Goal: Information Seeking & Learning: Learn about a topic

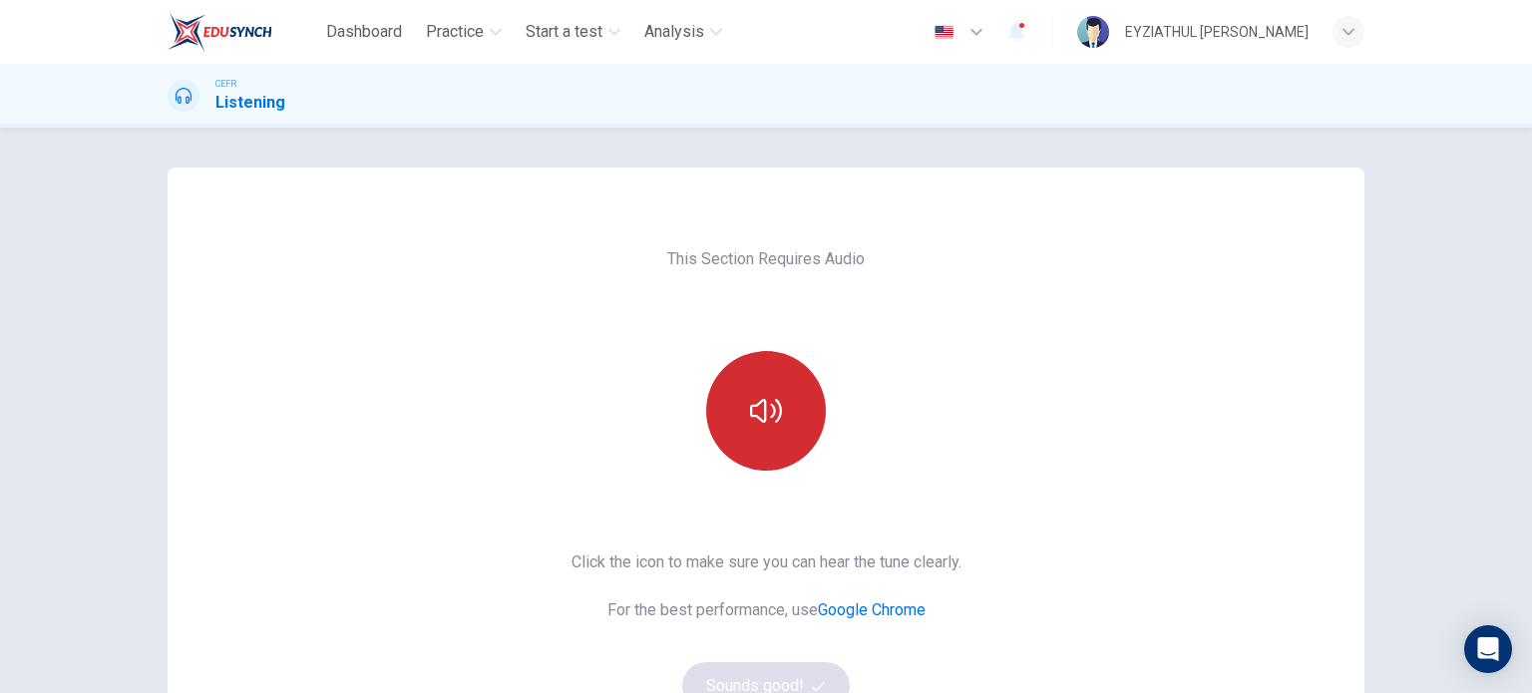
click at [757, 403] on icon "button" at bounding box center [766, 411] width 32 height 32
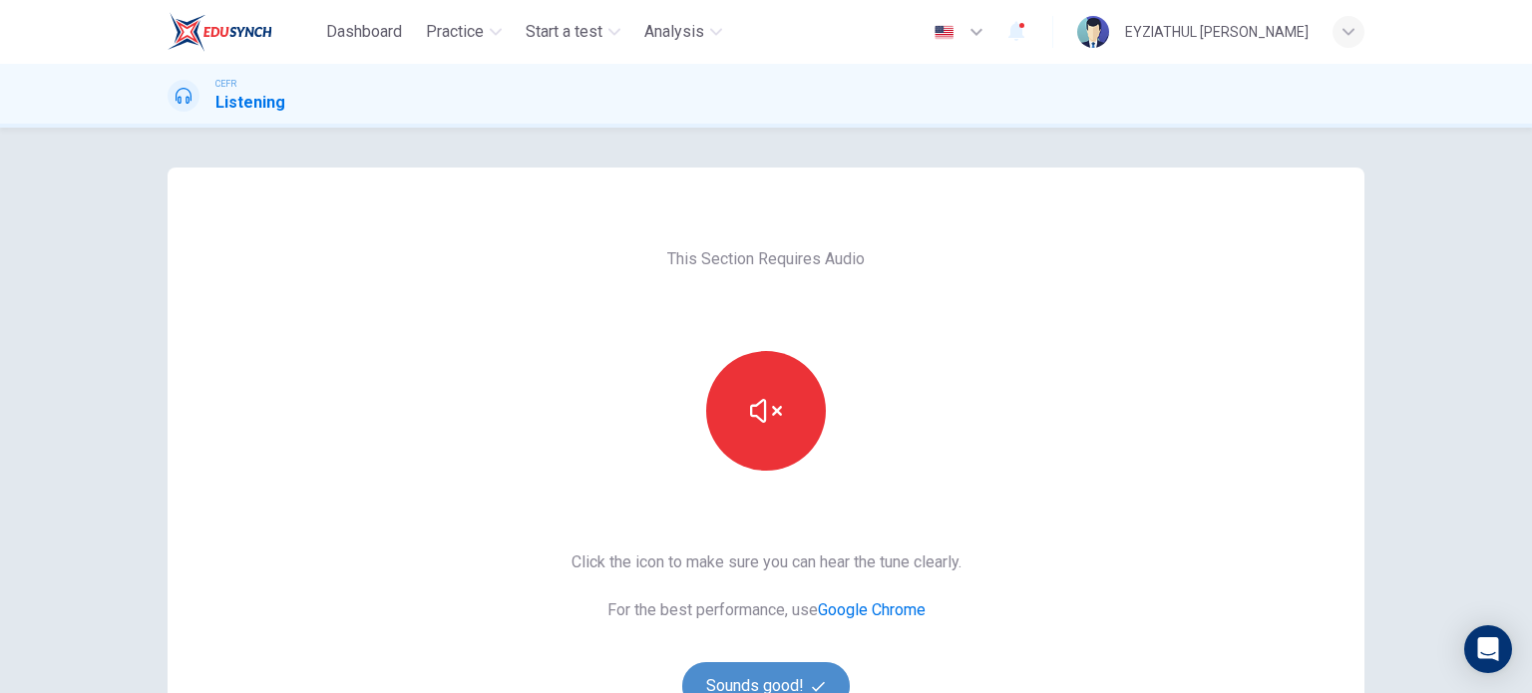
click at [778, 679] on button "Sounds good!" at bounding box center [766, 686] width 168 height 48
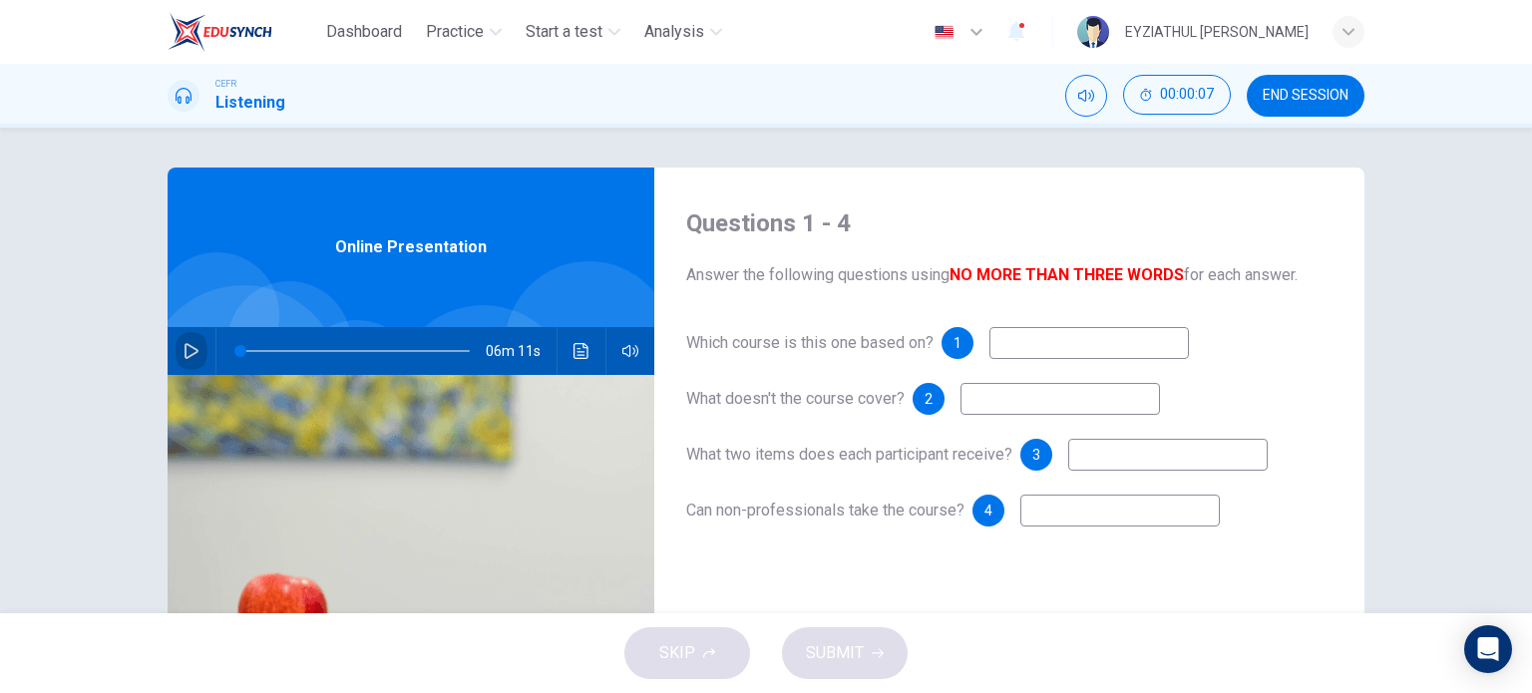
click at [183, 351] on icon "button" at bounding box center [191, 351] width 16 height 16
click at [1105, 354] on input at bounding box center [1088, 343] width 199 height 32
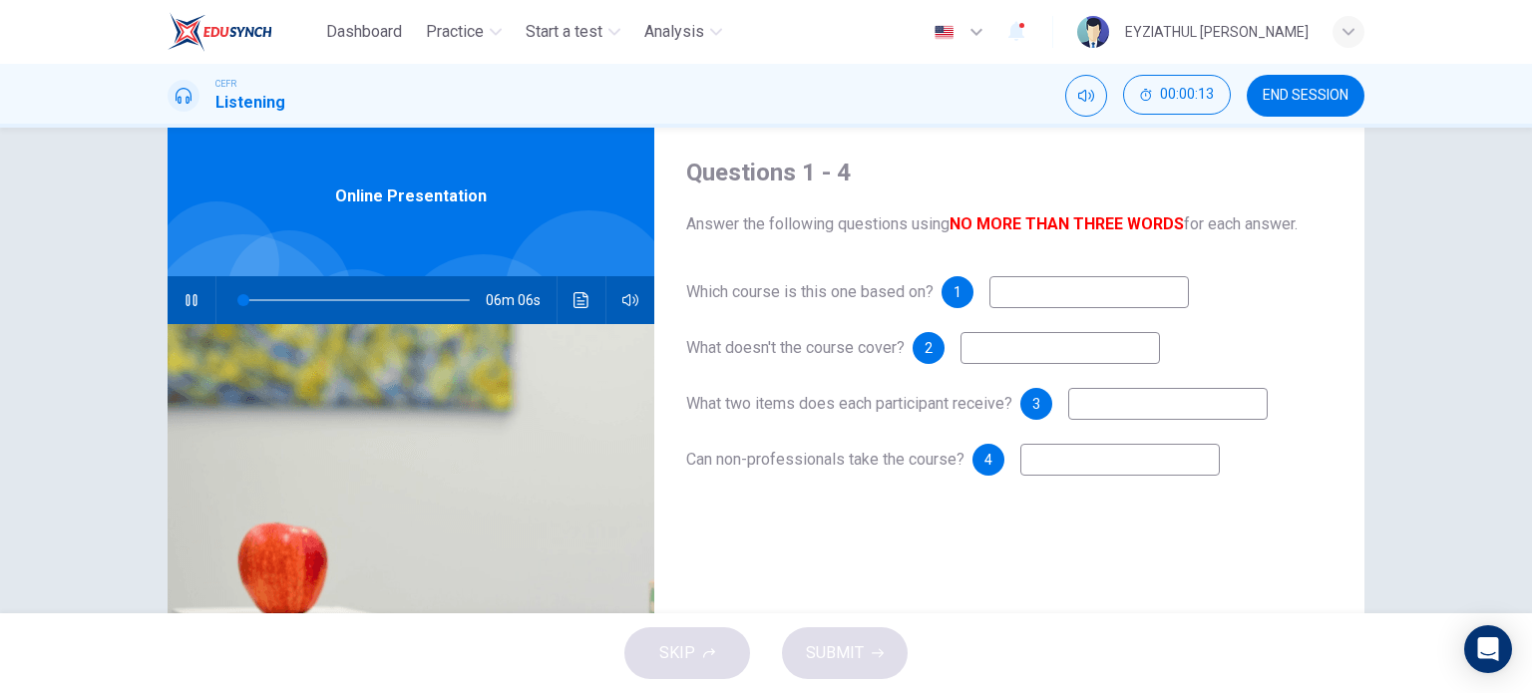
scroll to position [52, 0]
type input "5"
type input "Int"
type input "5"
type input "Introduc"
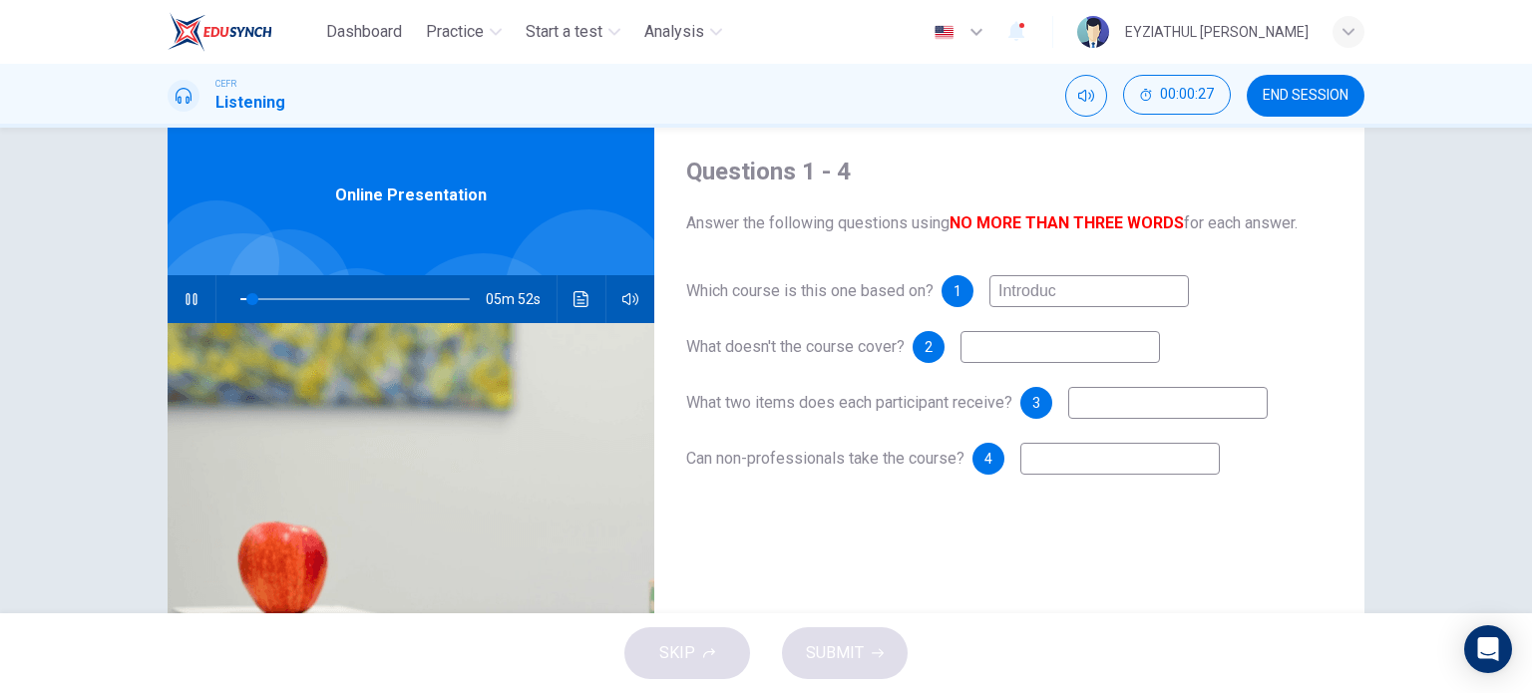
type input "5"
type input "Introduction"
type input "6"
type input "Introduction on"
type input "6"
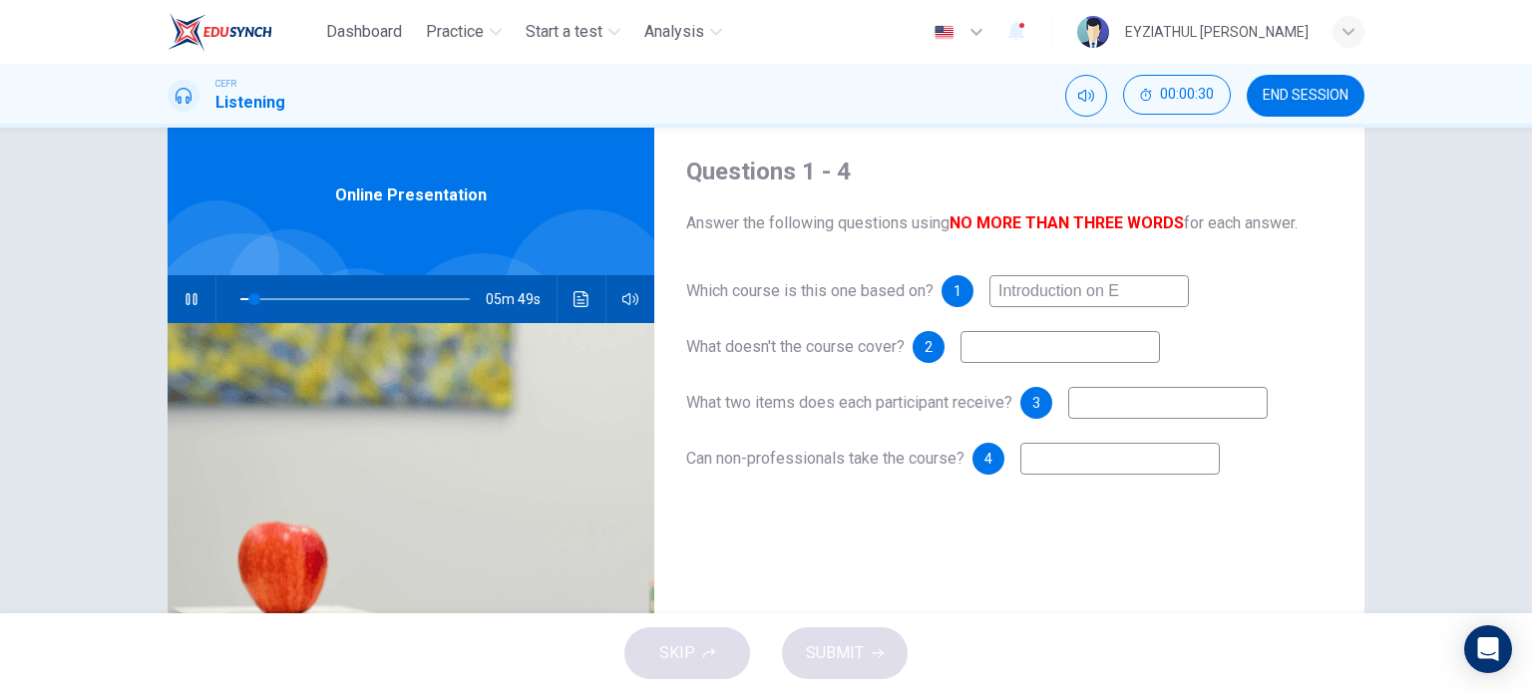
type input "Introduction on El"
type input "6"
type input "Introduction on Elect"
type input "6"
type input "Introduction on Electroni"
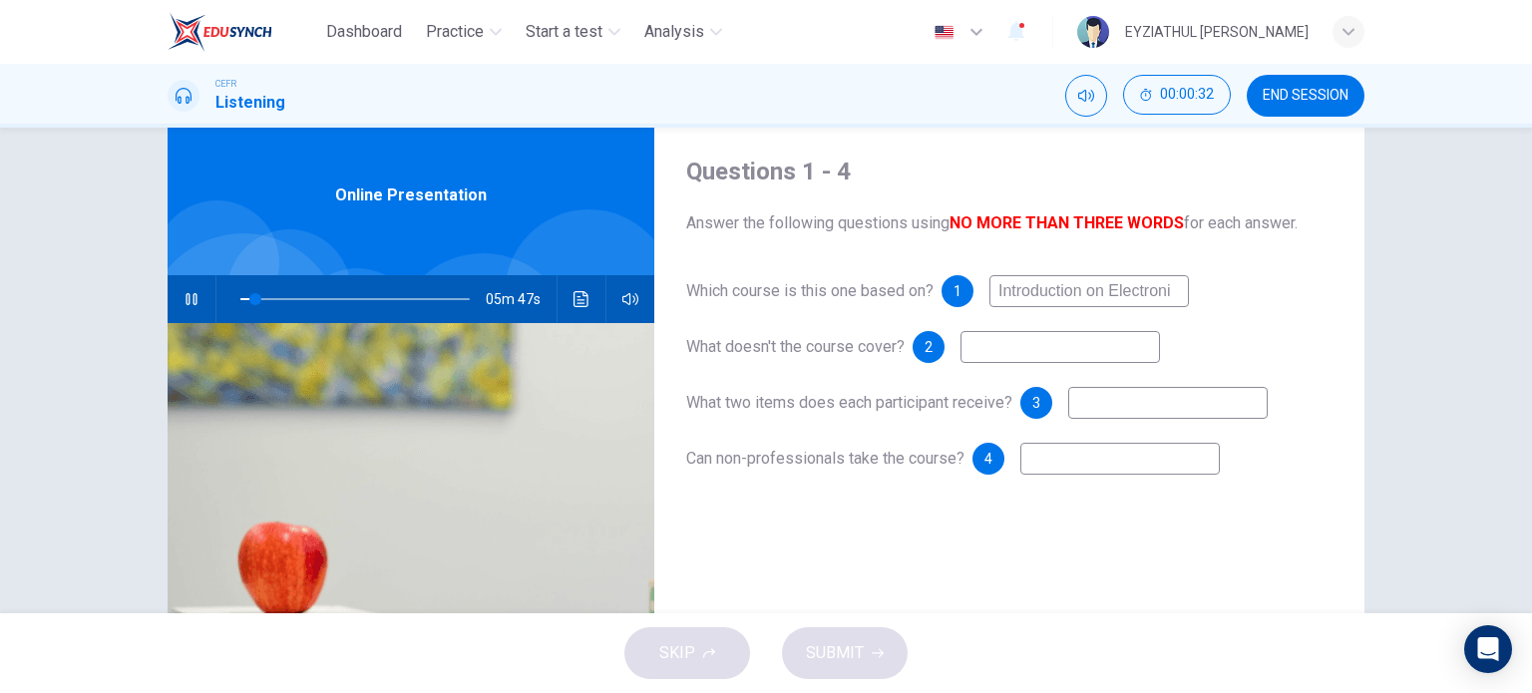
type input "7"
type input "Introduction on Electronics"
type input "7"
type input "Introduction on Electronics"
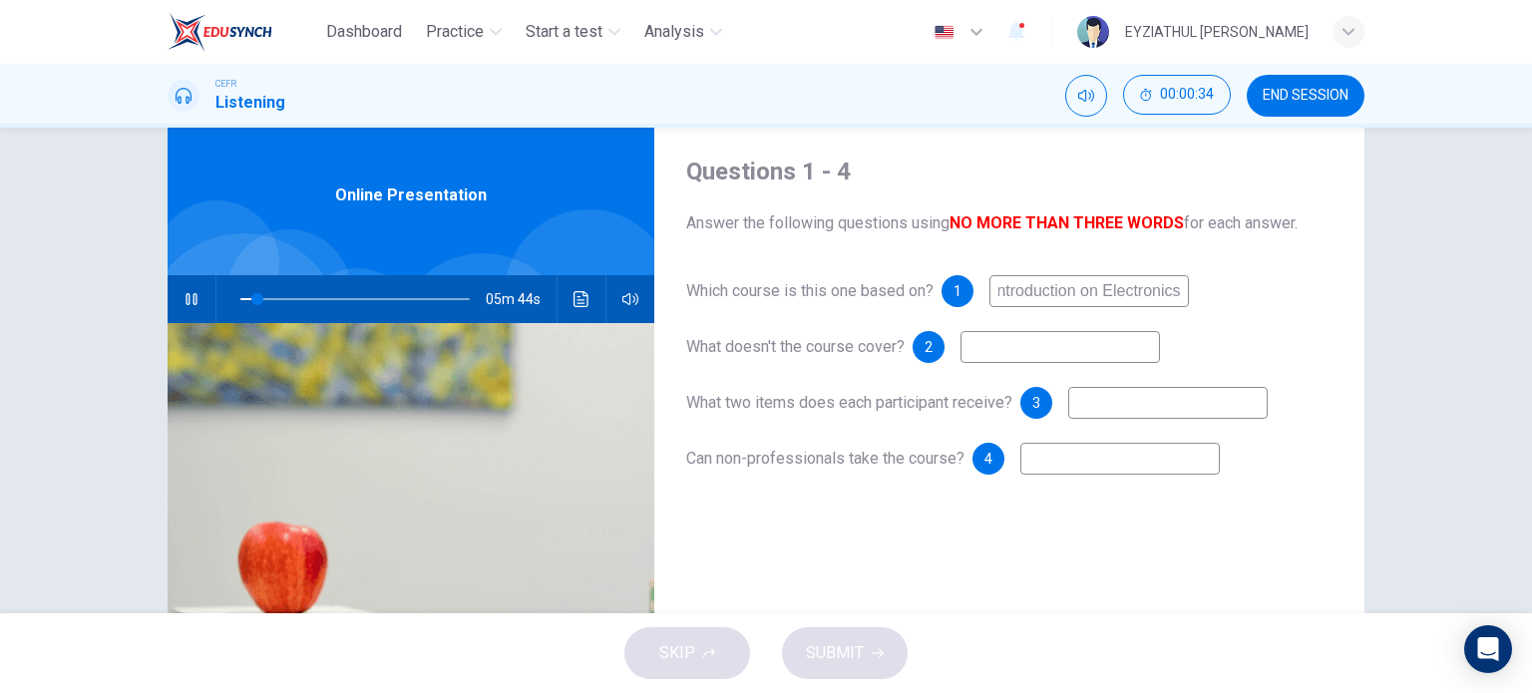
scroll to position [0, 0]
click at [1078, 342] on input at bounding box center [1059, 347] width 199 height 32
type input "20"
type input "d"
type input "21"
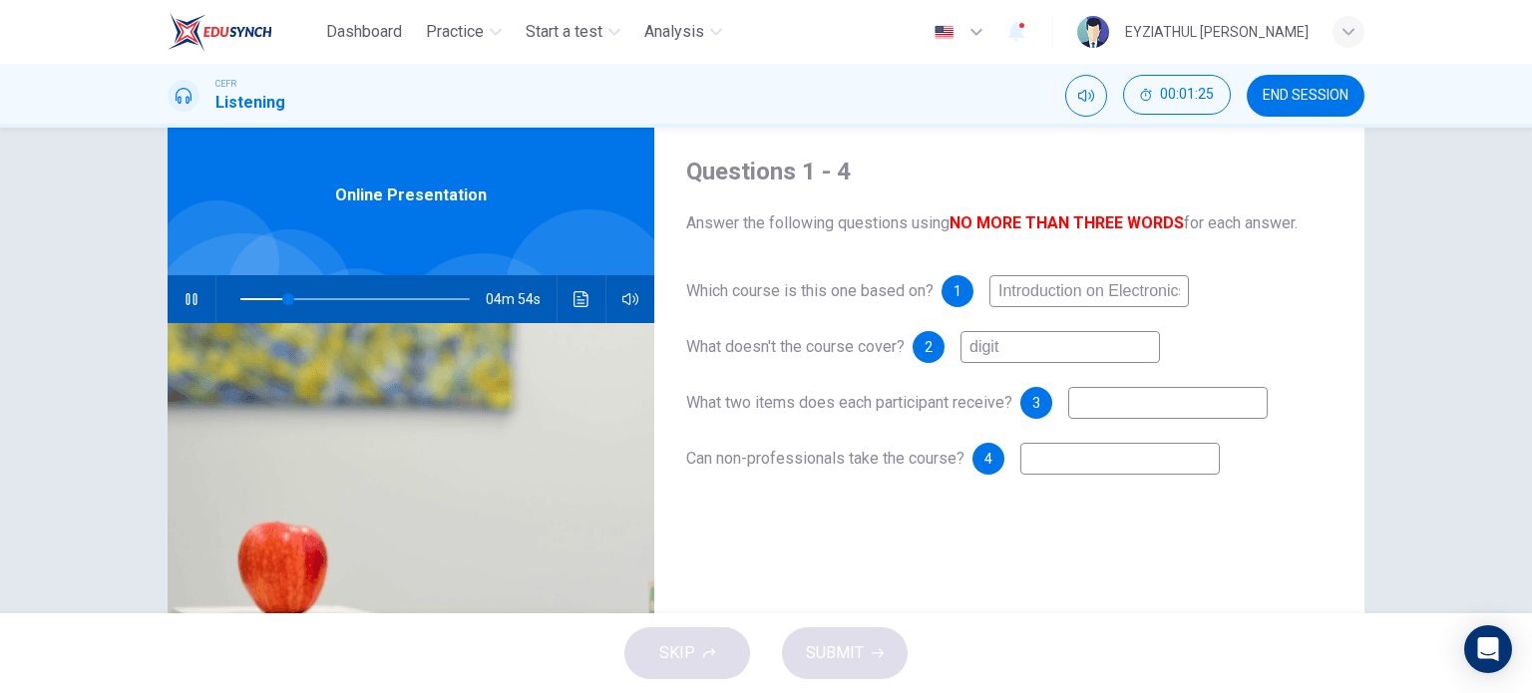
type input "digita"
type input "21"
type input "digital l"
type input "21"
type input "digital ele"
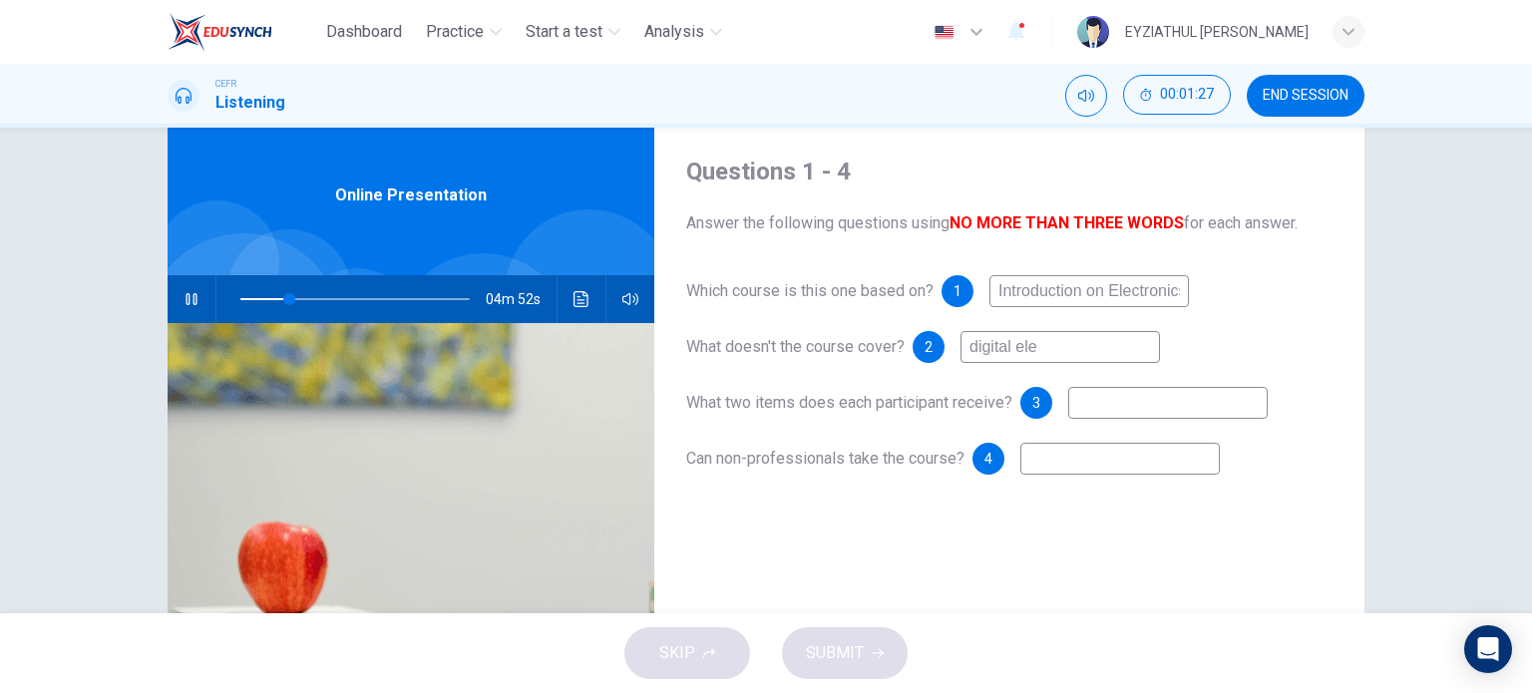
type input "22"
type input "digital electron"
type input "22"
type input "digital electronics"
type input "22"
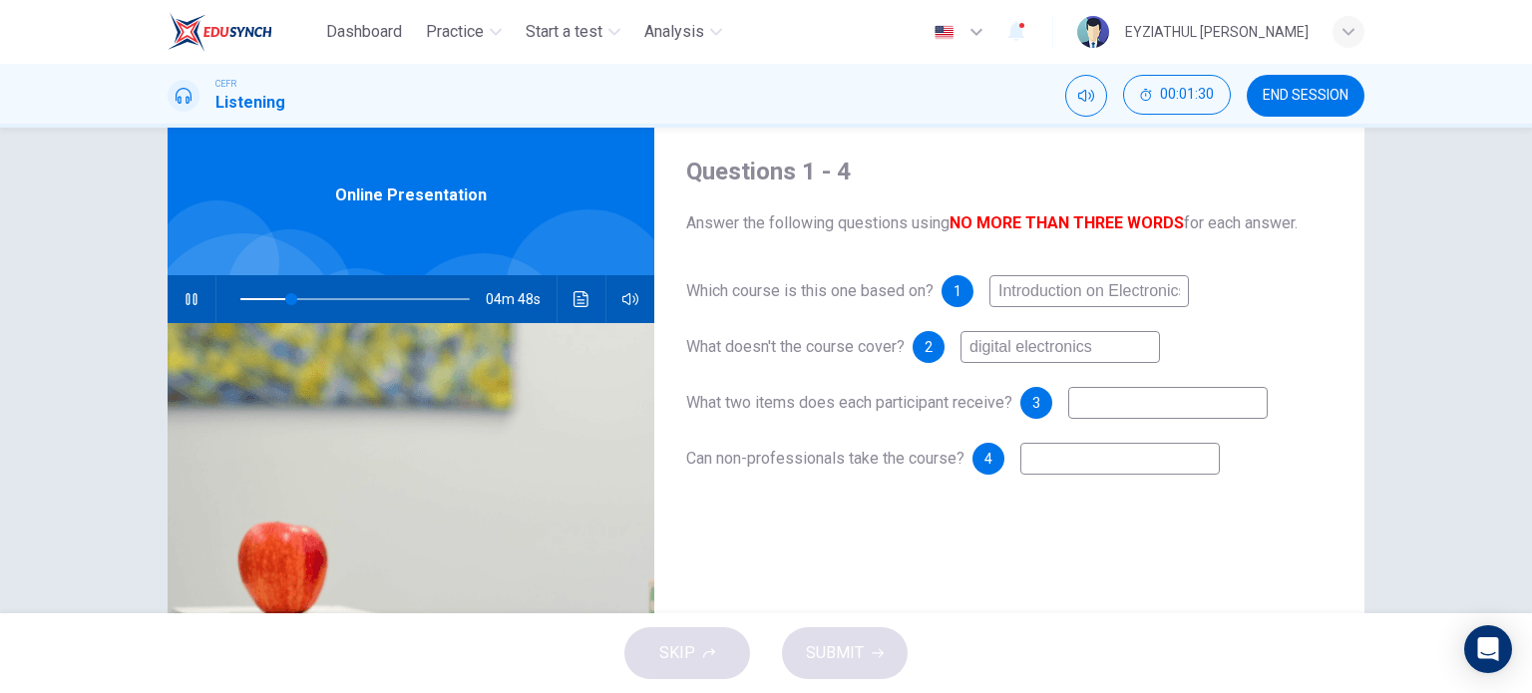
type input "digital electronics"
click at [1115, 405] on input at bounding box center [1167, 403] width 199 height 32
click at [183, 293] on icon "button" at bounding box center [191, 299] width 16 height 16
click at [184, 293] on icon "button" at bounding box center [191, 299] width 14 height 16
click at [183, 293] on icon "button" at bounding box center [191, 299] width 16 height 16
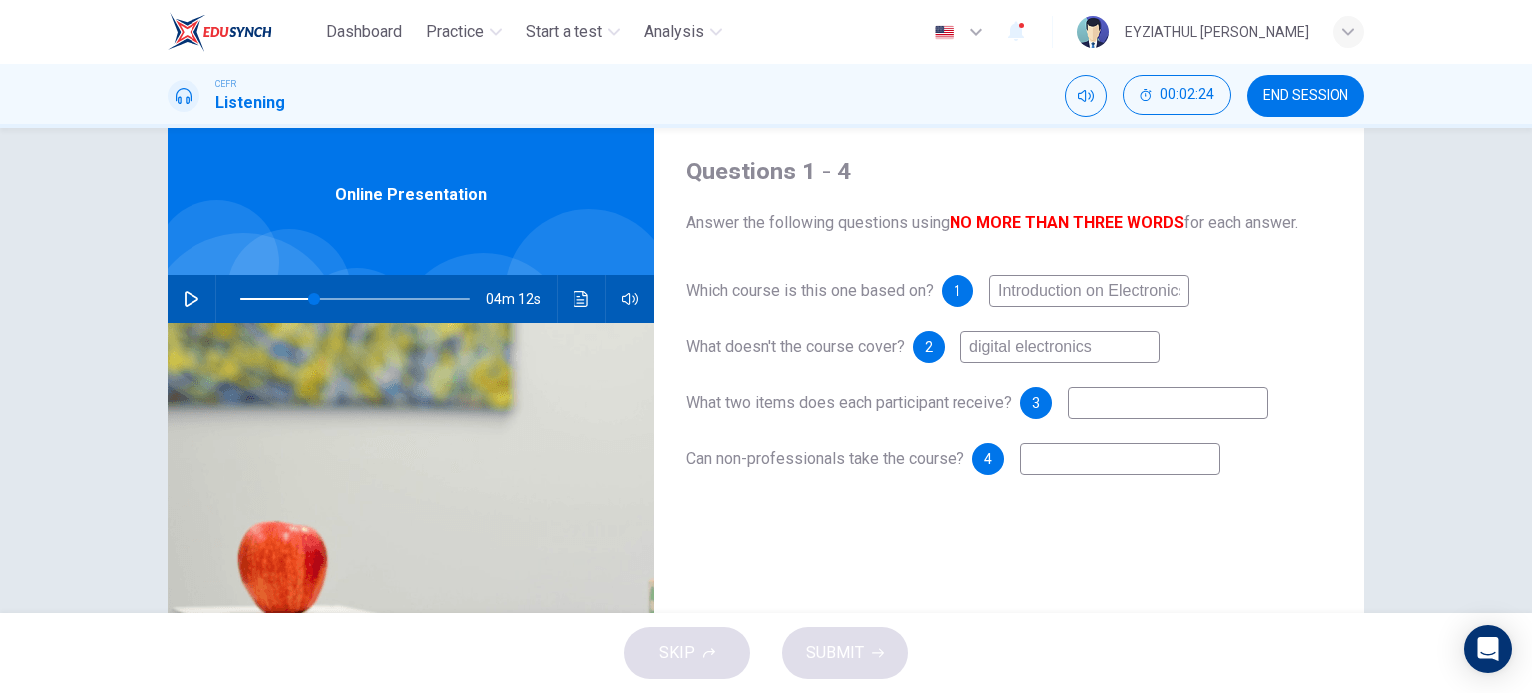
type input "32"
click at [1113, 414] on input at bounding box center [1167, 403] width 199 height 32
type input "book, CD"
click at [184, 291] on icon "button" at bounding box center [191, 299] width 16 height 16
click at [1051, 463] on input at bounding box center [1119, 459] width 199 height 32
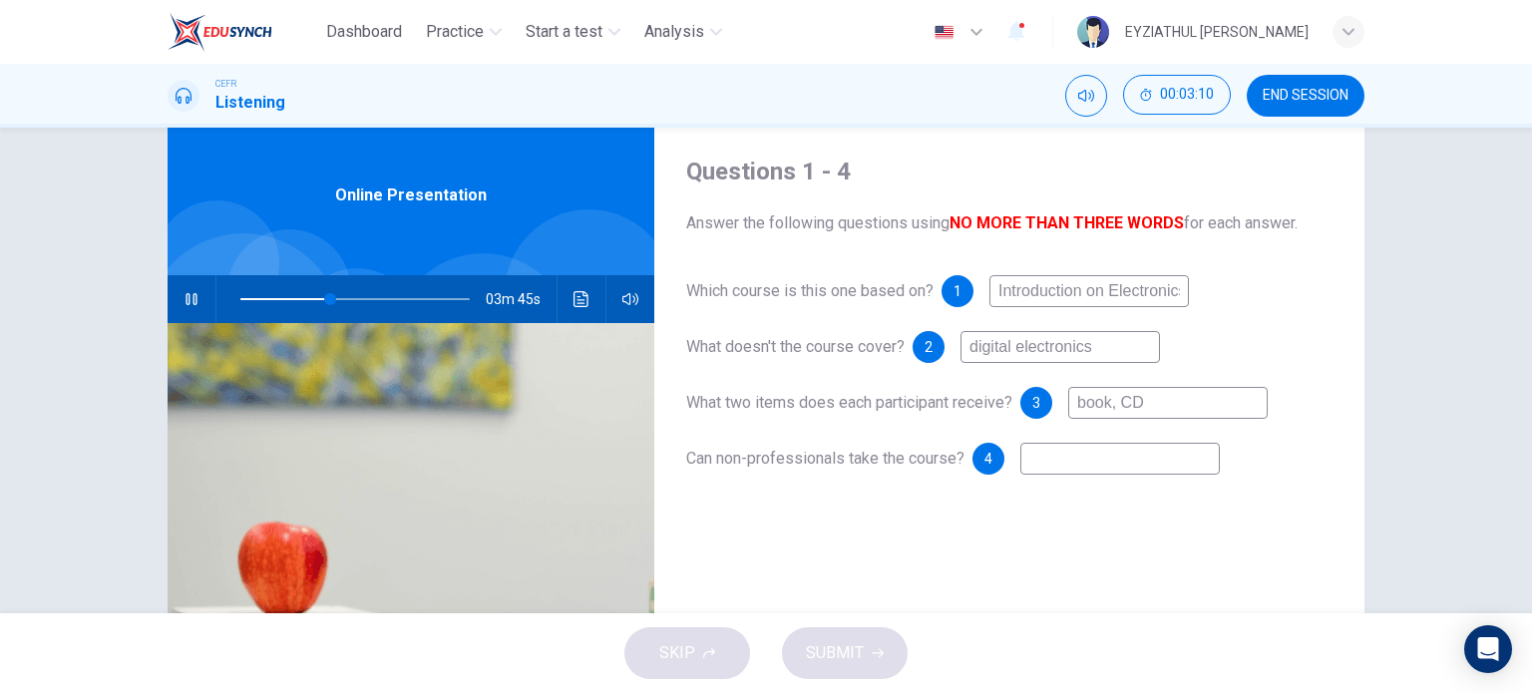
type input "40"
type input "N"
type input "40"
type input "NO"
type input "40"
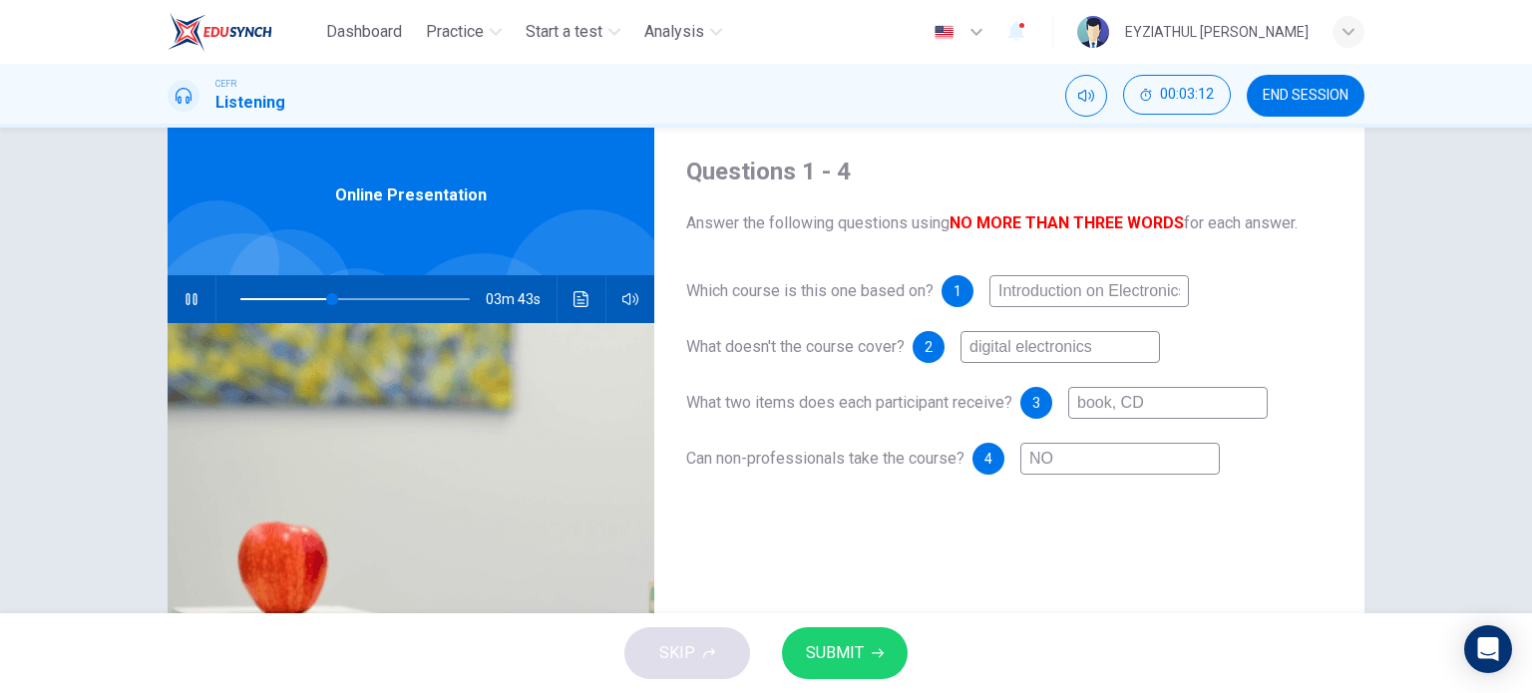
type input "N"
type input "40"
type input "No"
type input "41"
type input "N"
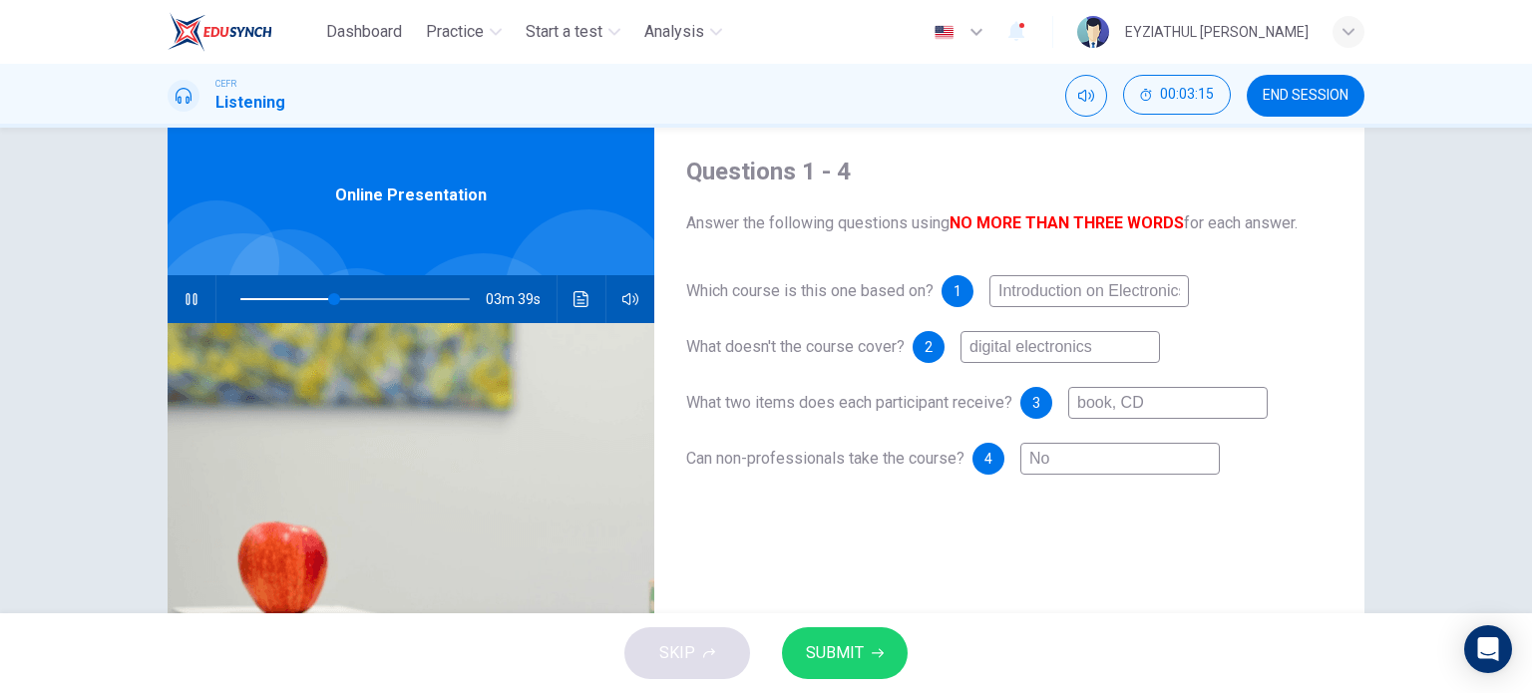
type input "41"
click at [183, 293] on icon "button" at bounding box center [191, 299] width 16 height 16
click at [184, 293] on icon "button" at bounding box center [191, 299] width 14 height 16
click at [1083, 452] on input at bounding box center [1119, 459] width 199 height 32
type input "44"
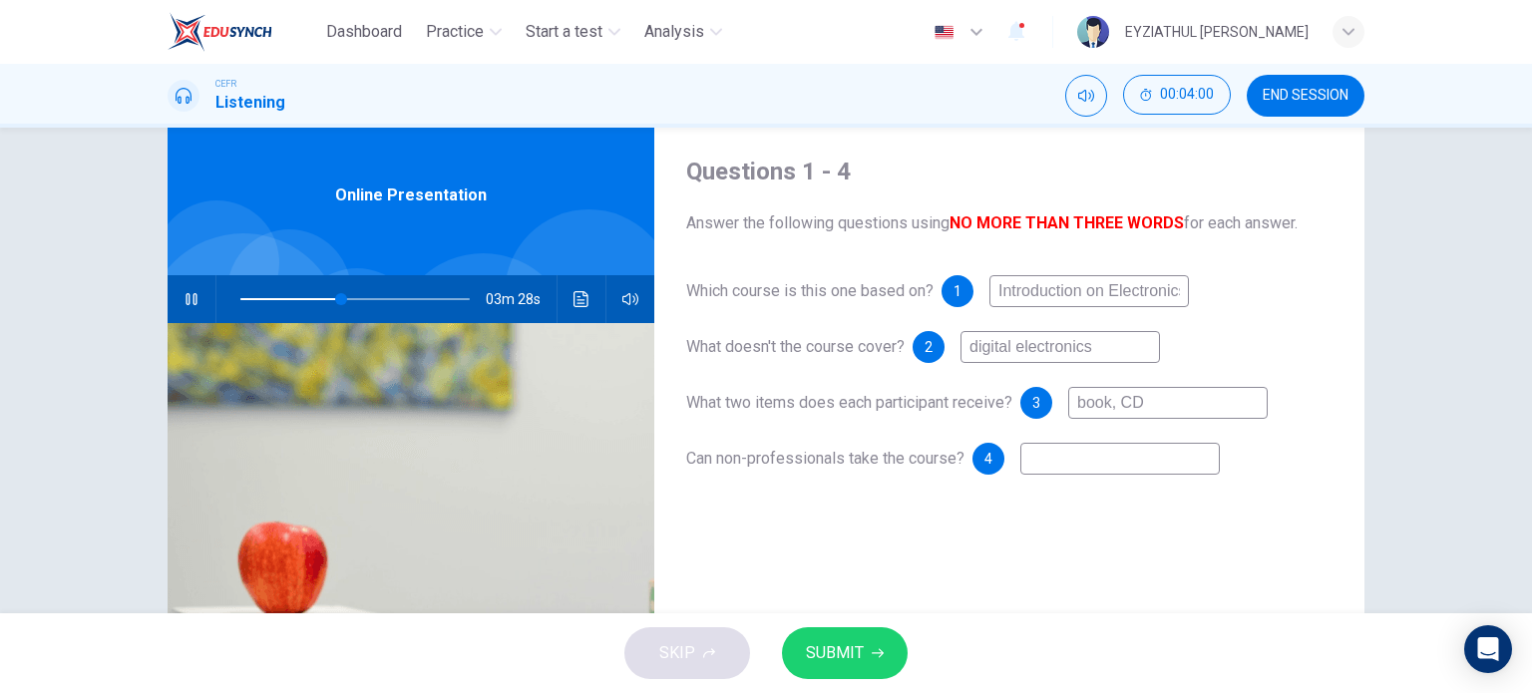
type input "y"
type input "44"
type input "ye"
type input "44"
type input "yes"
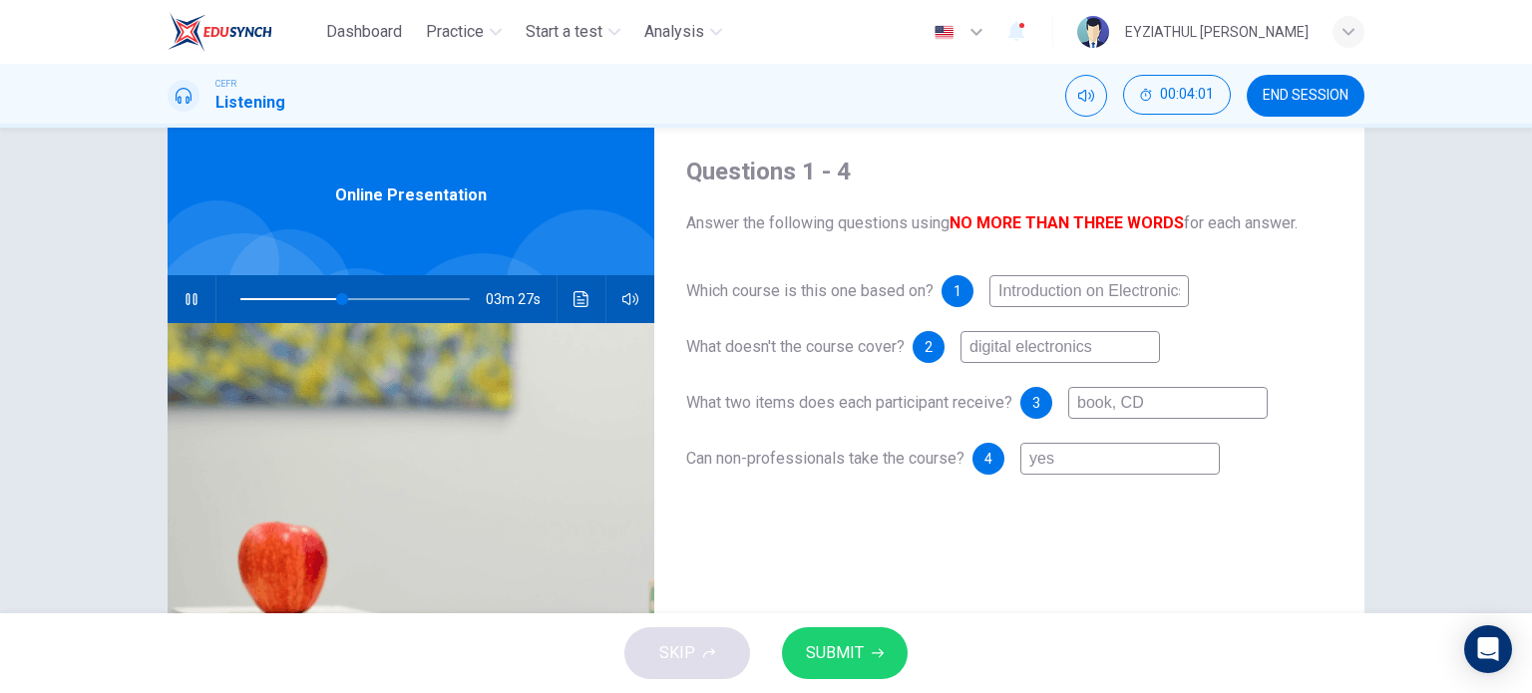
type input "45"
type input "yes"
click at [822, 653] on span "SUBMIT" at bounding box center [835, 653] width 58 height 28
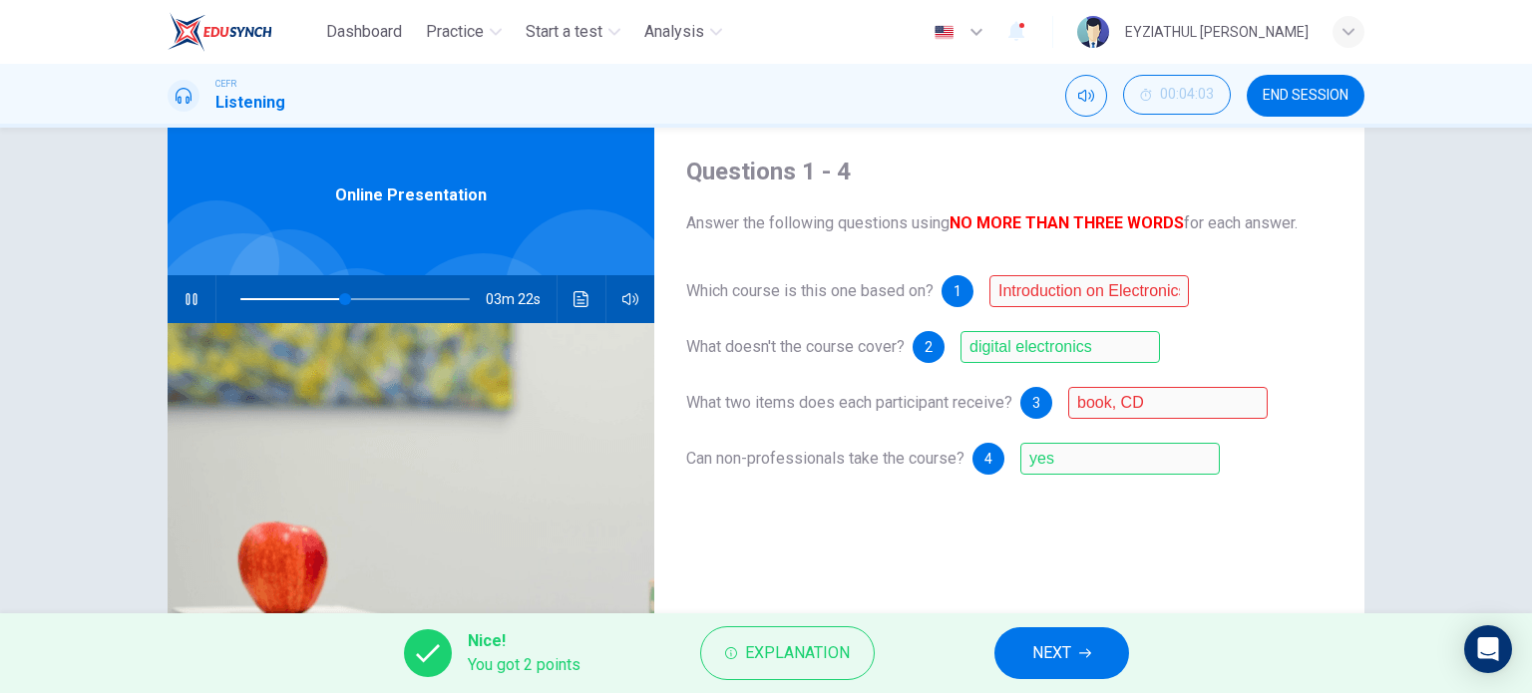
click at [185, 302] on icon "button" at bounding box center [190, 299] width 11 height 12
click at [801, 658] on span "Explanation" at bounding box center [797, 653] width 105 height 28
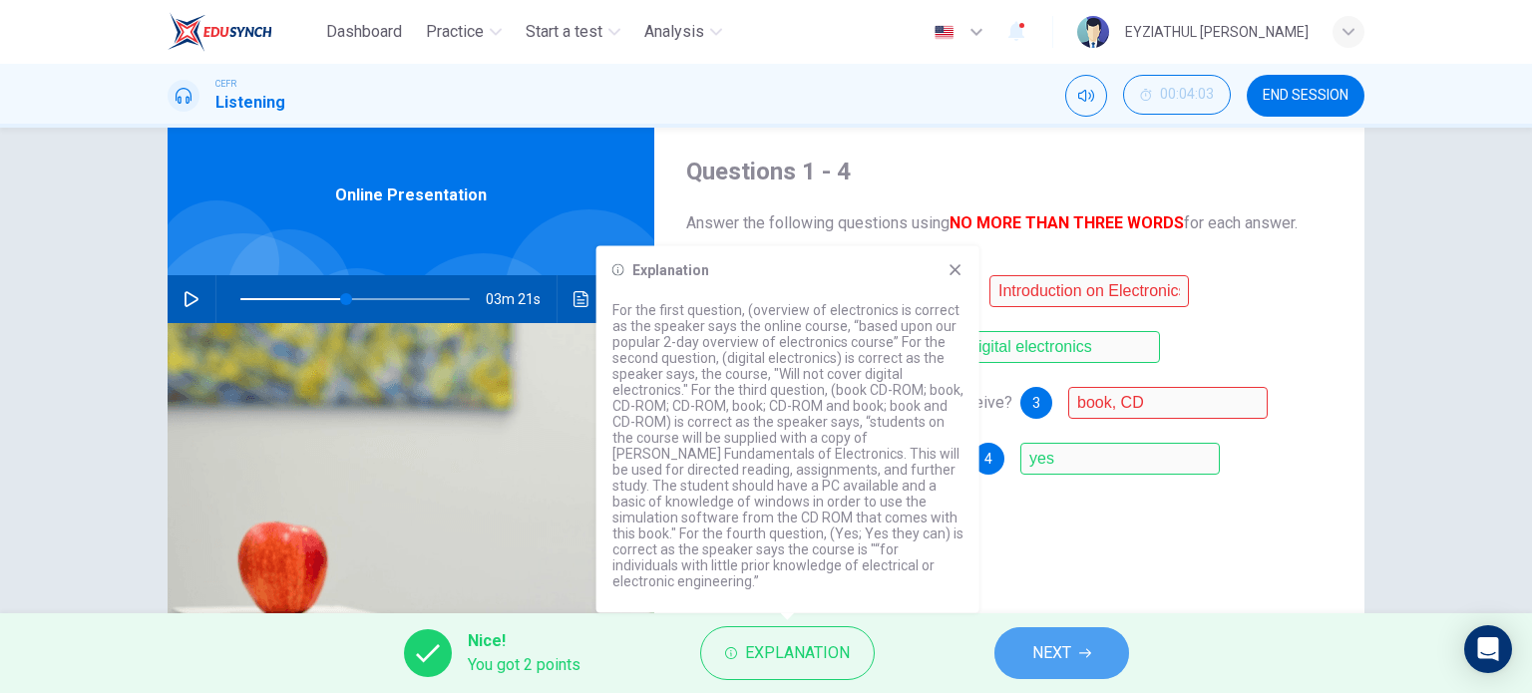
click at [1055, 649] on span "NEXT" at bounding box center [1051, 653] width 39 height 28
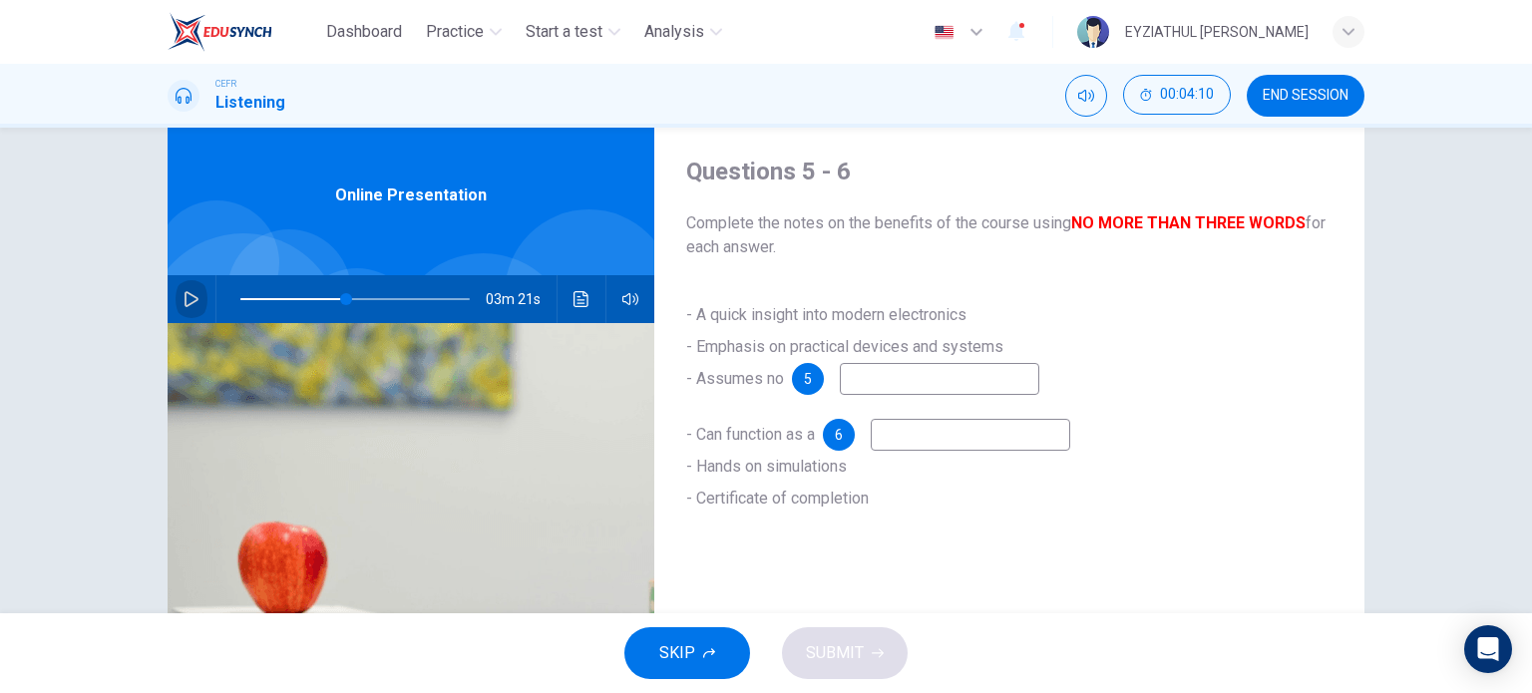
click at [184, 301] on icon "button" at bounding box center [191, 299] width 16 height 16
type input "48"
click at [1289, 99] on span "END SESSION" at bounding box center [1305, 96] width 86 height 16
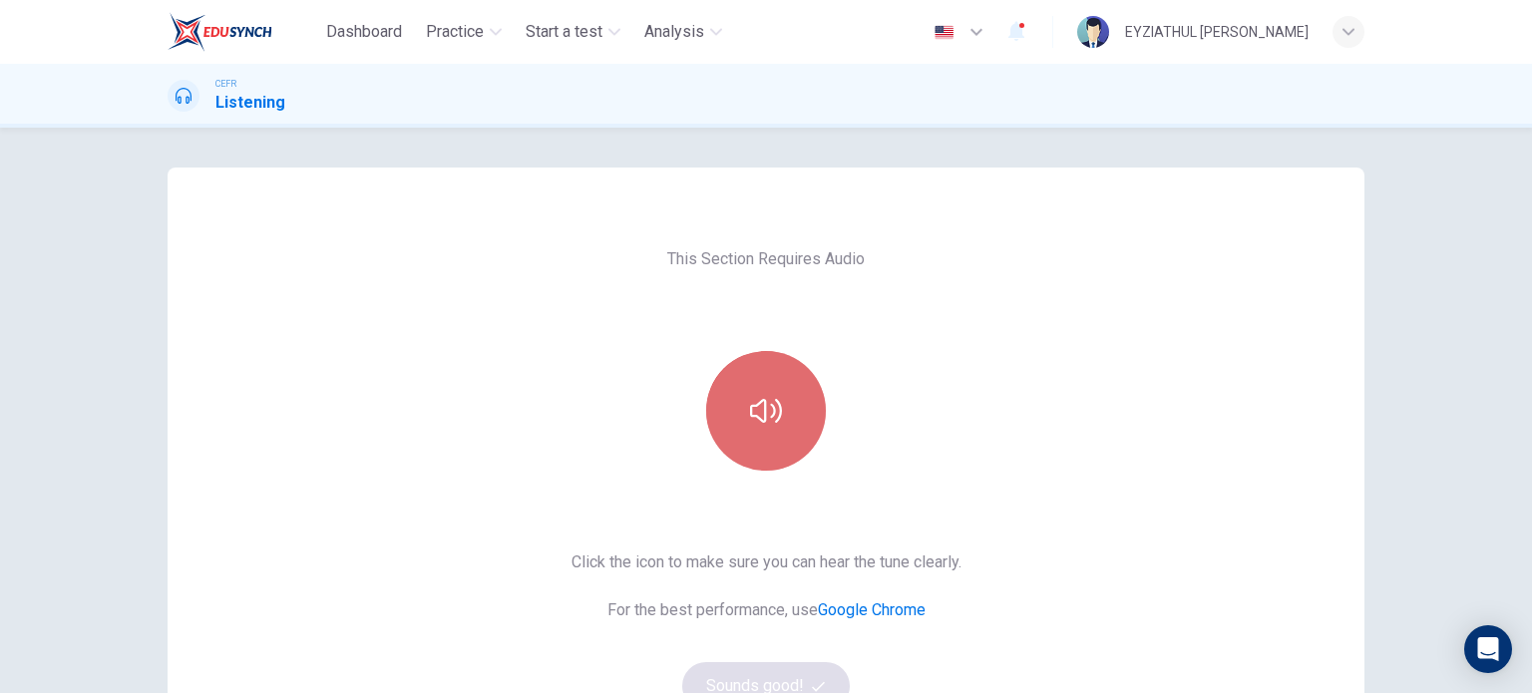
click at [775, 426] on icon "button" at bounding box center [766, 411] width 32 height 32
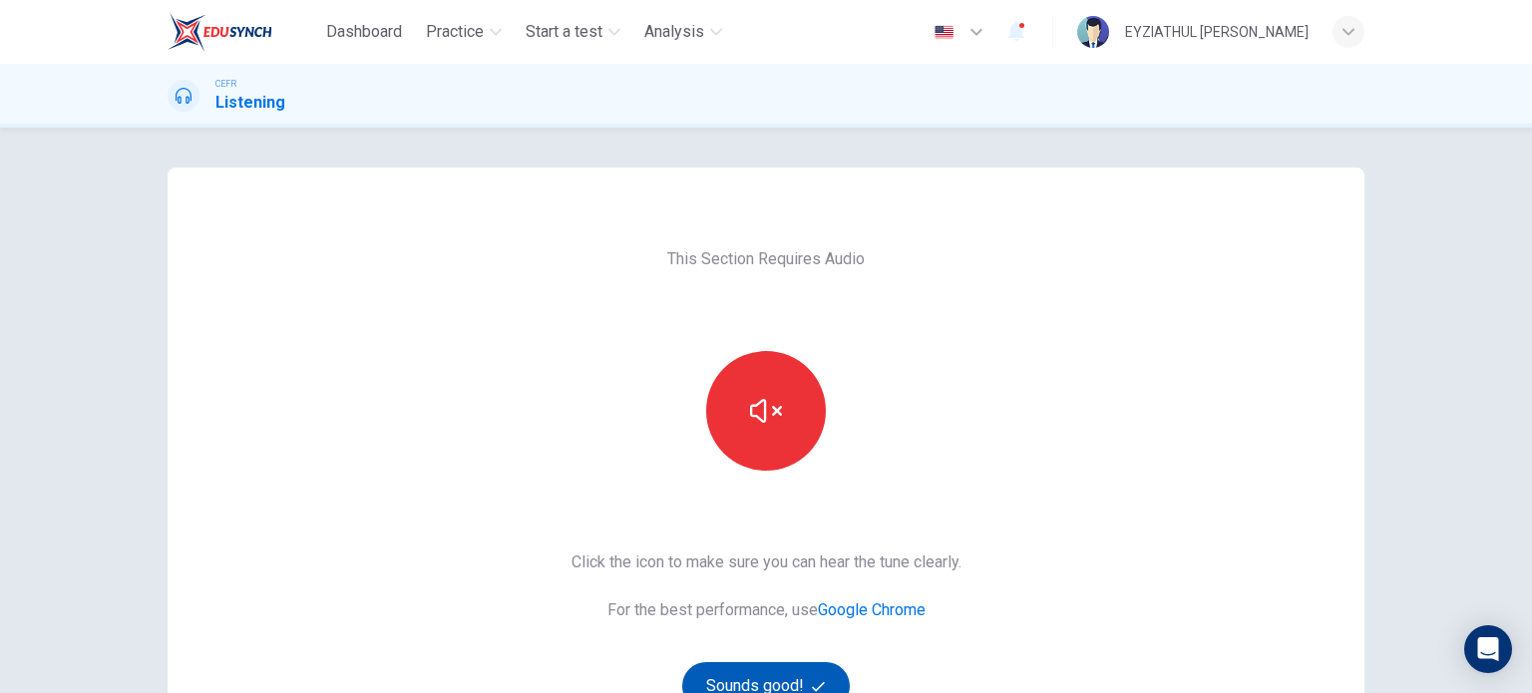
click at [752, 675] on button "Sounds good!" at bounding box center [766, 686] width 168 height 48
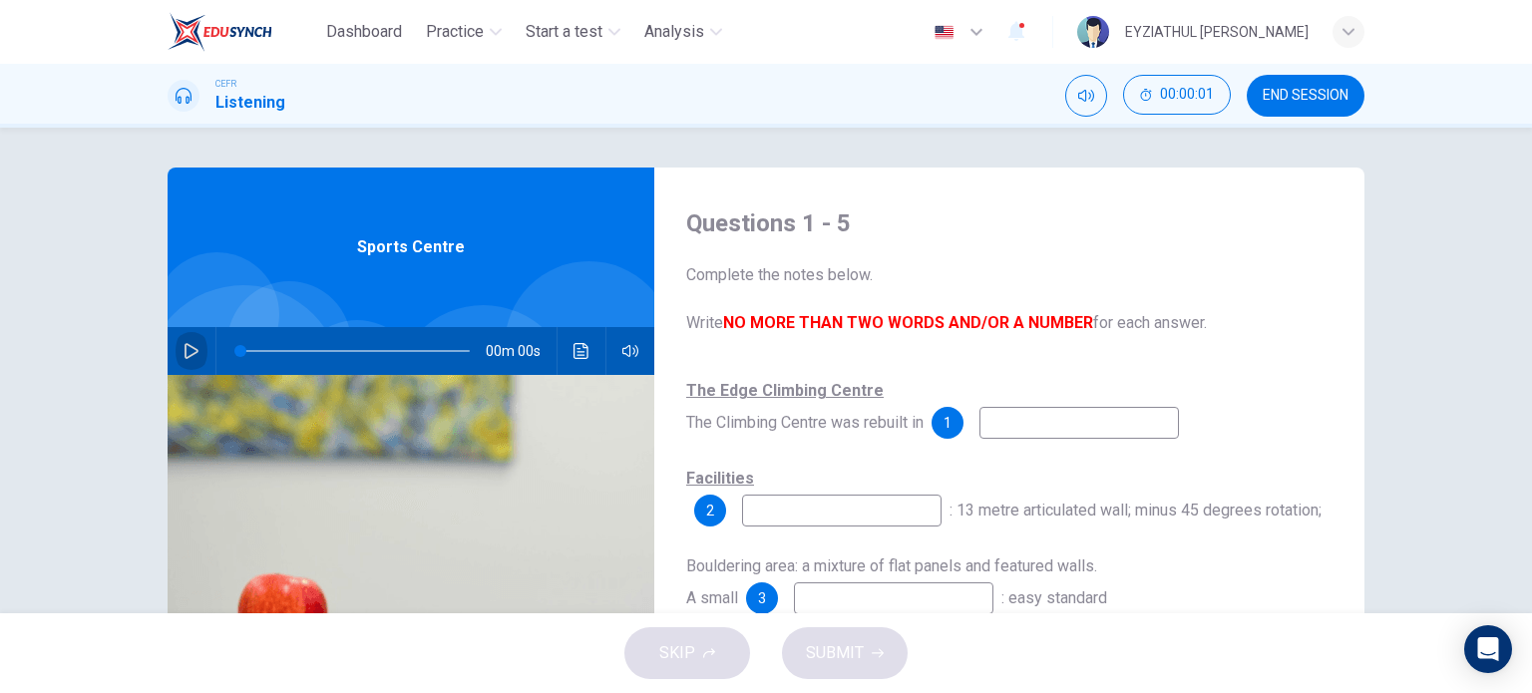
click at [184, 354] on icon "button" at bounding box center [191, 351] width 14 height 16
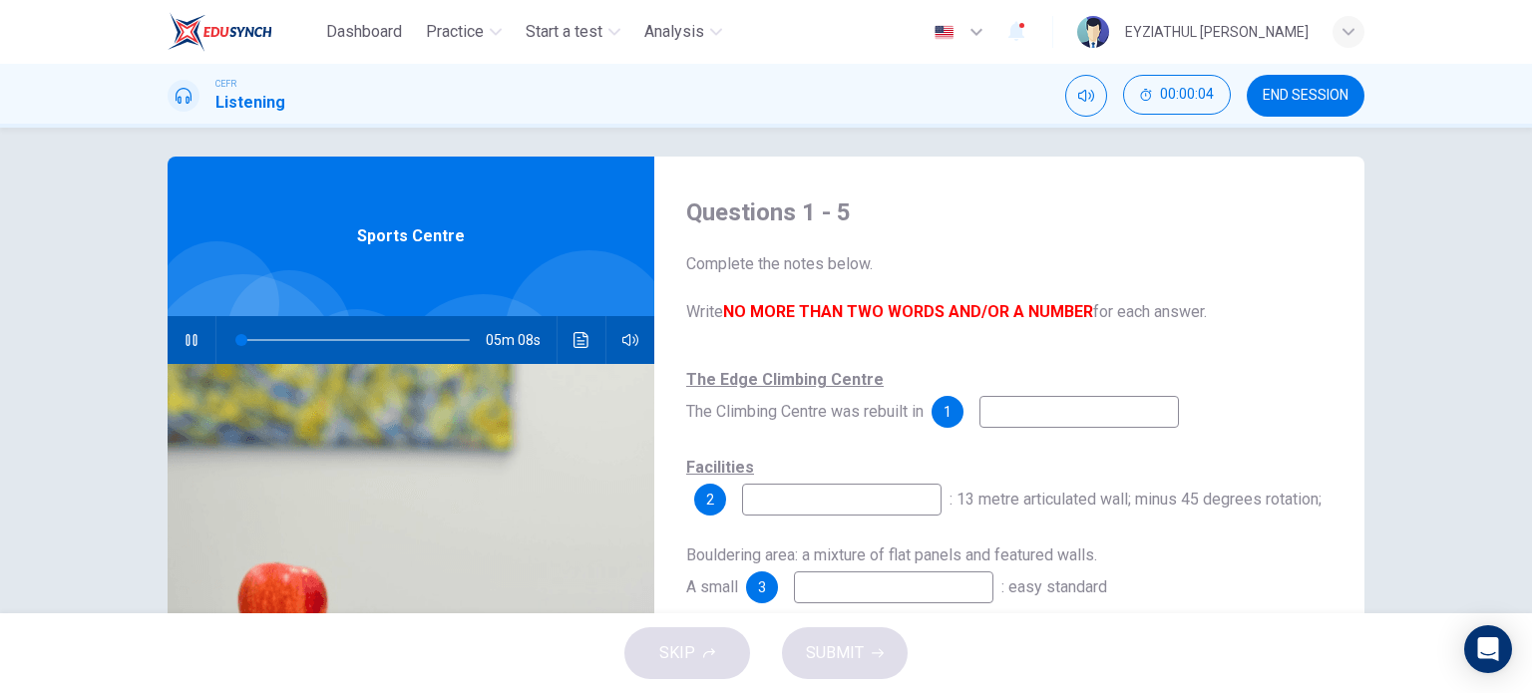
type input "1"
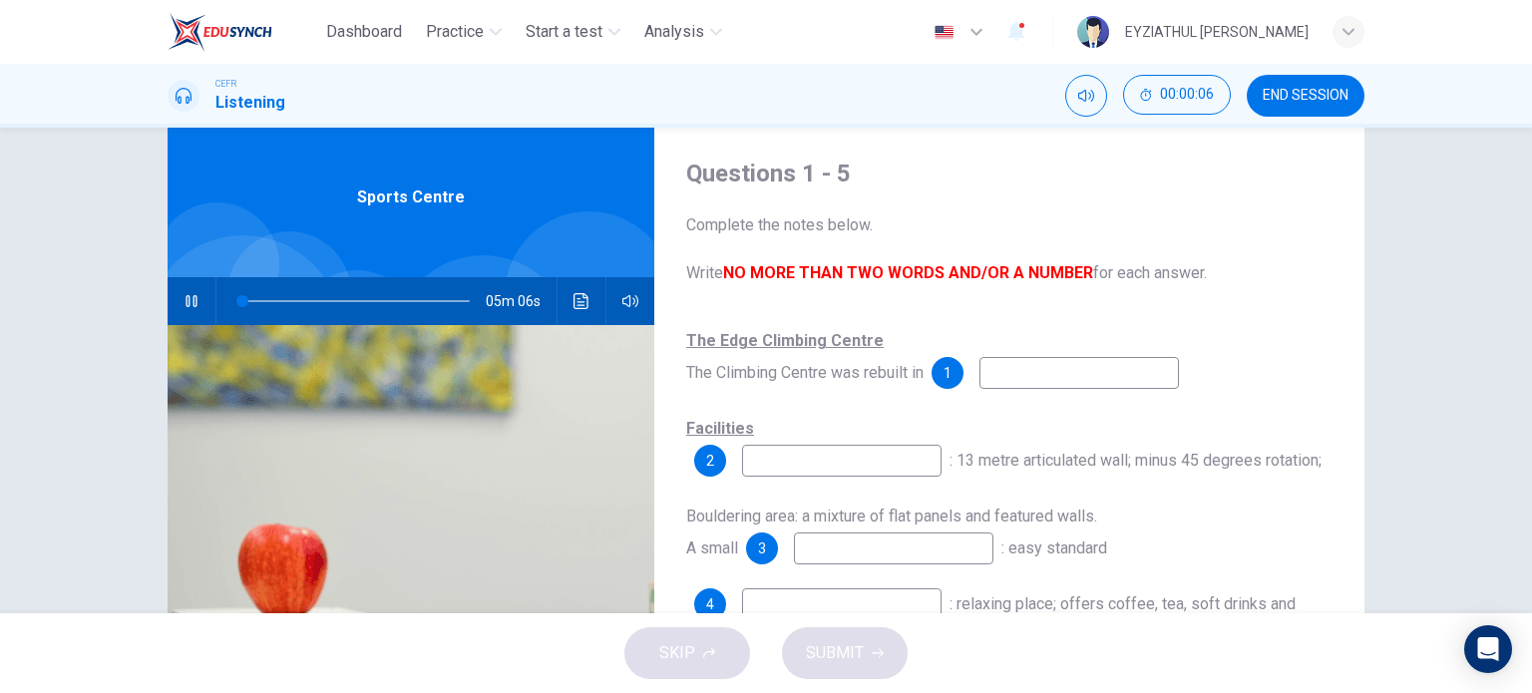
scroll to position [71, 0]
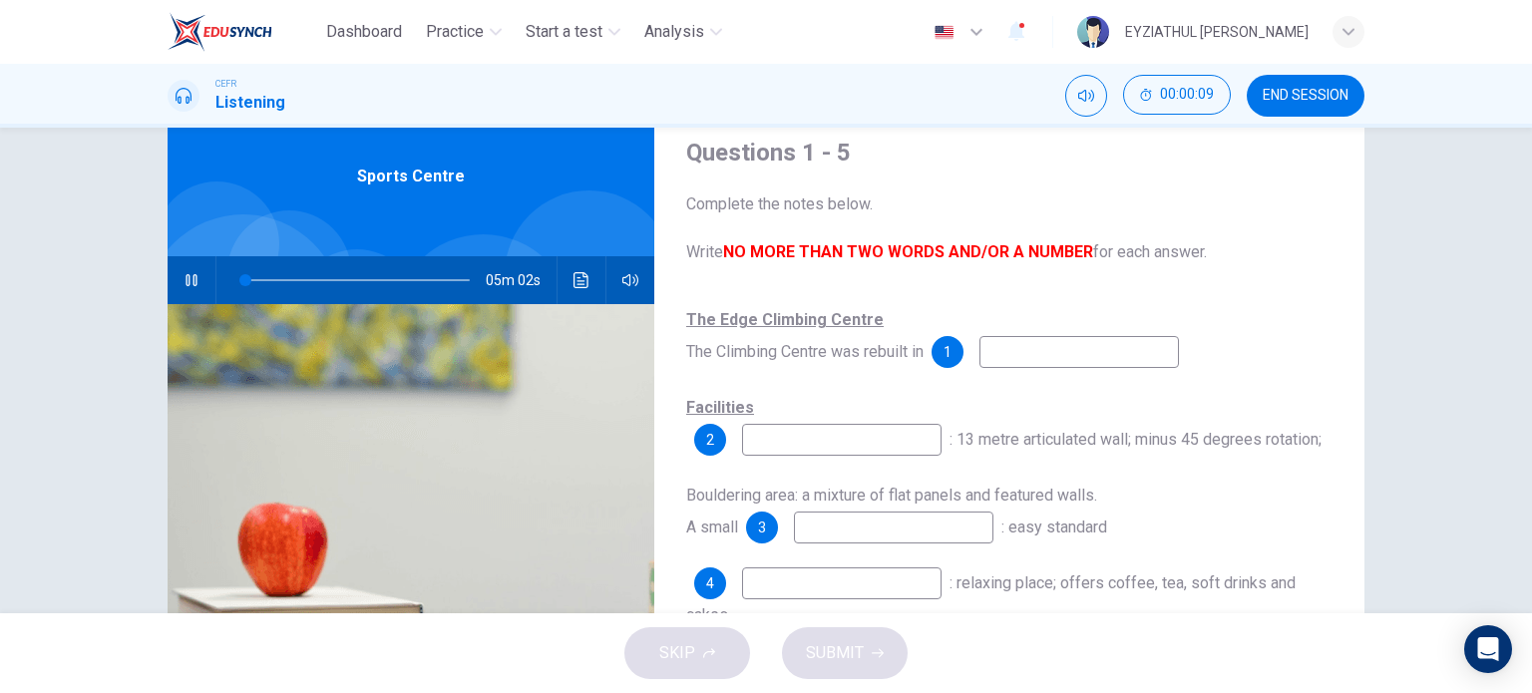
click at [1036, 340] on input at bounding box center [1078, 352] width 199 height 32
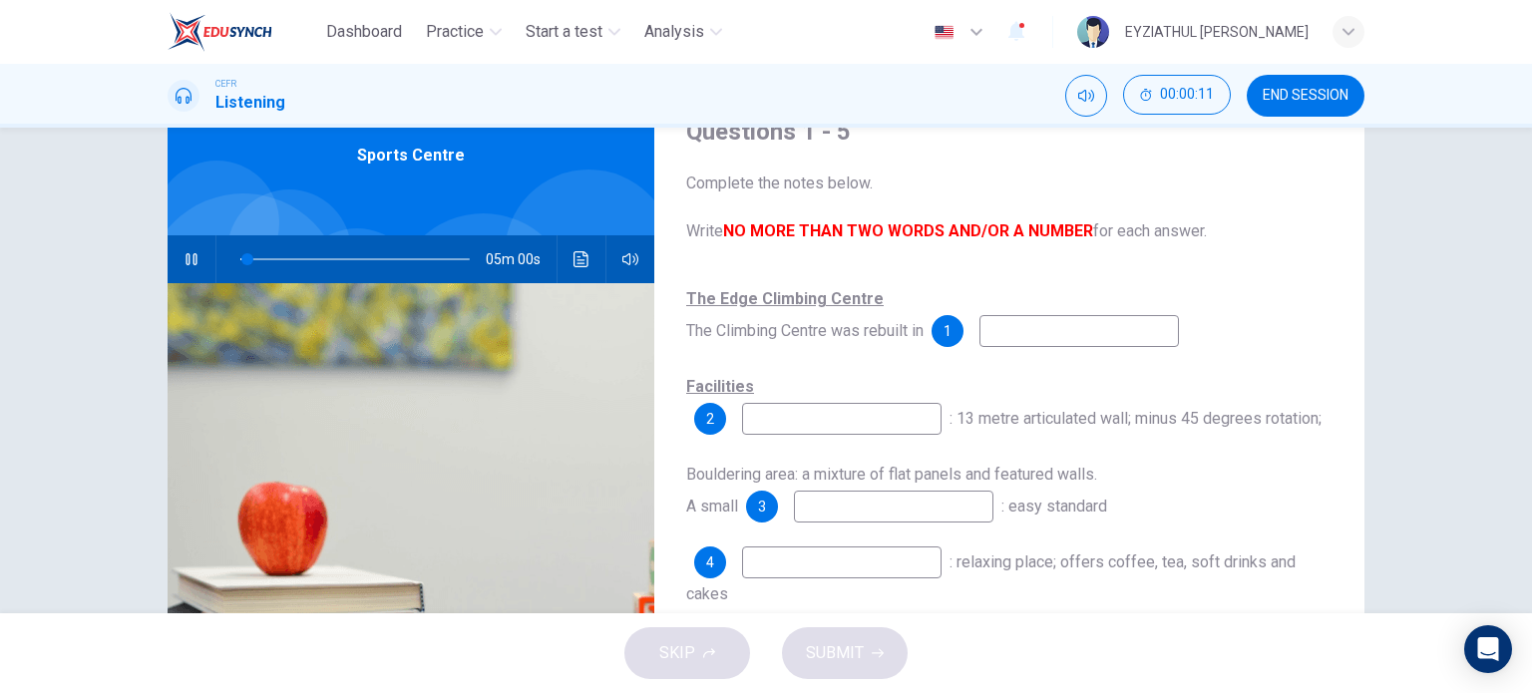
scroll to position [94, 0]
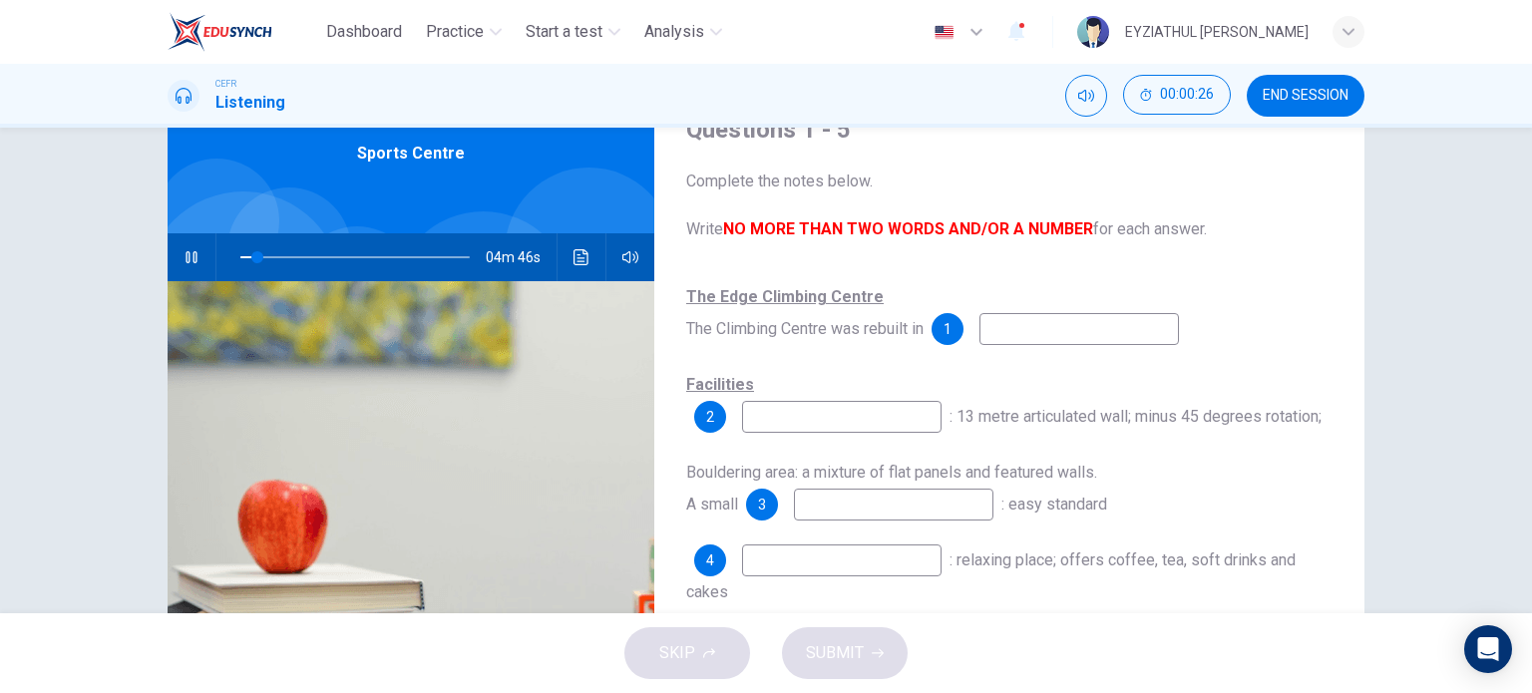
type input "8"
type input "19"
type input "8"
type input "1"
type input "9"
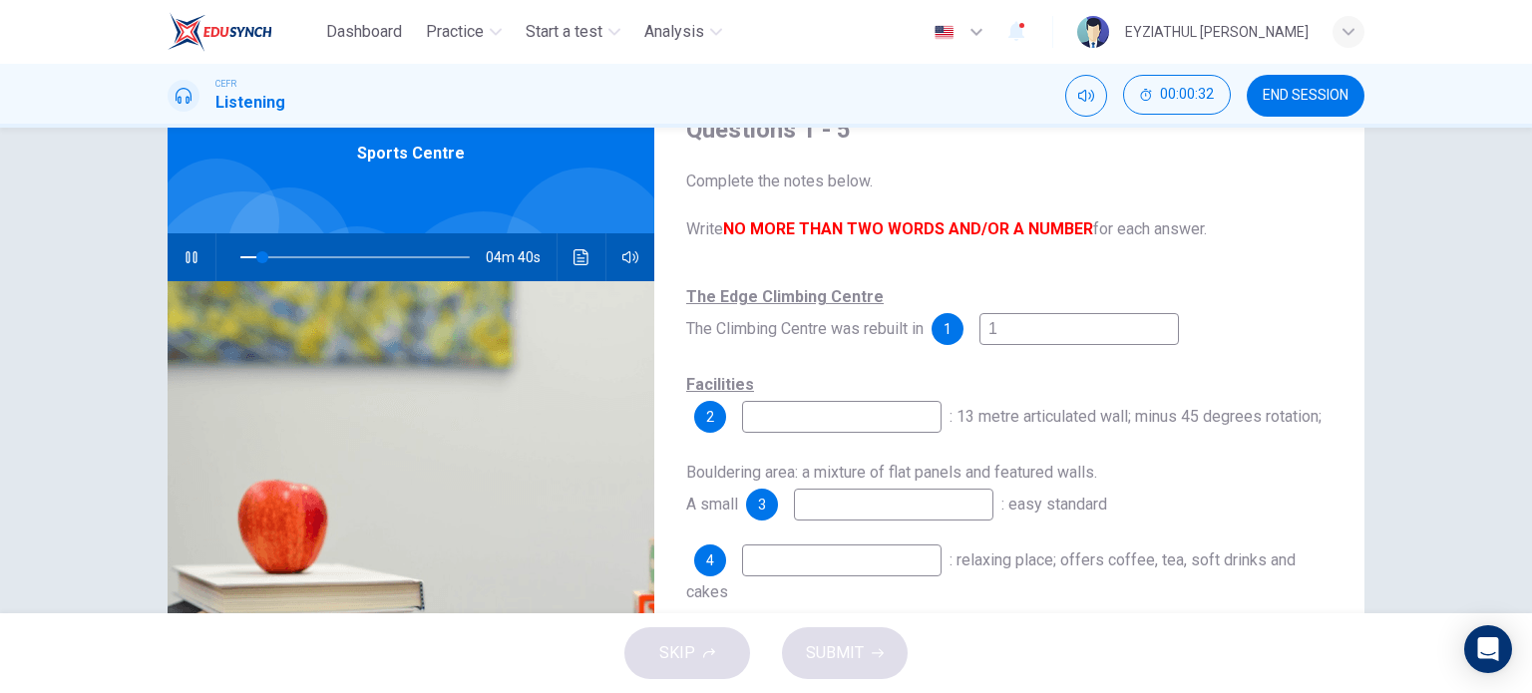
type input "19"
type input "10"
type input "1998"
type input "10"
type input "1998"
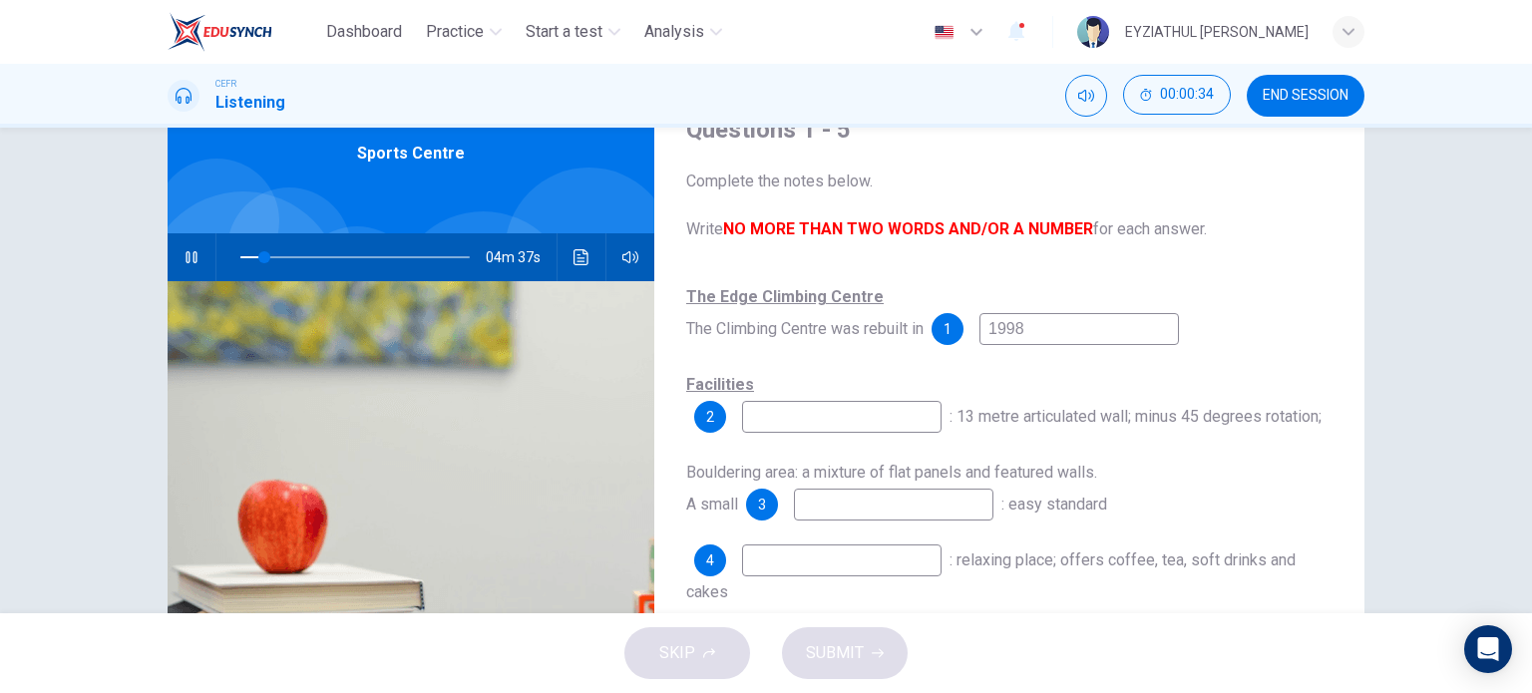
click at [810, 418] on input at bounding box center [841, 417] width 199 height 32
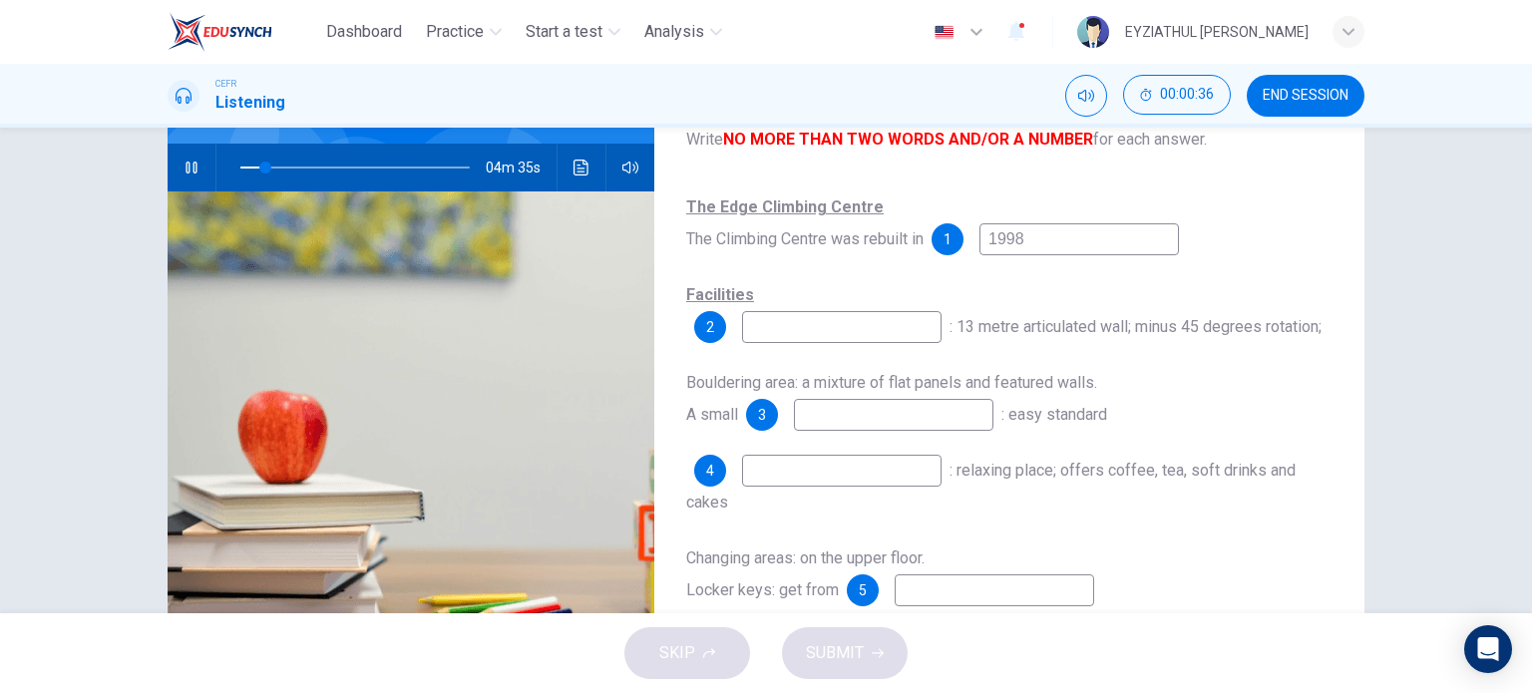
scroll to position [227, 0]
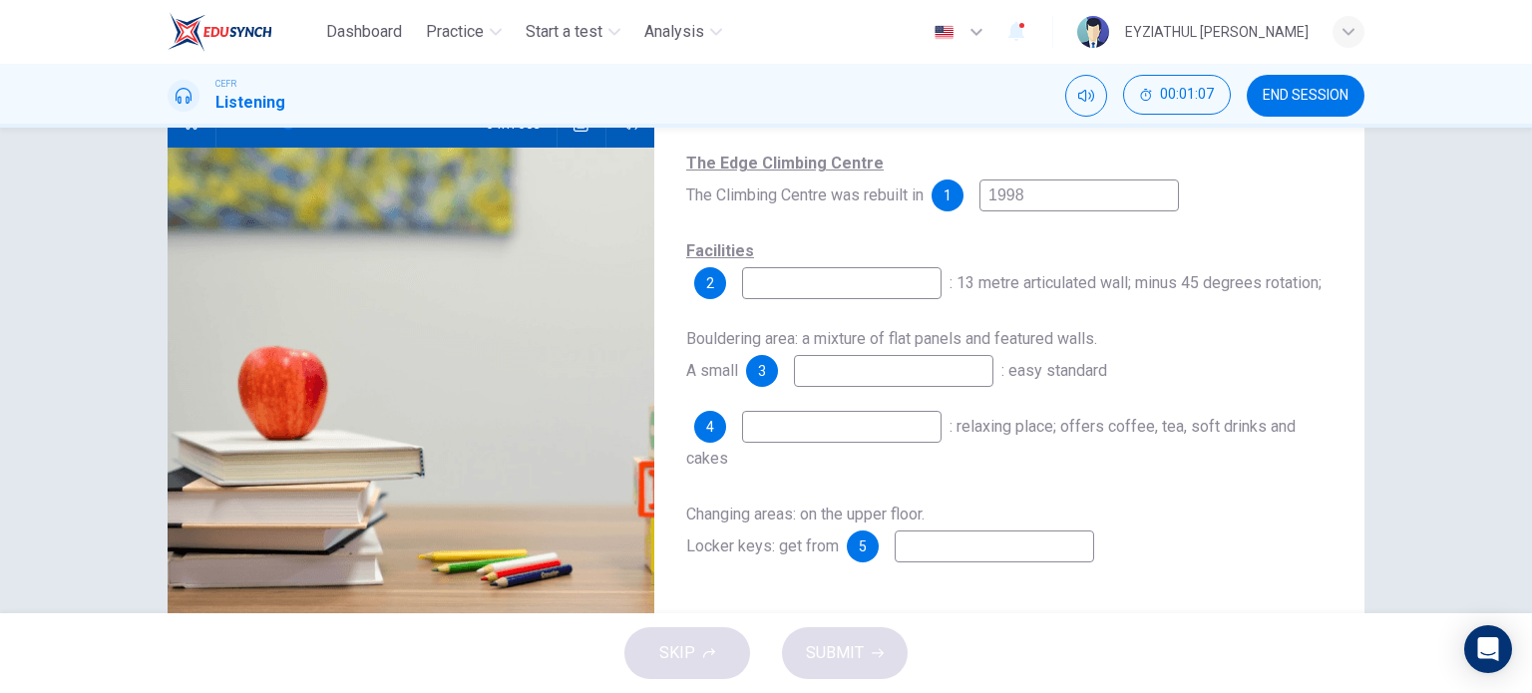
type input "21"
type input "Ma"
type input "21"
type input "Mag"
type input "22"
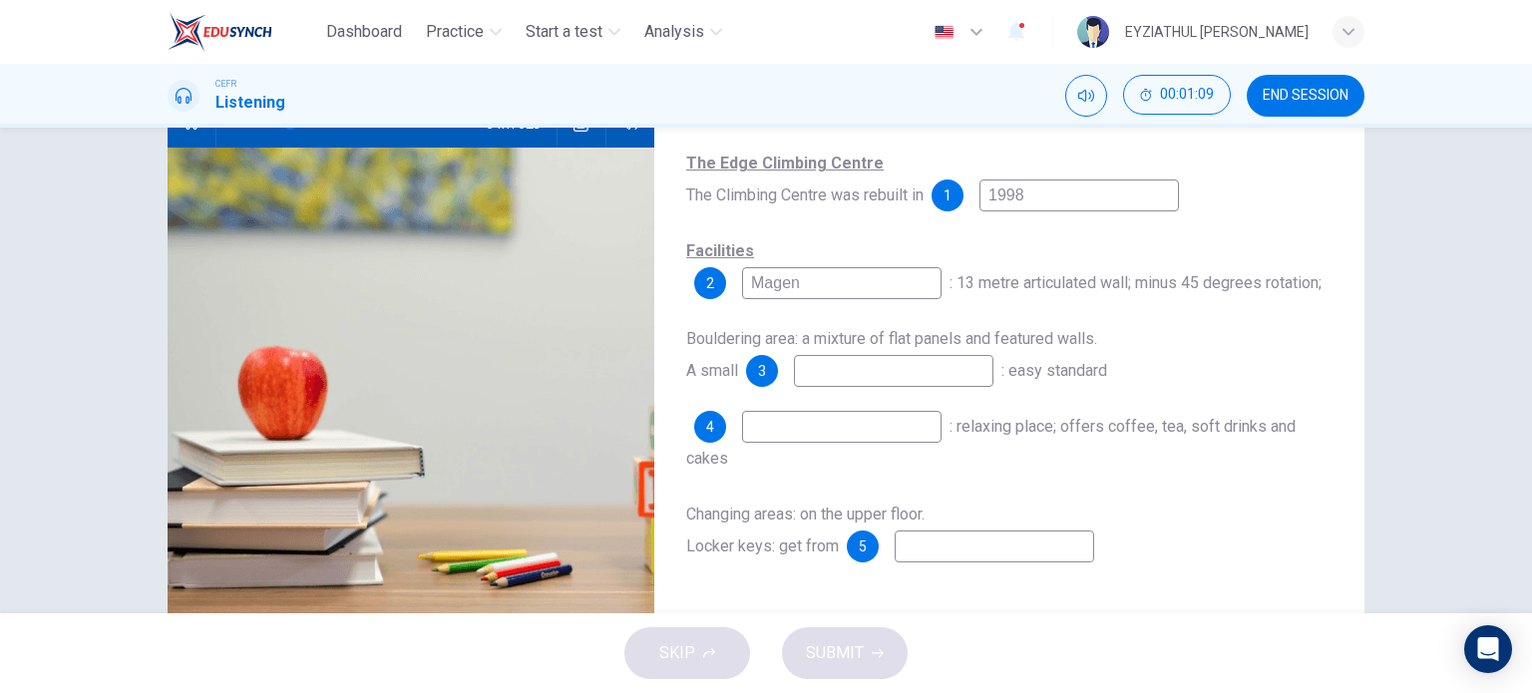
type input "Magen"
type input "22"
type input "Ma"
type input "23"
type input "Maim h"
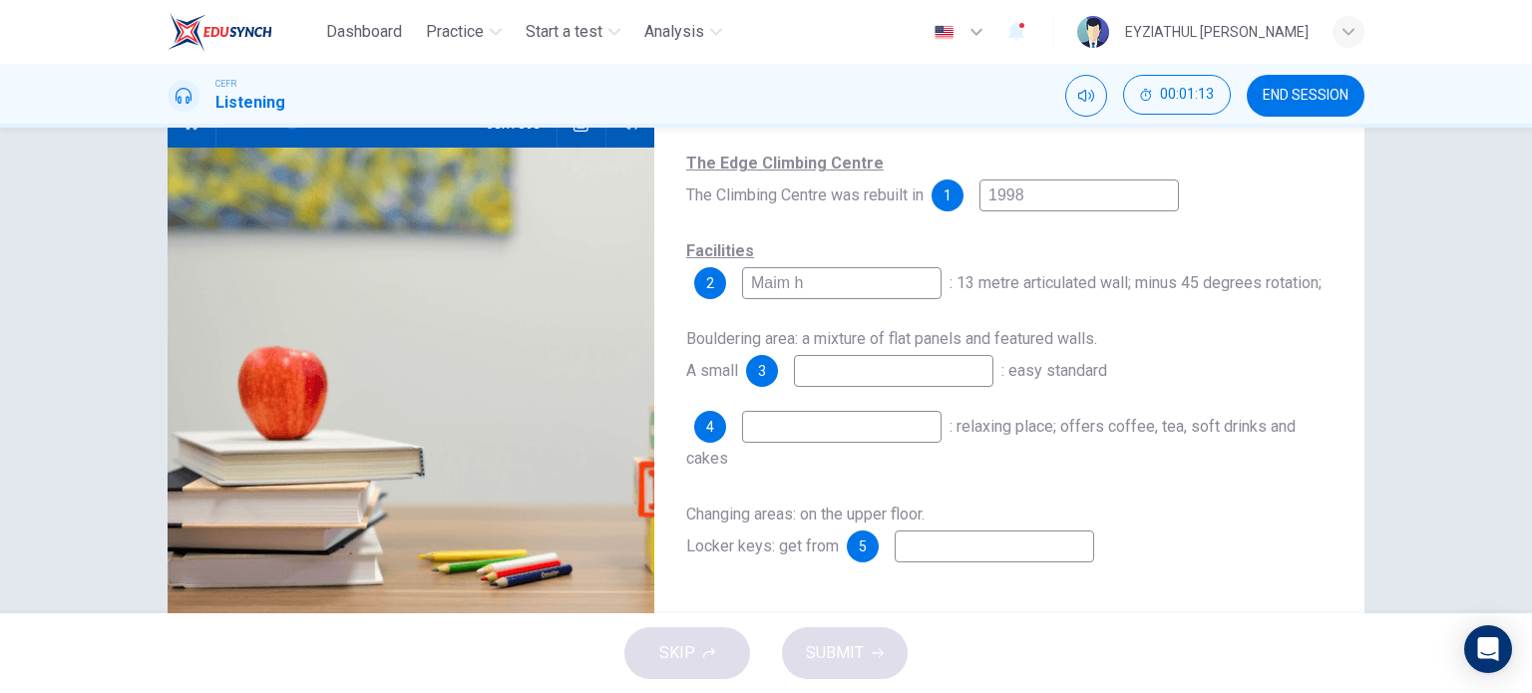
type input "23"
type input "Maim ho"
type input "23"
type input "Maim hole"
type input "25"
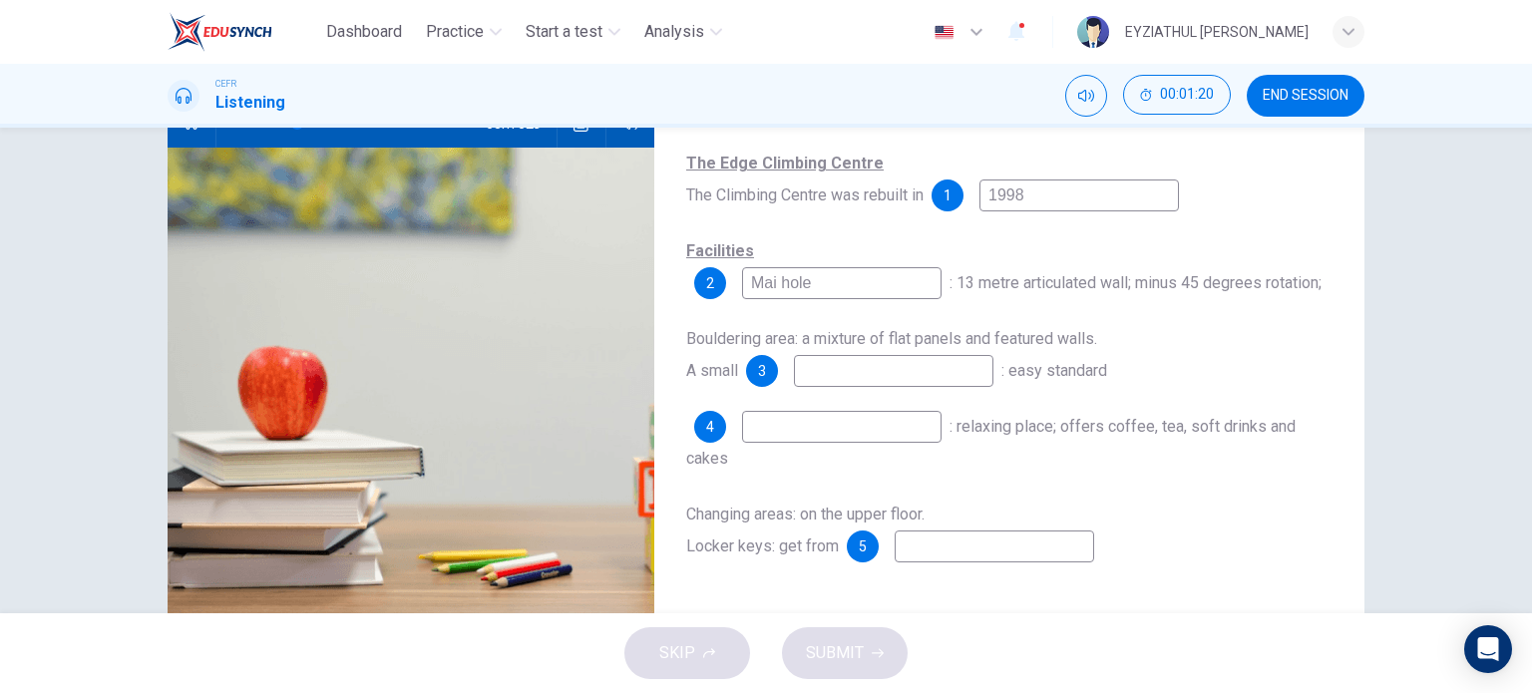
type input "Main hole"
type input "28"
type input "Main hole"
click at [875, 365] on input at bounding box center [893, 371] width 199 height 32
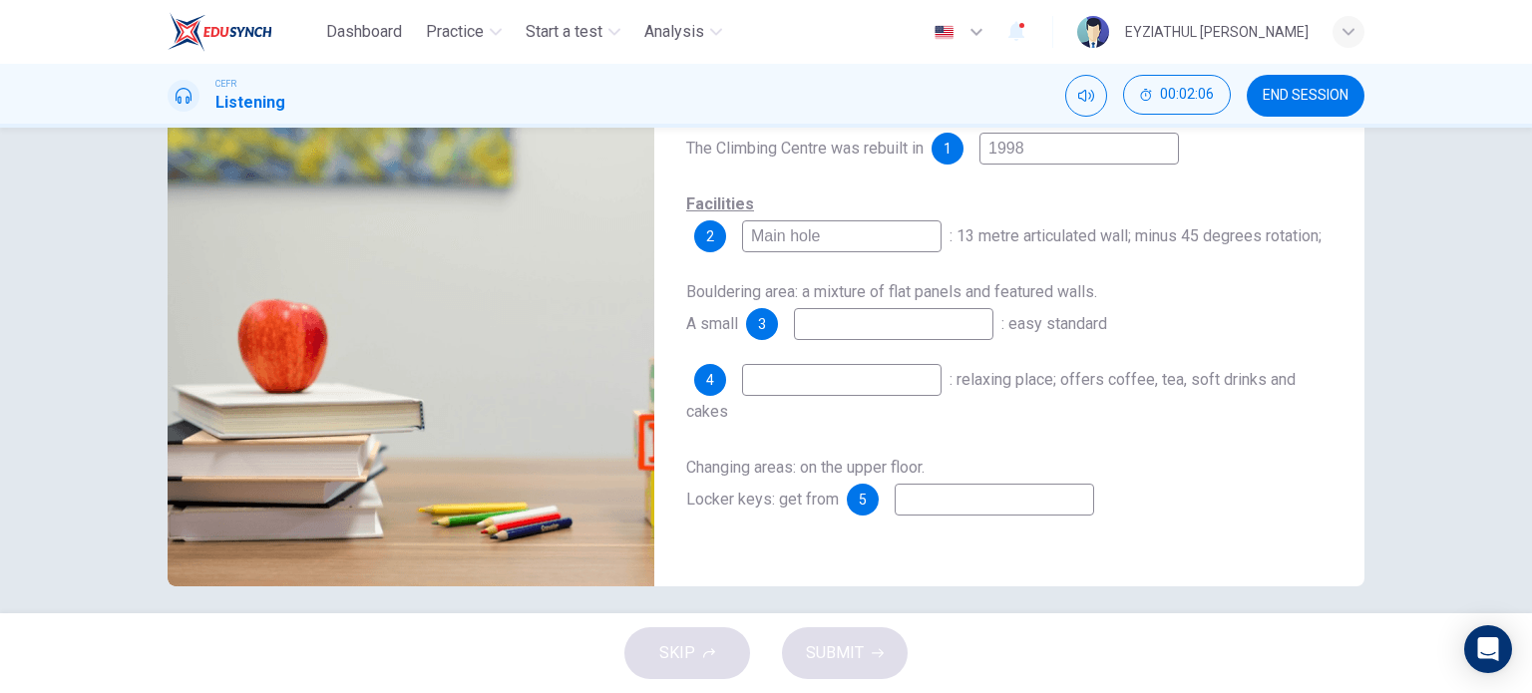
scroll to position [275, 0]
type input "43"
type input "war"
type input "43"
type input "warm u"
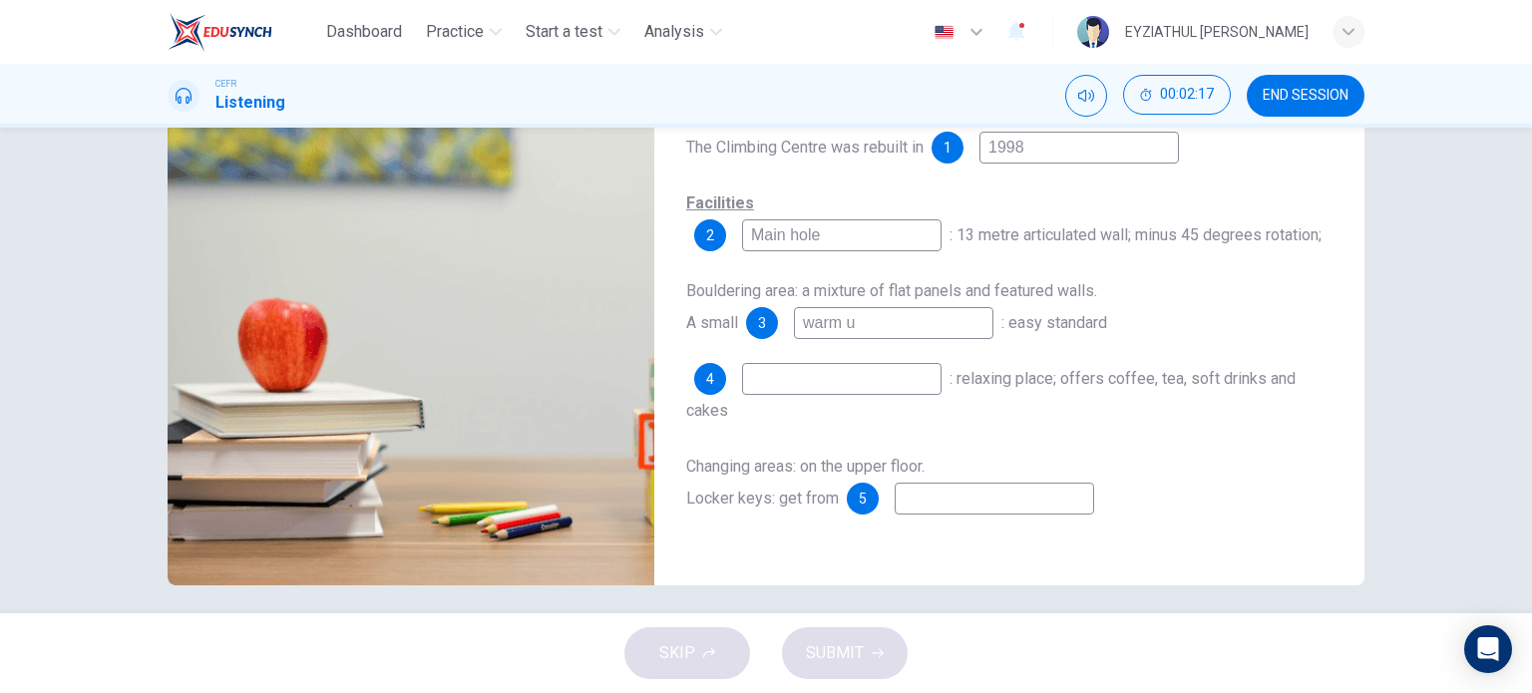
type input "44"
type input "warm up ho"
type input "44"
type input "warm up hole"
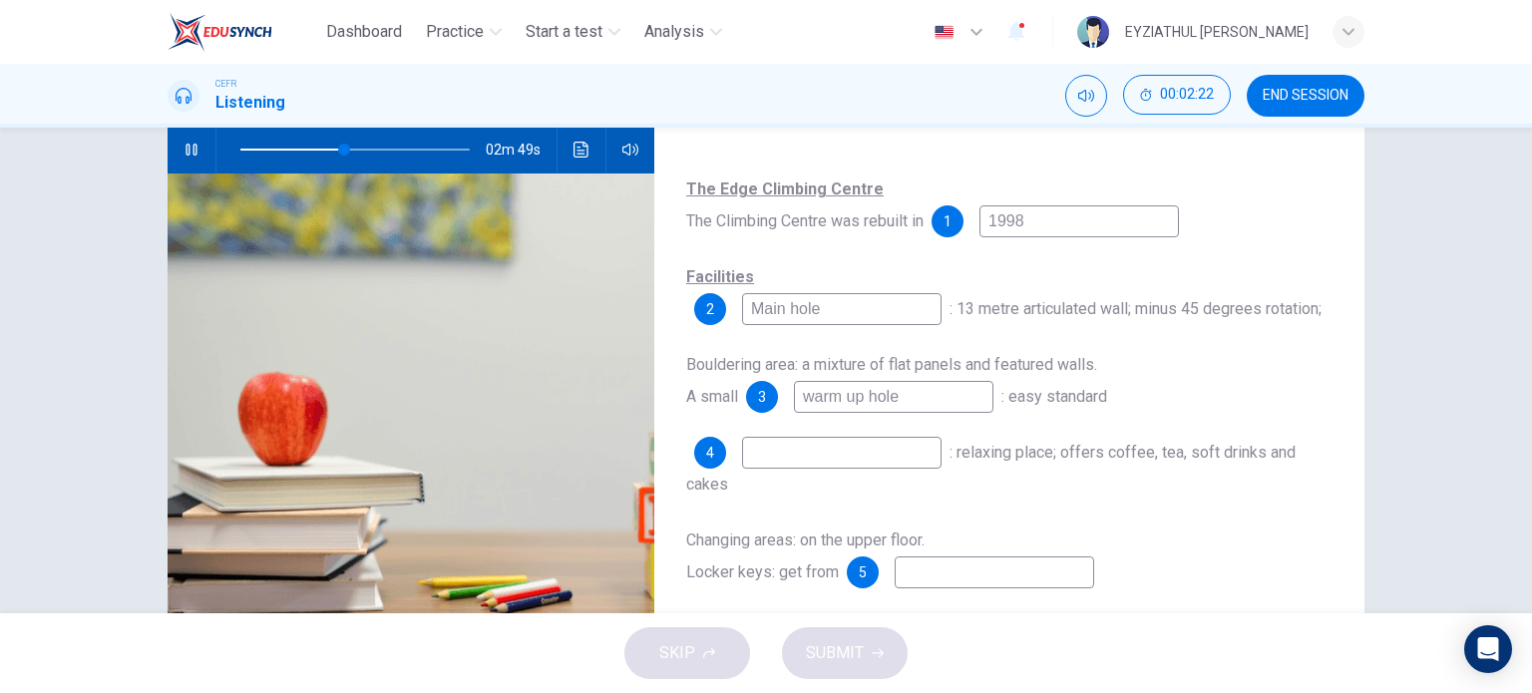
scroll to position [205, 0]
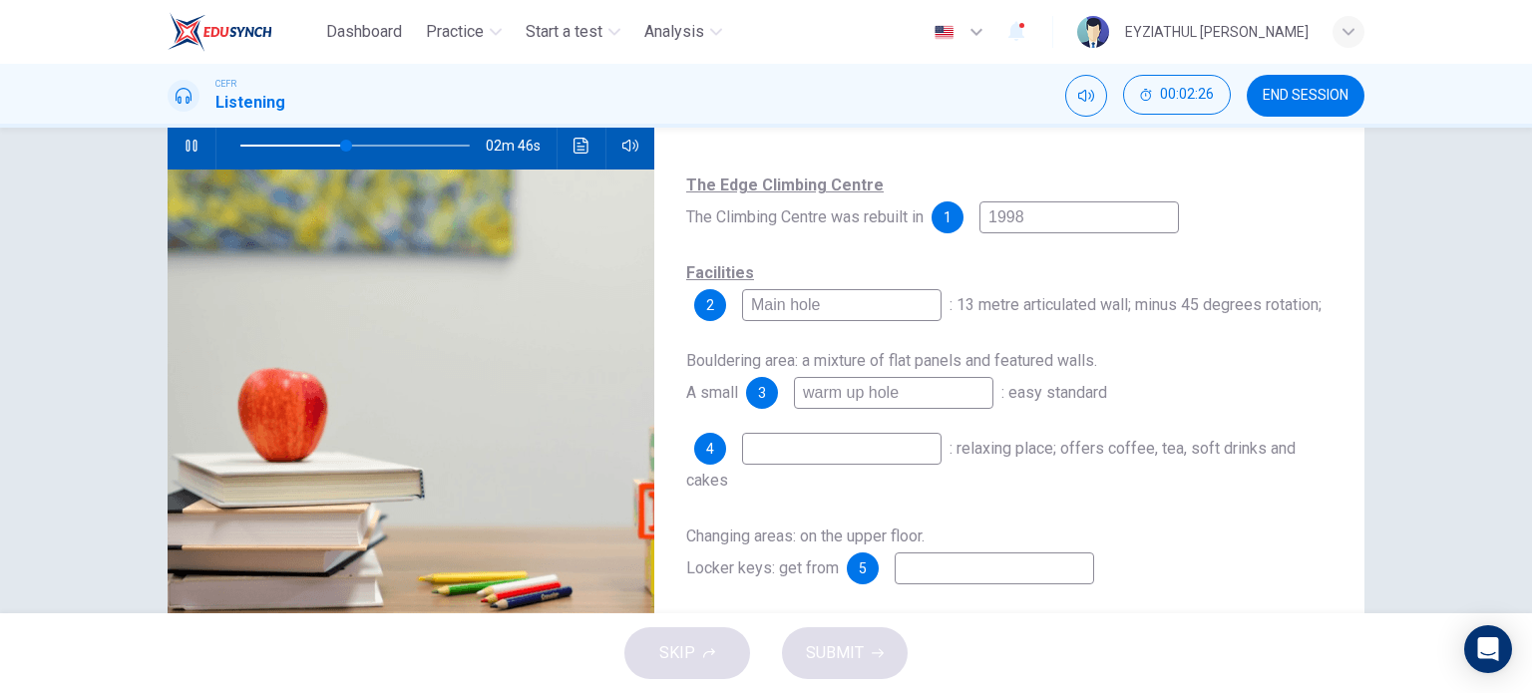
click at [848, 395] on input "warm up hole" at bounding box center [893, 393] width 199 height 32
type input "47"
type input "warm-up hole"
type input "47"
type input "warm-up hole"
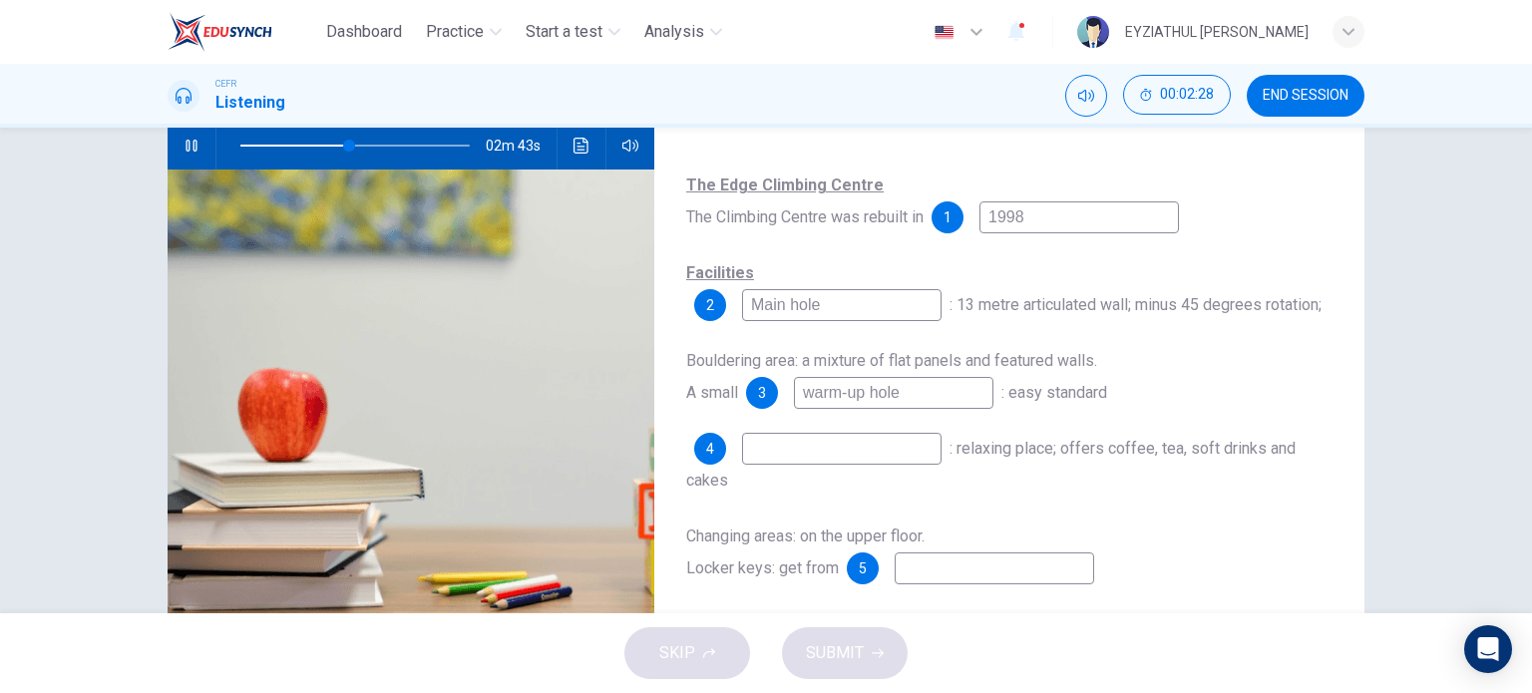
click at [848, 443] on input at bounding box center [841, 449] width 199 height 32
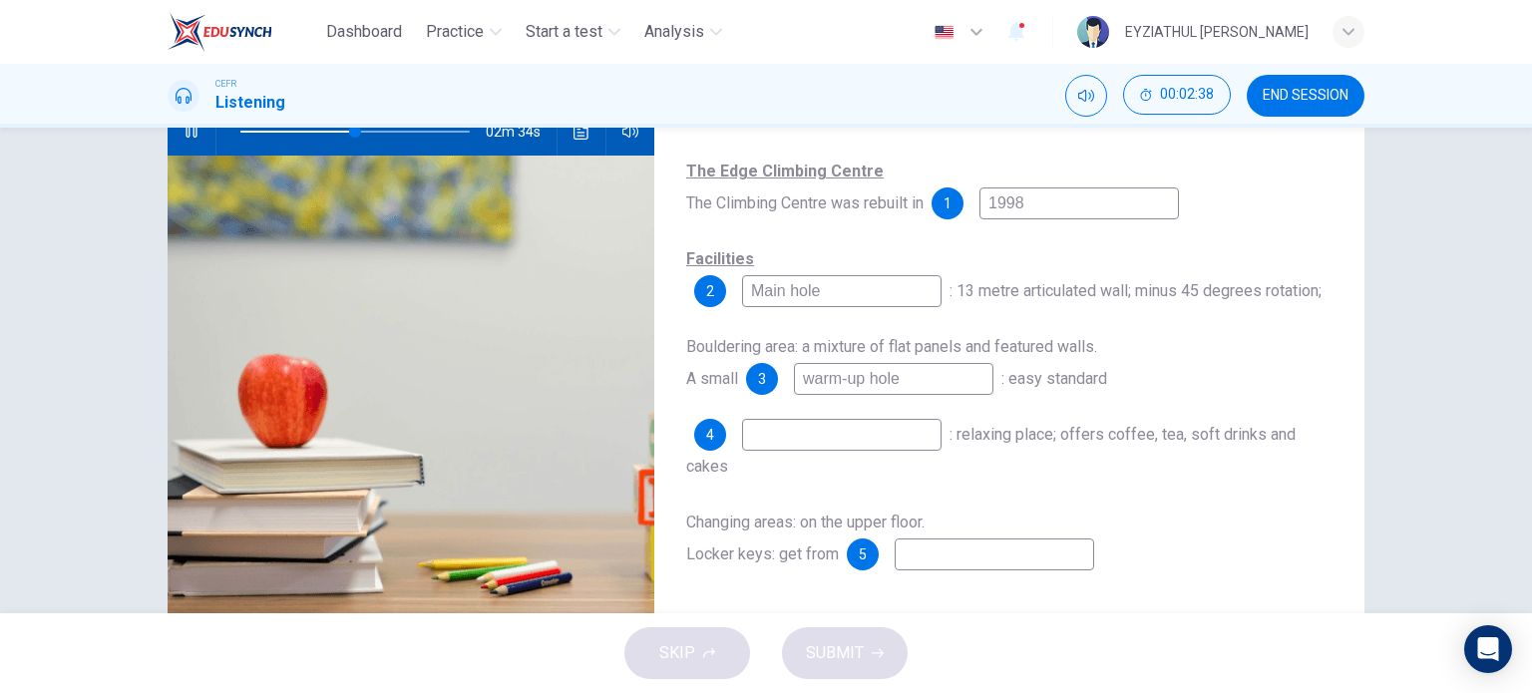
type input "50"
type input "Cafe"
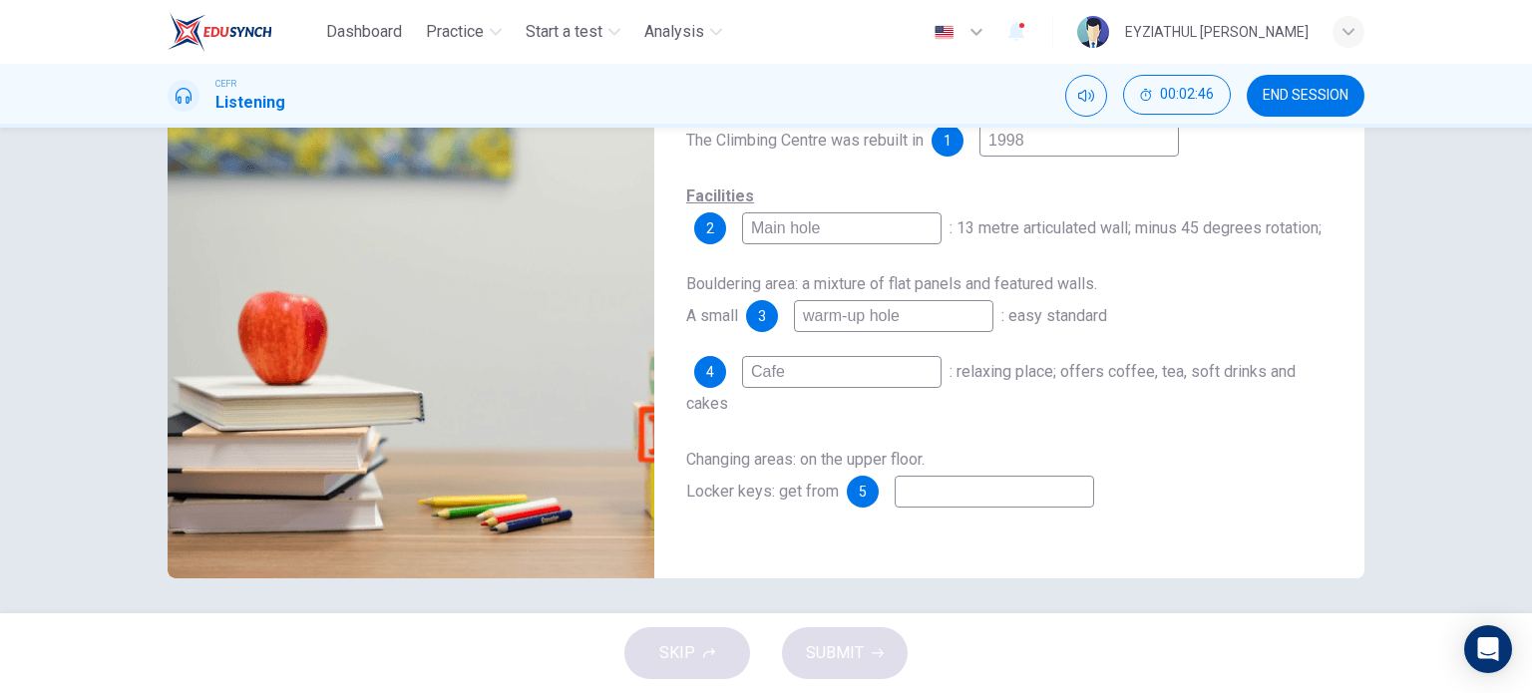
scroll to position [283, 0]
type input "53"
type input "Cafe"
click at [917, 489] on input at bounding box center [994, 491] width 199 height 32
type input "59"
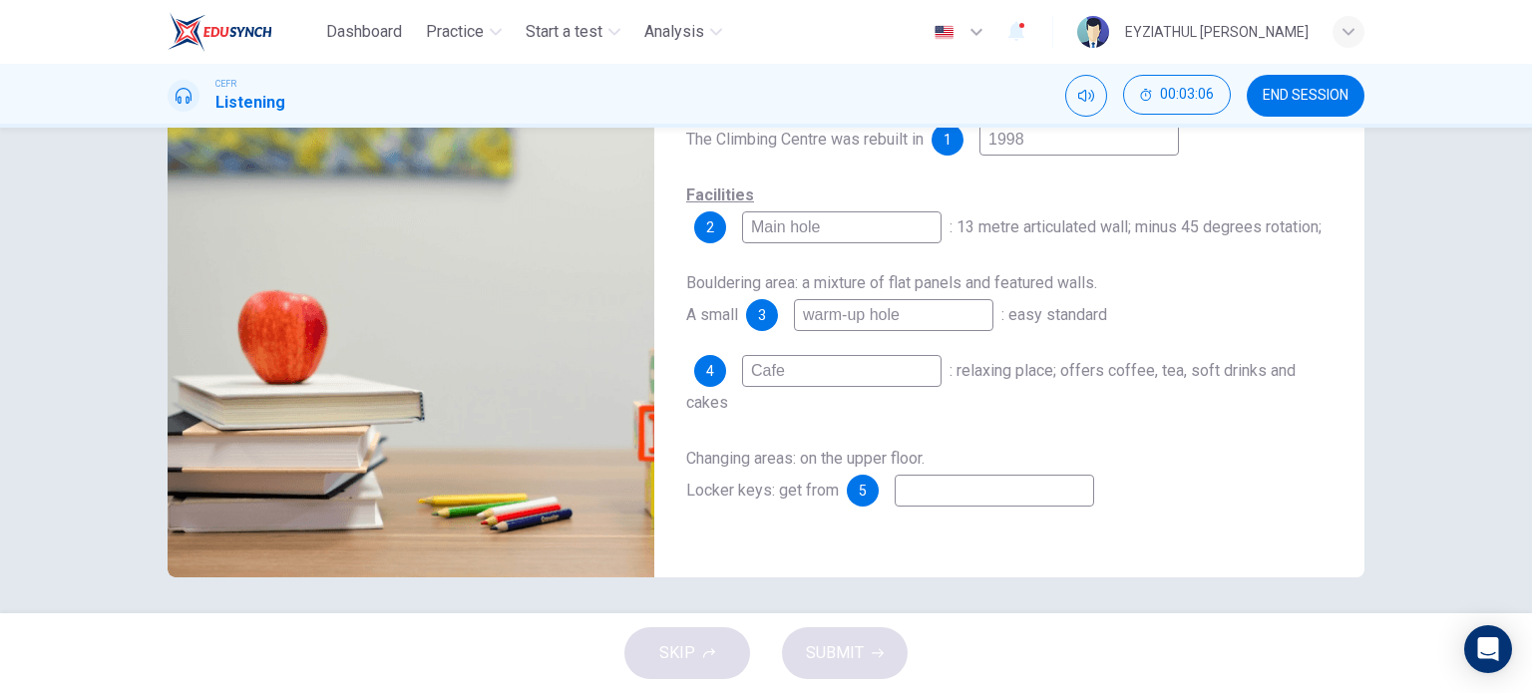
type input "r"
type input "59"
type input "re"
type input "59"
type input "rec"
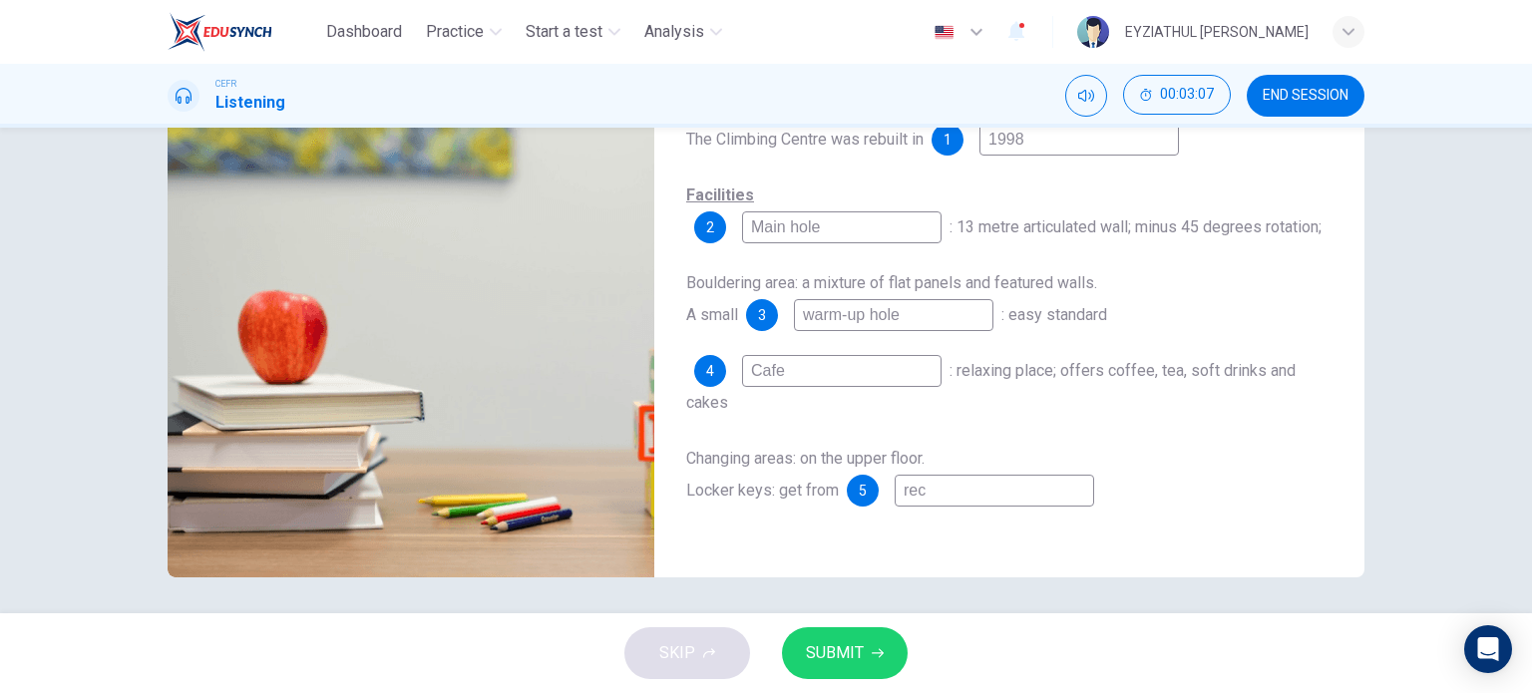
type input "60"
type input "rece"
type input "60"
type input "recep"
type input "60"
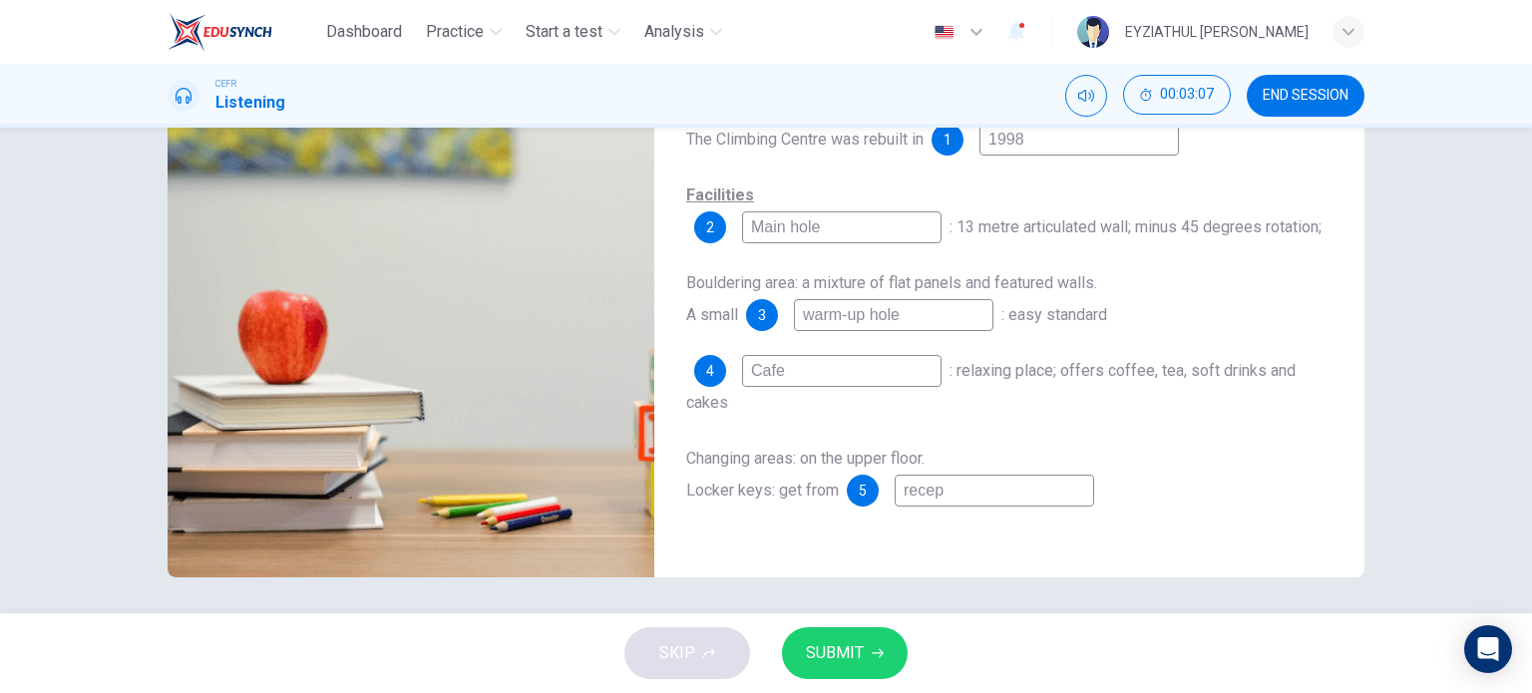
type input "recept"
type input "60"
type input "recepti"
type input "60"
type input "receptio"
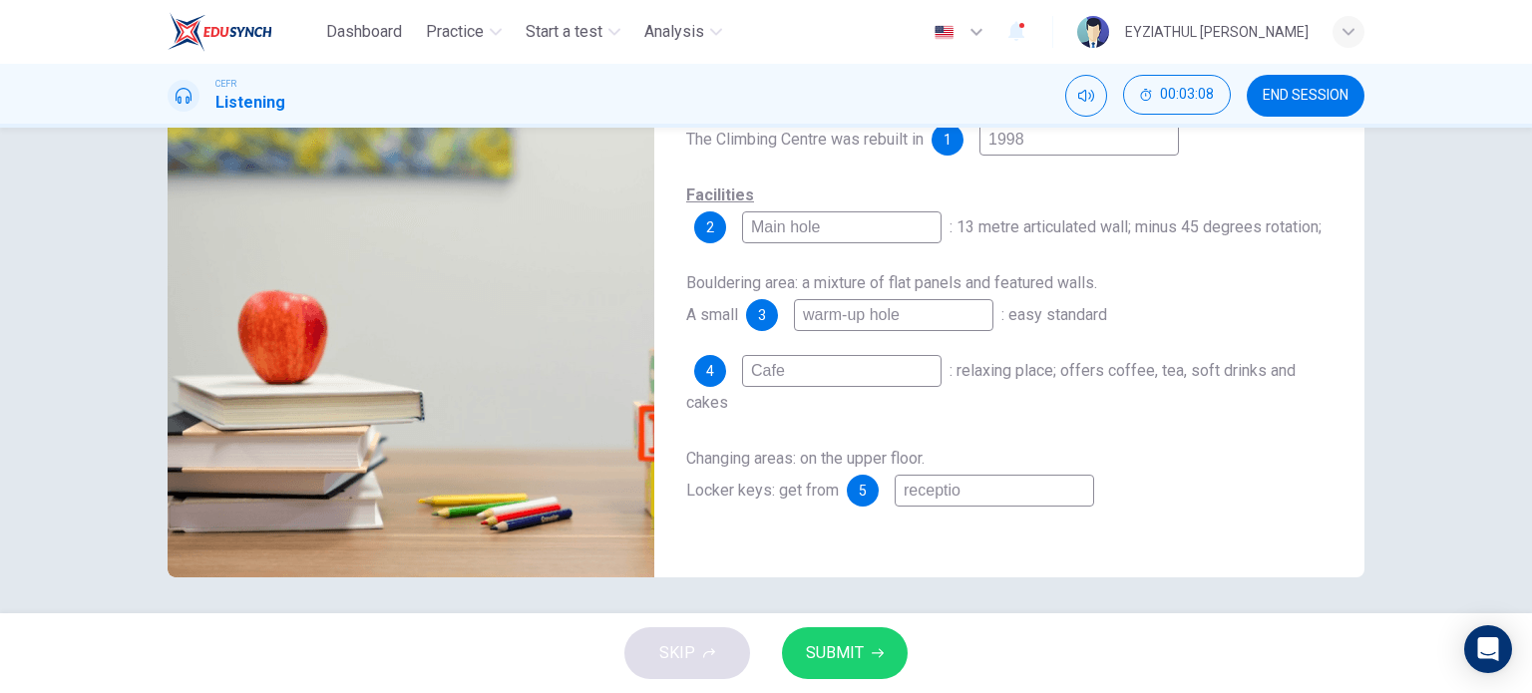
type input "60"
type input "reception"
type input "61"
type input "reception"
click at [847, 656] on span "SUBMIT" at bounding box center [835, 653] width 58 height 28
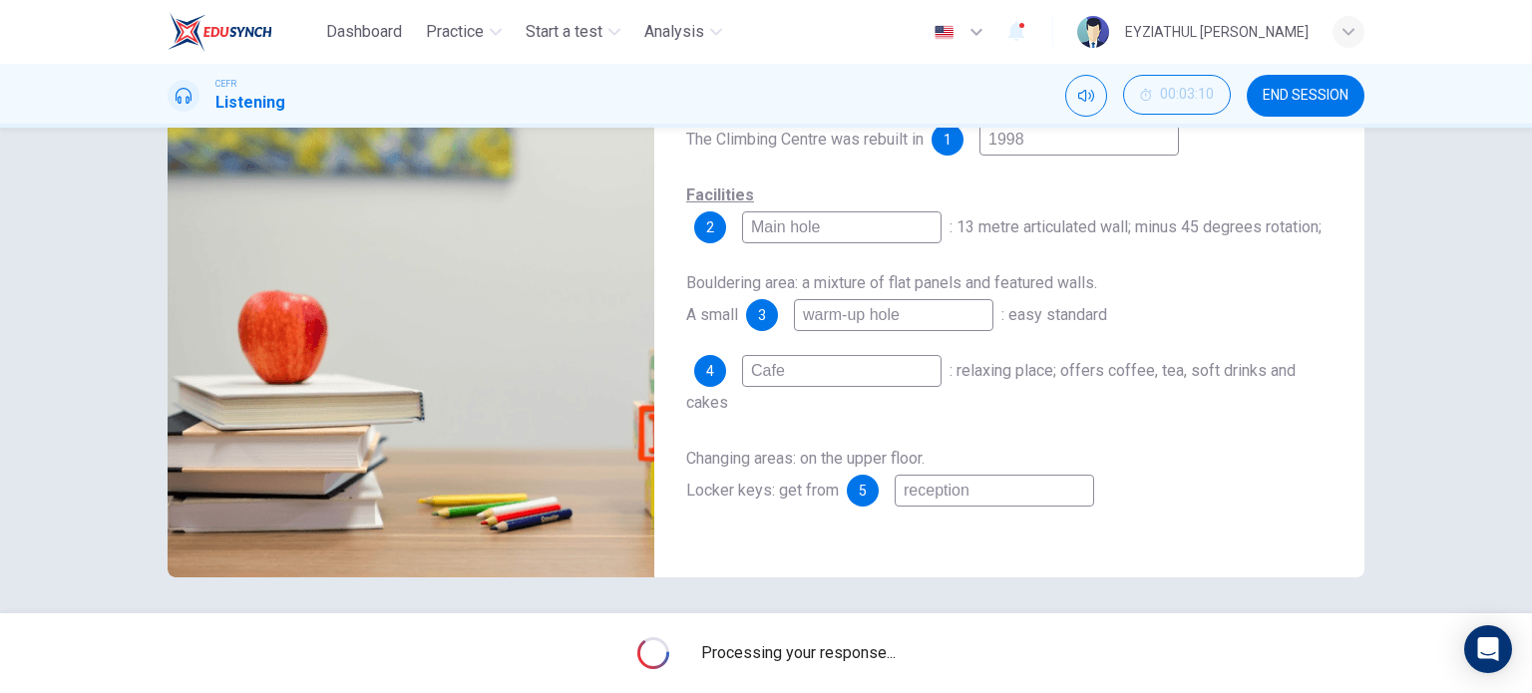
scroll to position [127, 0]
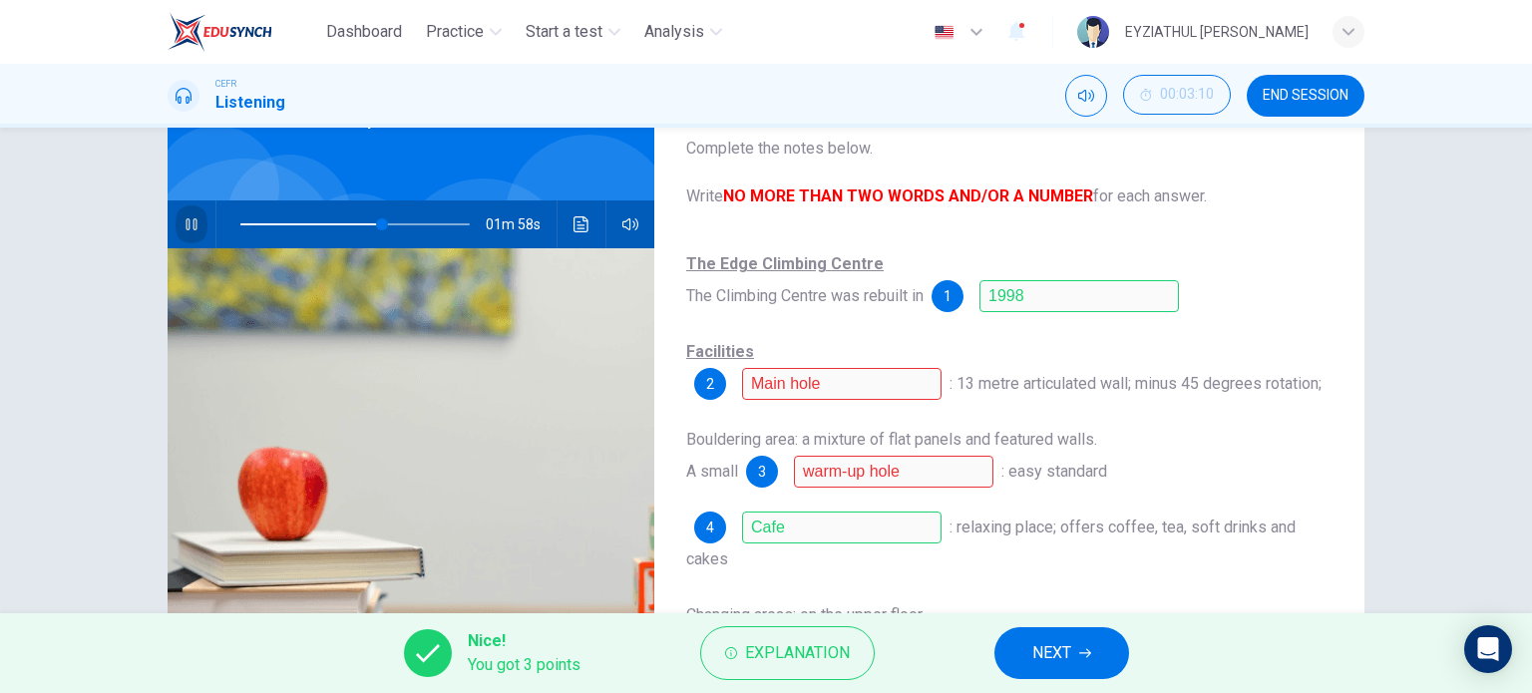
click at [190, 214] on button "button" at bounding box center [192, 224] width 32 height 48
click at [786, 649] on span "Explanation" at bounding box center [797, 653] width 105 height 28
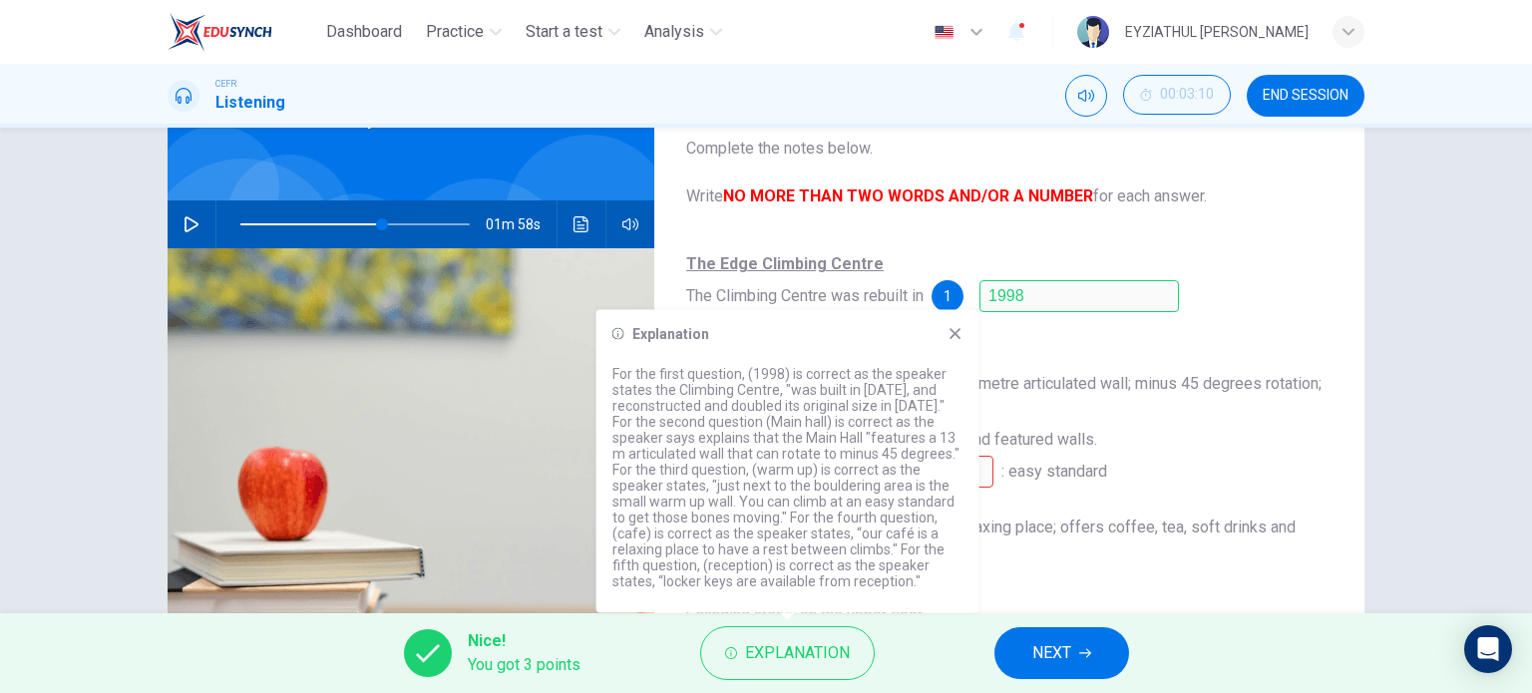
click at [961, 334] on icon at bounding box center [955, 334] width 16 height 16
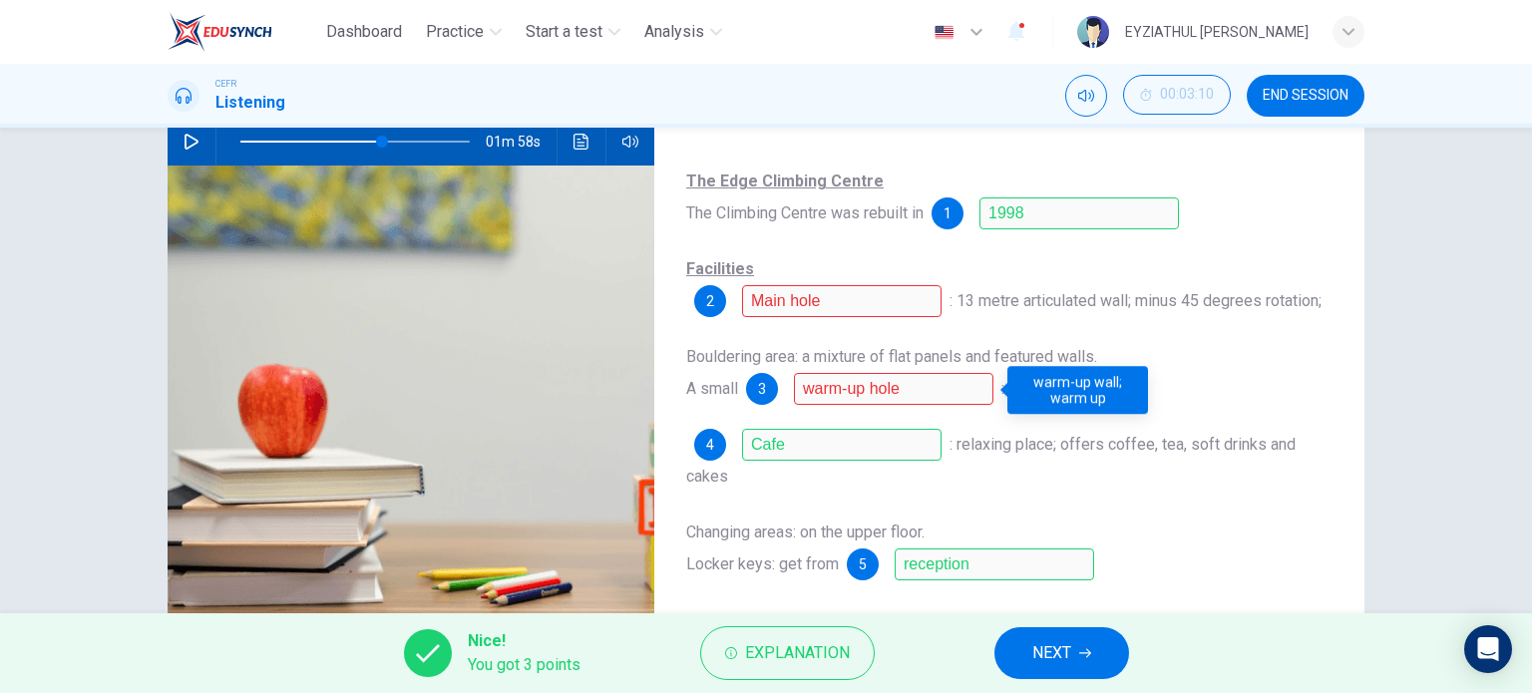
scroll to position [210, 0]
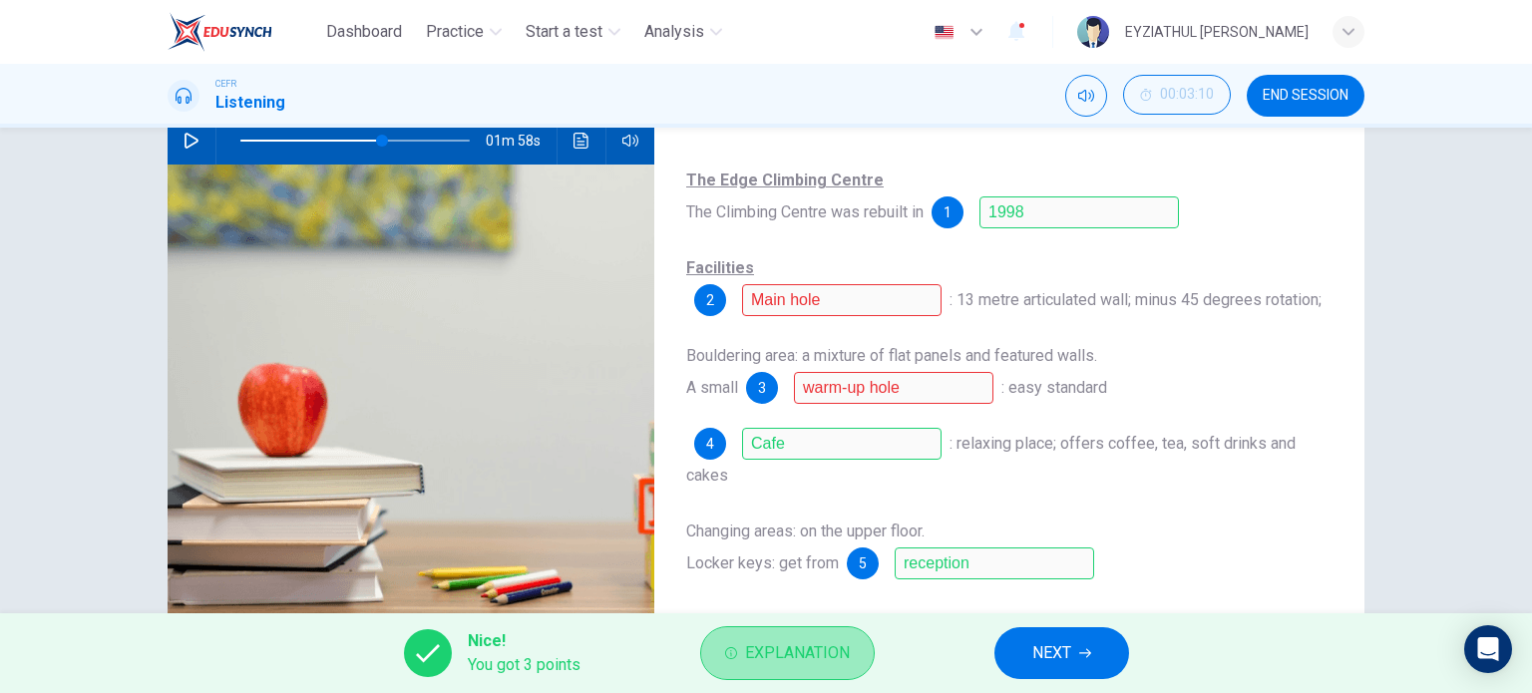
click at [799, 651] on span "Explanation" at bounding box center [797, 653] width 105 height 28
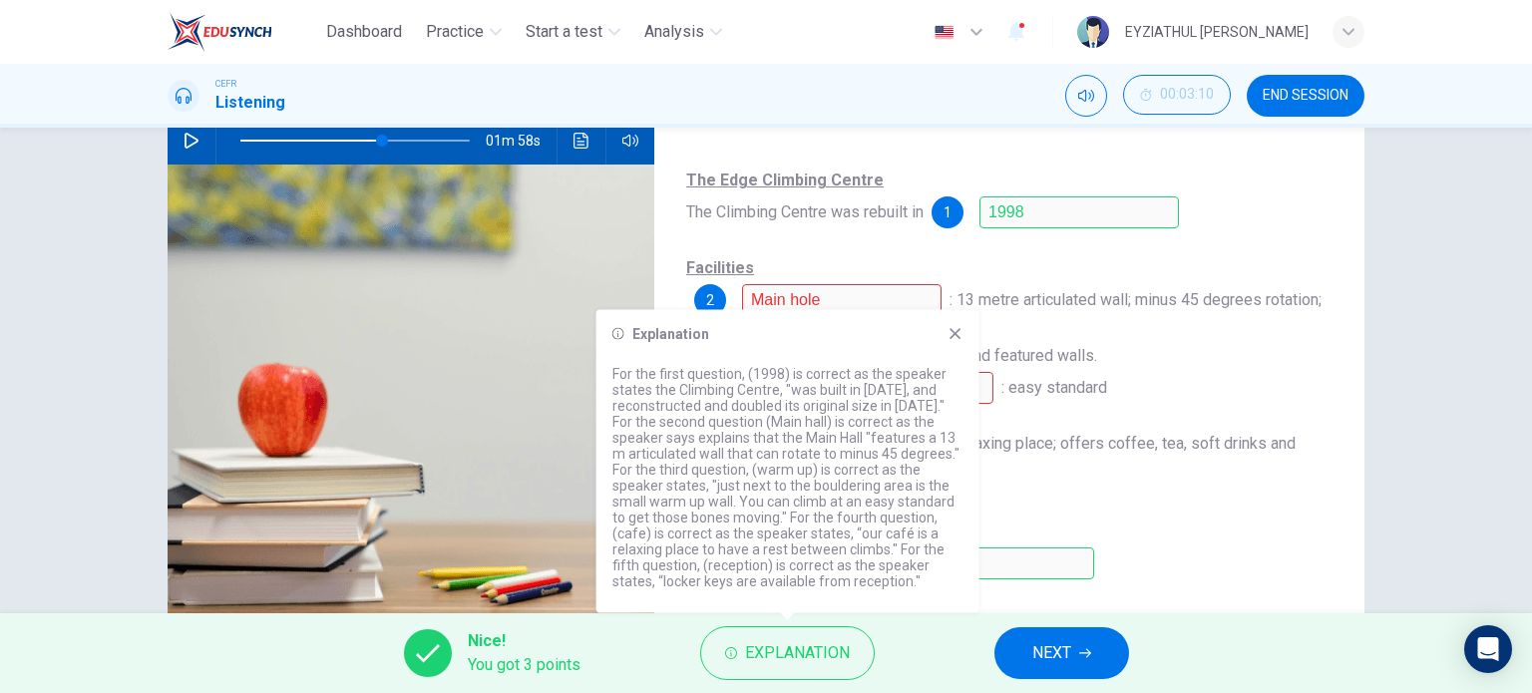
click at [953, 339] on icon at bounding box center [955, 334] width 16 height 16
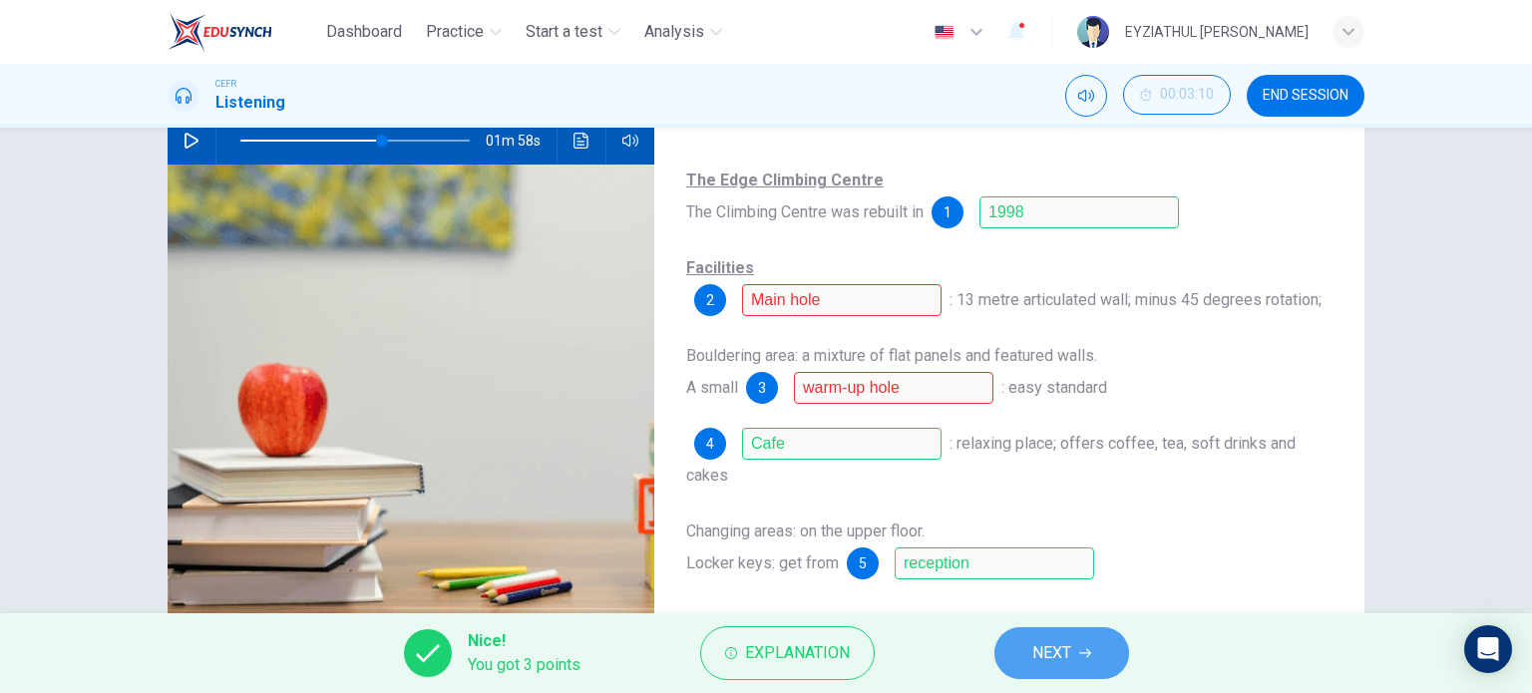
click at [1050, 658] on span "NEXT" at bounding box center [1051, 653] width 39 height 28
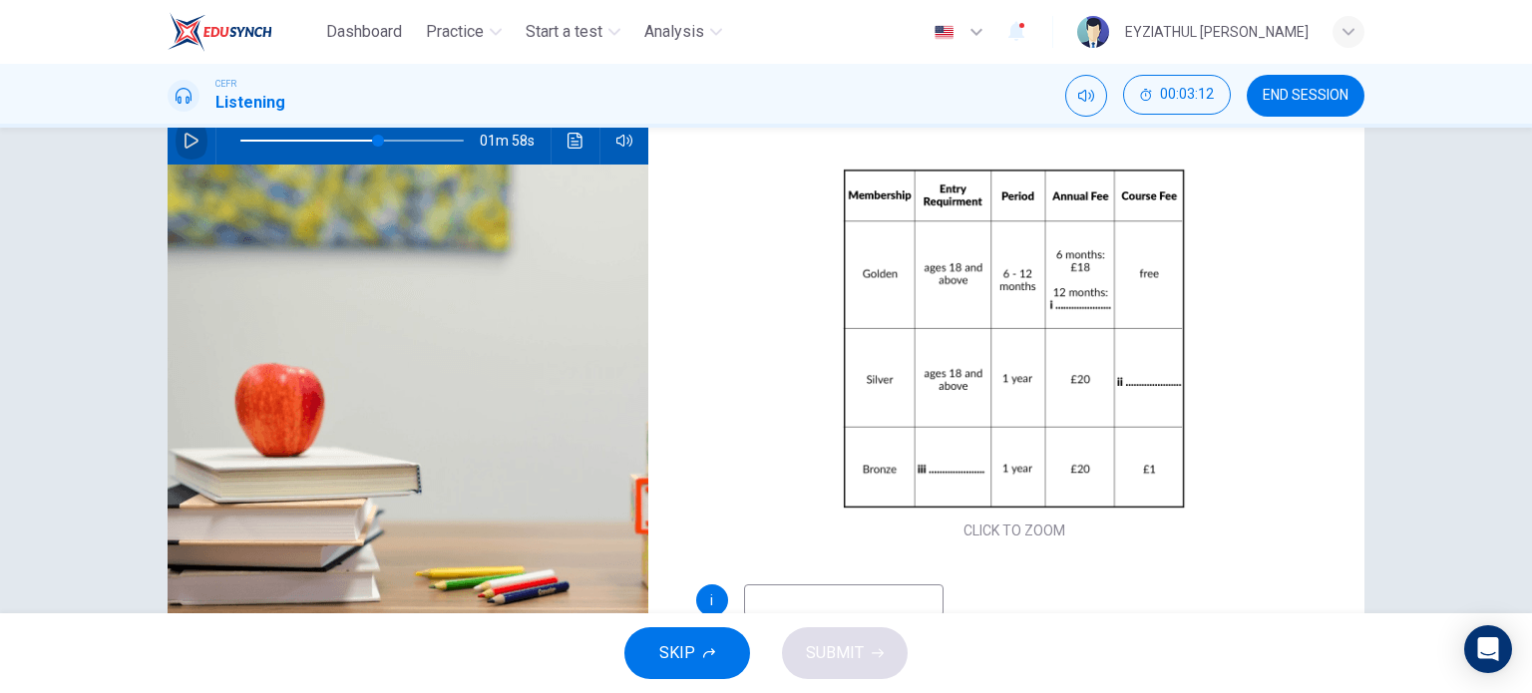
click at [183, 144] on icon "button" at bounding box center [191, 141] width 16 height 16
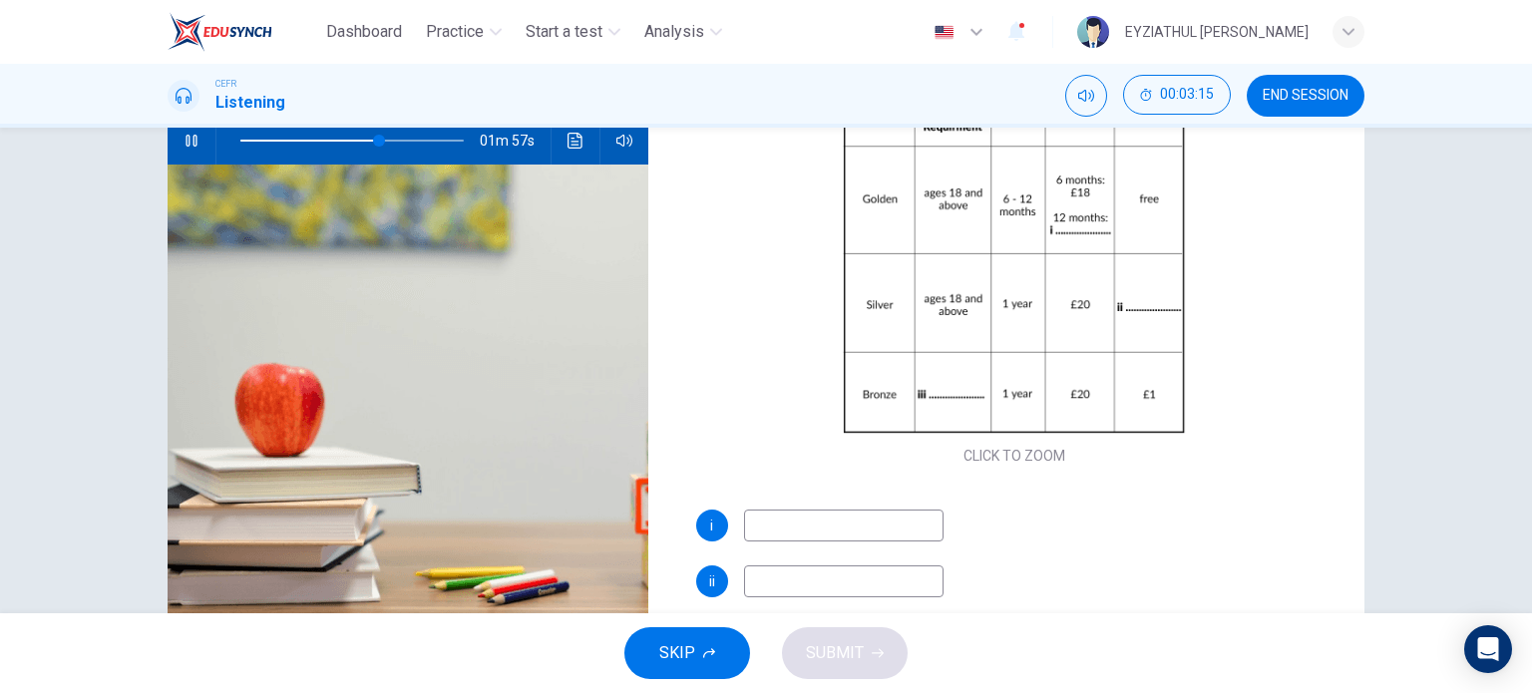
scroll to position [76, 0]
click at [829, 522] on input at bounding box center [843, 525] width 199 height 32
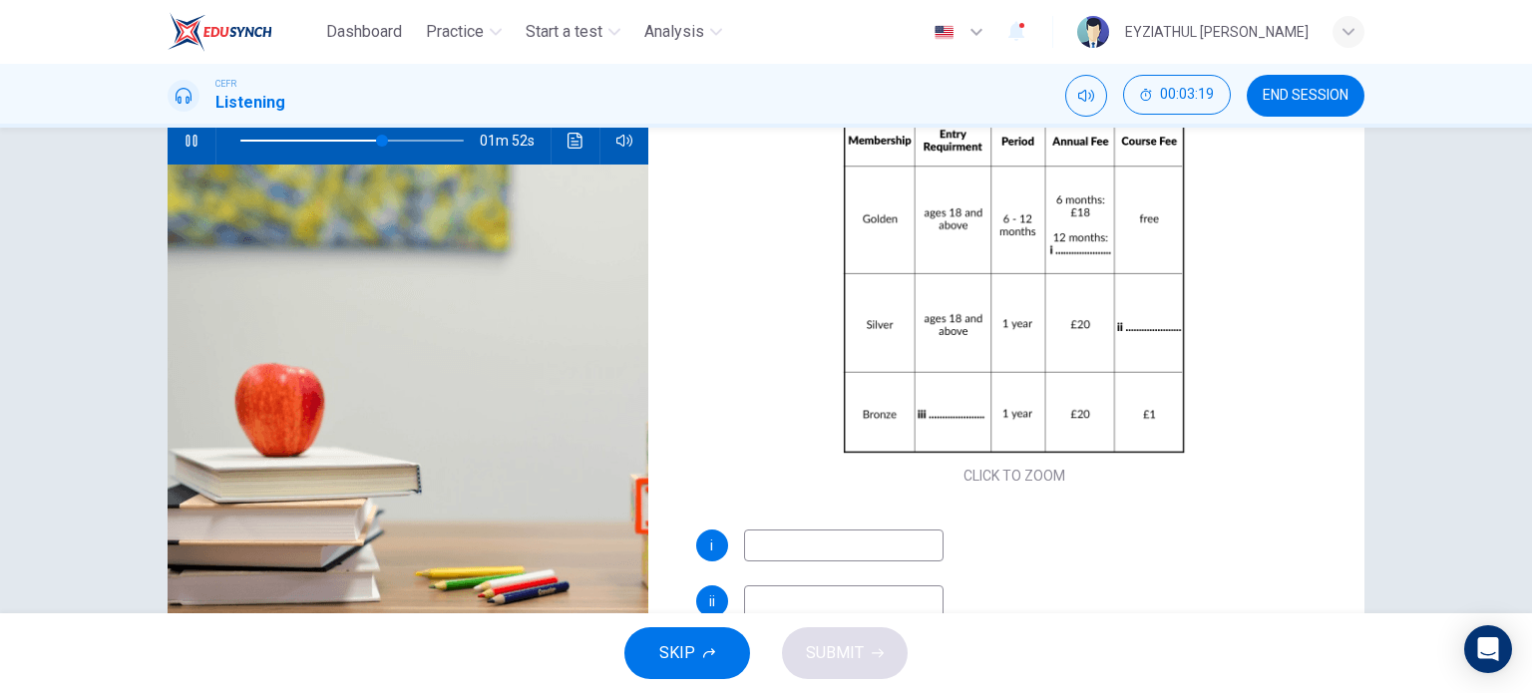
scroll to position [84, 0]
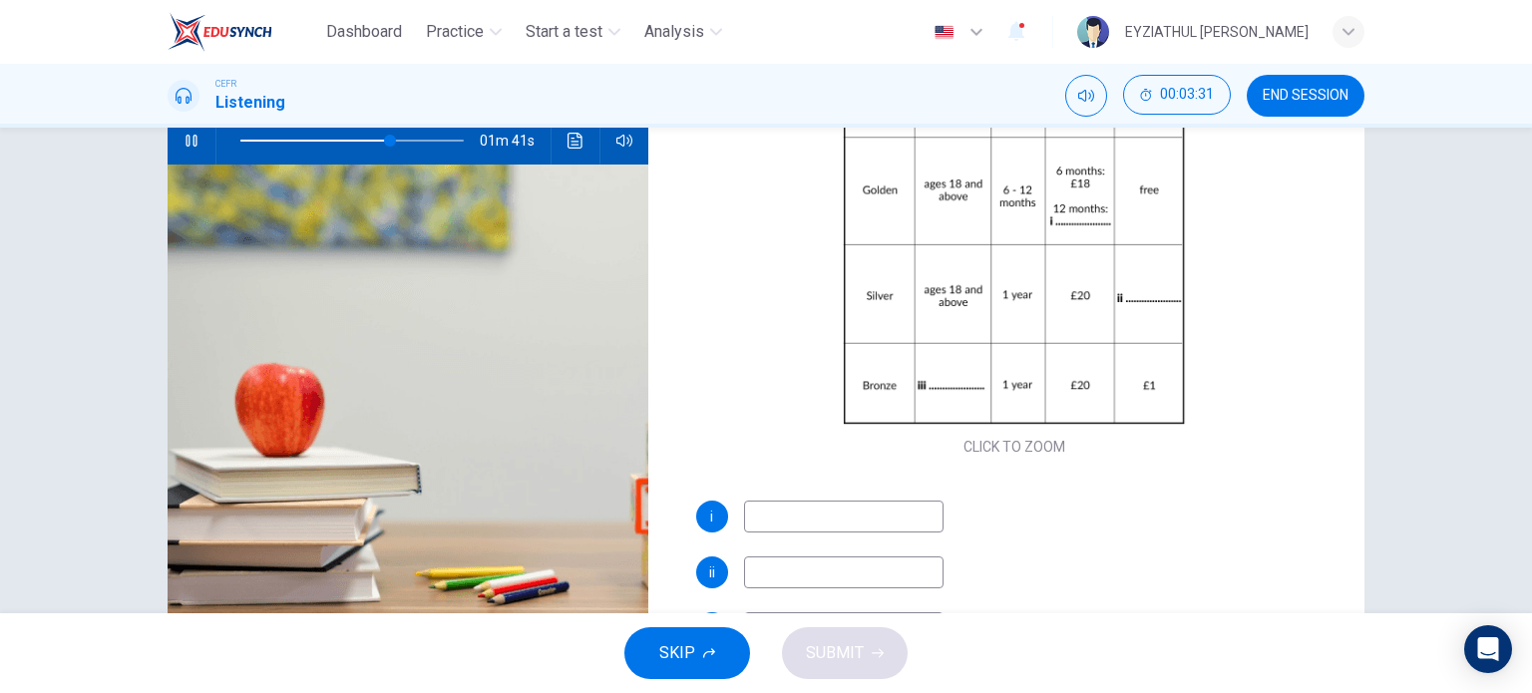
type input "68"
type input "3"
type input "68"
type input "30"
type input "68"
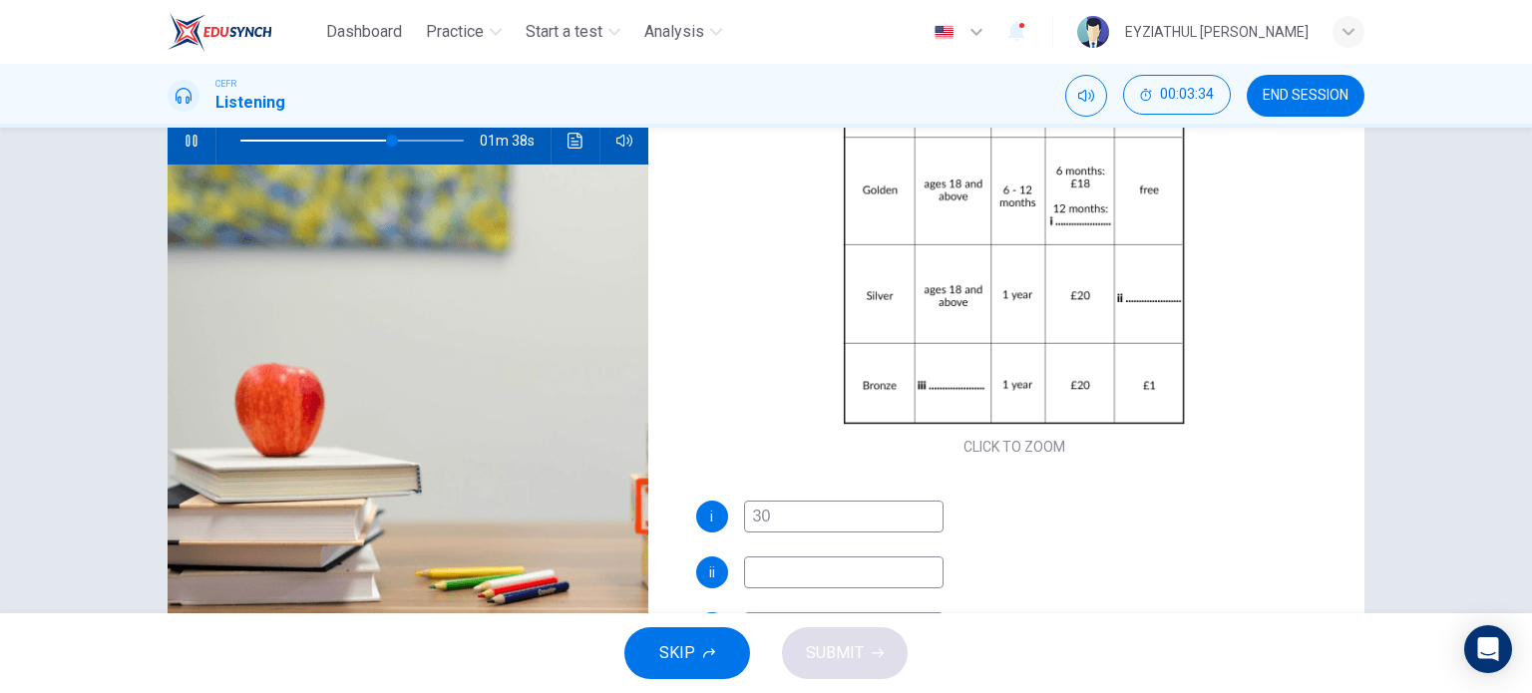
type input "30 p"
type input "69"
type input "30 pound"
type input "69"
type input "30 pounds"
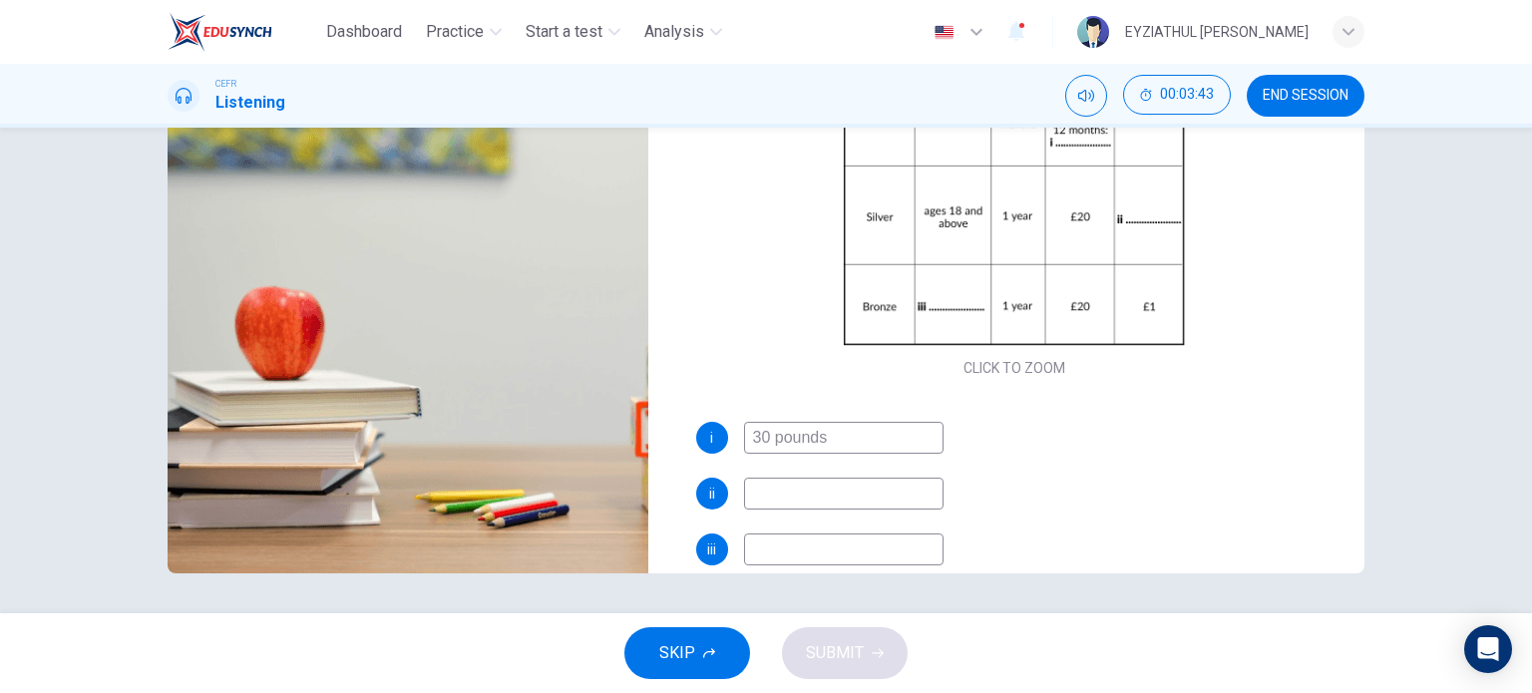
scroll to position [107, 0]
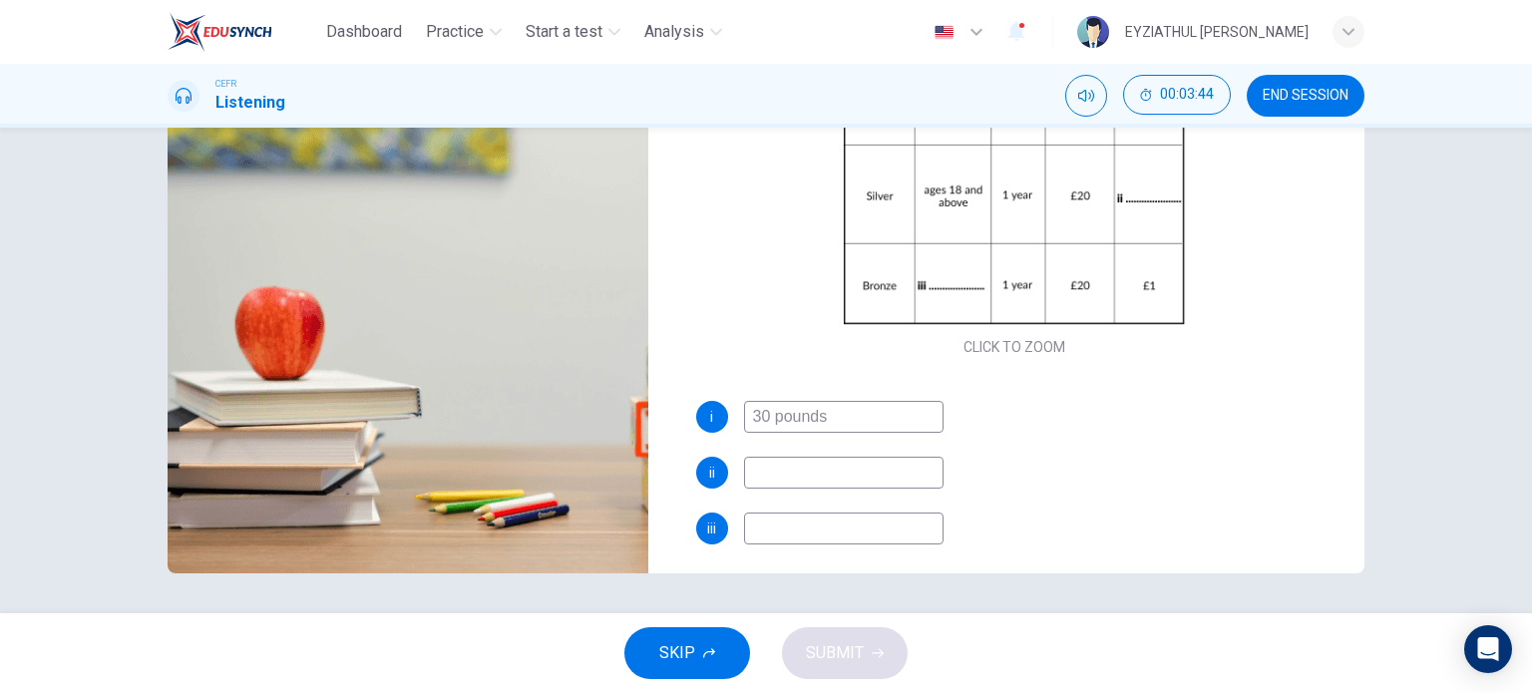
type input "72"
type input "30 pounds"
click at [863, 473] on input at bounding box center [843, 473] width 199 height 32
type input "72"
type input "1"
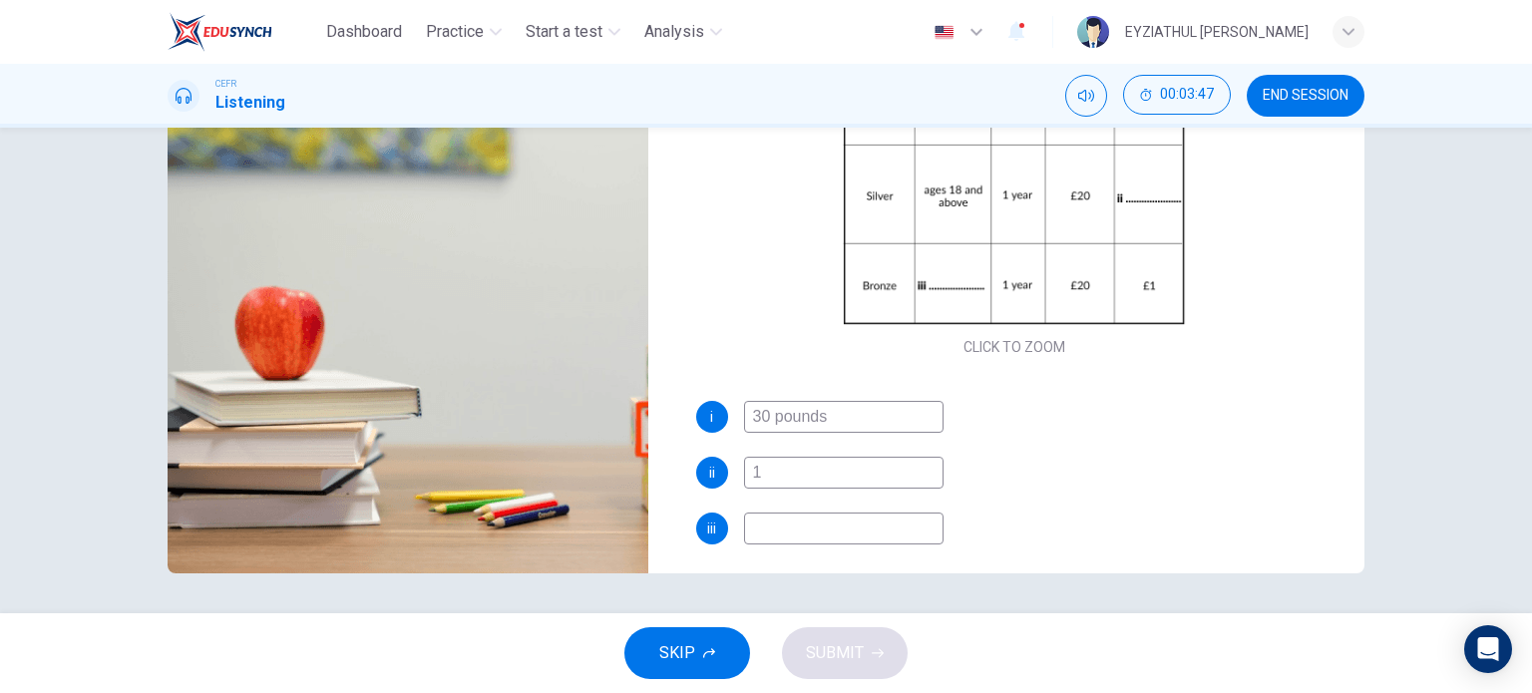
type input "73"
type input "1 pounds"
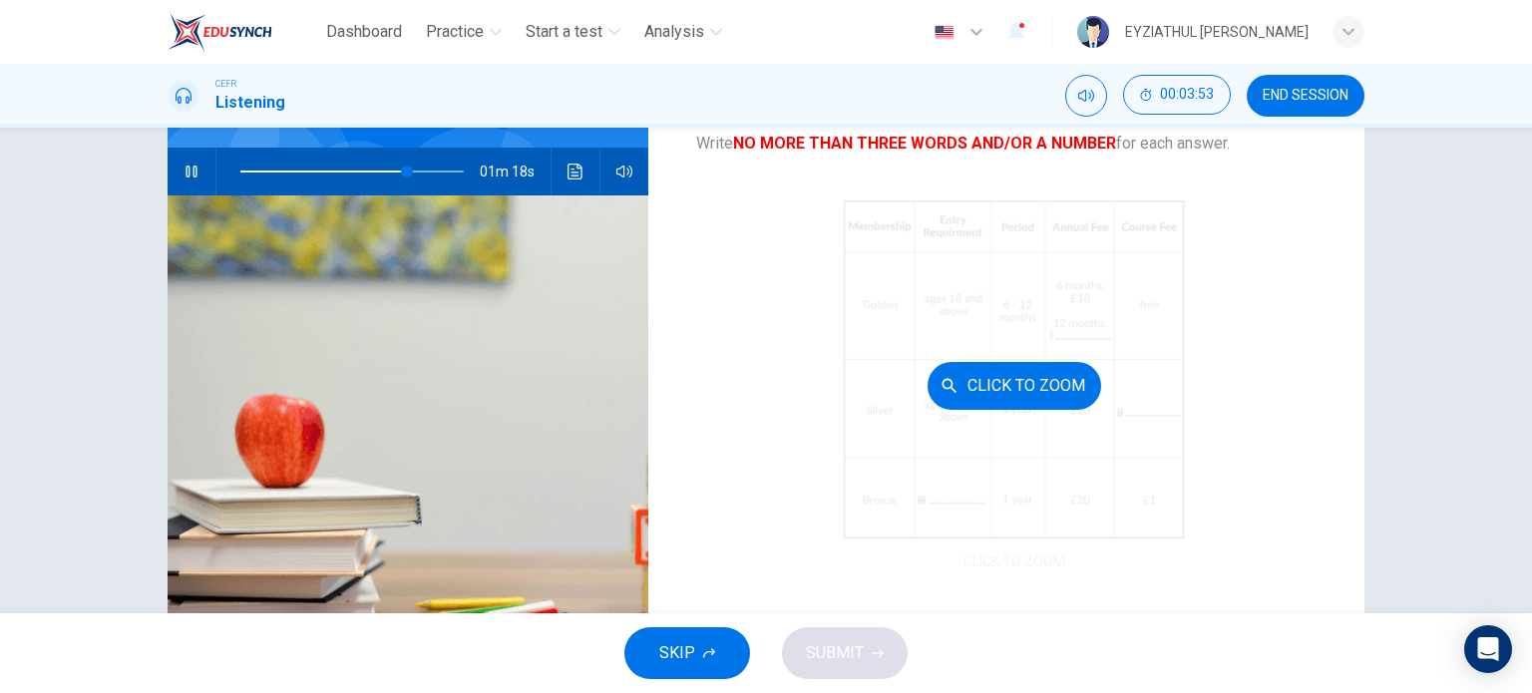
scroll to position [117, 0]
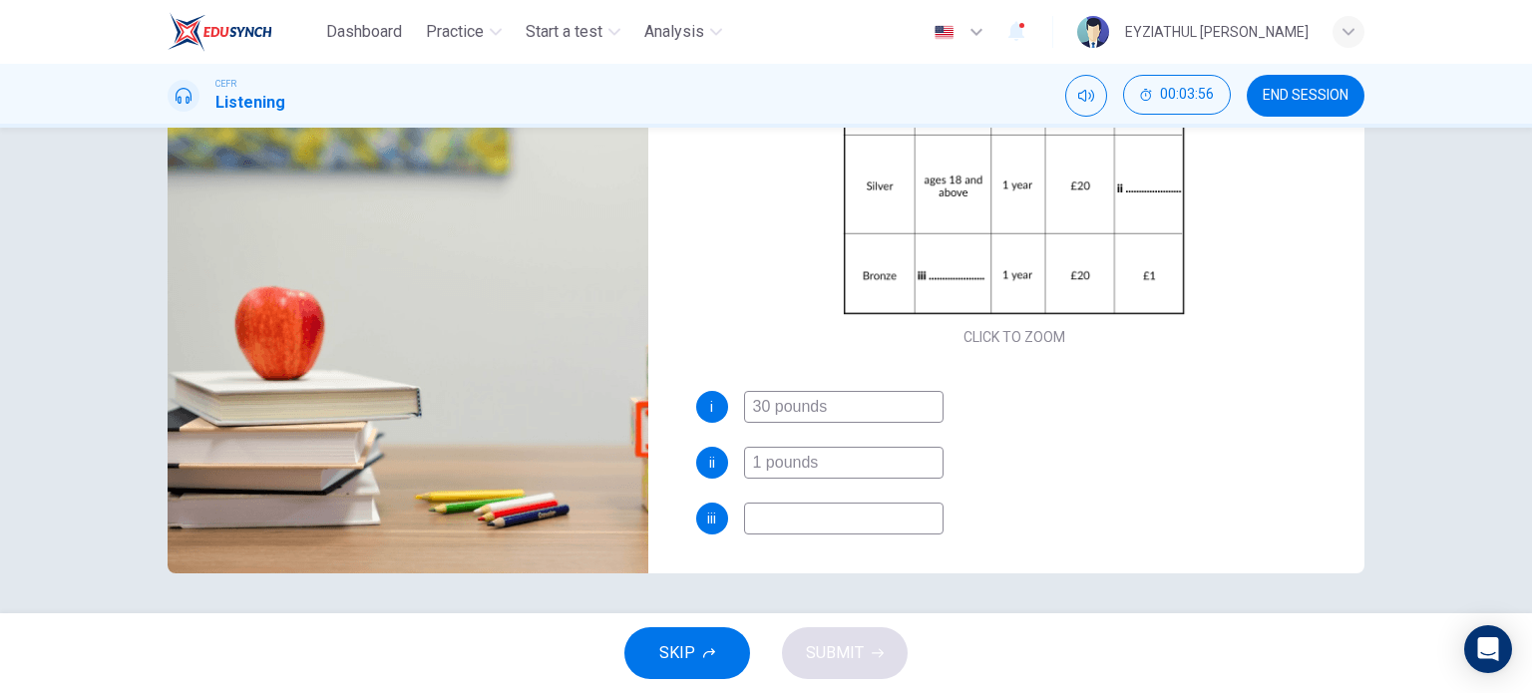
type input "76"
type input "1 pounds"
click at [869, 518] on input at bounding box center [843, 519] width 199 height 32
type input "78"
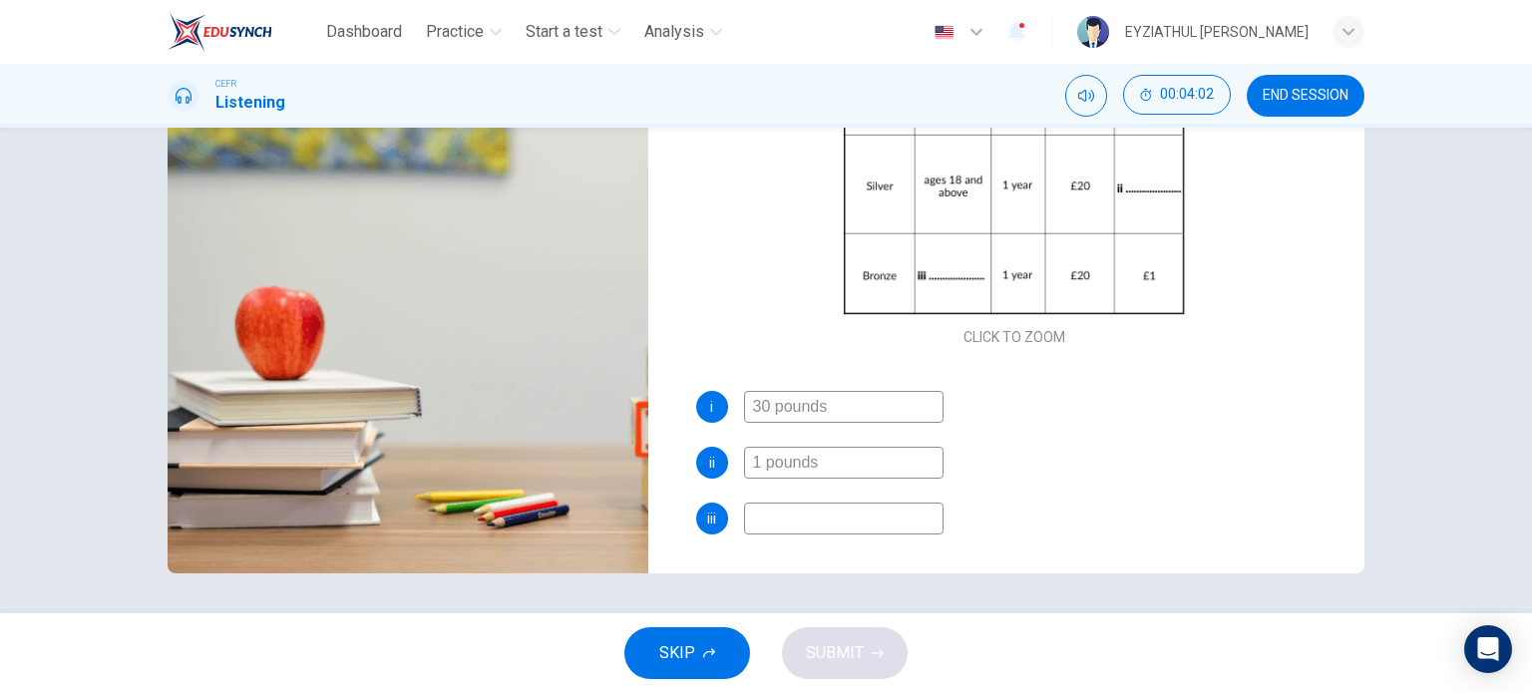
type input "1"
type input "78"
type input "14"
type input "78"
type input "14 t"
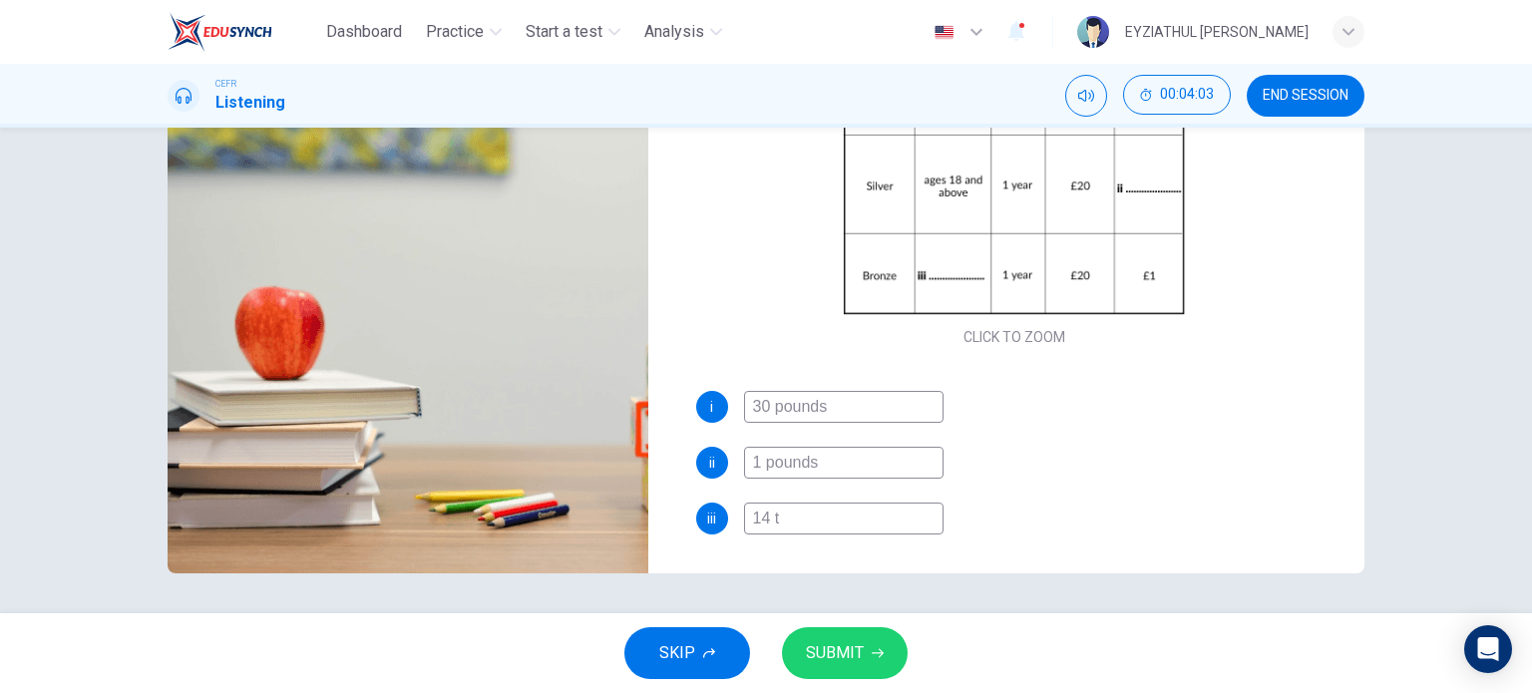
type input "78"
type input "14 to"
type input "78"
type input "14 to"
type input "78"
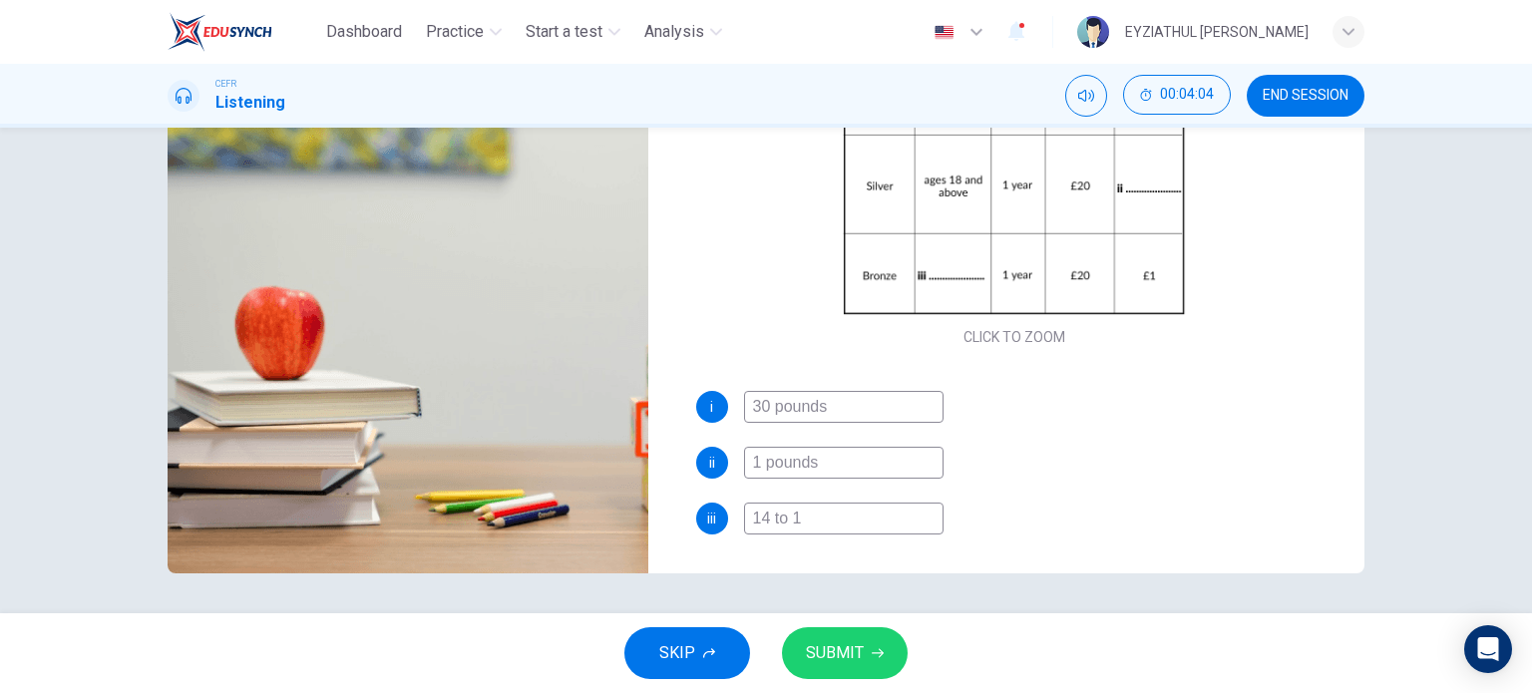
type input "14 to 17"
type input "81"
type input "14 to 17"
click at [830, 649] on span "SUBMIT" at bounding box center [835, 653] width 58 height 28
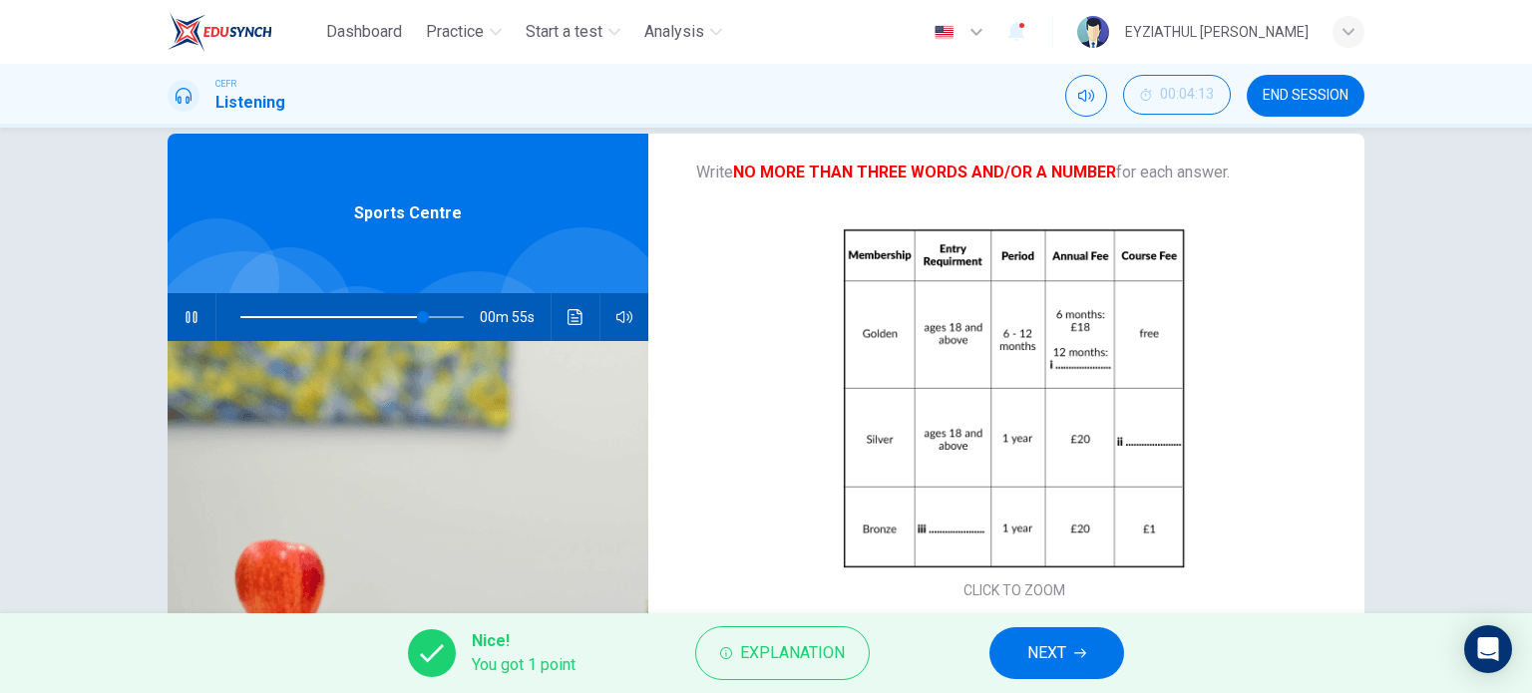
scroll to position [32, 0]
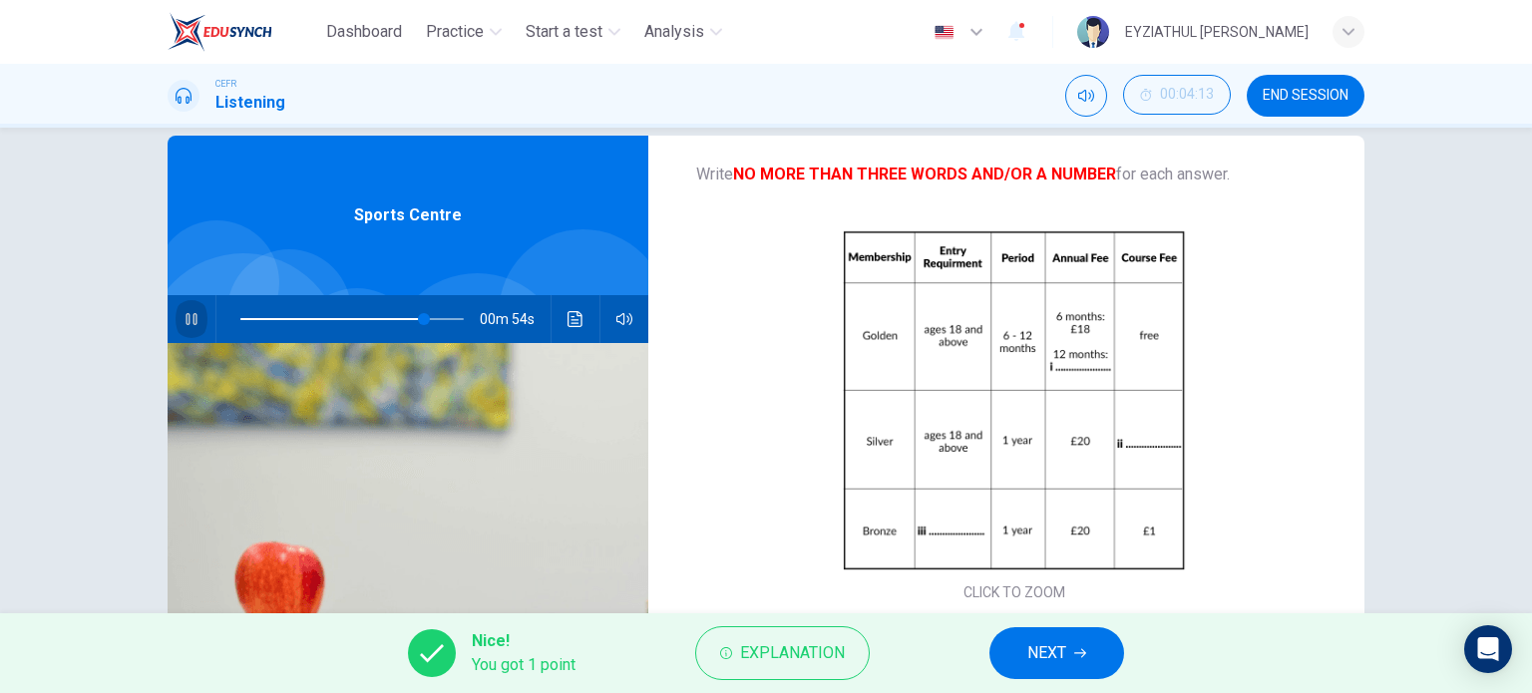
click at [191, 318] on icon "button" at bounding box center [191, 319] width 16 height 16
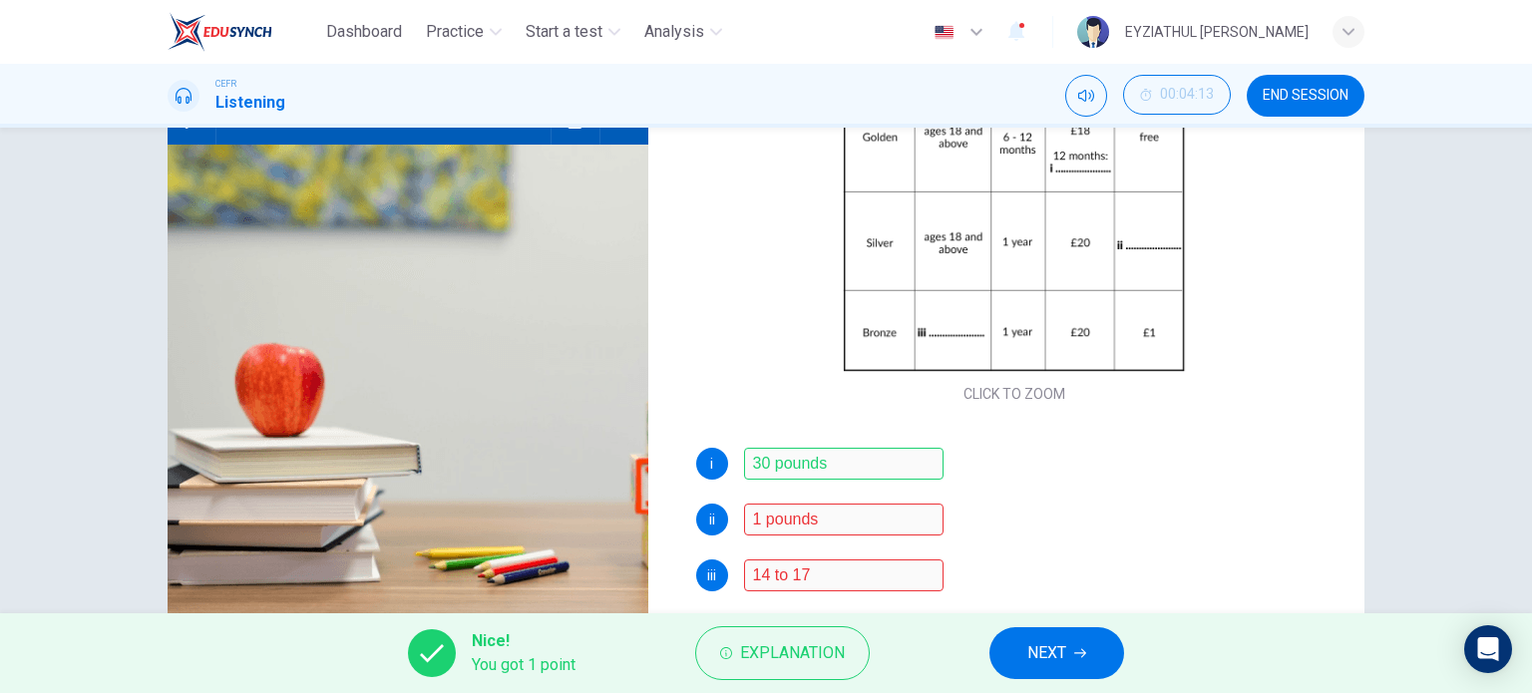
scroll to position [287, 0]
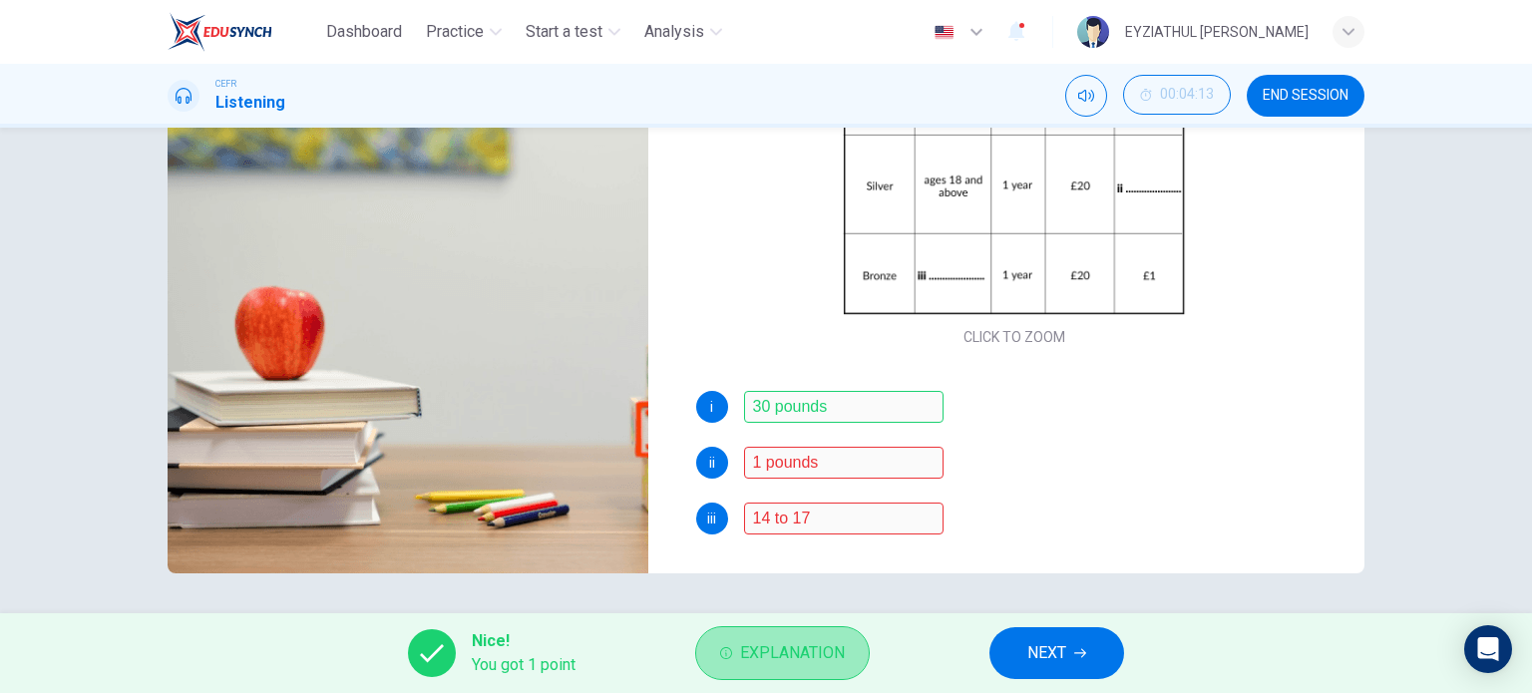
click at [781, 651] on span "Explanation" at bounding box center [792, 653] width 105 height 28
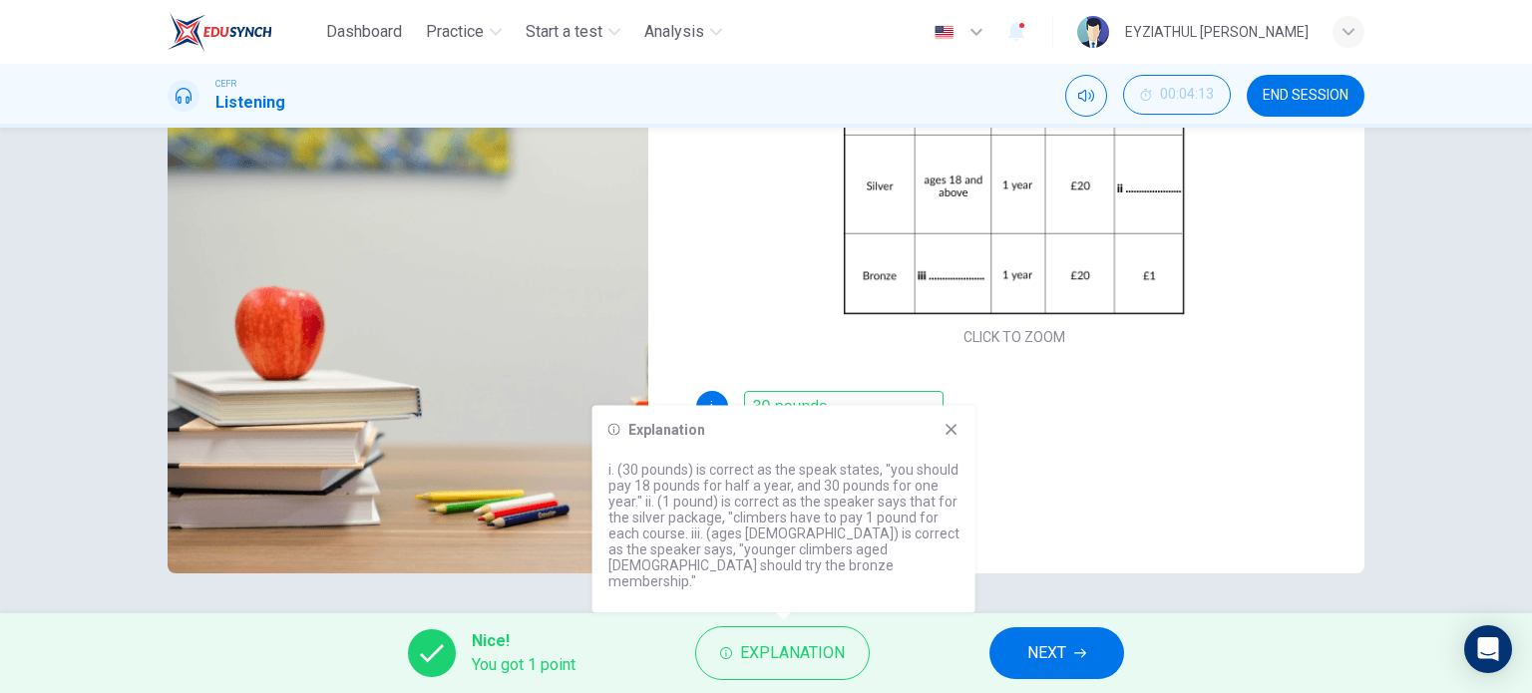
click at [950, 435] on icon at bounding box center [950, 429] width 11 height 11
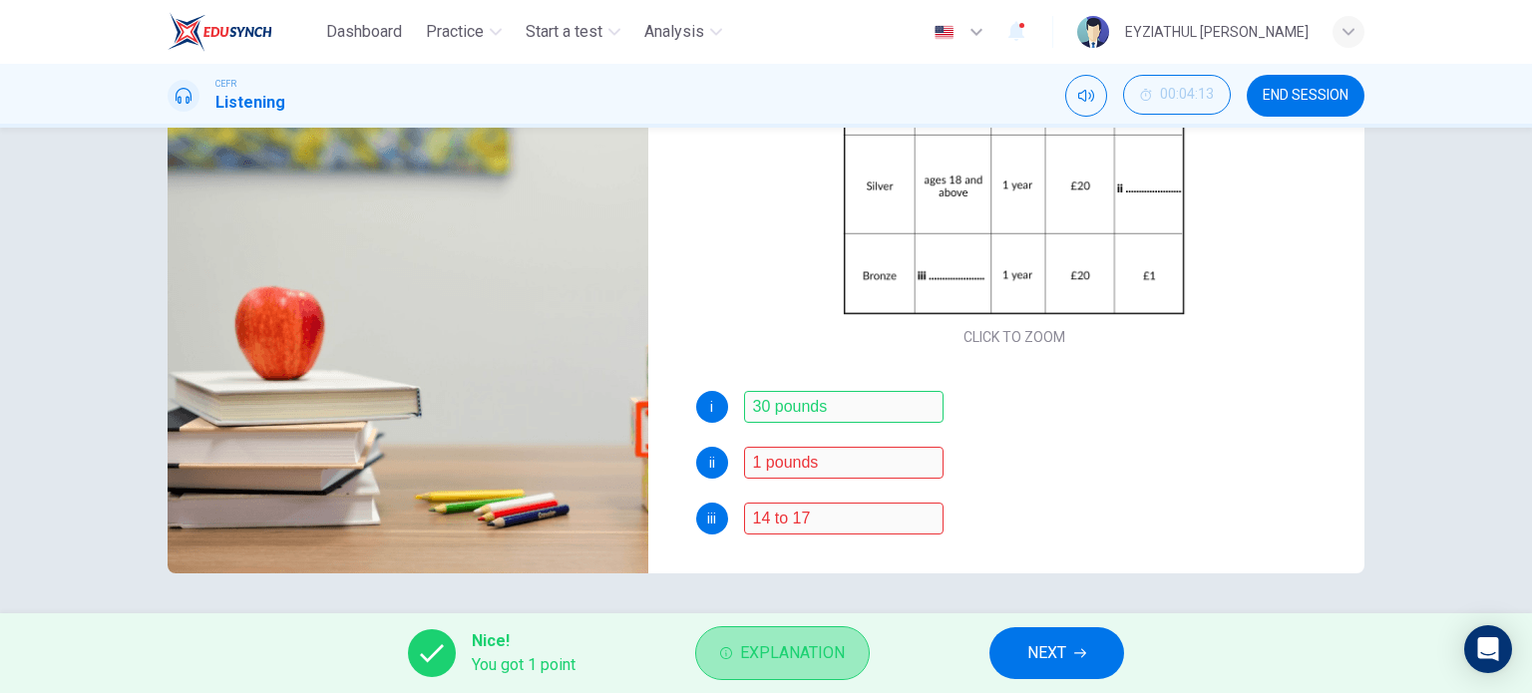
click at [808, 637] on button "Explanation" at bounding box center [782, 653] width 175 height 54
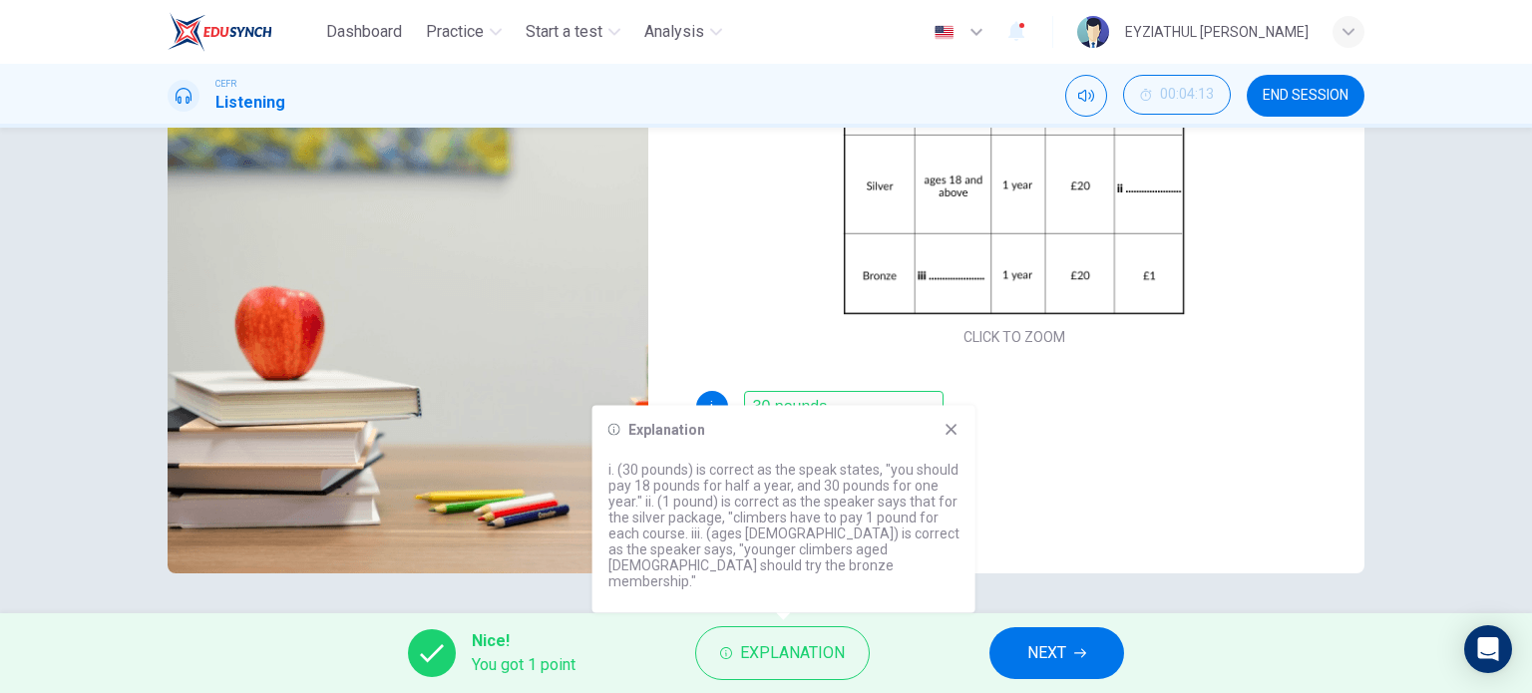
click at [951, 438] on icon at bounding box center [951, 430] width 16 height 16
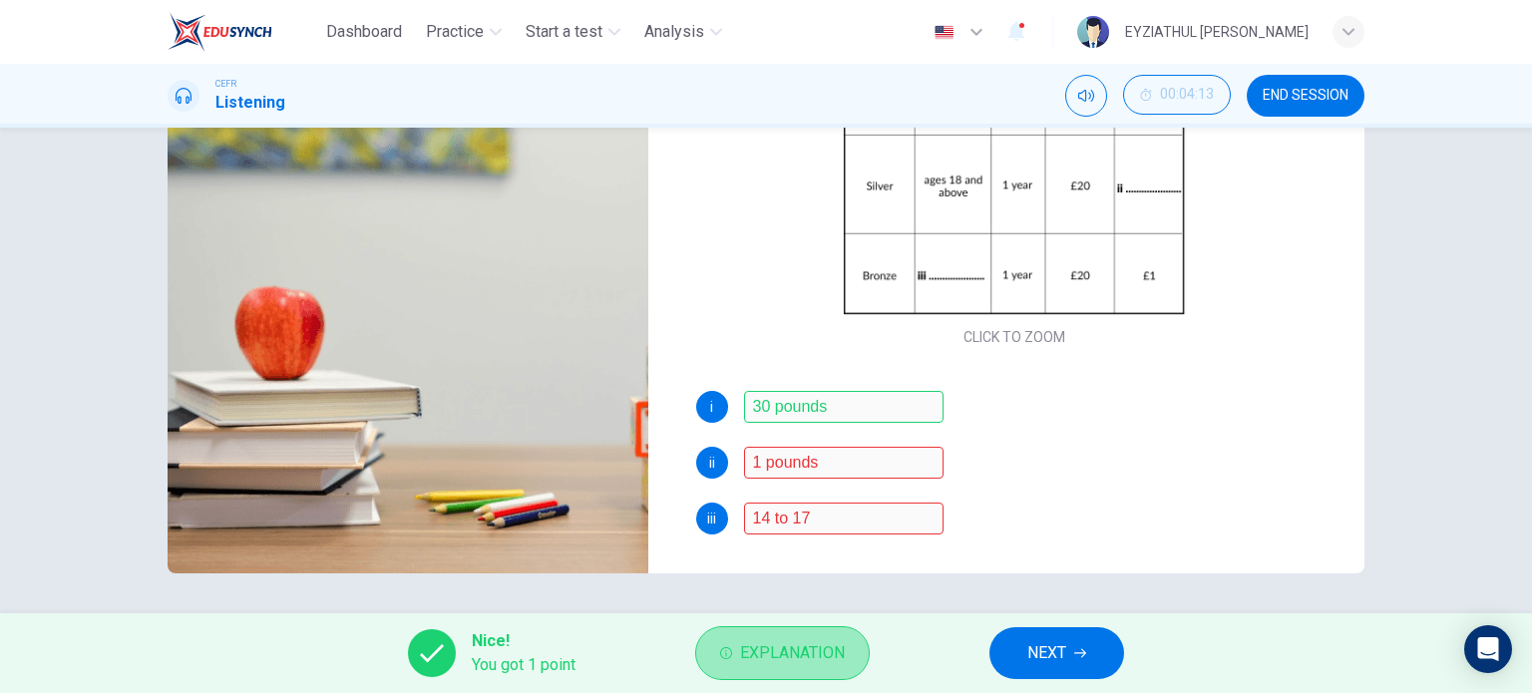
click at [766, 648] on span "Explanation" at bounding box center [792, 653] width 105 height 28
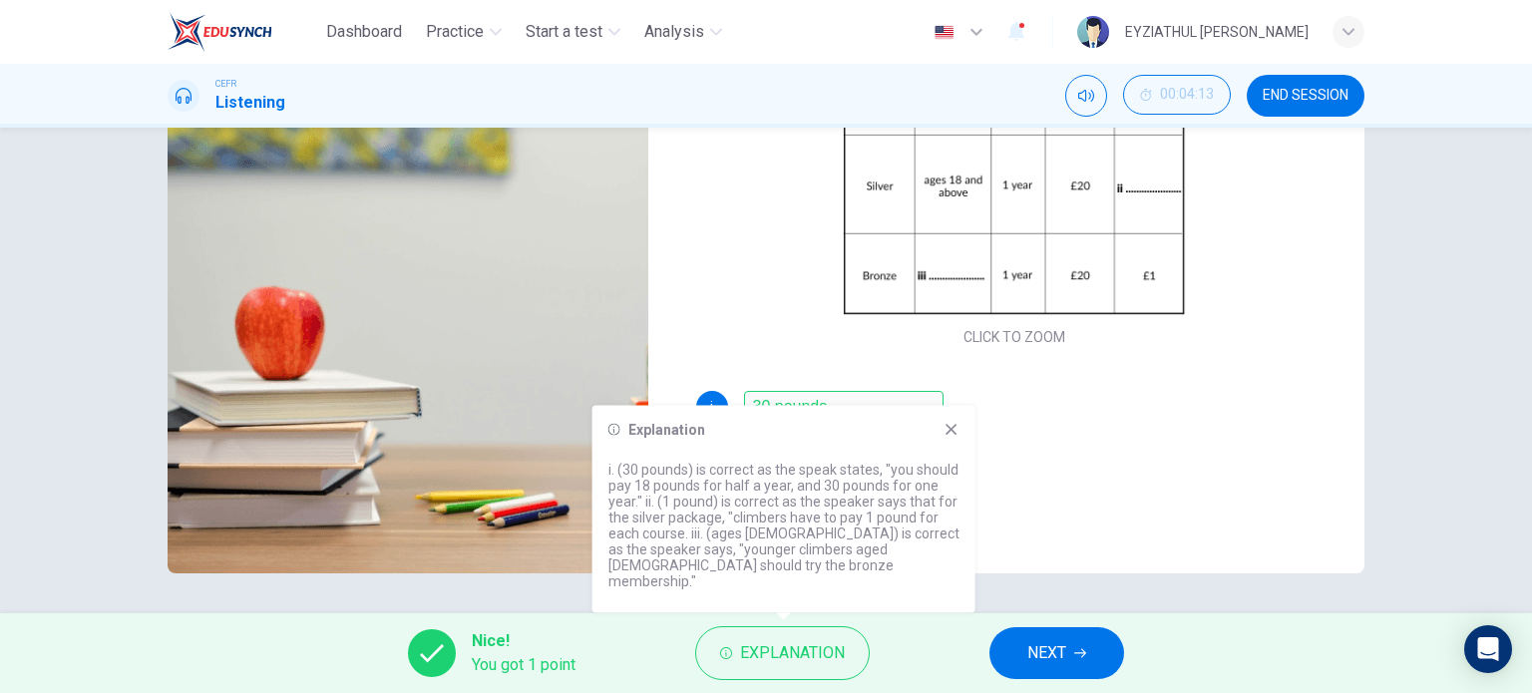
click at [945, 438] on icon at bounding box center [951, 430] width 16 height 16
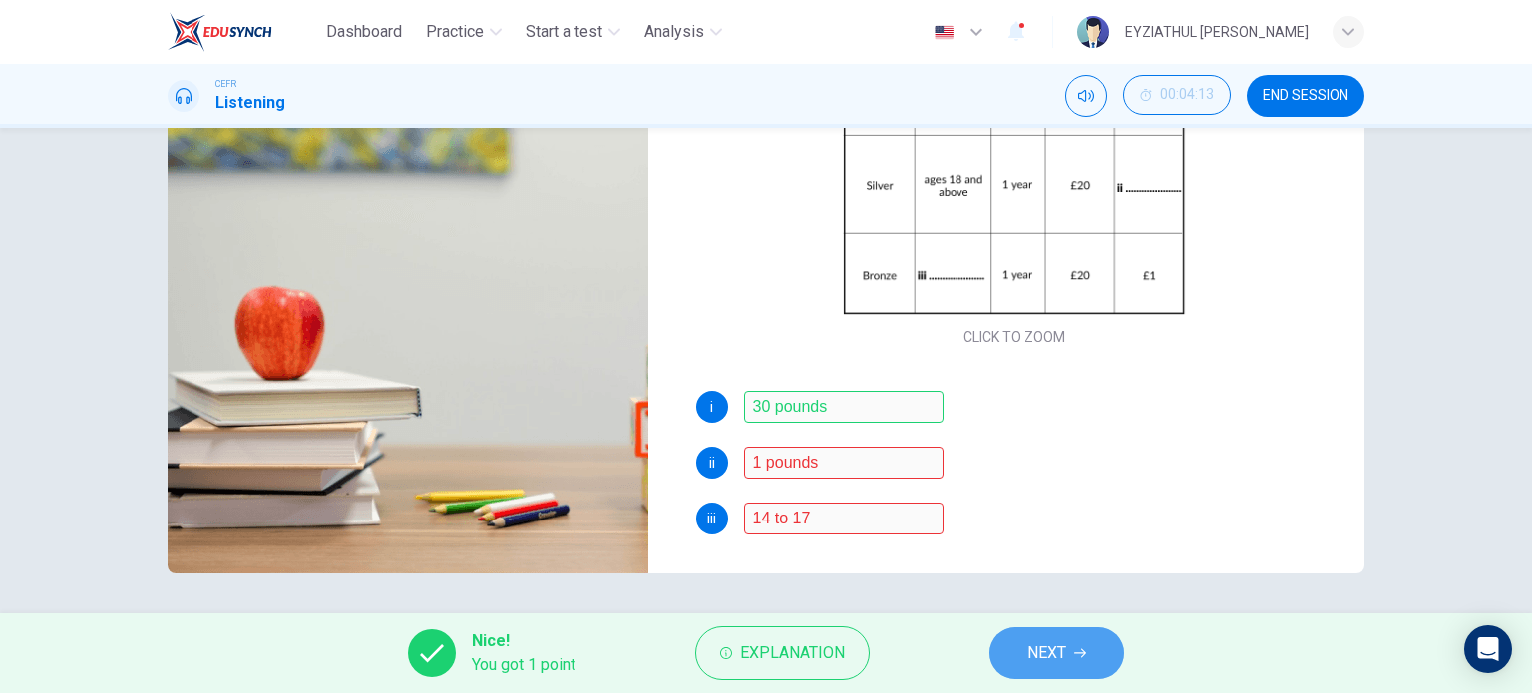
click at [1025, 637] on button "NEXT" at bounding box center [1056, 653] width 135 height 52
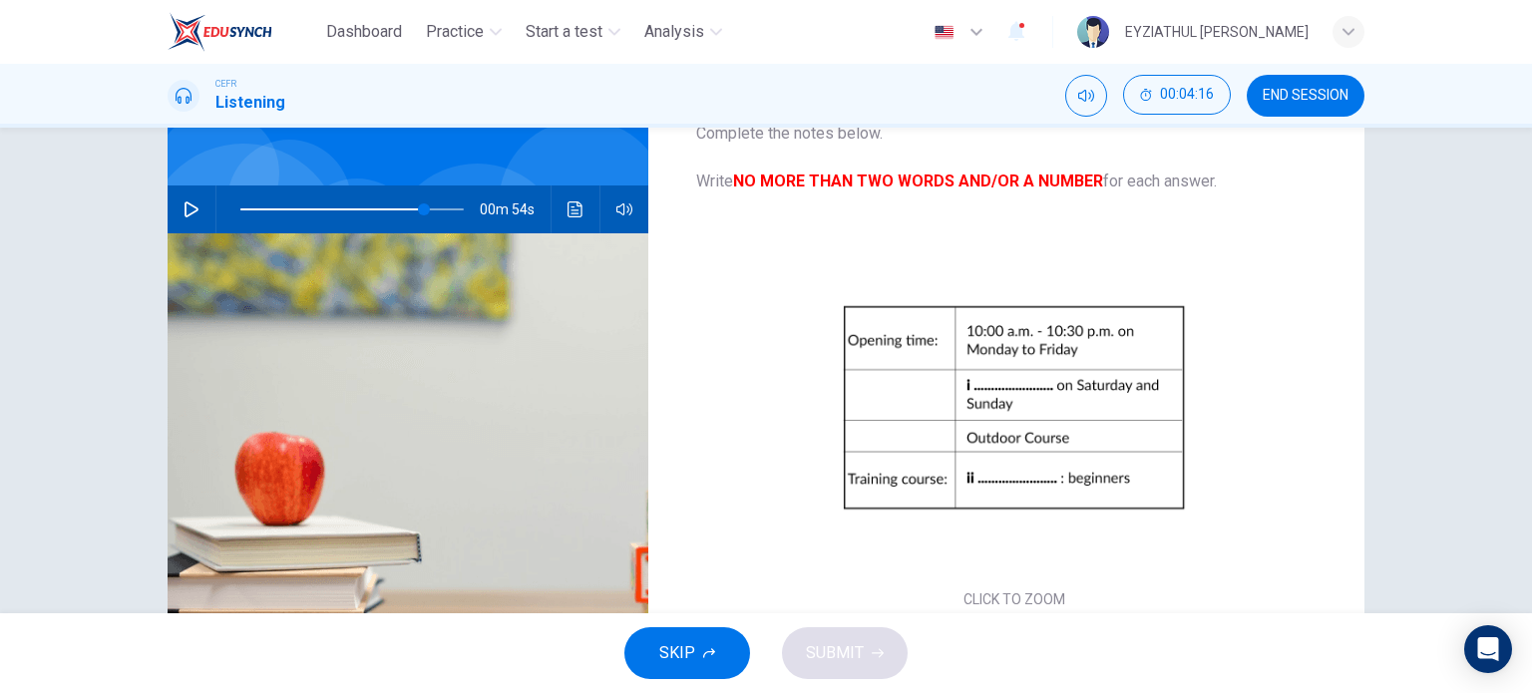
scroll to position [34, 0]
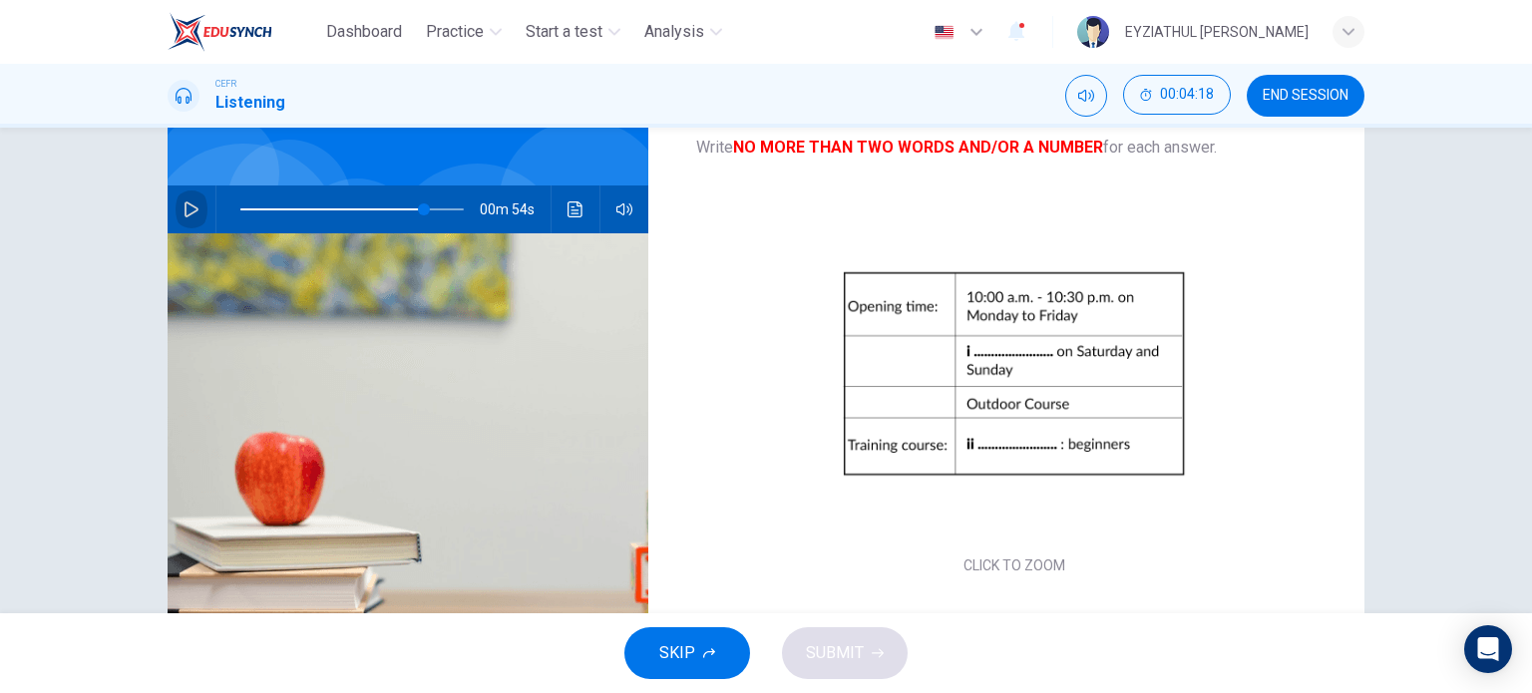
click at [187, 201] on icon "button" at bounding box center [191, 209] width 16 height 16
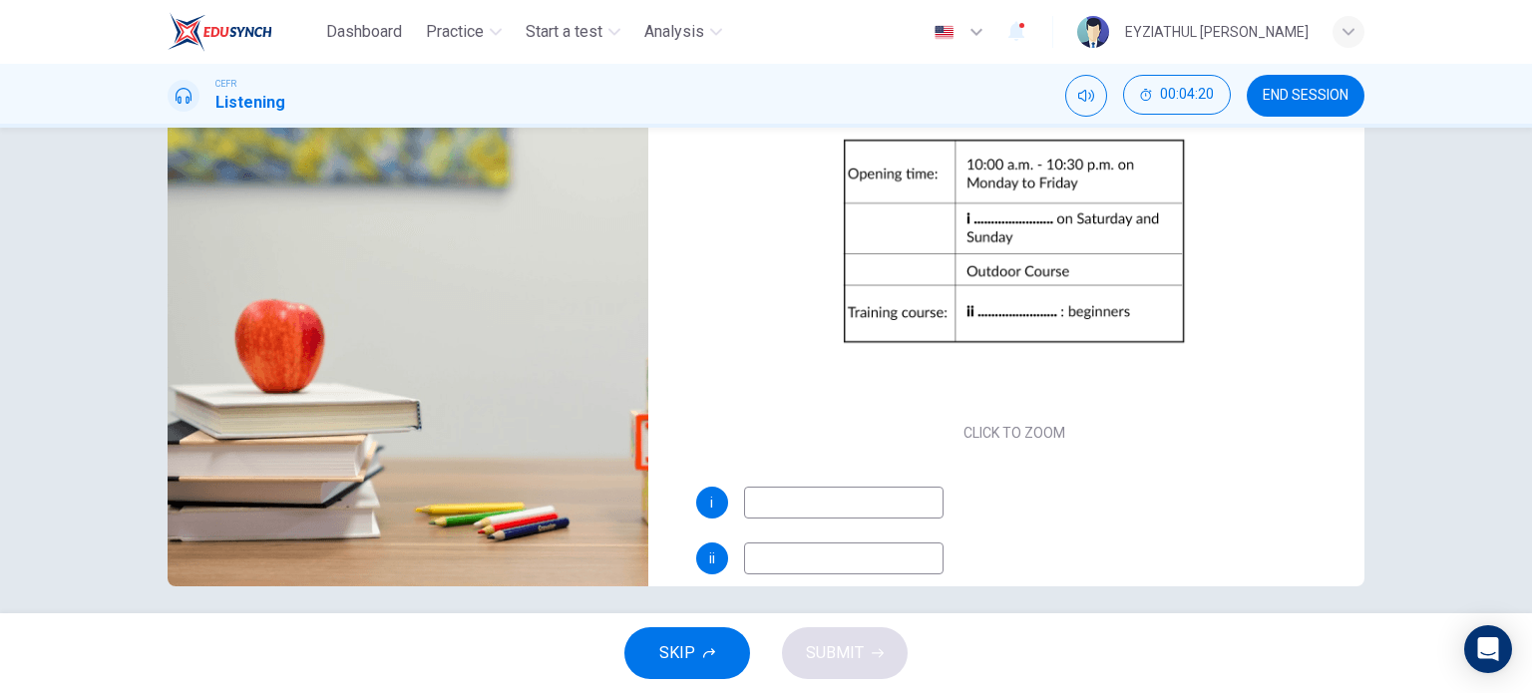
scroll to position [287, 0]
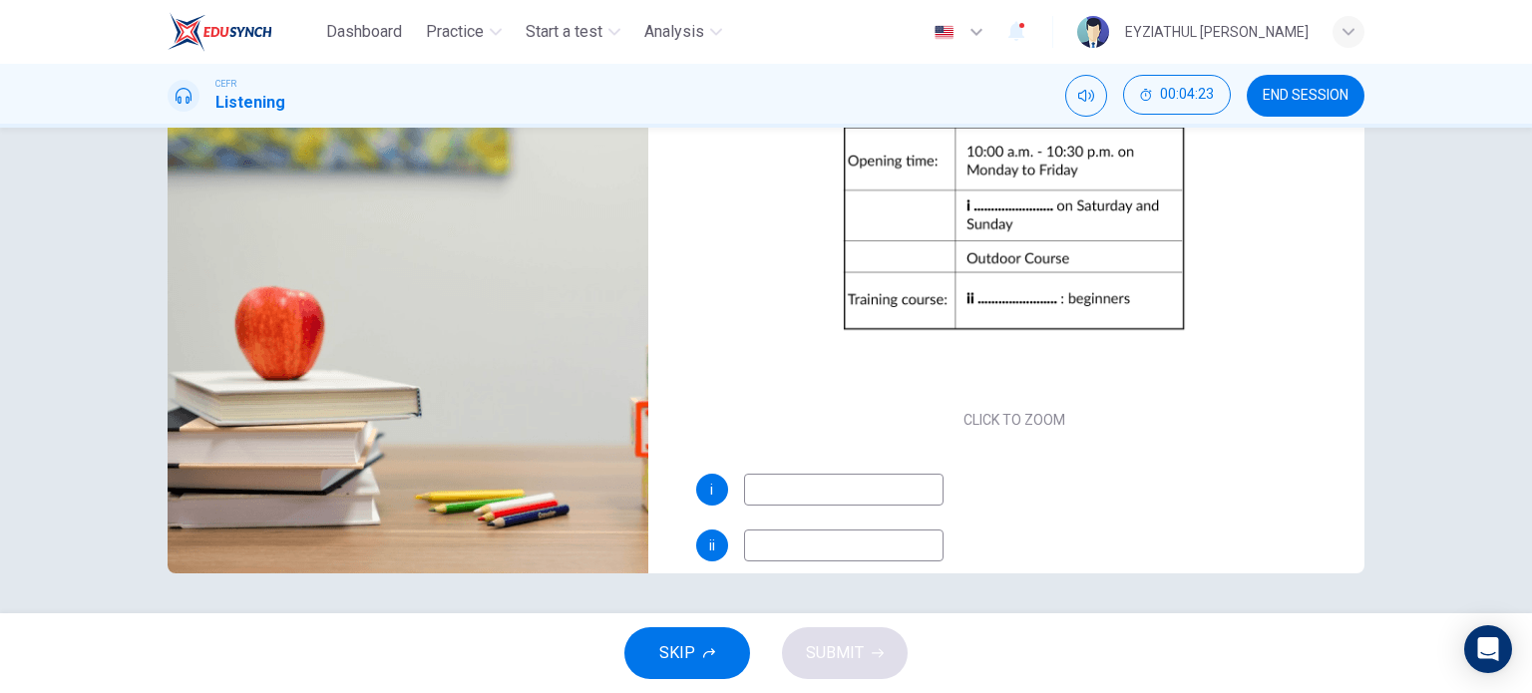
click at [767, 474] on input at bounding box center [843, 490] width 199 height 32
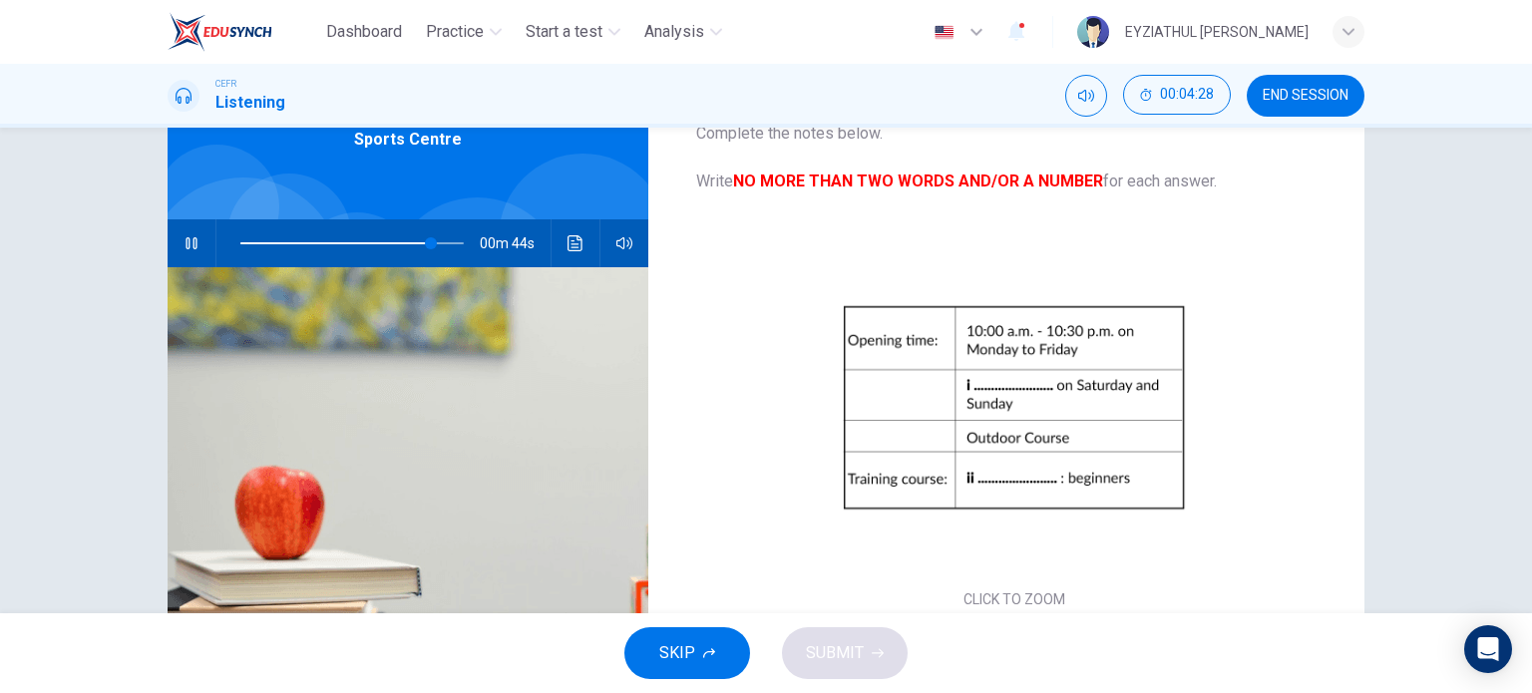
scroll to position [108, 0]
click at [194, 243] on button "button" at bounding box center [192, 243] width 32 height 48
click at [185, 246] on icon "button" at bounding box center [191, 243] width 14 height 16
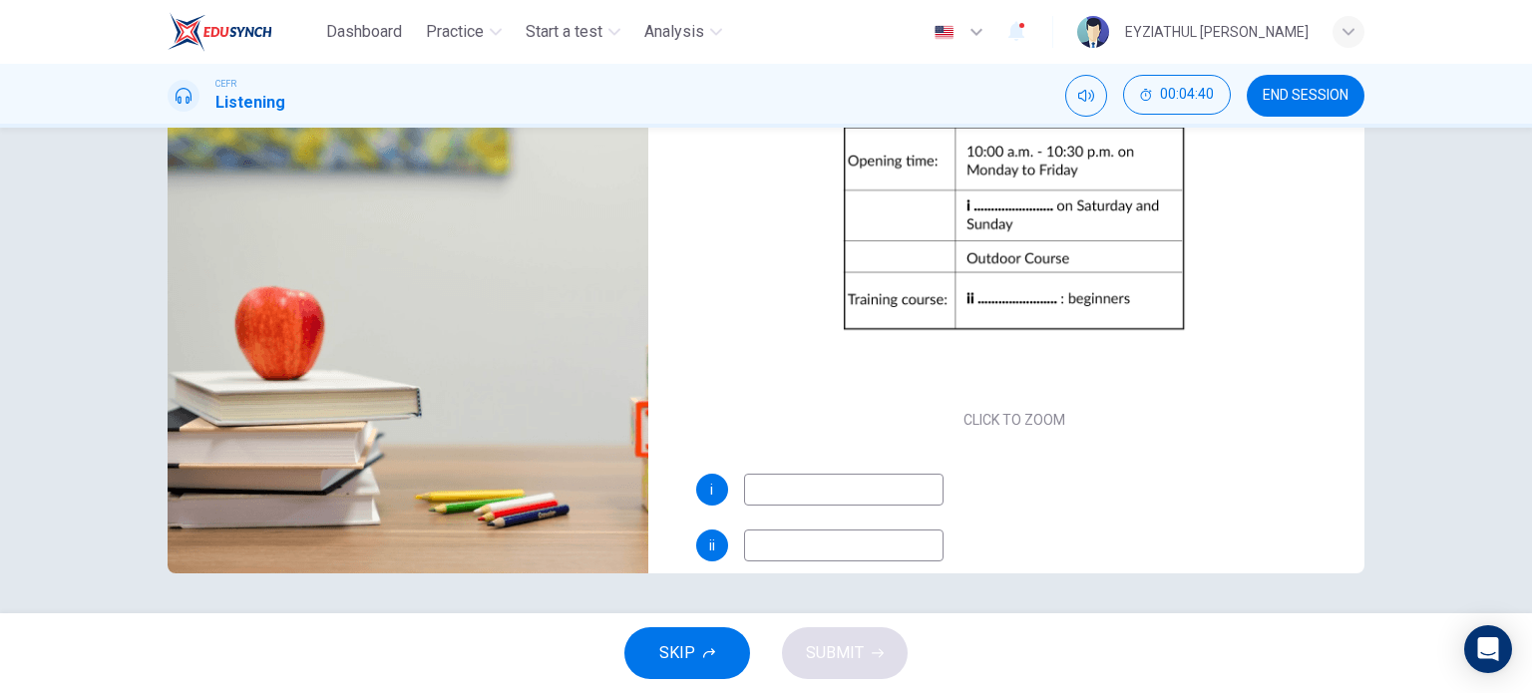
click at [779, 545] on input at bounding box center [843, 546] width 199 height 32
type input "89"
type input "Mo"
type input "90"
type input "Monday"
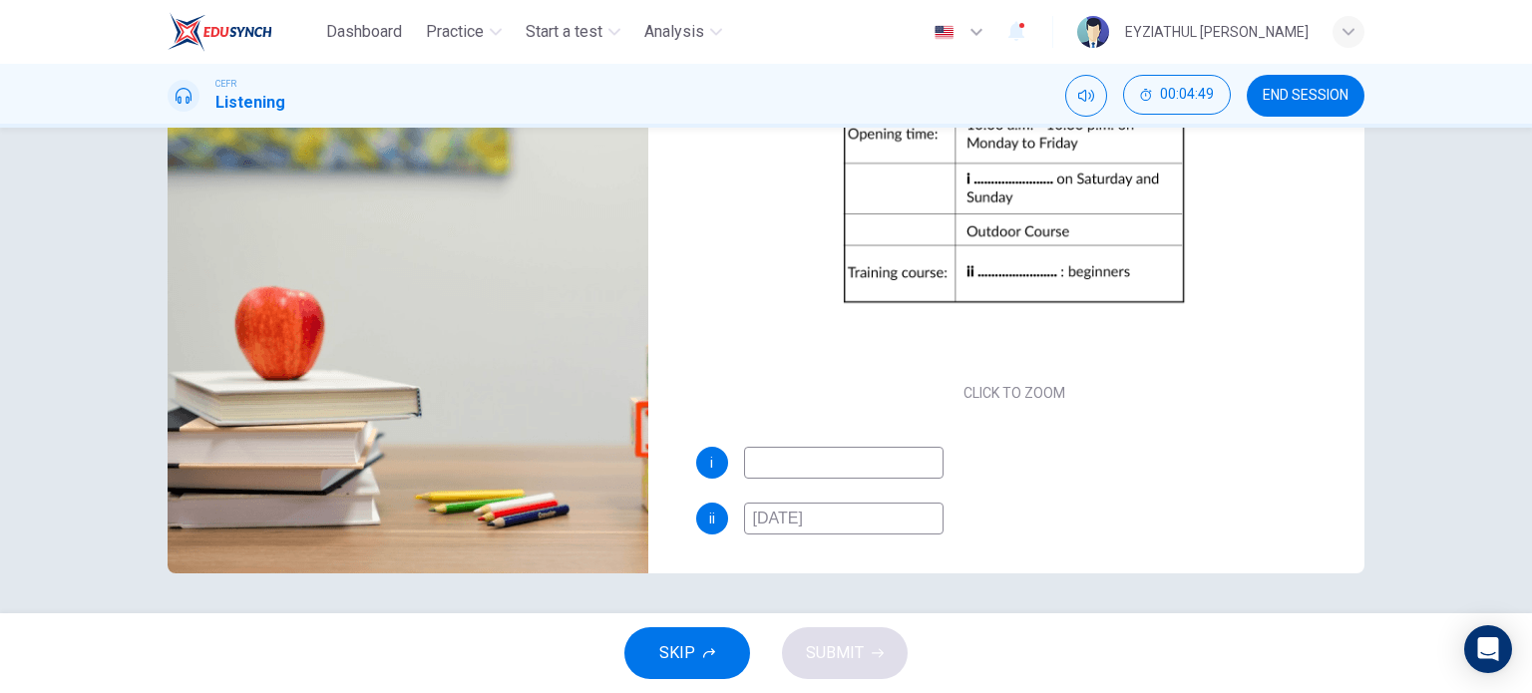
type input "91"
type input "Monday and"
type input "92"
type input "Monday and"
type input "92"
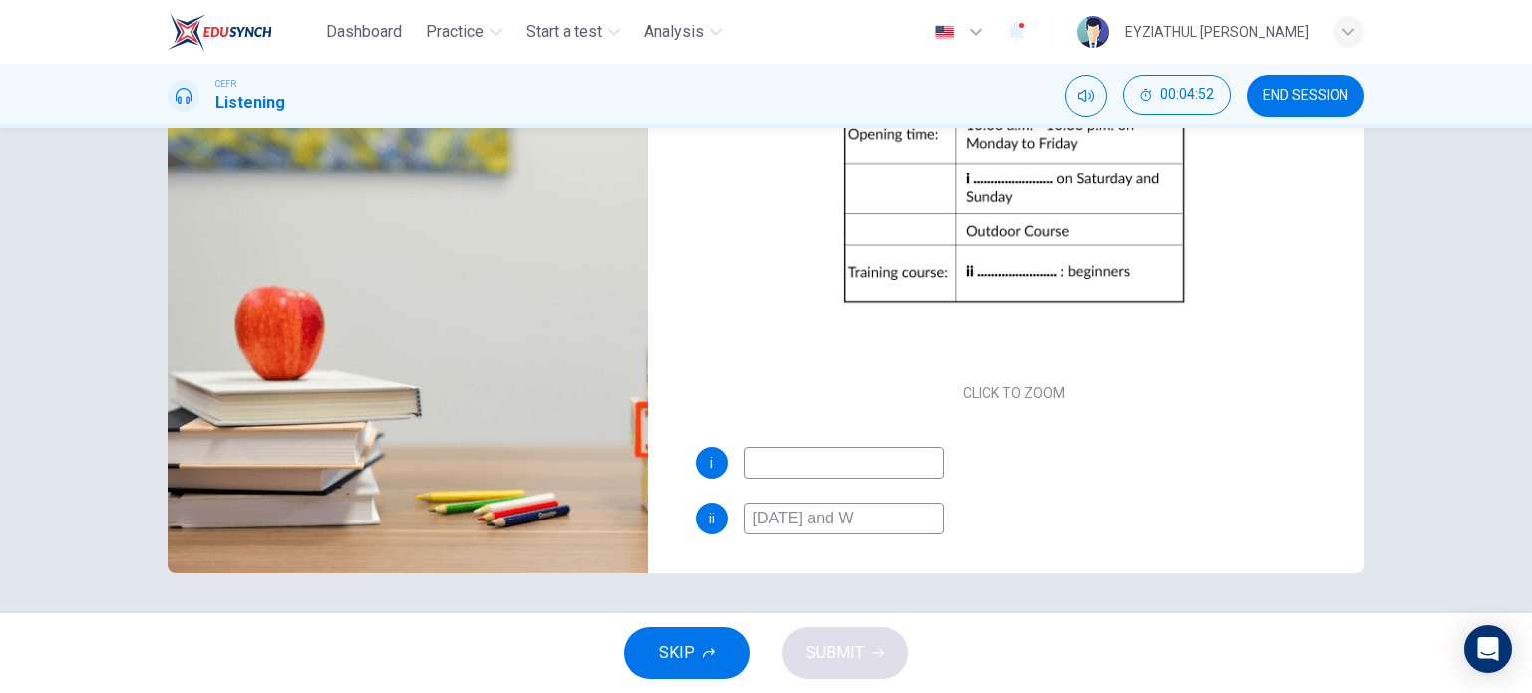
type input "Monday and We"
type input "92"
type input "Monday and Wednesd"
type input "93"
type input "Monday and Wednesday"
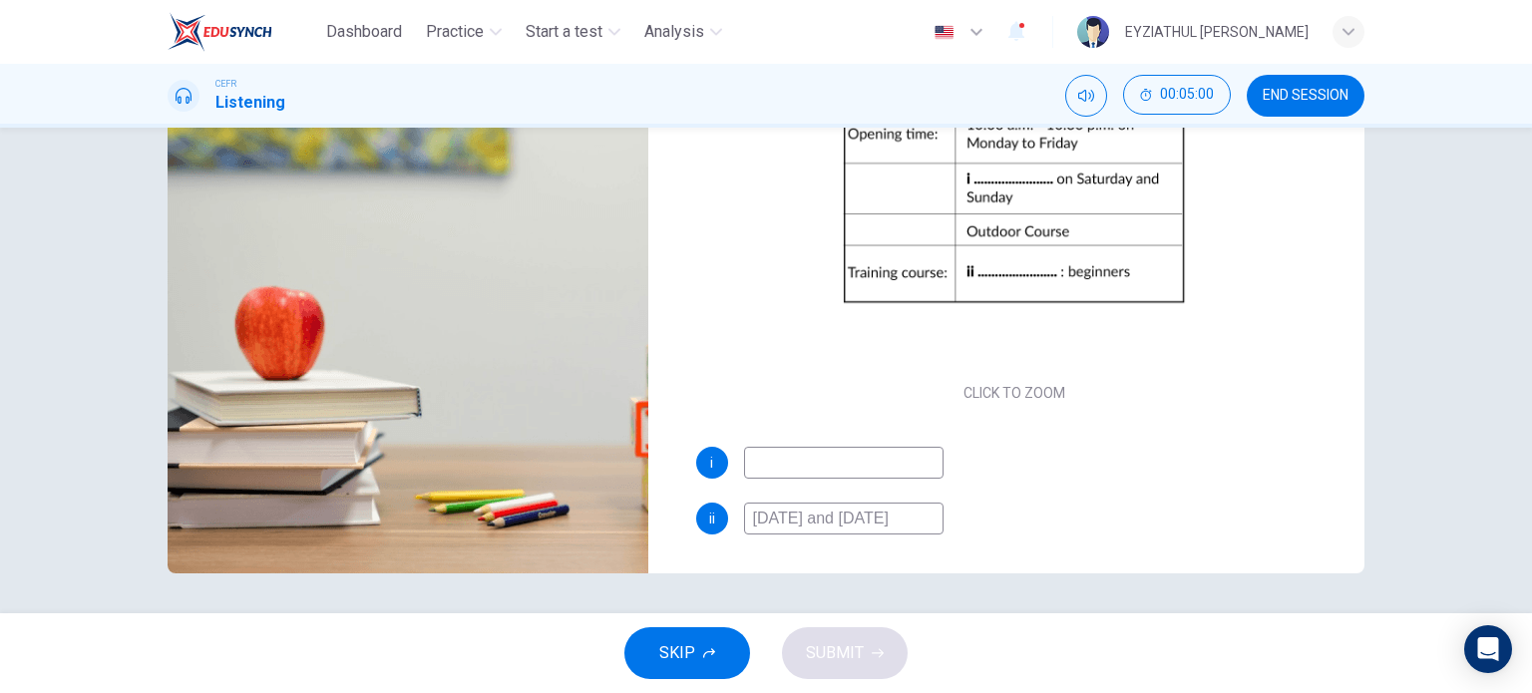
type input "95"
drag, startPoint x: 925, startPoint y: 517, endPoint x: 714, endPoint y: 523, distance: 211.5
click at [714, 523] on div "ii Monday and Wednesday" at bounding box center [1014, 519] width 637 height 32
type input "95"
type input "Ind"
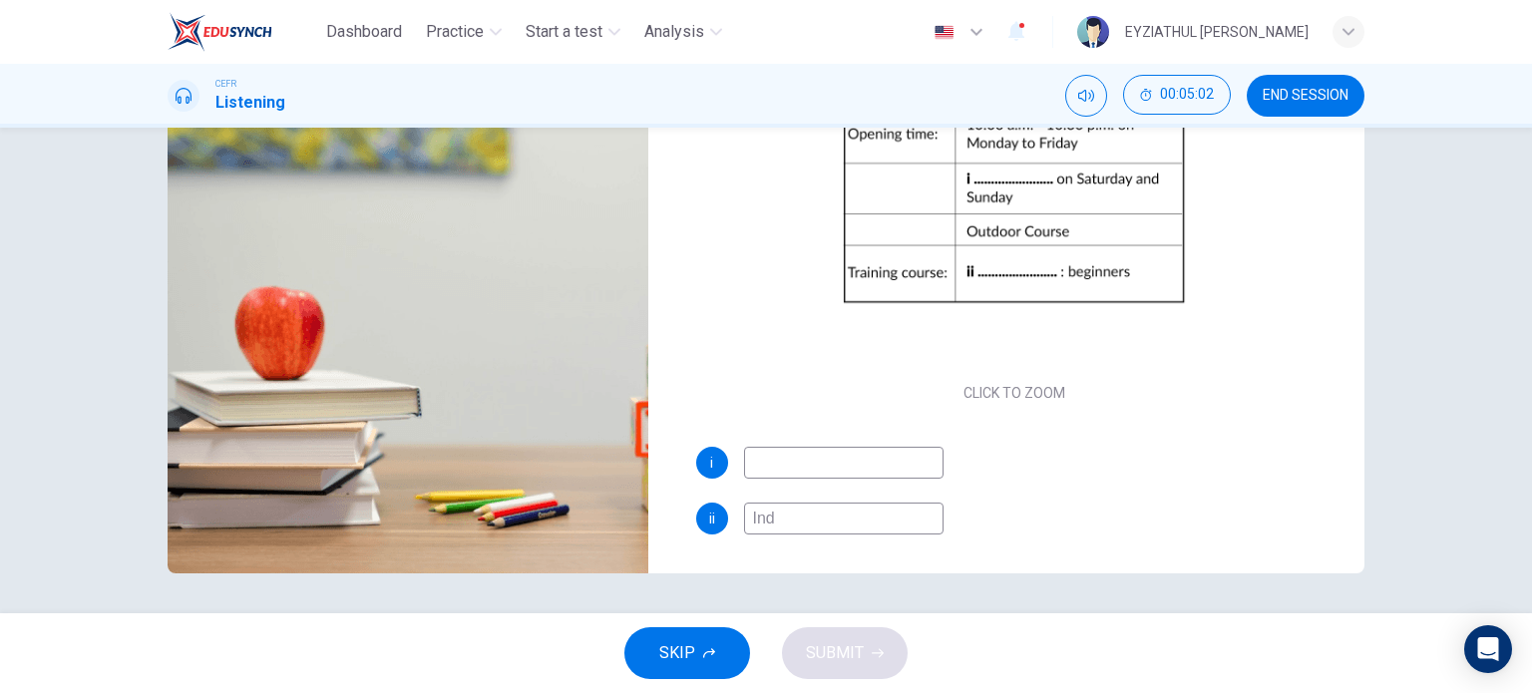
type input "96"
type input "Indoor"
type input "96"
type input "Indoor cou"
type input "96"
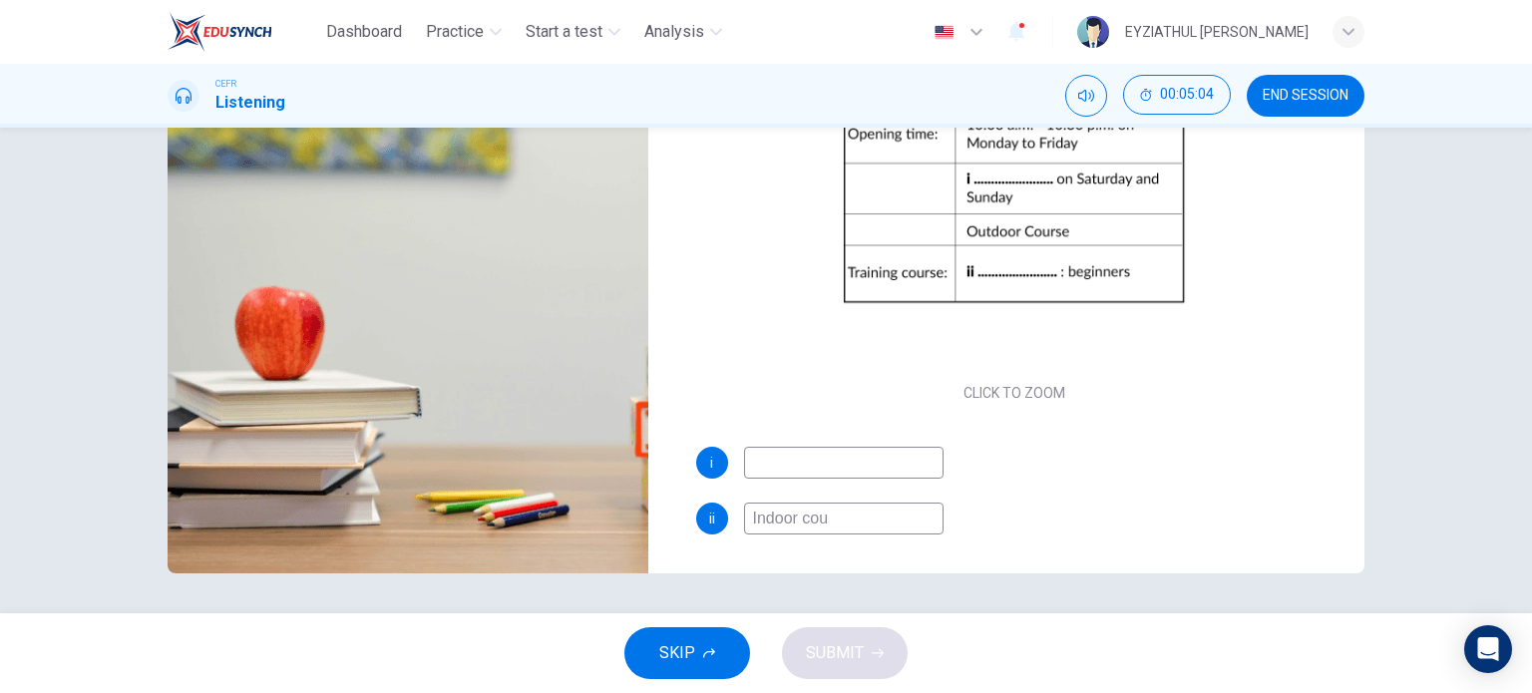
type input "Indoor cour"
type input "96"
type input "Indoor course"
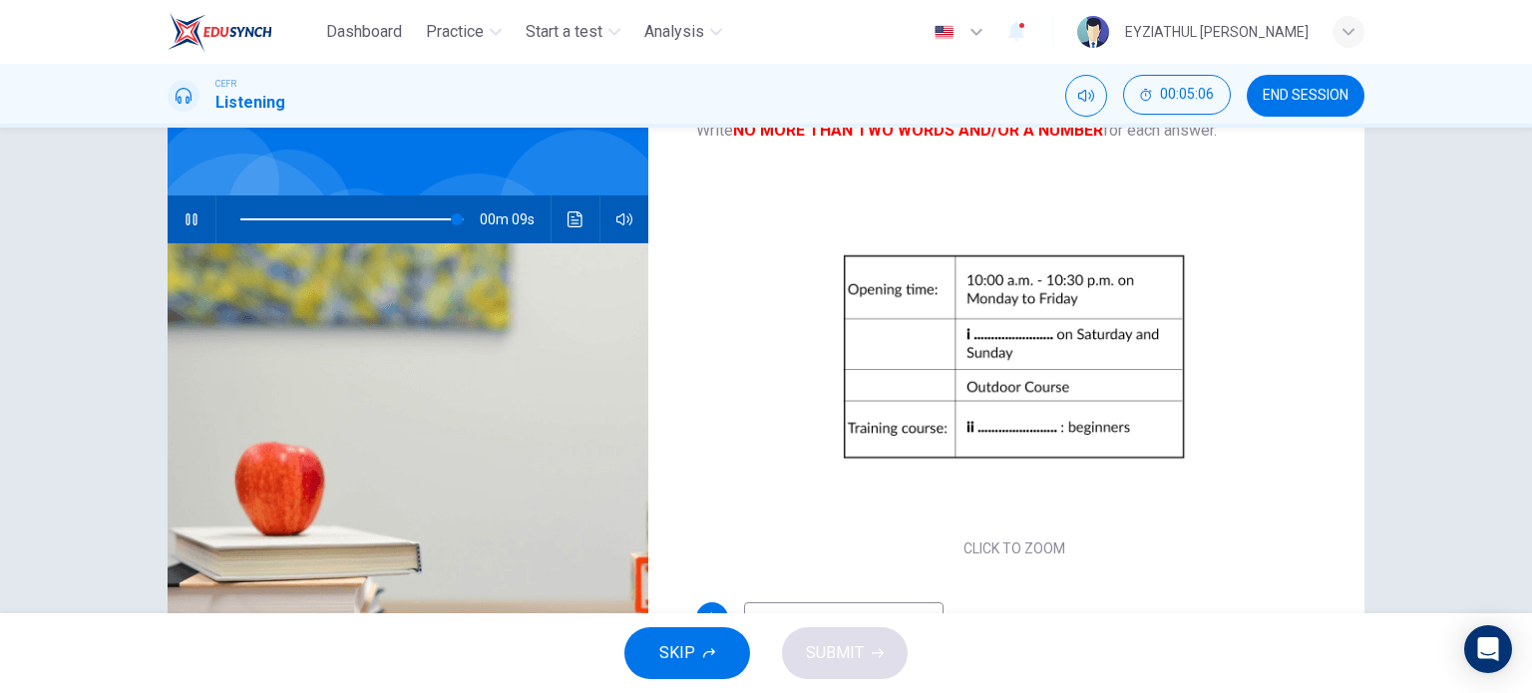
scroll to position [124, 0]
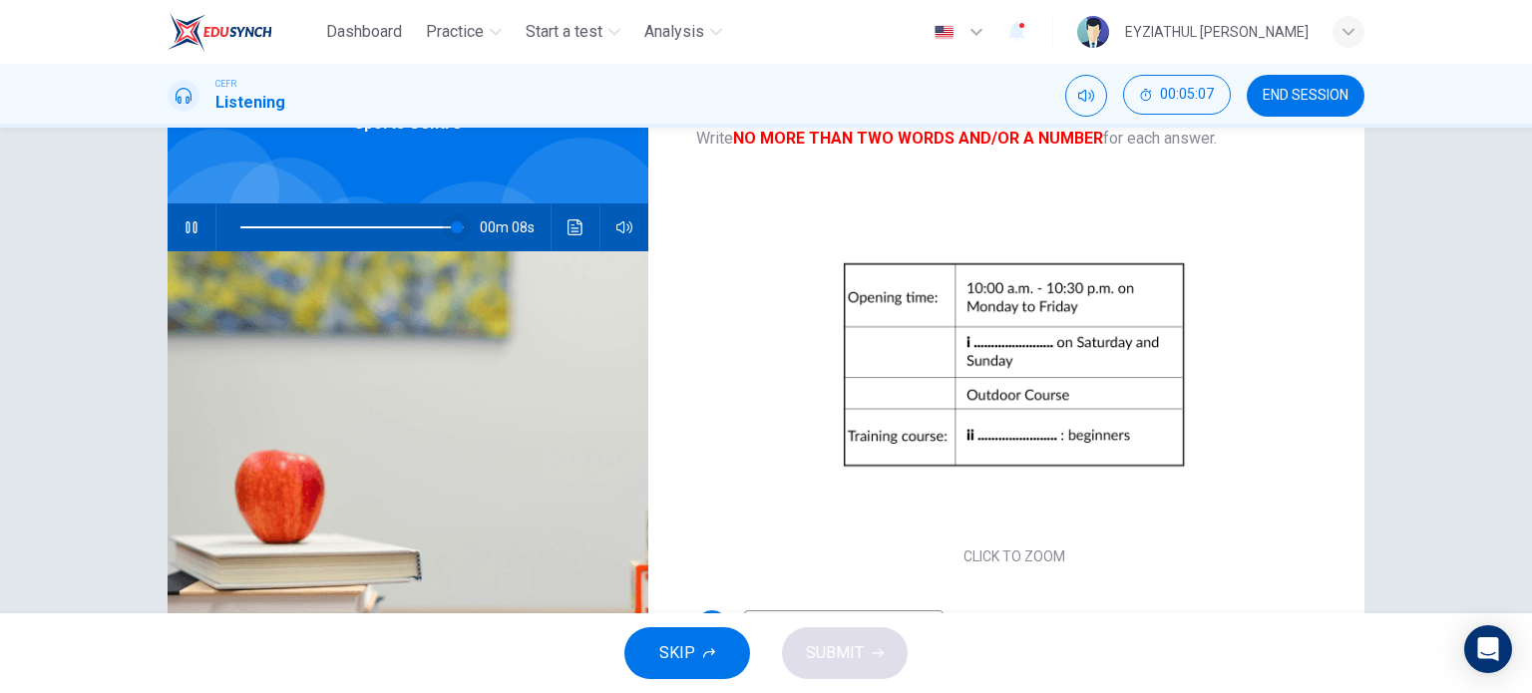
type input "97"
type input "Indoor course"
click at [437, 230] on span at bounding box center [441, 227] width 12 height 12
click at [423, 227] on span at bounding box center [428, 227] width 12 height 12
click at [411, 226] on span at bounding box center [417, 227] width 12 height 12
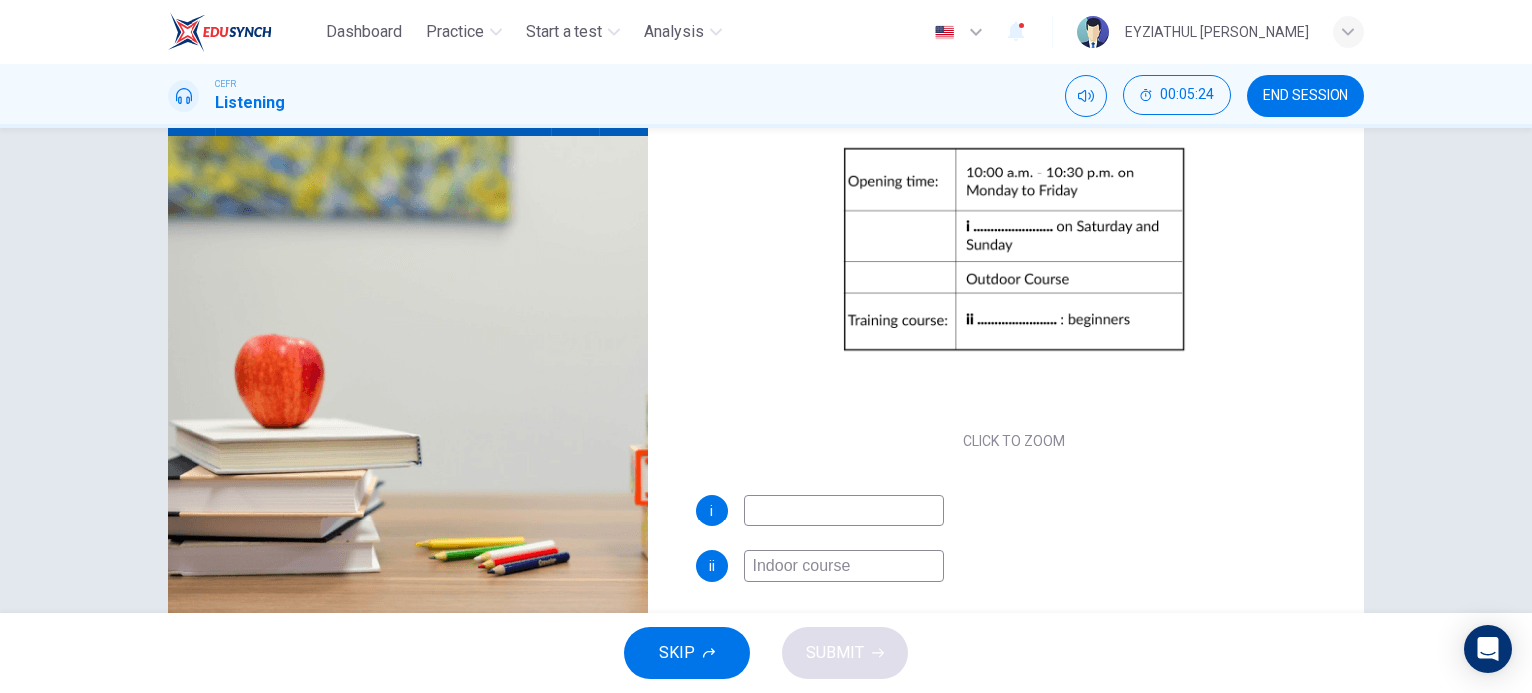
scroll to position [254, 0]
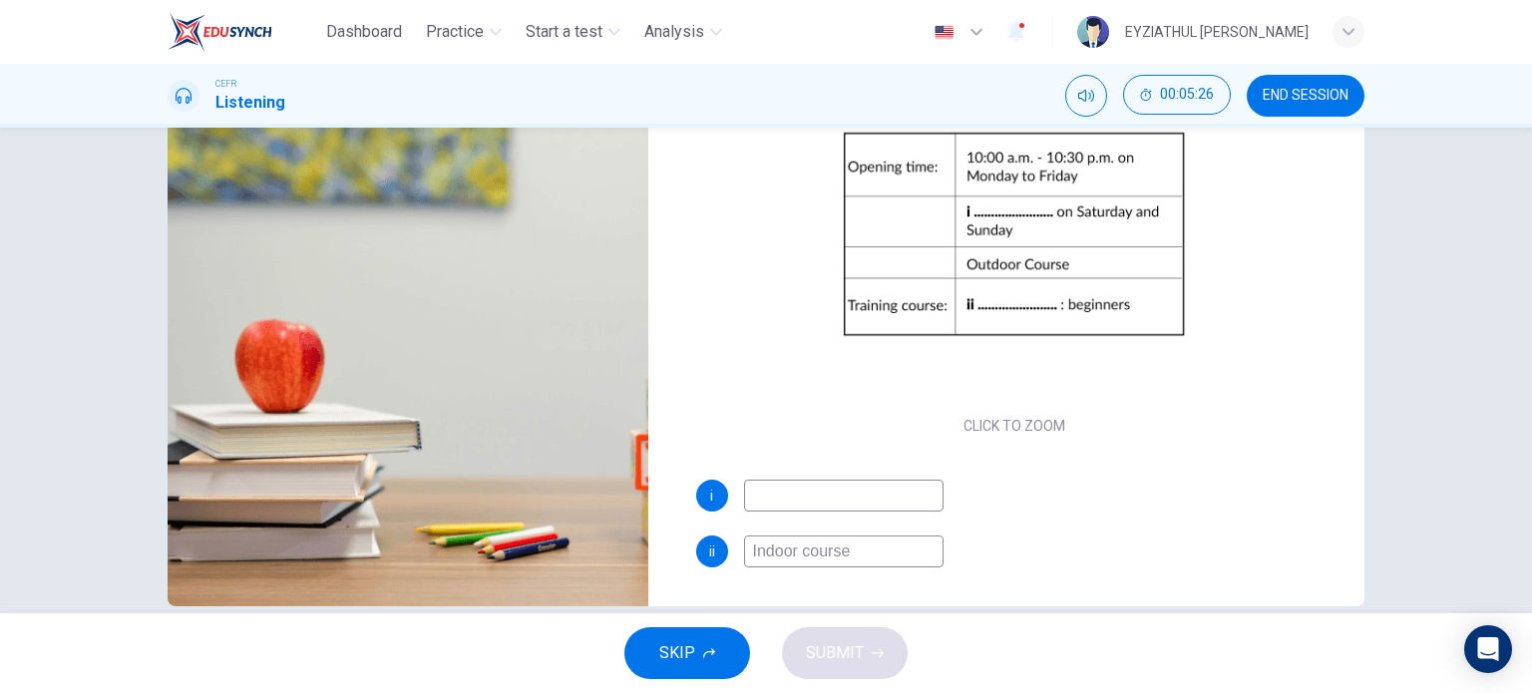
click at [758, 495] on input at bounding box center [843, 496] width 199 height 32
type input "83"
type input "10"
type input "83"
type input "10:"
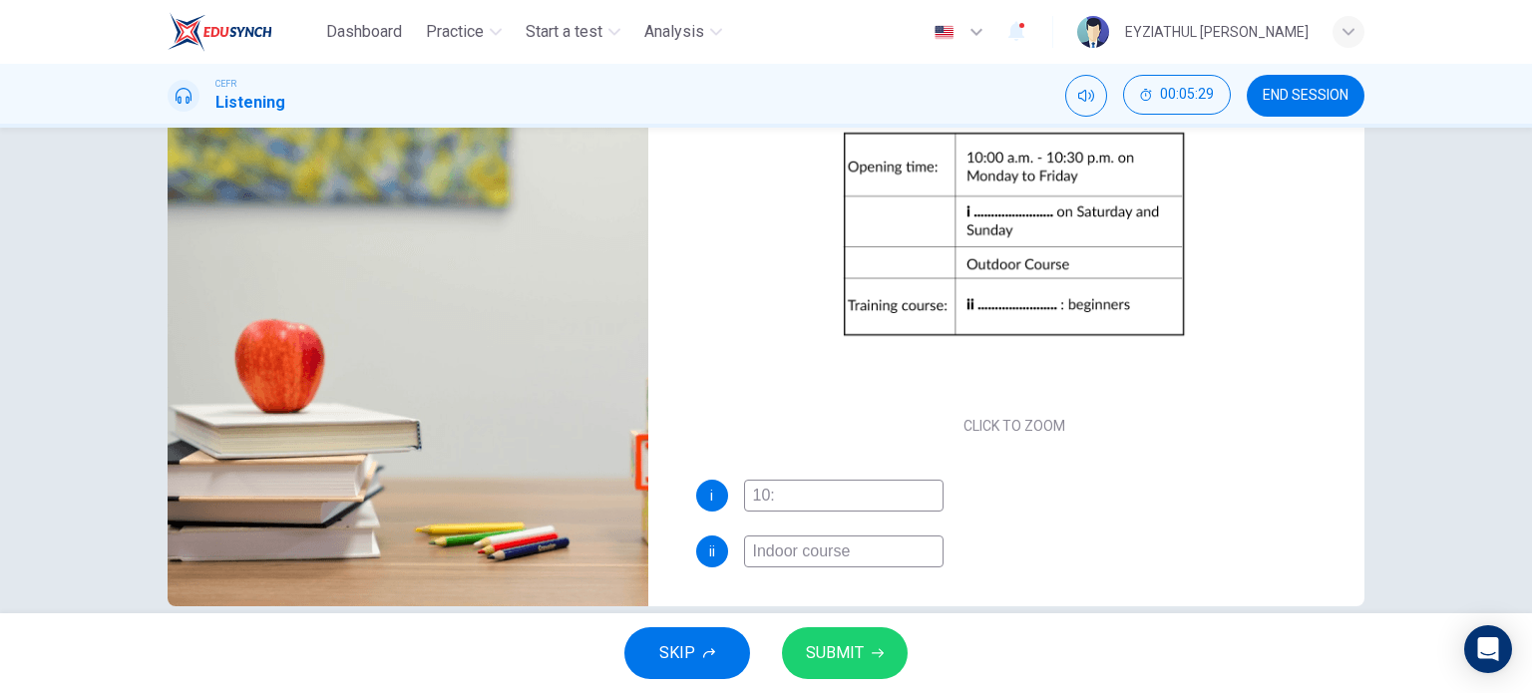
type input "84"
type input "10:0"
type input "84"
type input "10:00"
type input "84"
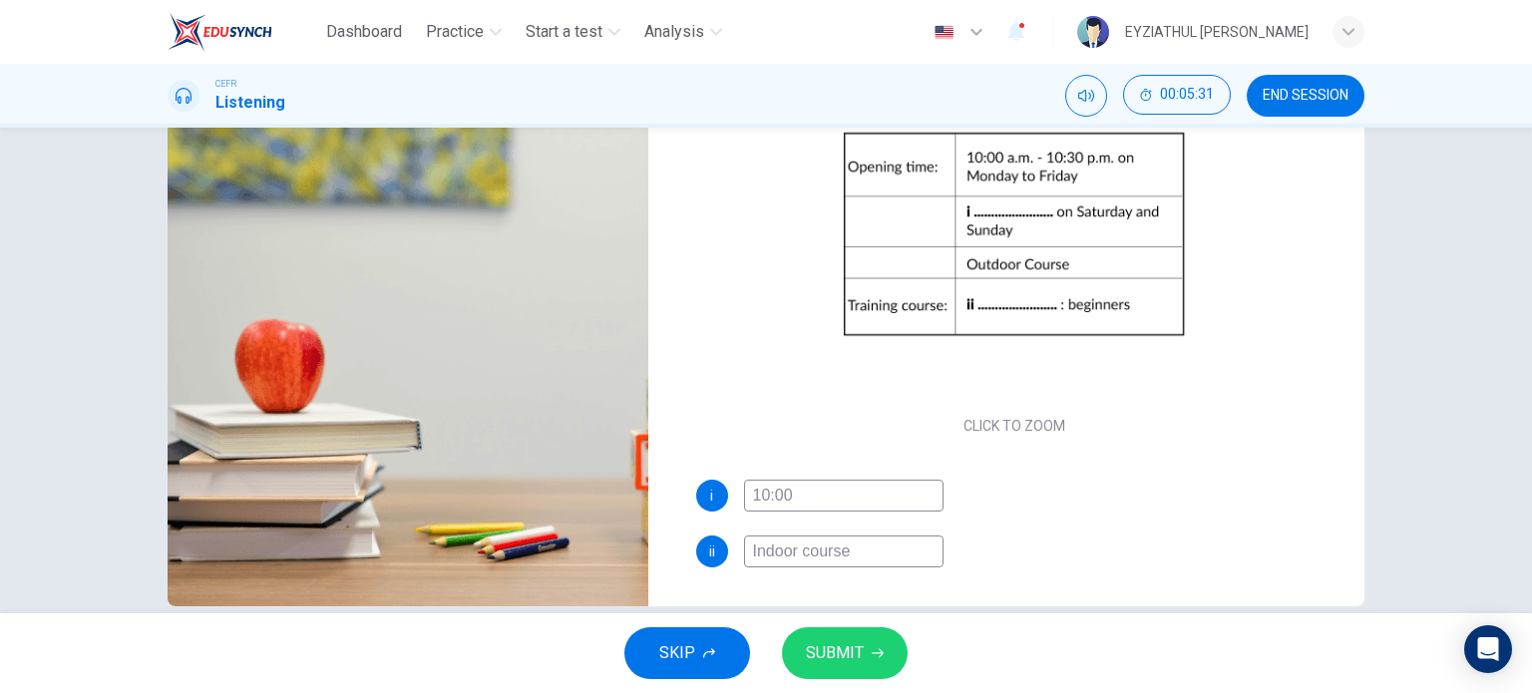
type input "10:00"
type input "85"
type input "10:00 a."
type input "85"
type input "10:00 a.m"
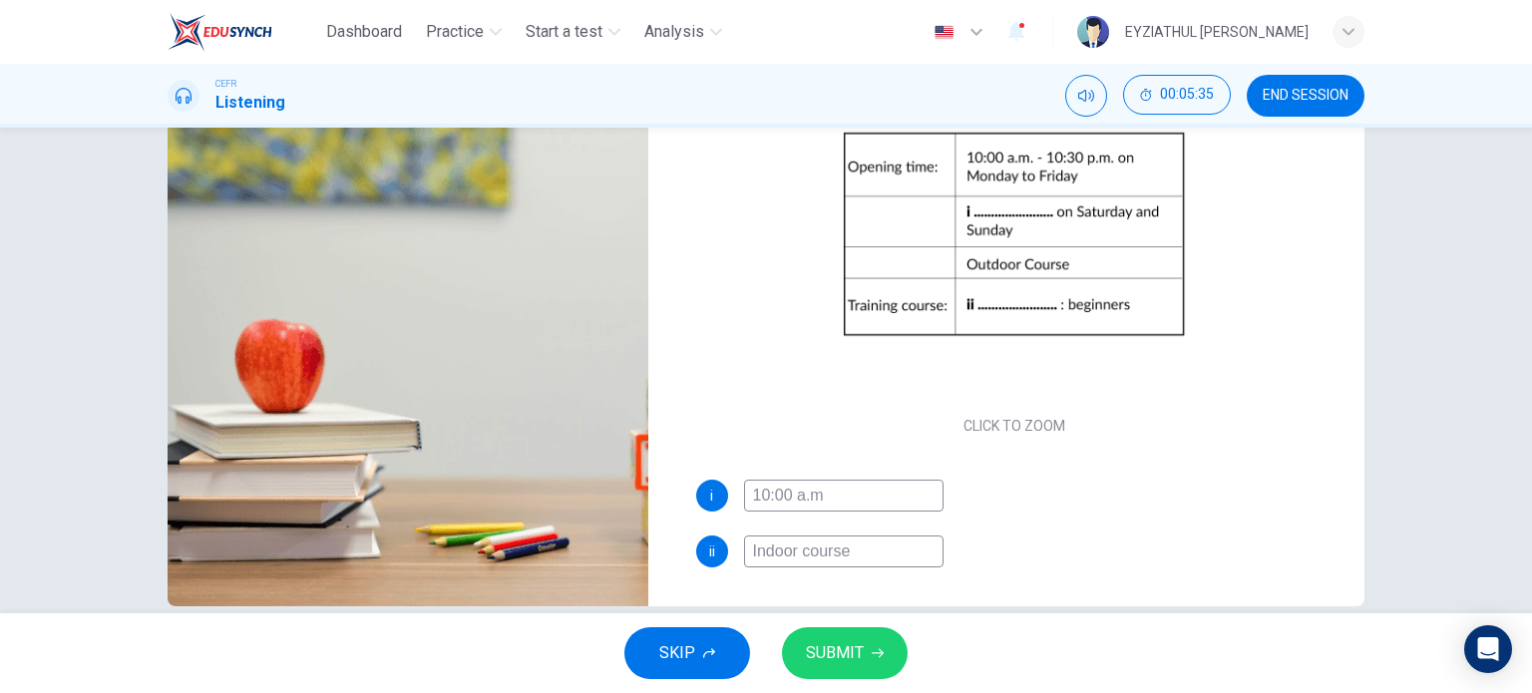
type input "85"
type input "10:00 a.m"
type input "85"
type input "10:00 a.m -"
type input "86"
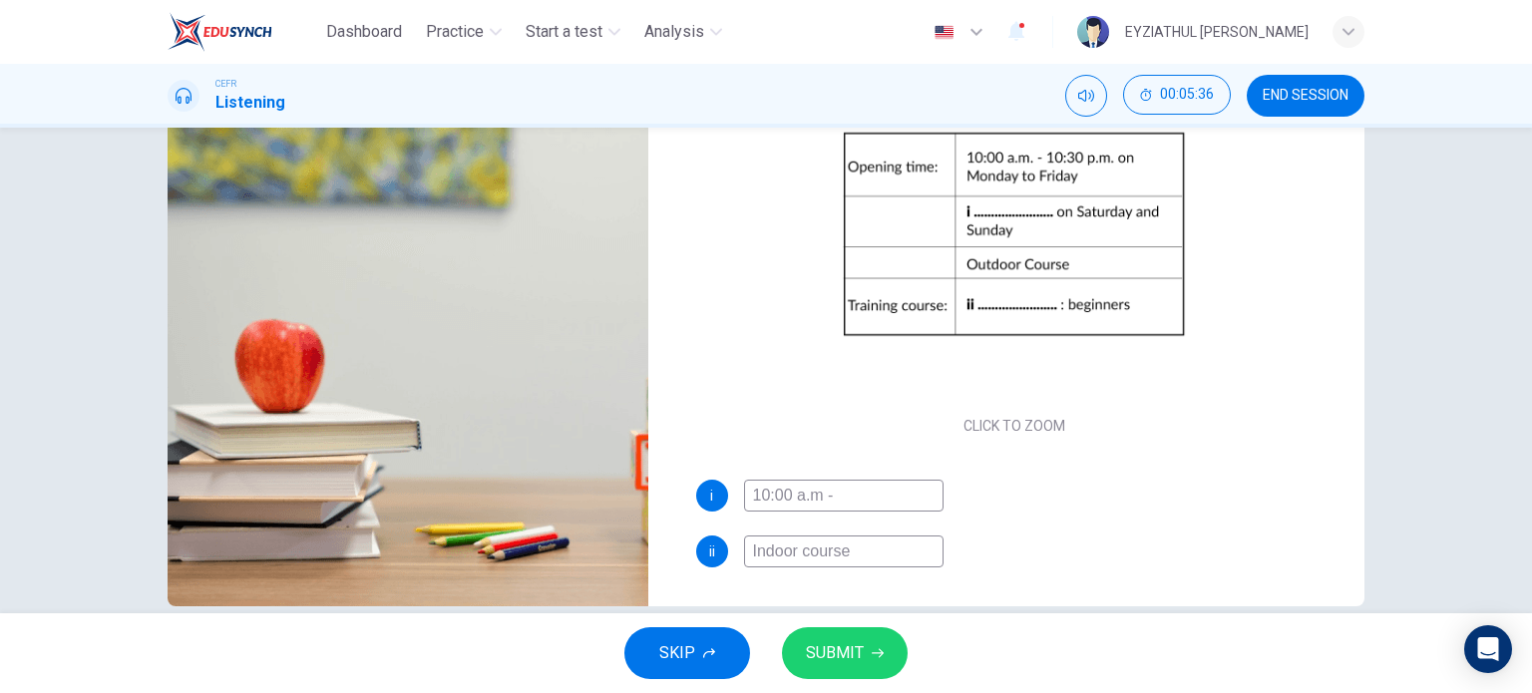
type input "10:00 a.m -"
type input "86"
type input "10:00 a.m - 8"
type input "88"
type input "10:00 a.m - 8:"
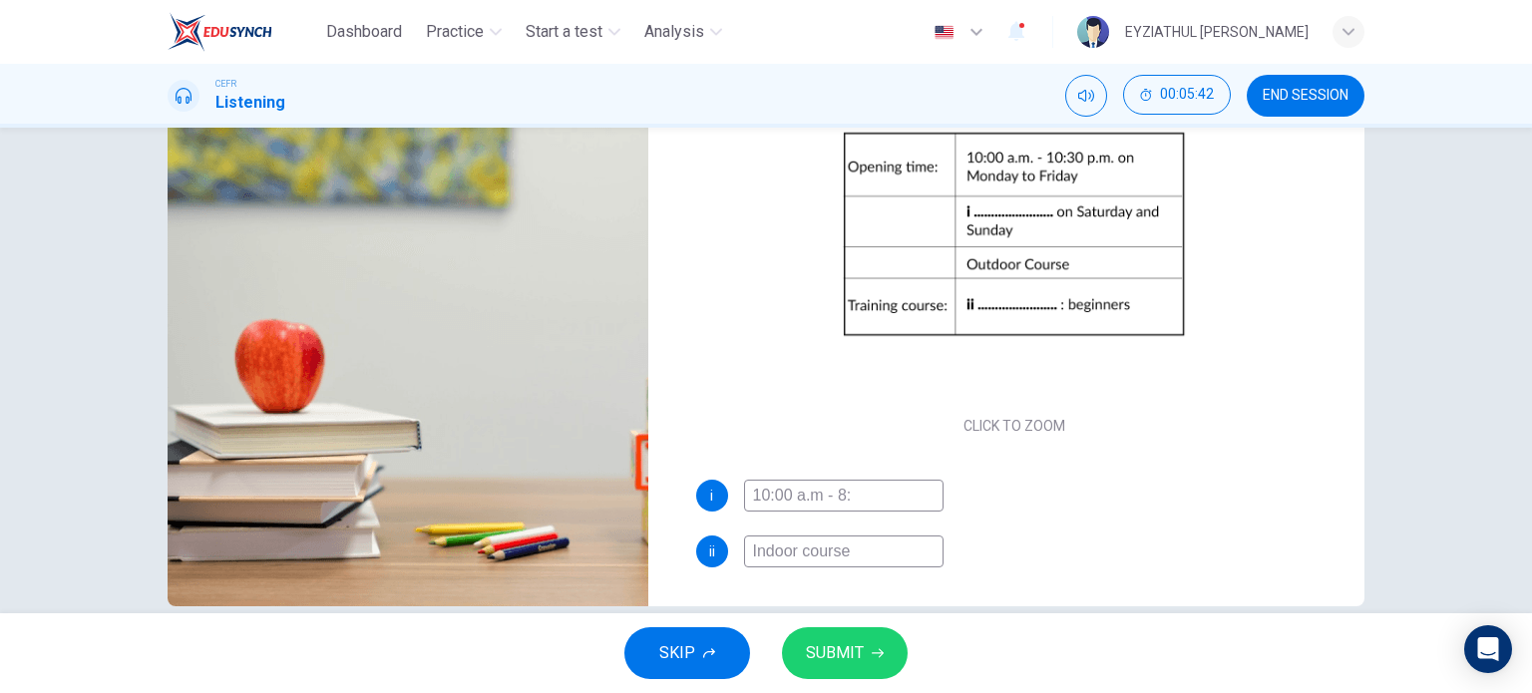
type input "88"
type input "10:00 a.m - 8:0"
type input "88"
type input "10:00 a.m - 8:00"
type input "89"
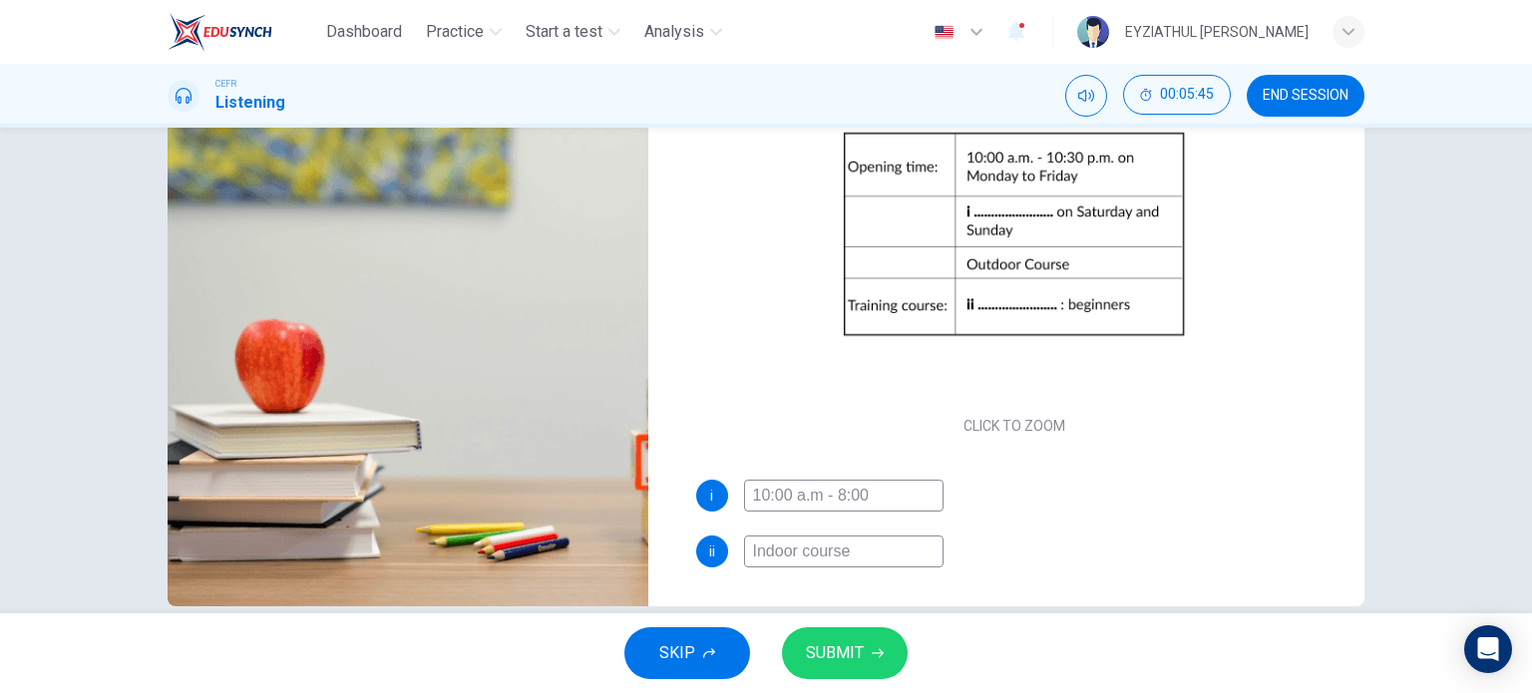
type input "10:00 a.m - 8:00 p"
type input "89"
type input "10:00 a.m - 8:00 p.m"
type input "90"
type input "10:00 a.m - 8:00 p.m"
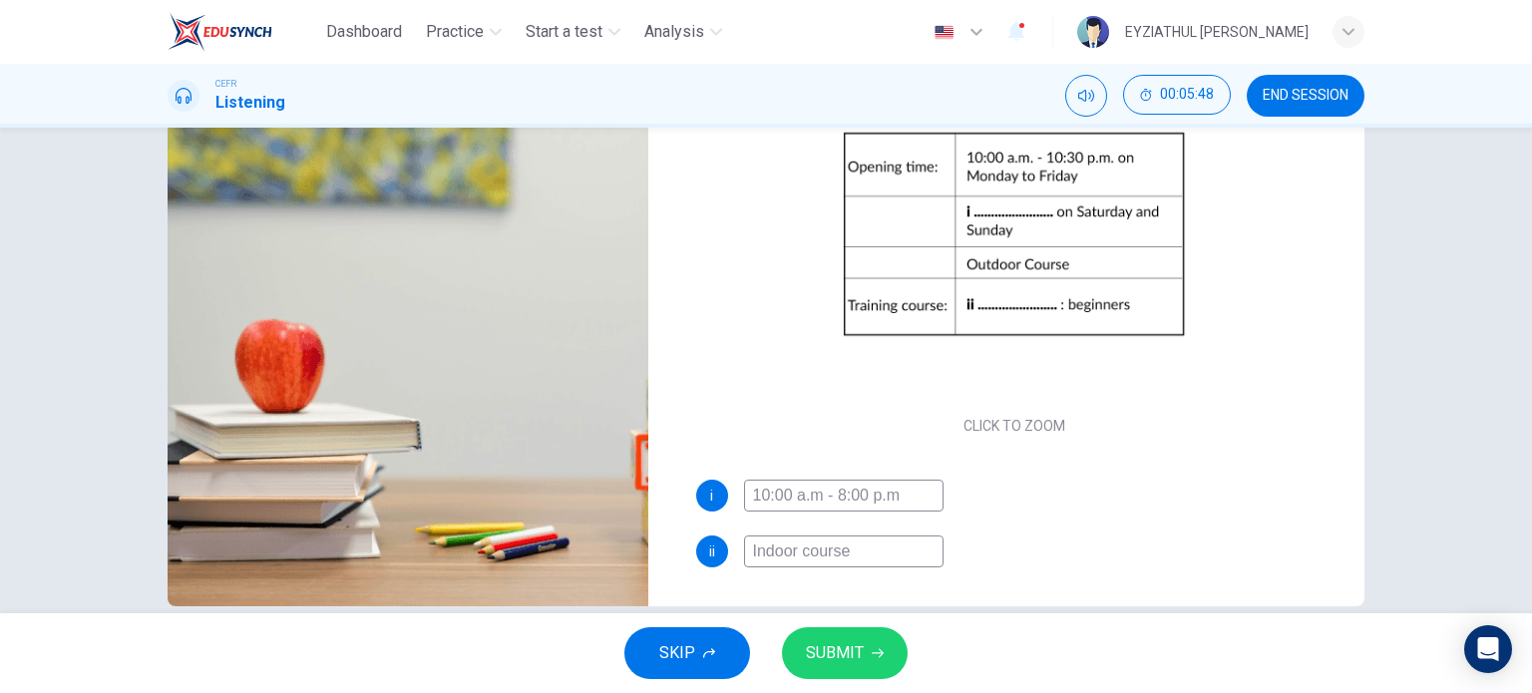
click at [850, 639] on span "SUBMIT" at bounding box center [835, 653] width 58 height 28
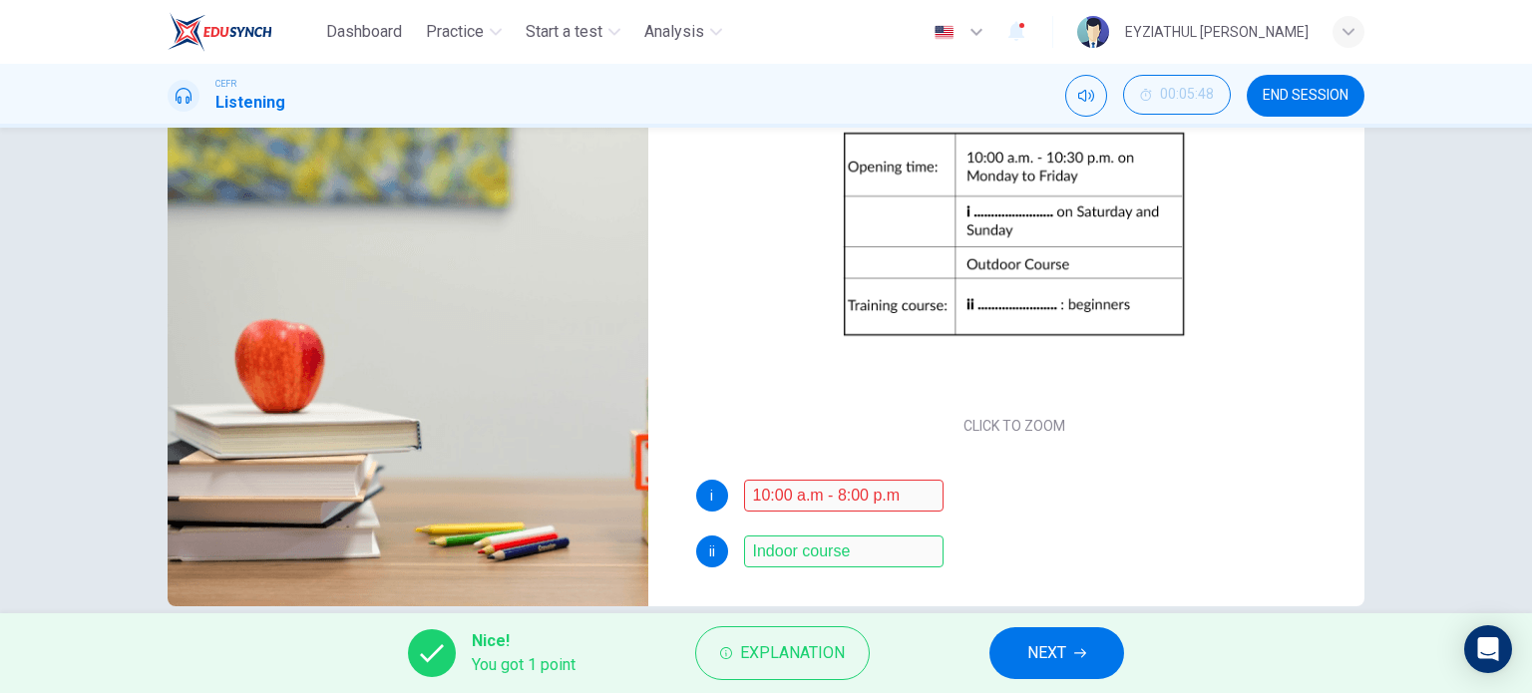
scroll to position [0, 0]
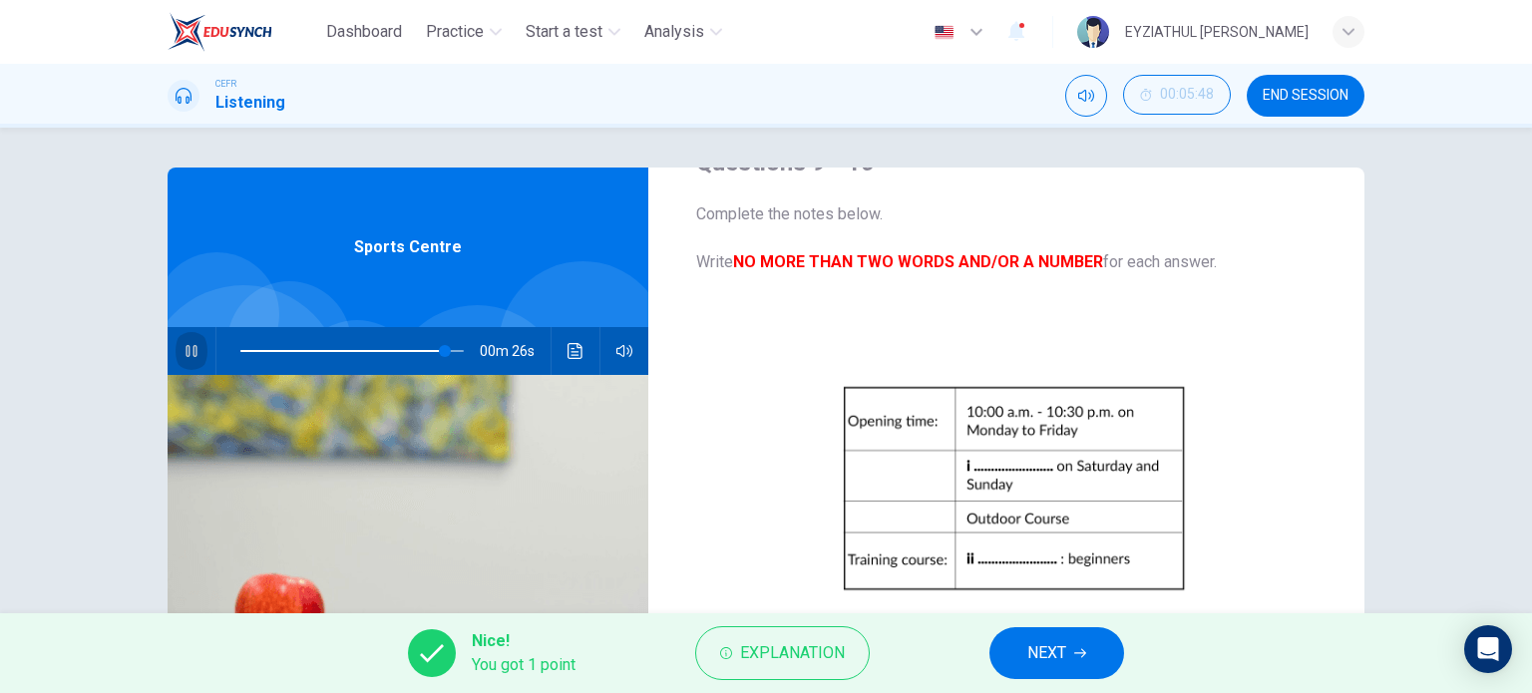
click at [186, 335] on button "button" at bounding box center [192, 351] width 32 height 48
type input "92"
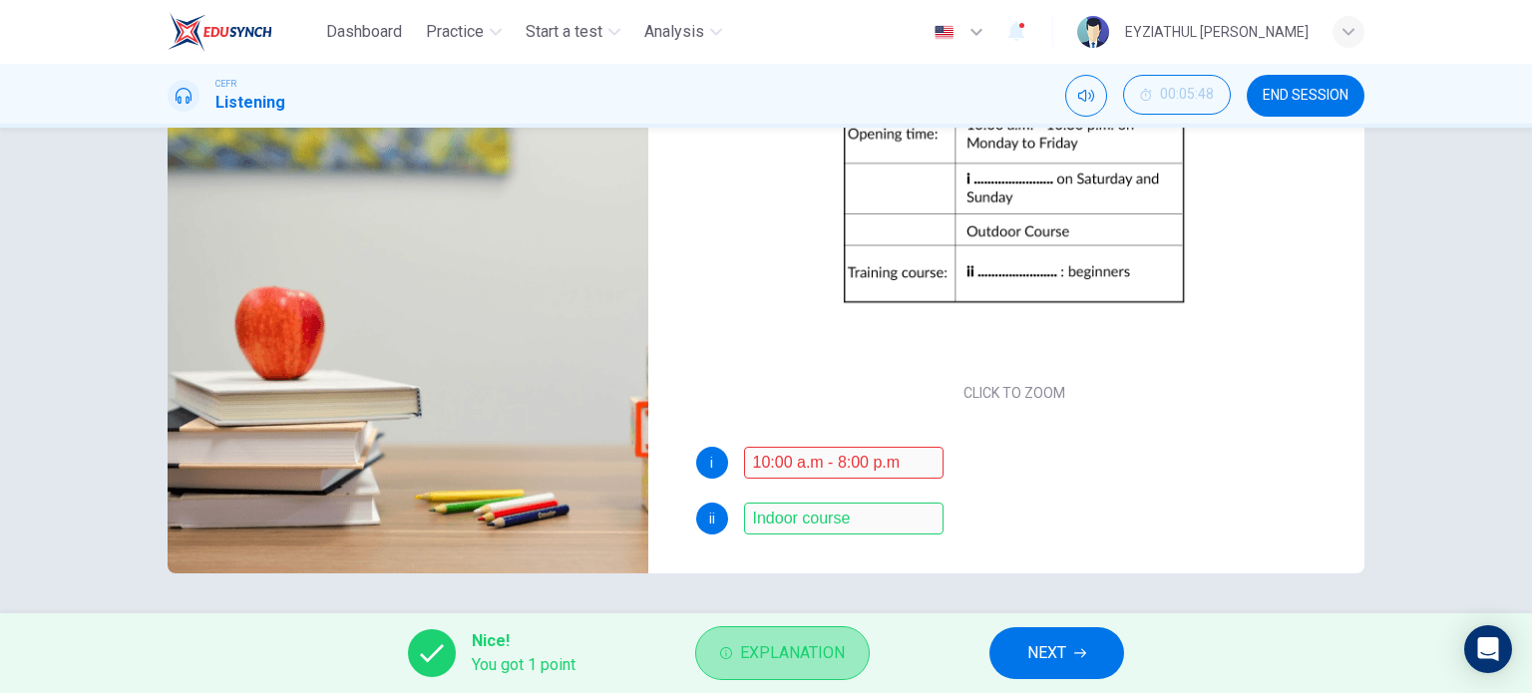
click at [778, 673] on button "Explanation" at bounding box center [782, 653] width 175 height 54
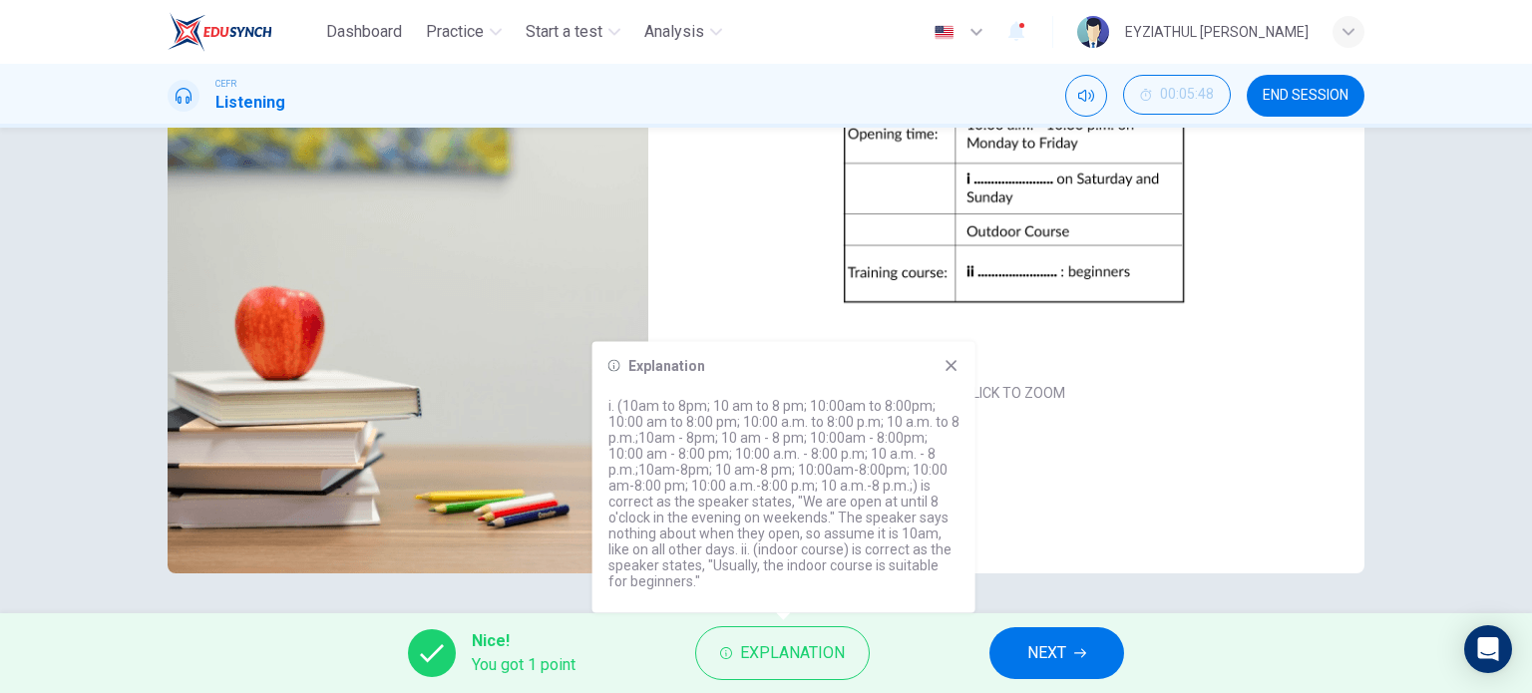
click at [950, 368] on icon at bounding box center [951, 366] width 16 height 16
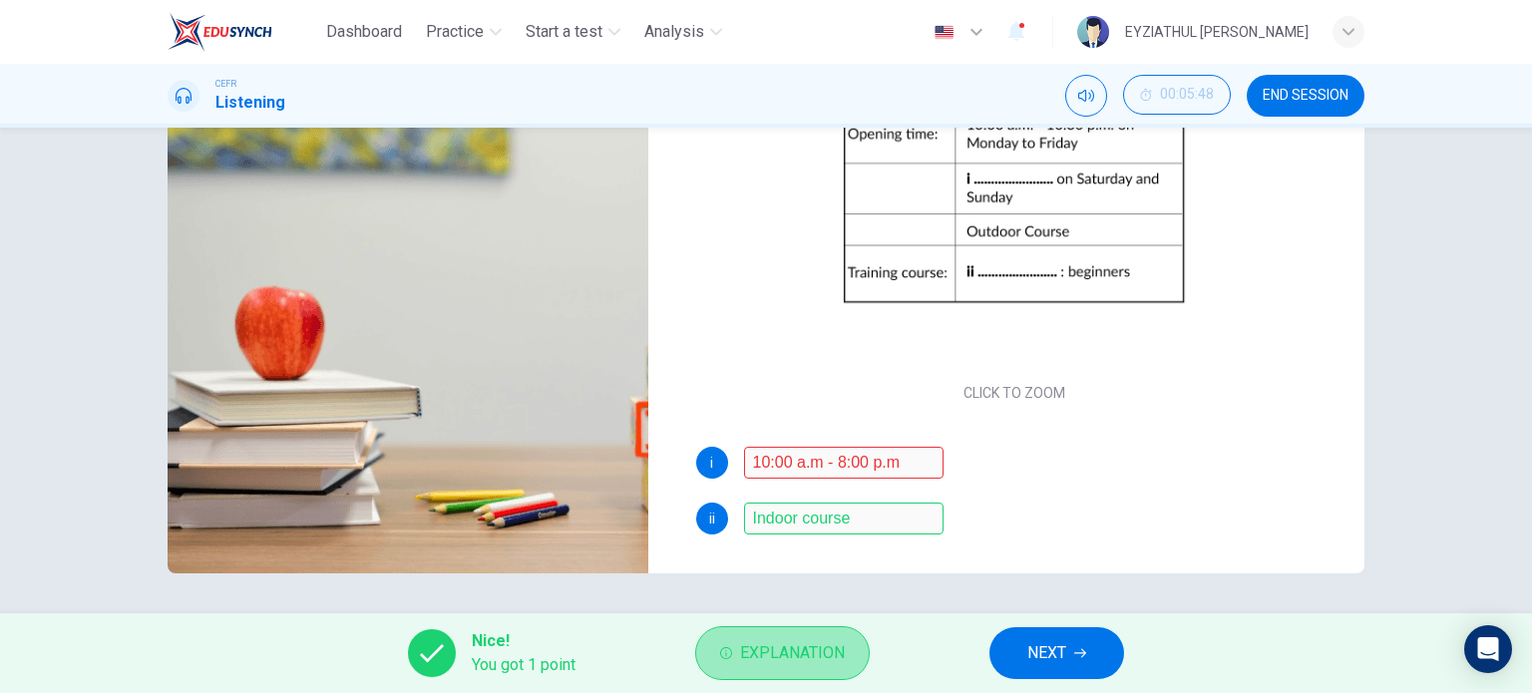
click at [794, 649] on span "Explanation" at bounding box center [792, 653] width 105 height 28
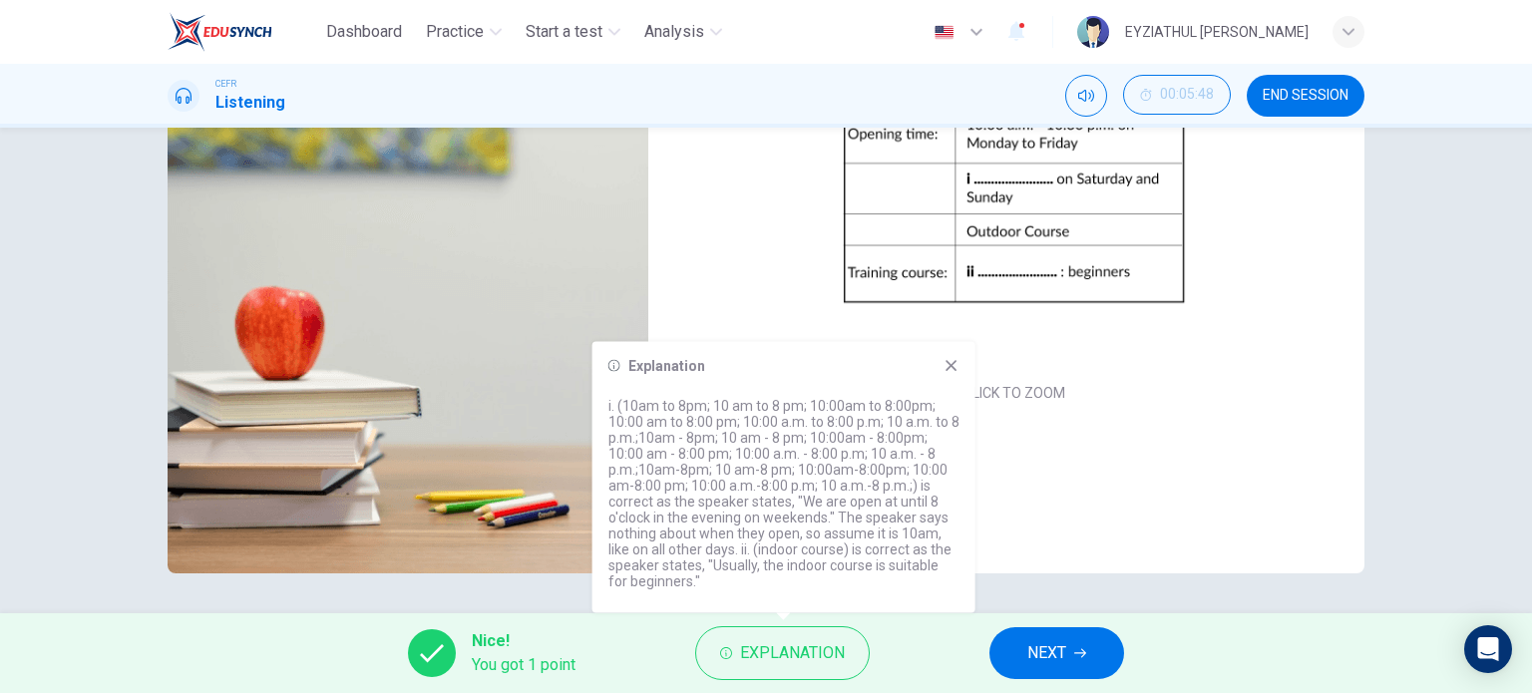
click at [954, 361] on icon at bounding box center [950, 365] width 11 height 11
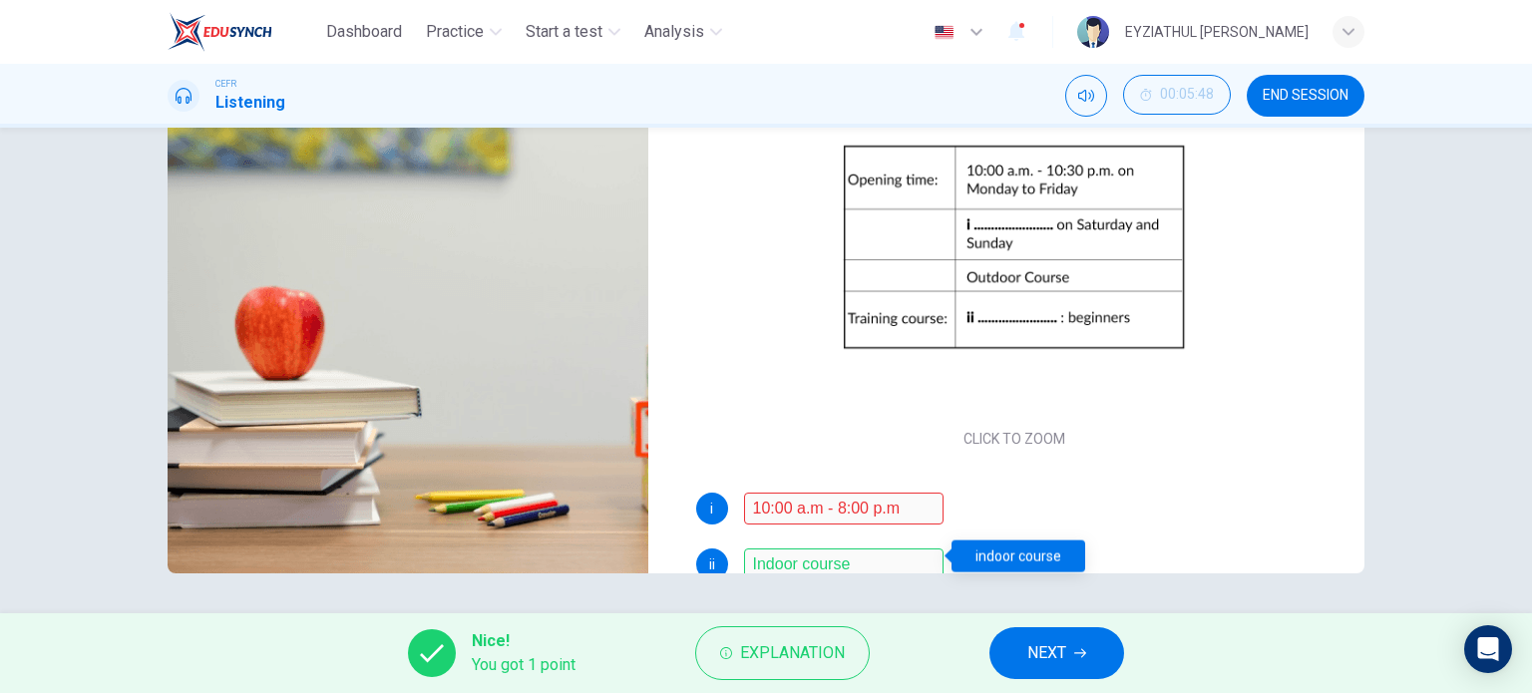
scroll to position [61, 0]
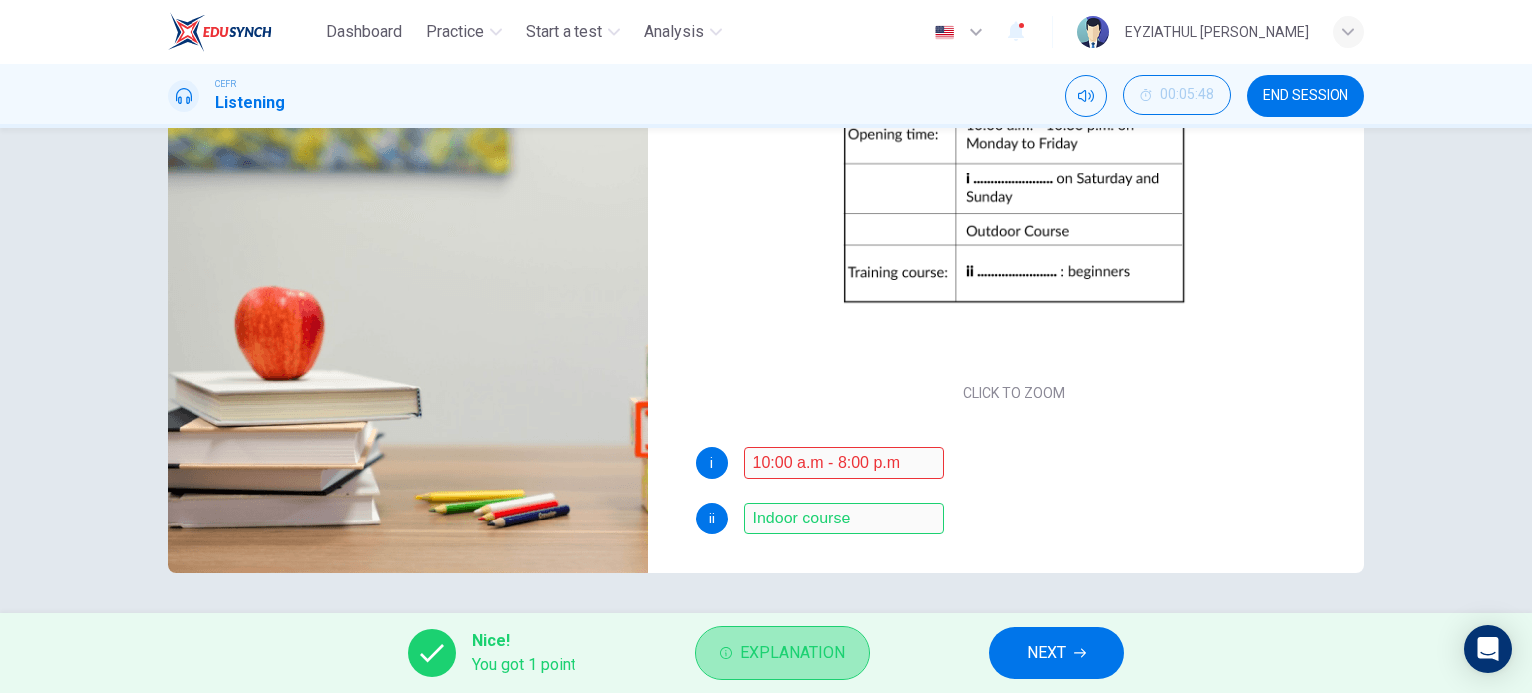
click at [768, 646] on span "Explanation" at bounding box center [792, 653] width 105 height 28
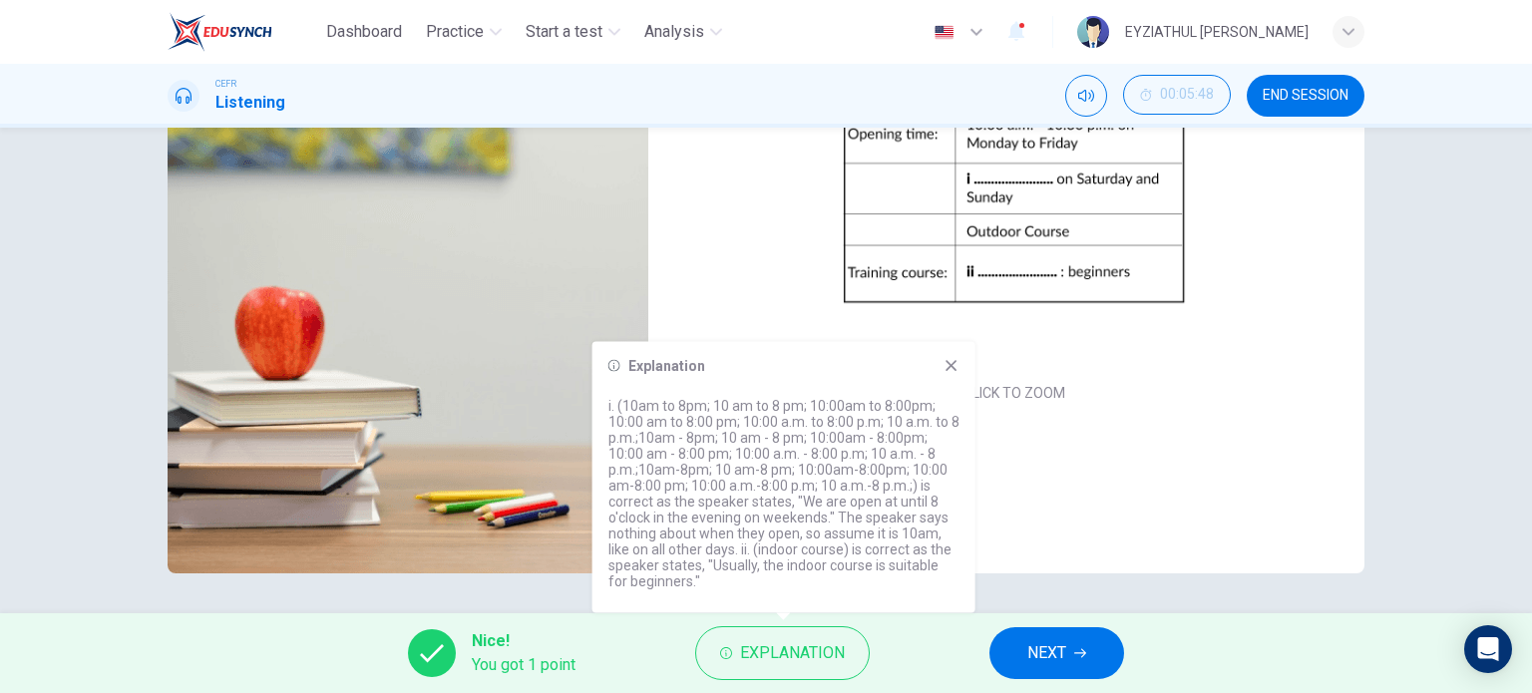
click at [1040, 533] on div "ii Indoor course" at bounding box center [1014, 519] width 637 height 32
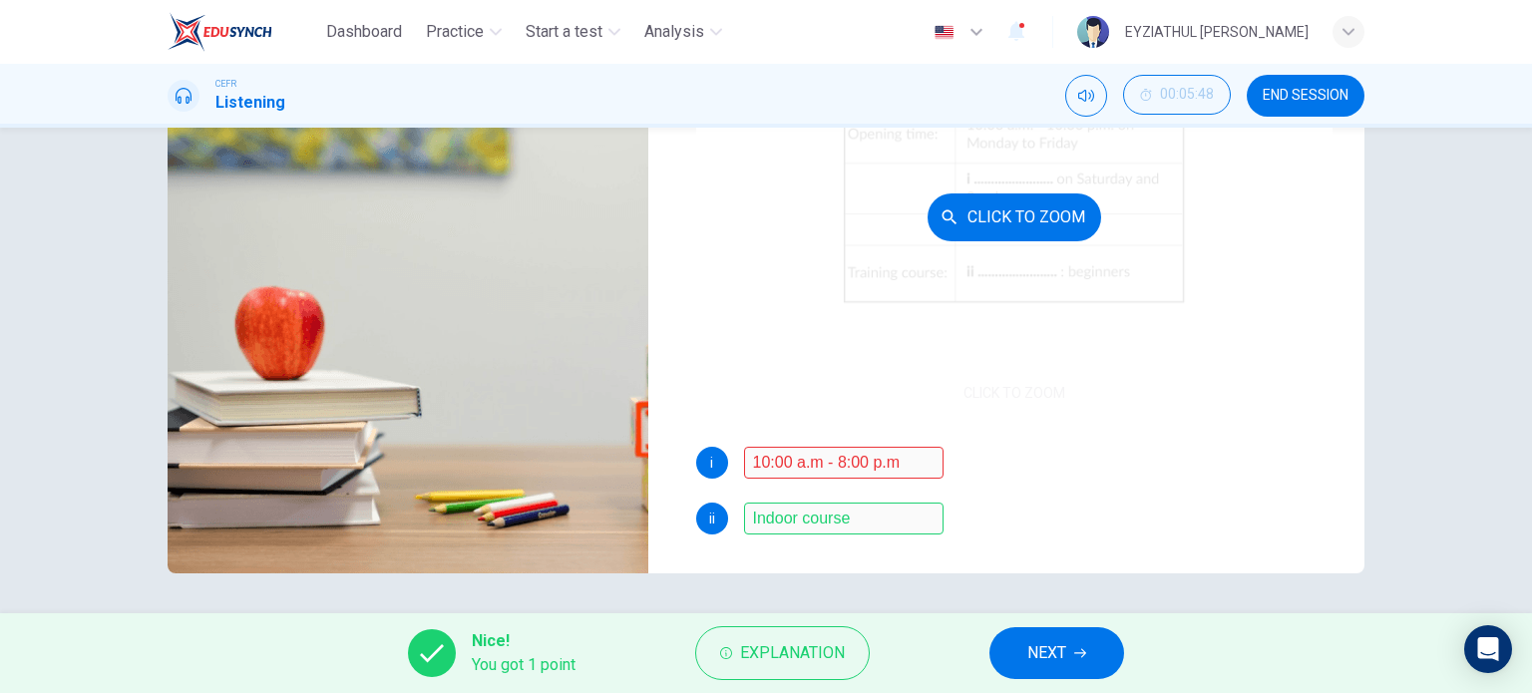
scroll to position [0, 0]
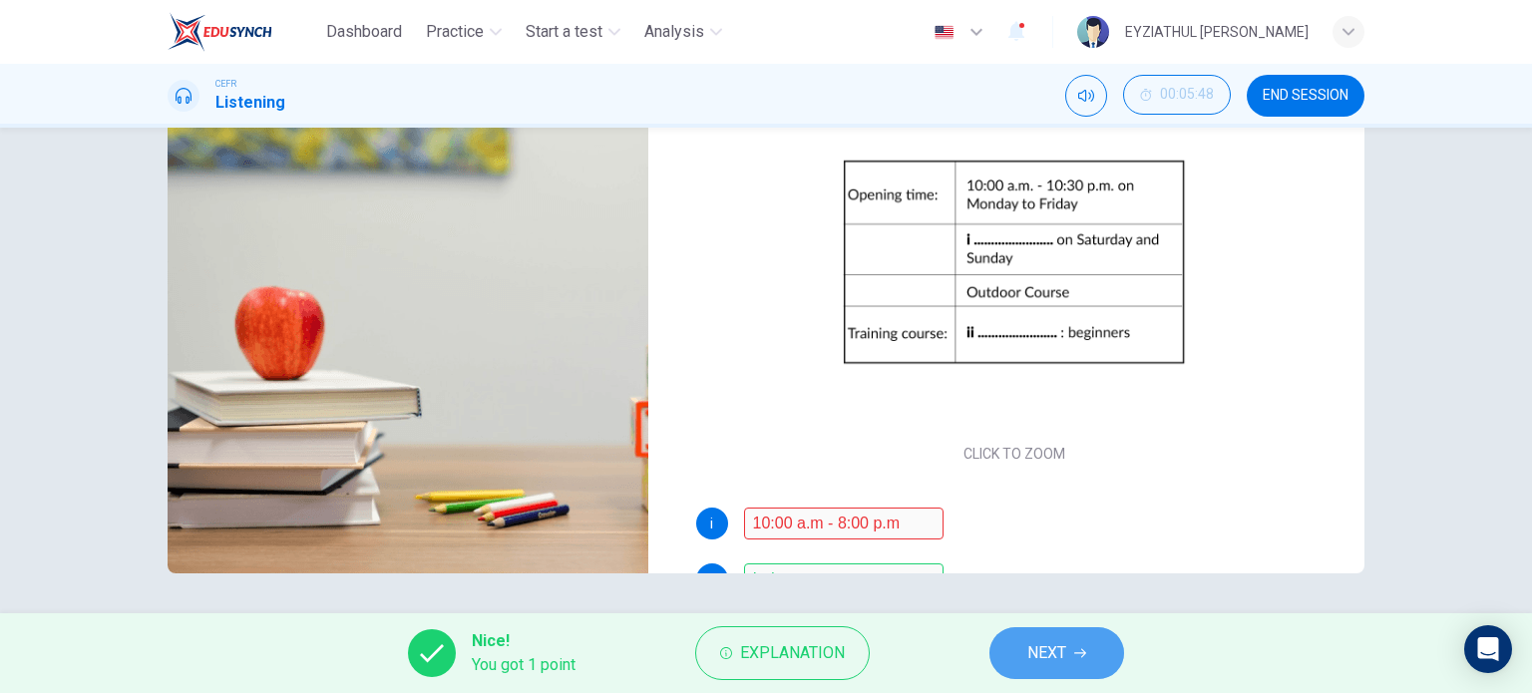
click at [1029, 652] on span "NEXT" at bounding box center [1046, 653] width 39 height 28
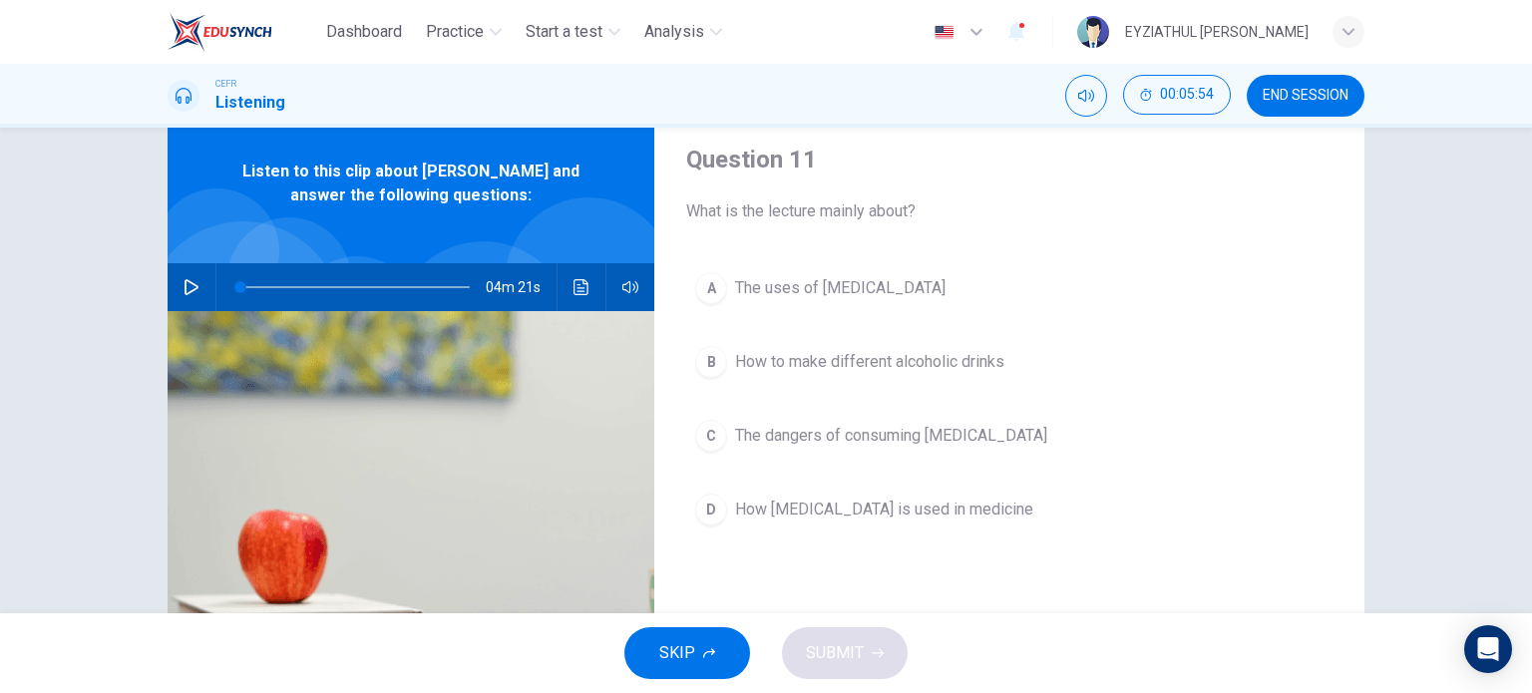
scroll to position [68, 0]
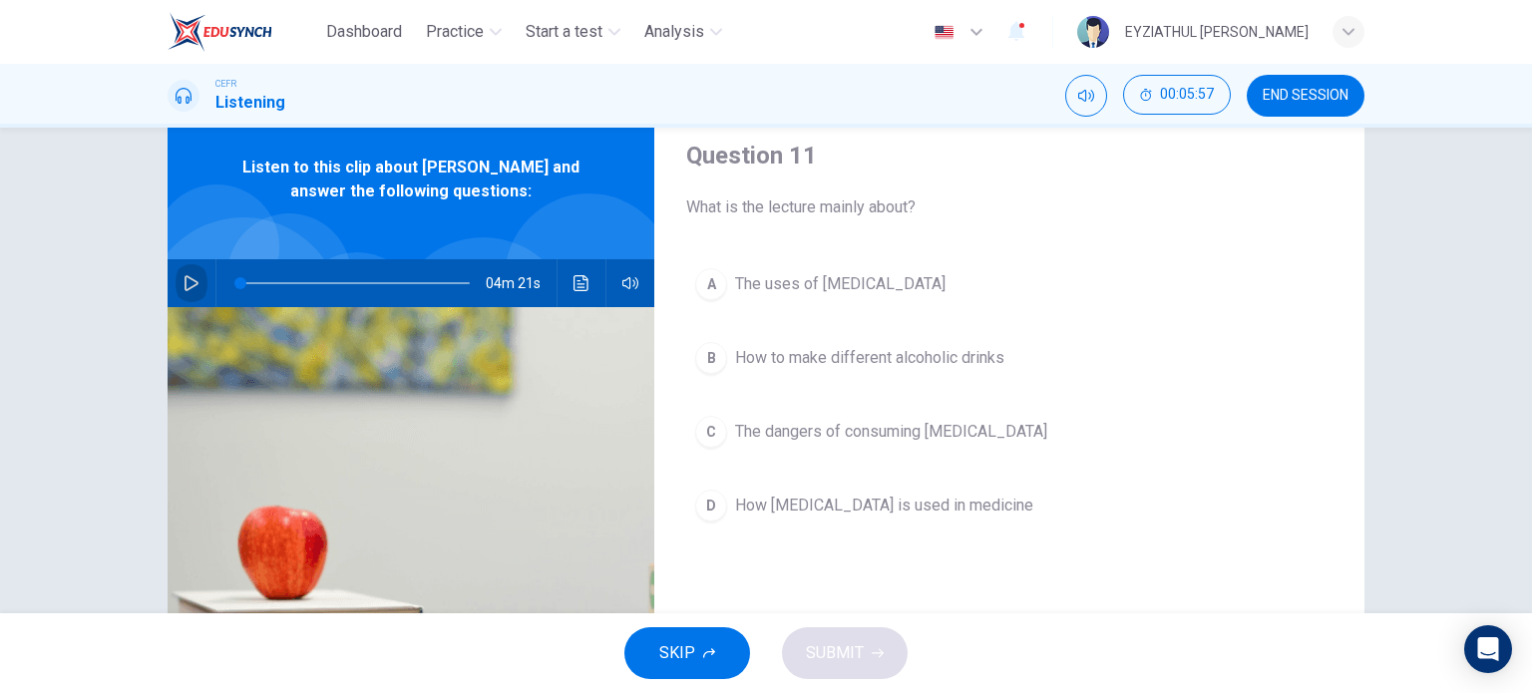
click at [183, 283] on icon "button" at bounding box center [191, 283] width 16 height 16
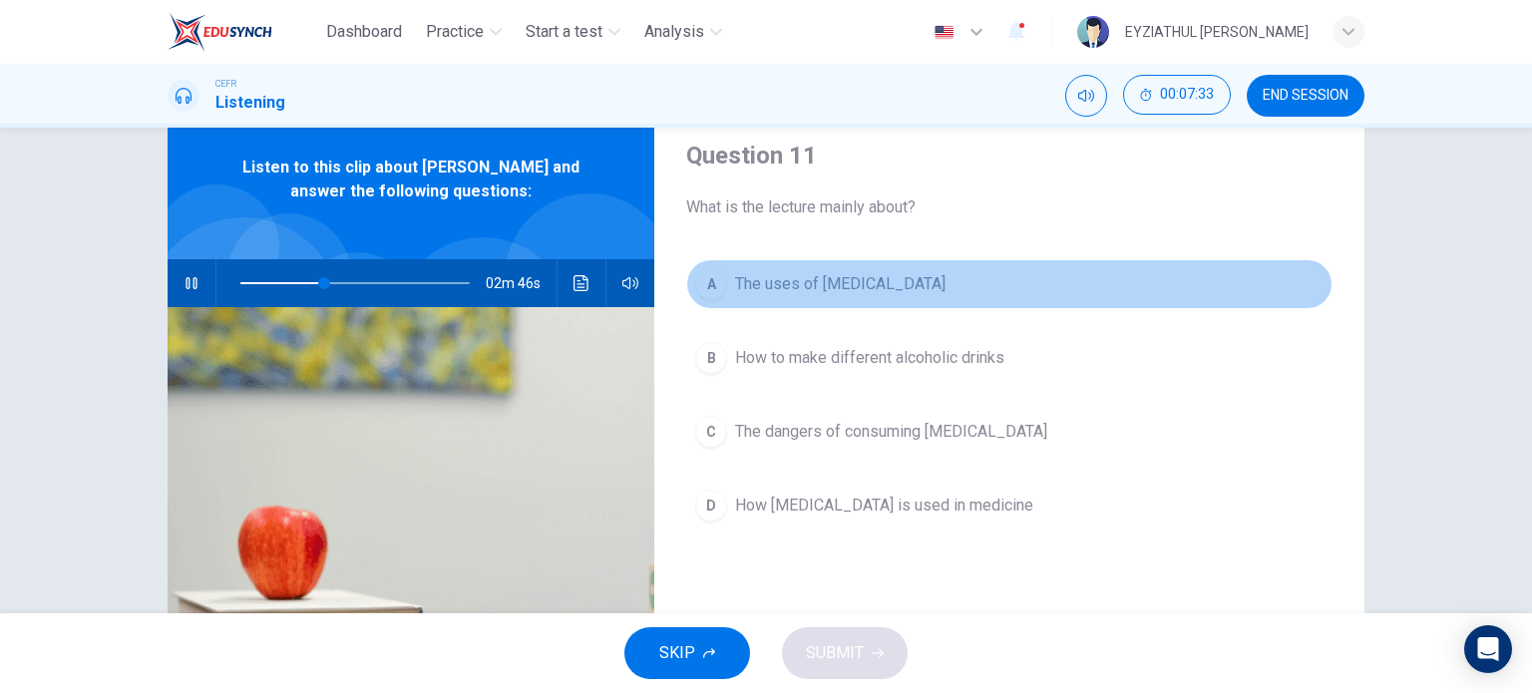
click at [838, 274] on span "The uses of ethanol" at bounding box center [840, 284] width 210 height 24
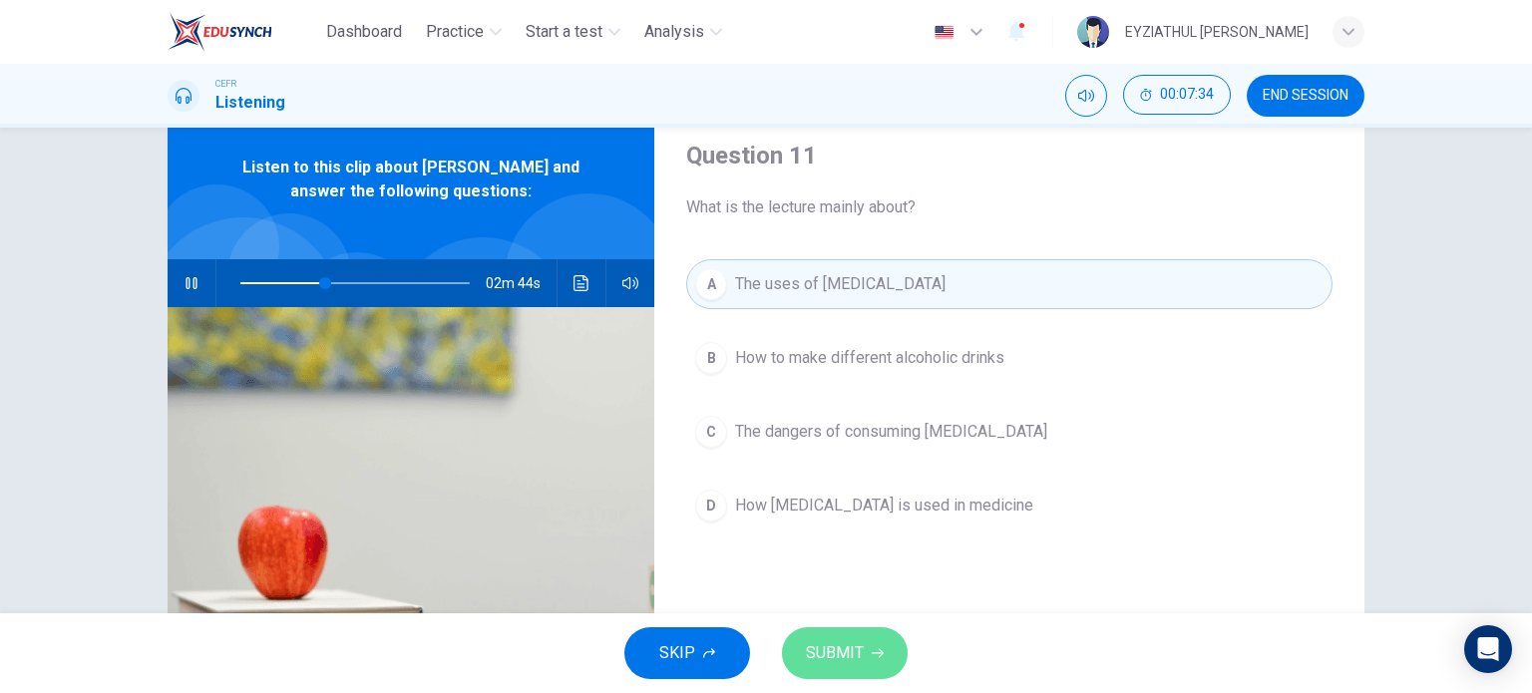
click at [830, 639] on span "SUBMIT" at bounding box center [835, 653] width 58 height 28
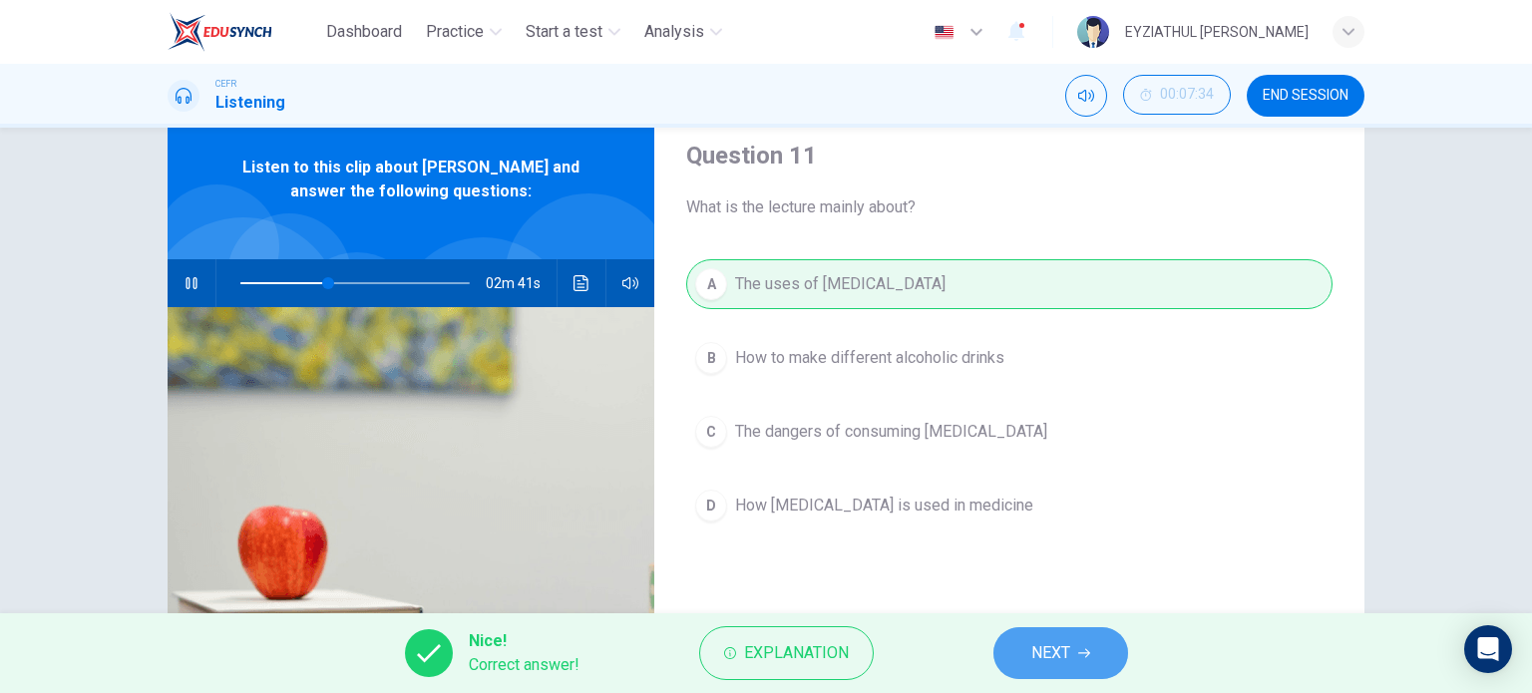
click at [1010, 657] on button "NEXT" at bounding box center [1060, 653] width 135 height 52
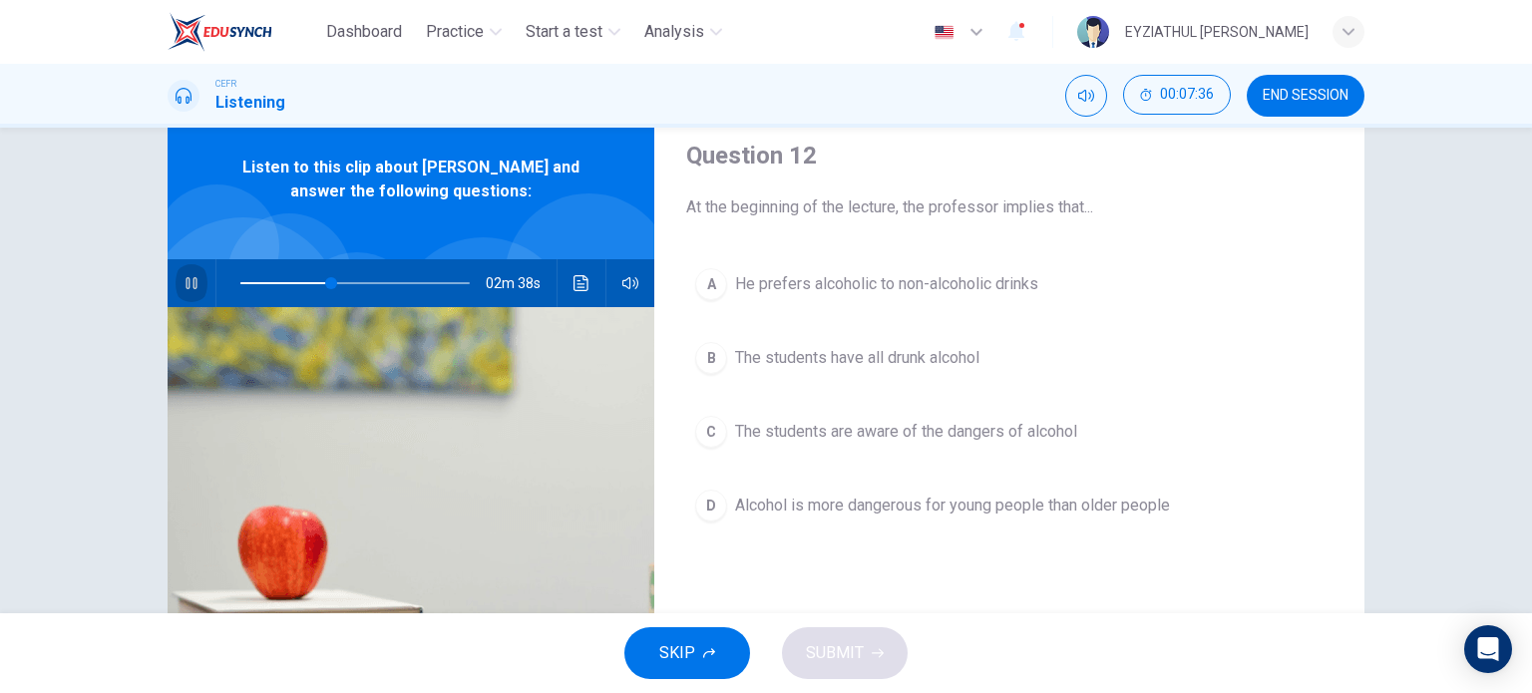
click at [191, 282] on icon "button" at bounding box center [190, 283] width 11 height 12
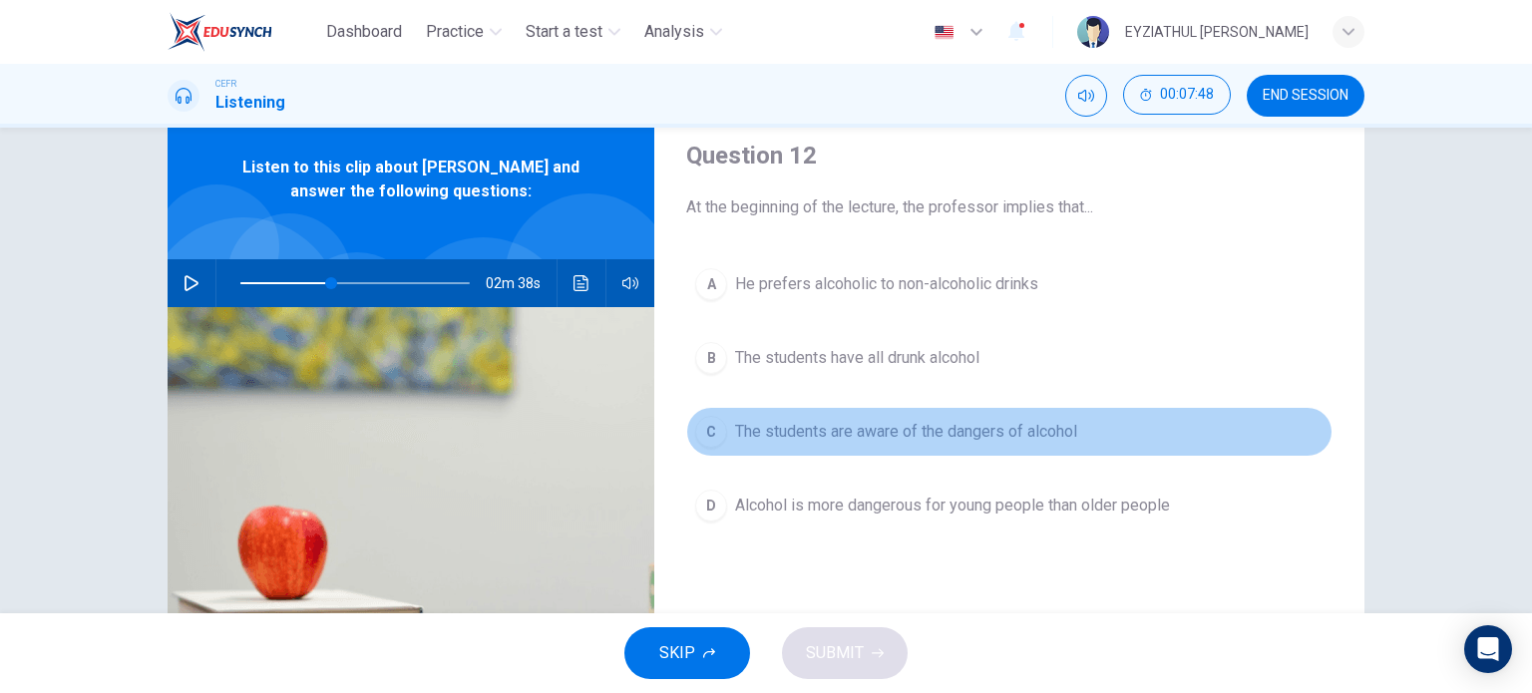
click at [796, 437] on span "The students are aware of the dangers of alcohol" at bounding box center [906, 432] width 342 height 24
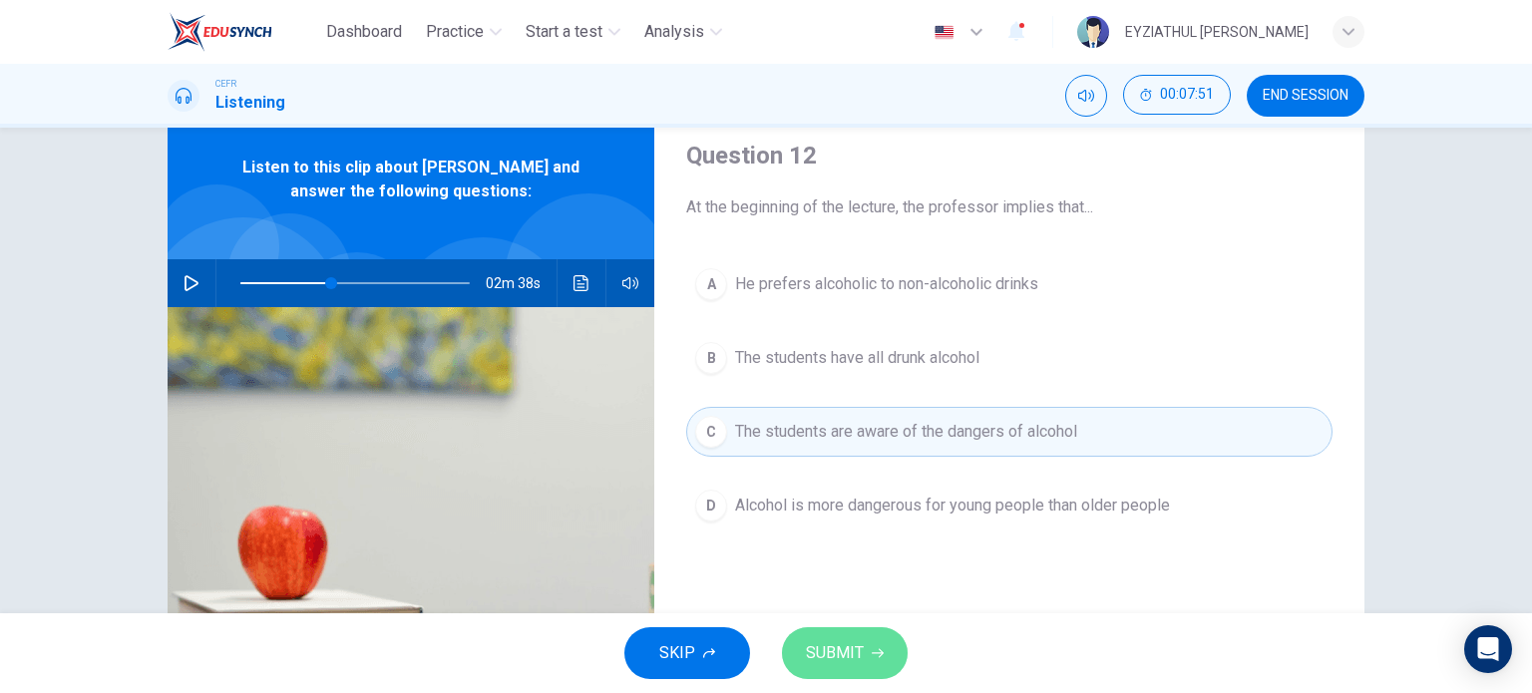
click at [858, 653] on span "SUBMIT" at bounding box center [835, 653] width 58 height 28
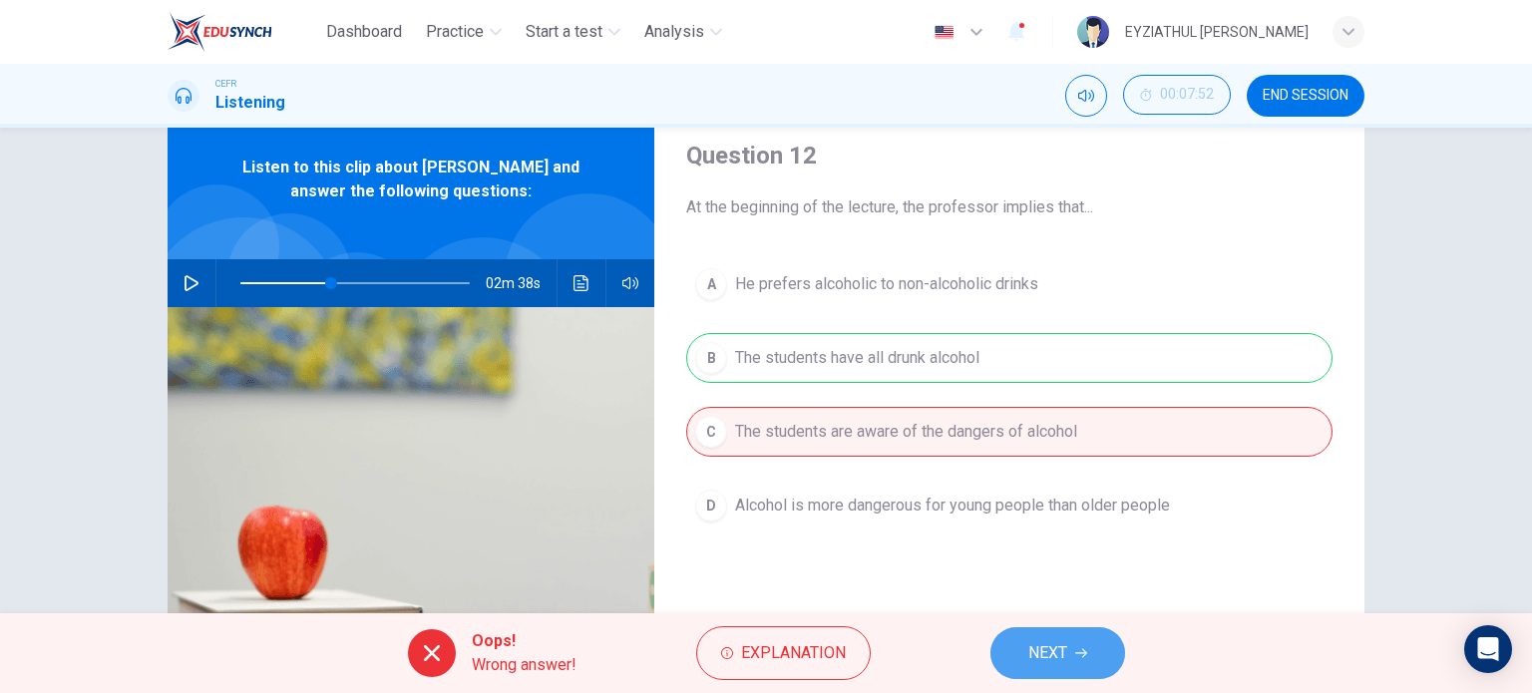
click at [1031, 649] on span "NEXT" at bounding box center [1047, 653] width 39 height 28
type input "39"
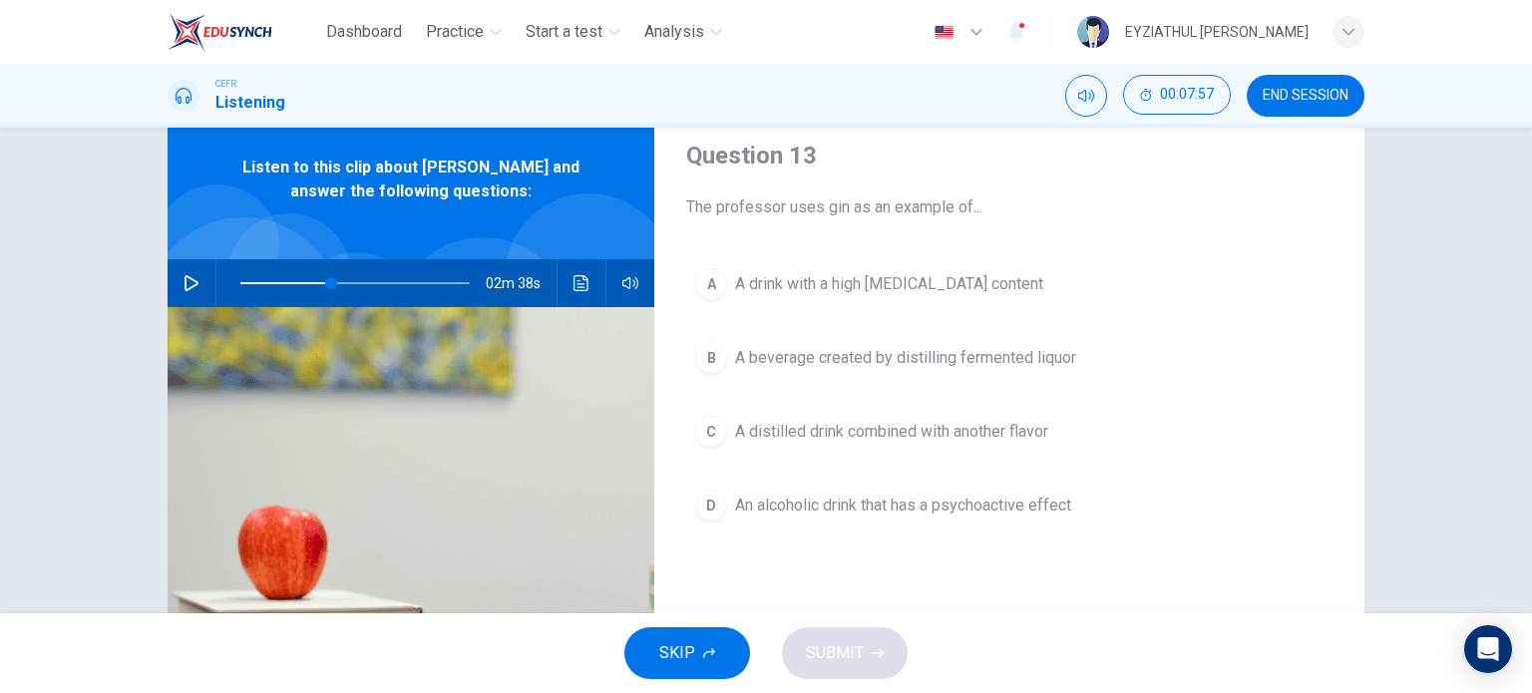
click at [1261, 106] on button "END SESSION" at bounding box center [1306, 96] width 118 height 42
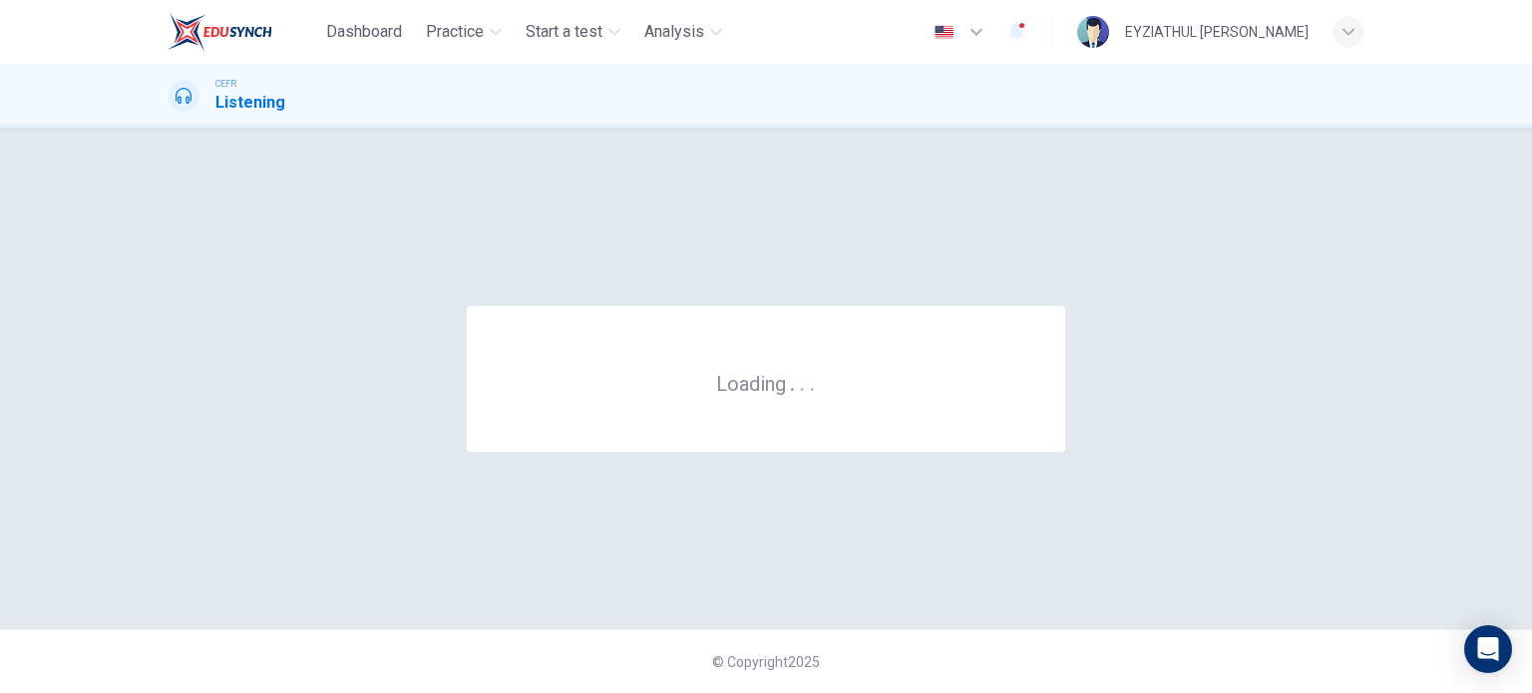
scroll to position [0, 0]
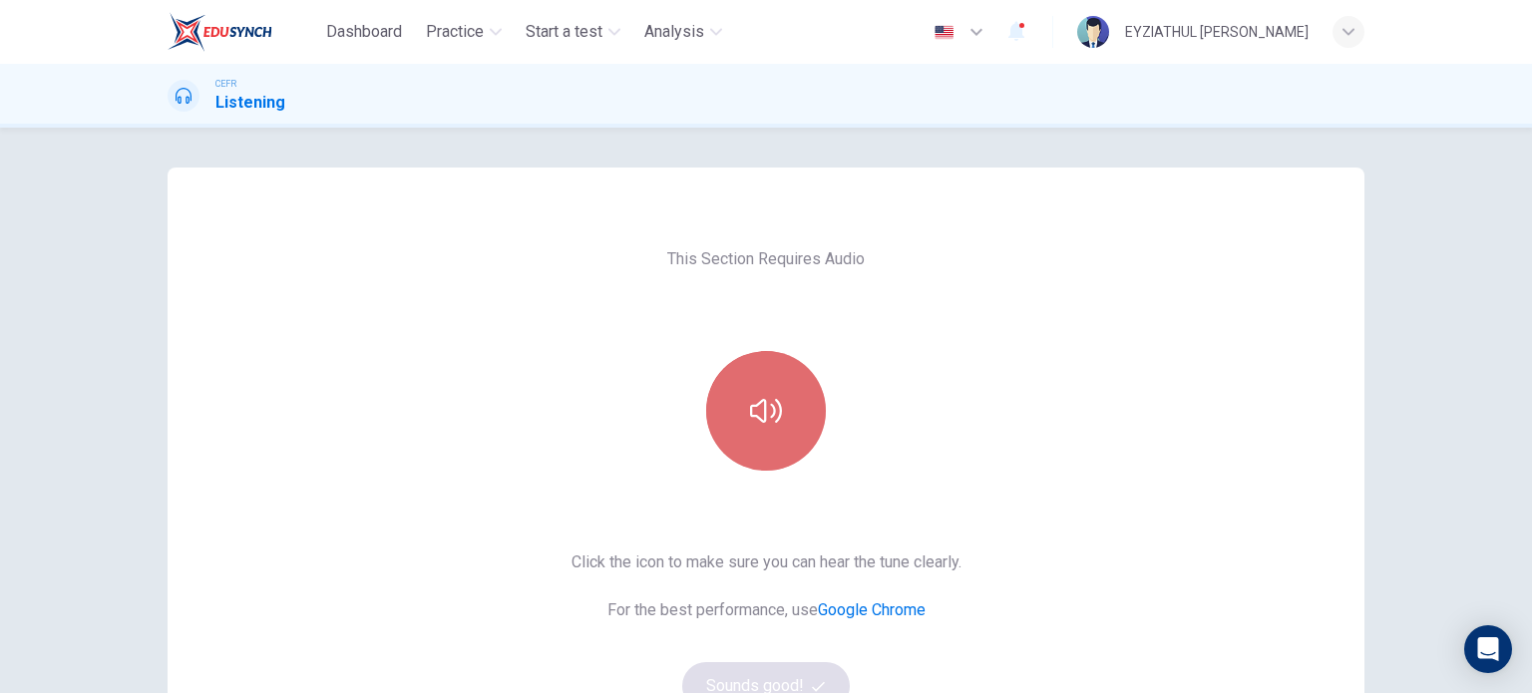
click at [744, 371] on button "button" at bounding box center [766, 411] width 120 height 120
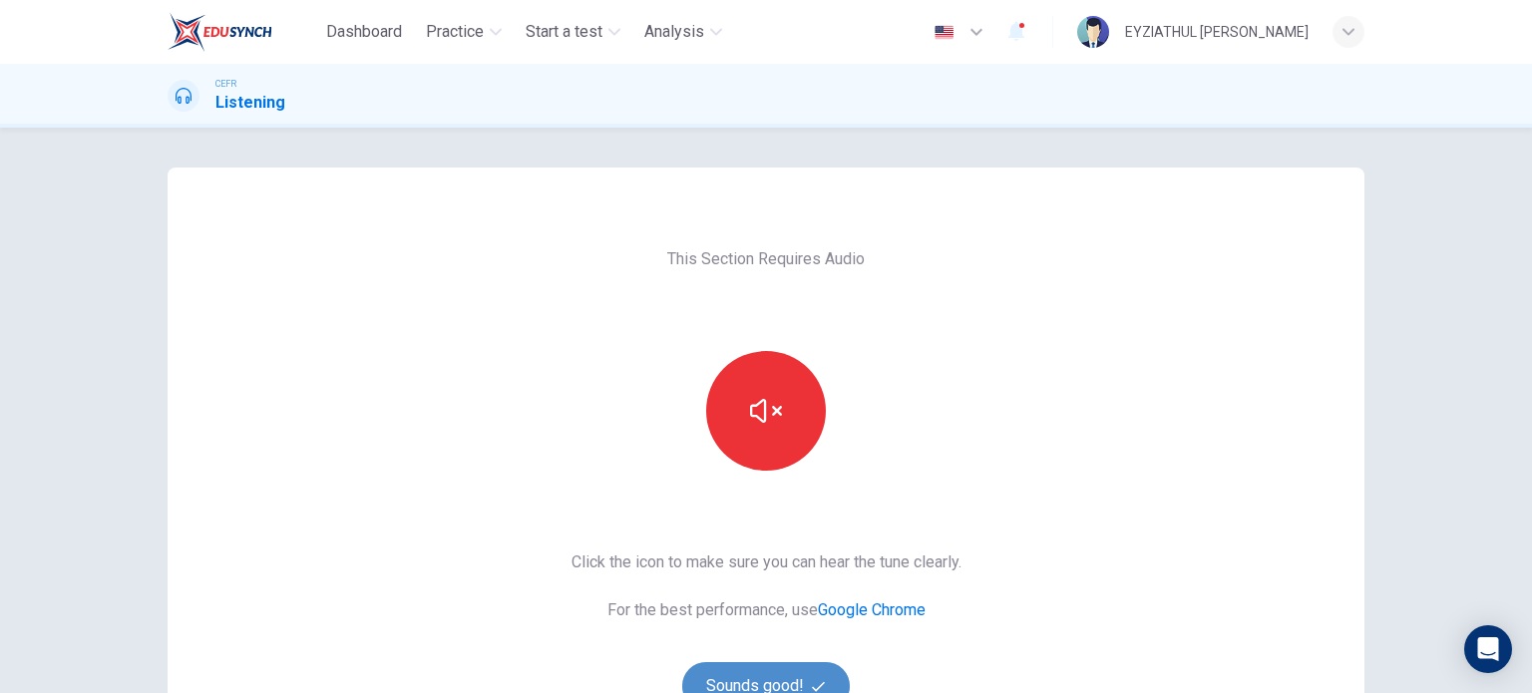
click at [738, 664] on button "Sounds good!" at bounding box center [766, 686] width 168 height 48
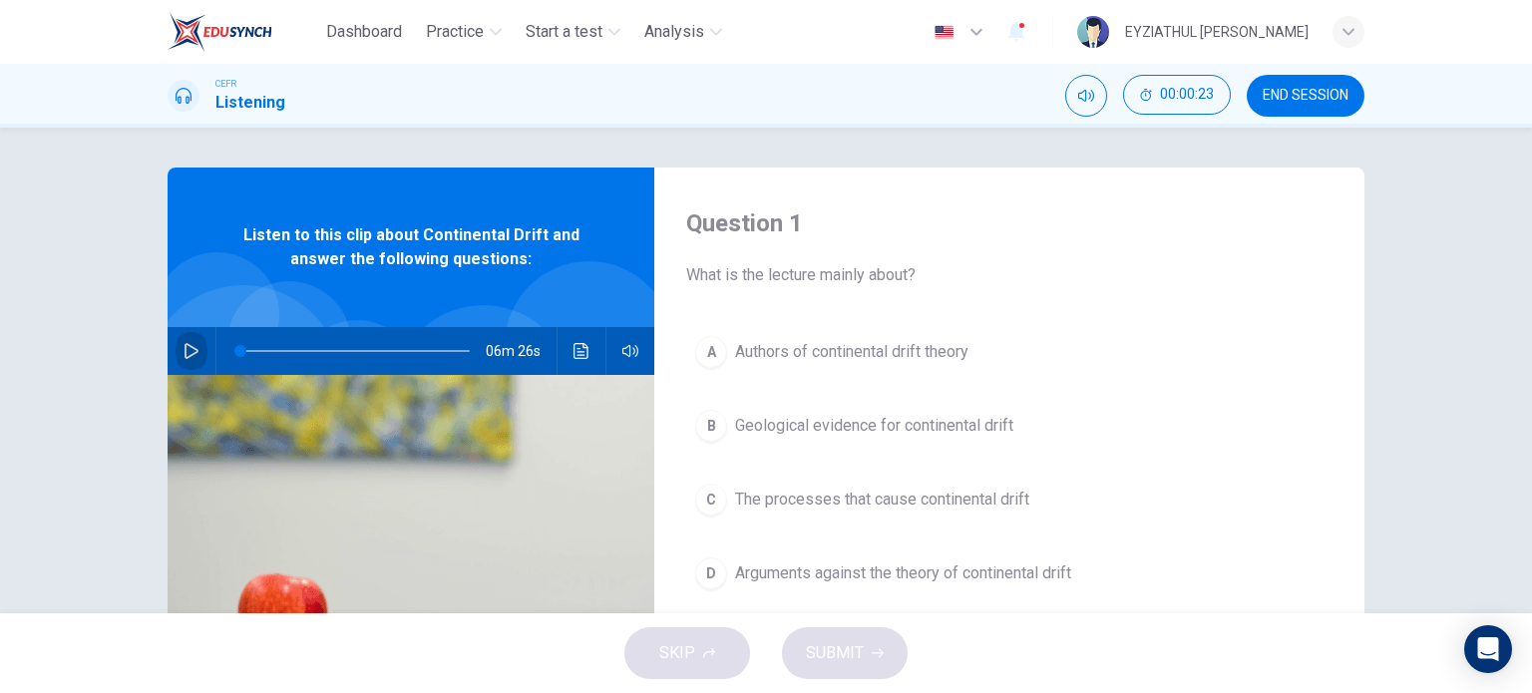
click at [176, 334] on button "button" at bounding box center [192, 351] width 32 height 48
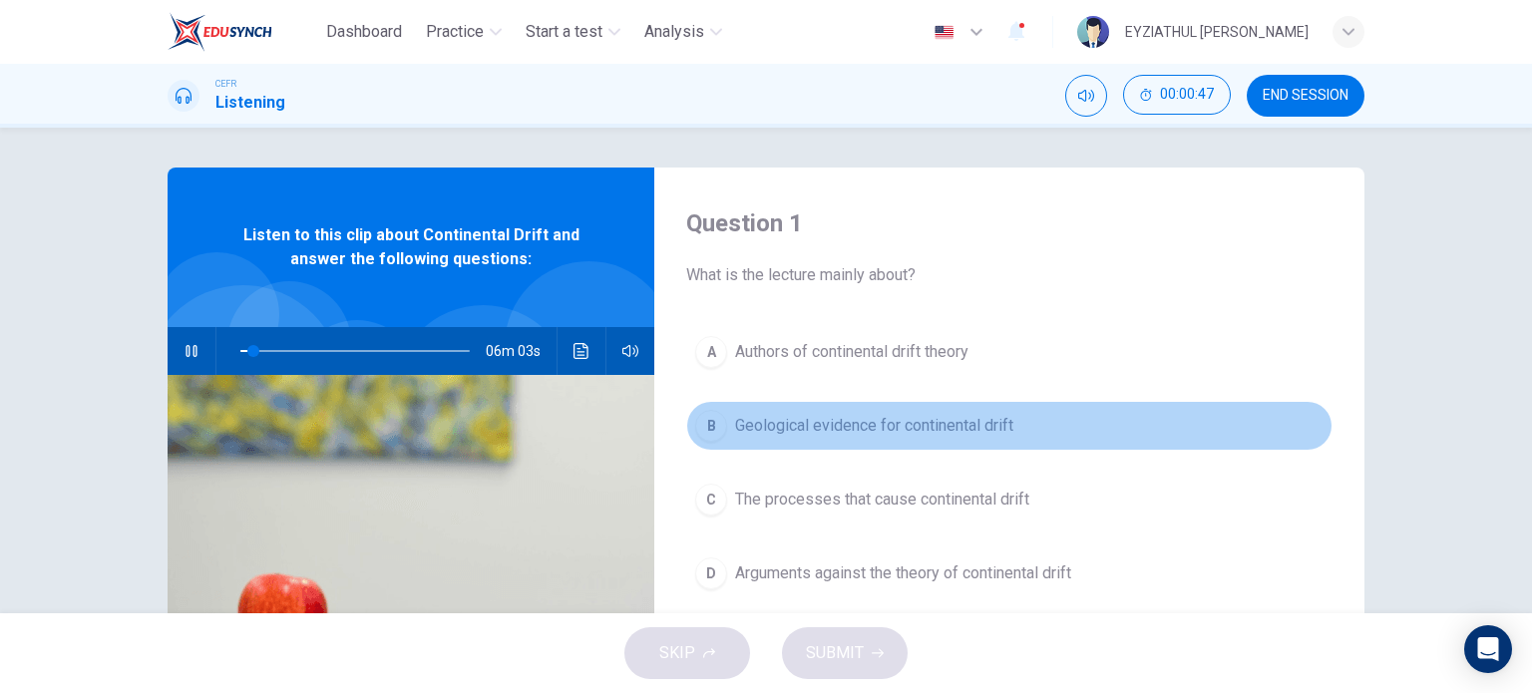
click at [706, 432] on div "B" at bounding box center [711, 426] width 32 height 32
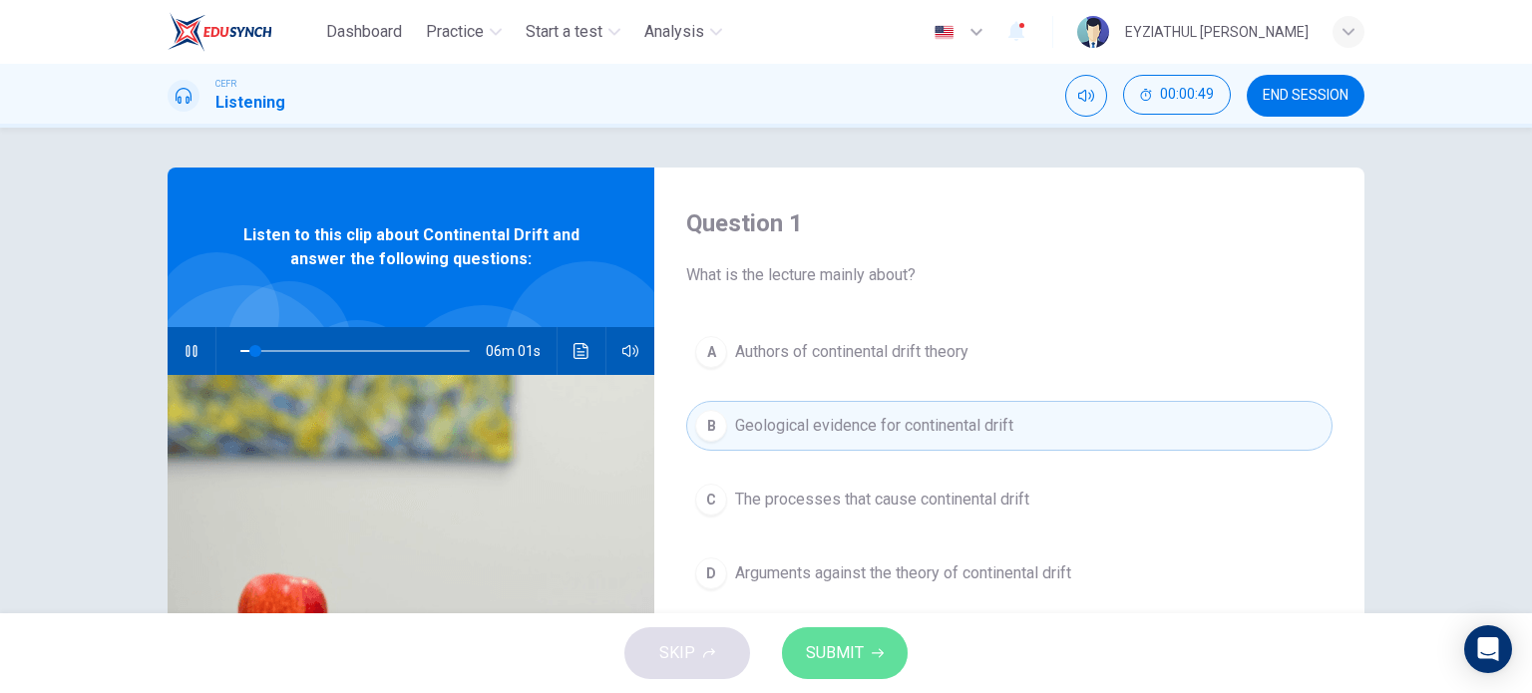
click at [889, 655] on button "SUBMIT" at bounding box center [845, 653] width 126 height 52
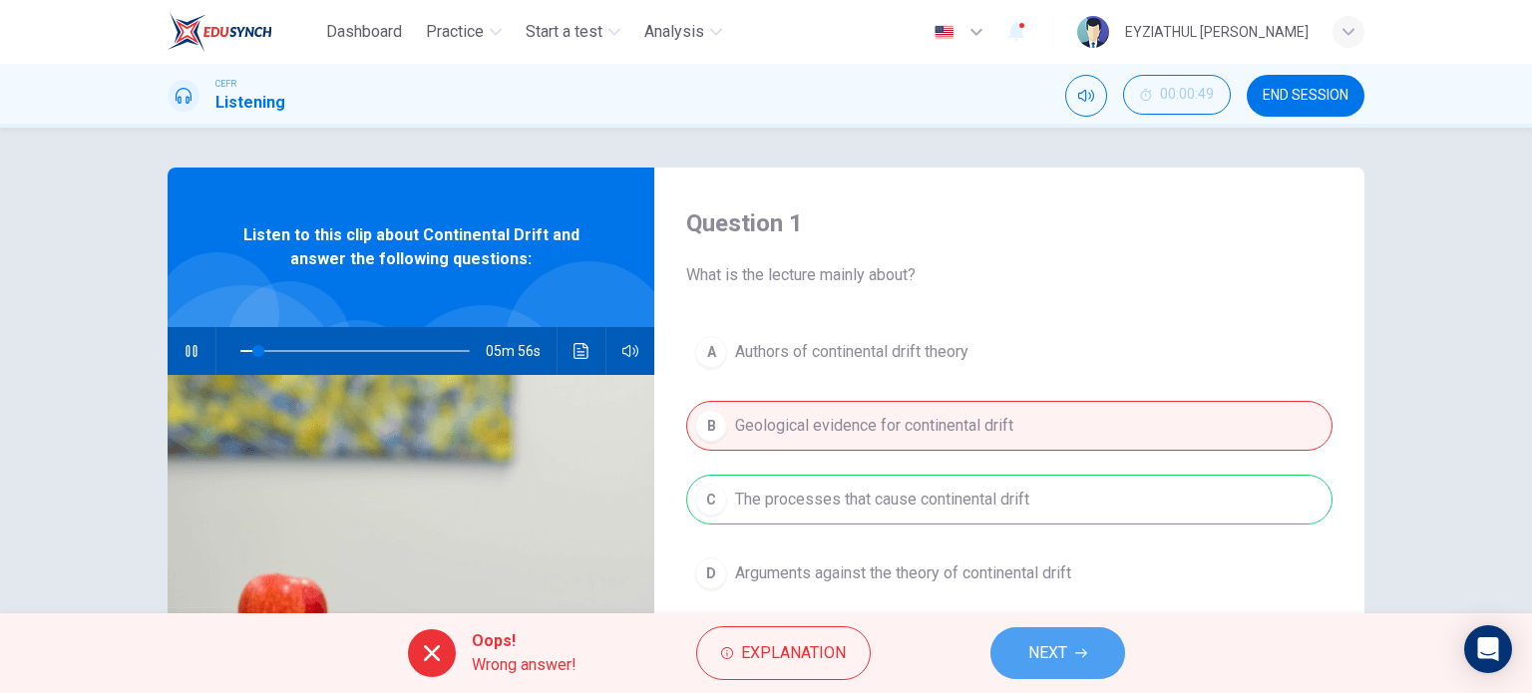
click at [1013, 650] on button "NEXT" at bounding box center [1057, 653] width 135 height 52
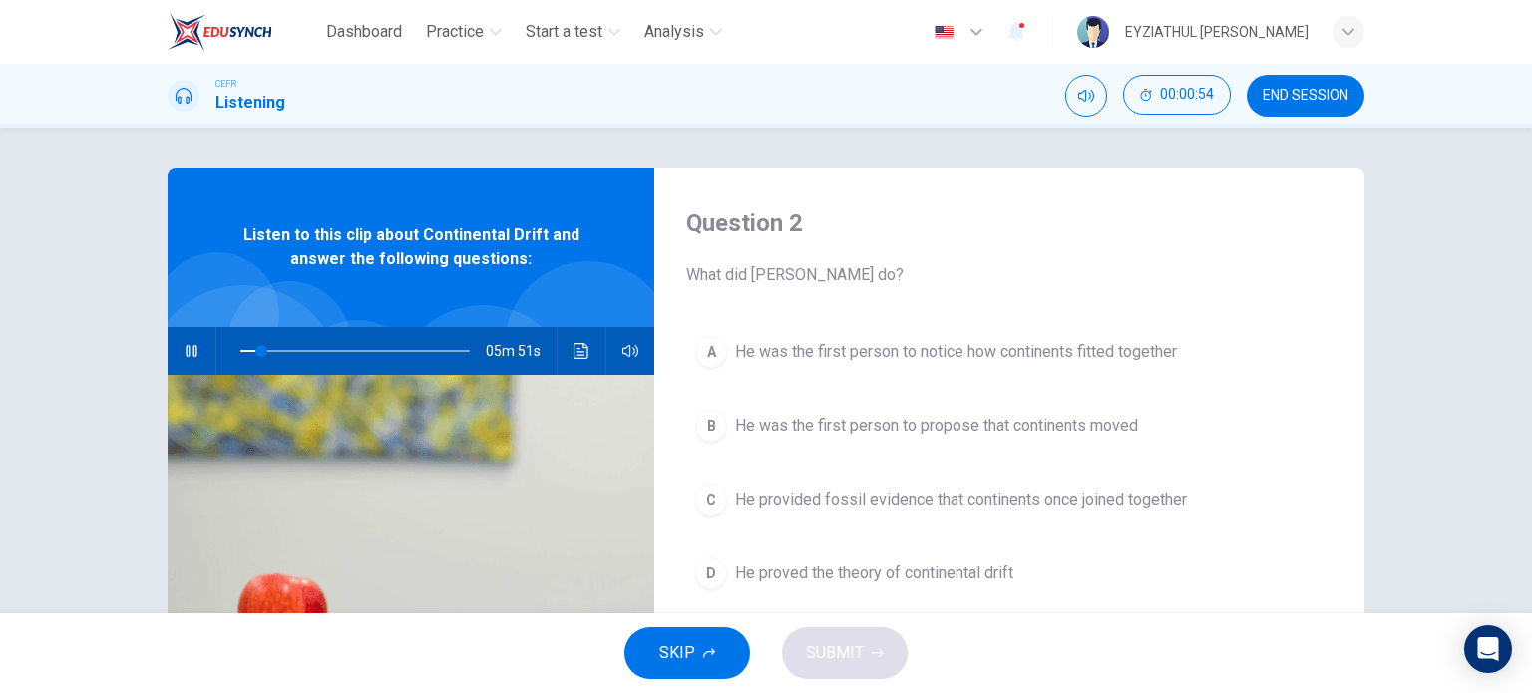
type input "9"
click at [1263, 94] on span "END SESSION" at bounding box center [1305, 96] width 86 height 16
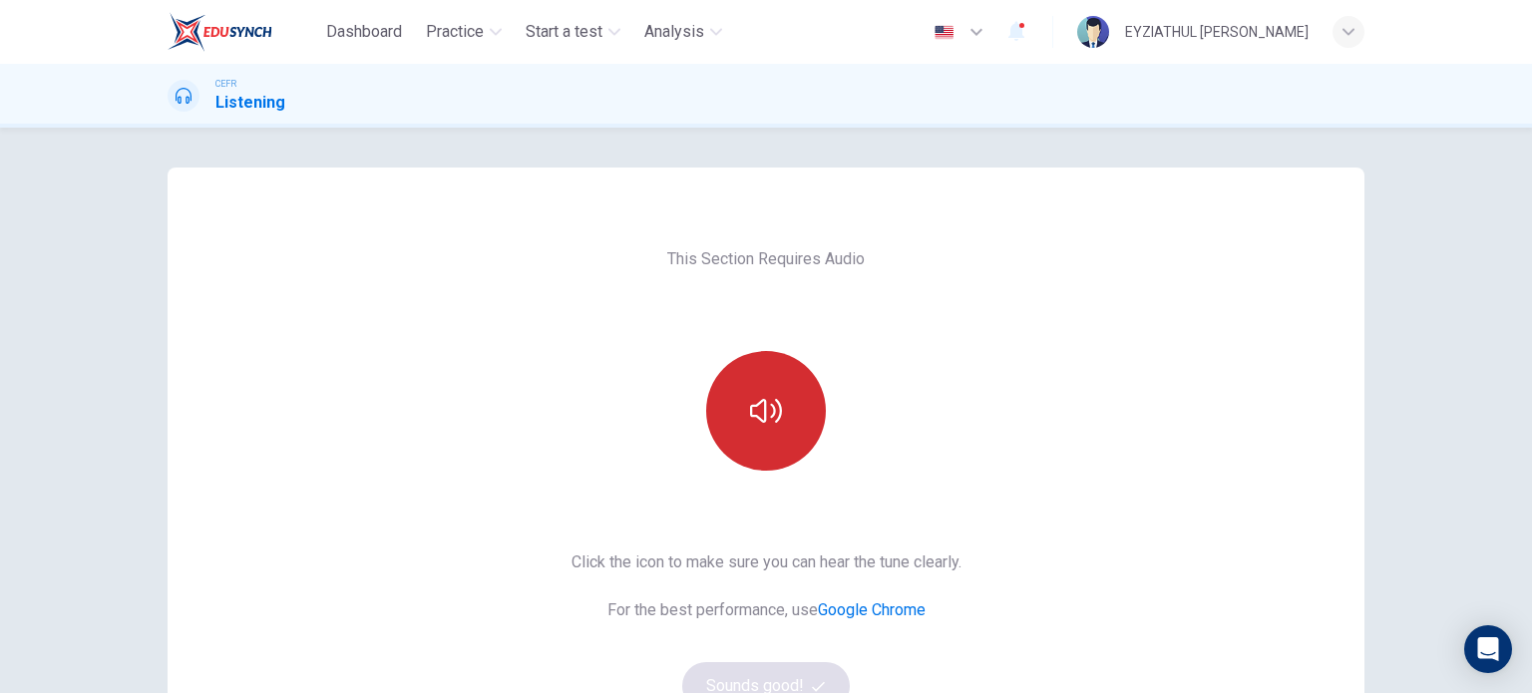
click at [789, 398] on button "button" at bounding box center [766, 411] width 120 height 120
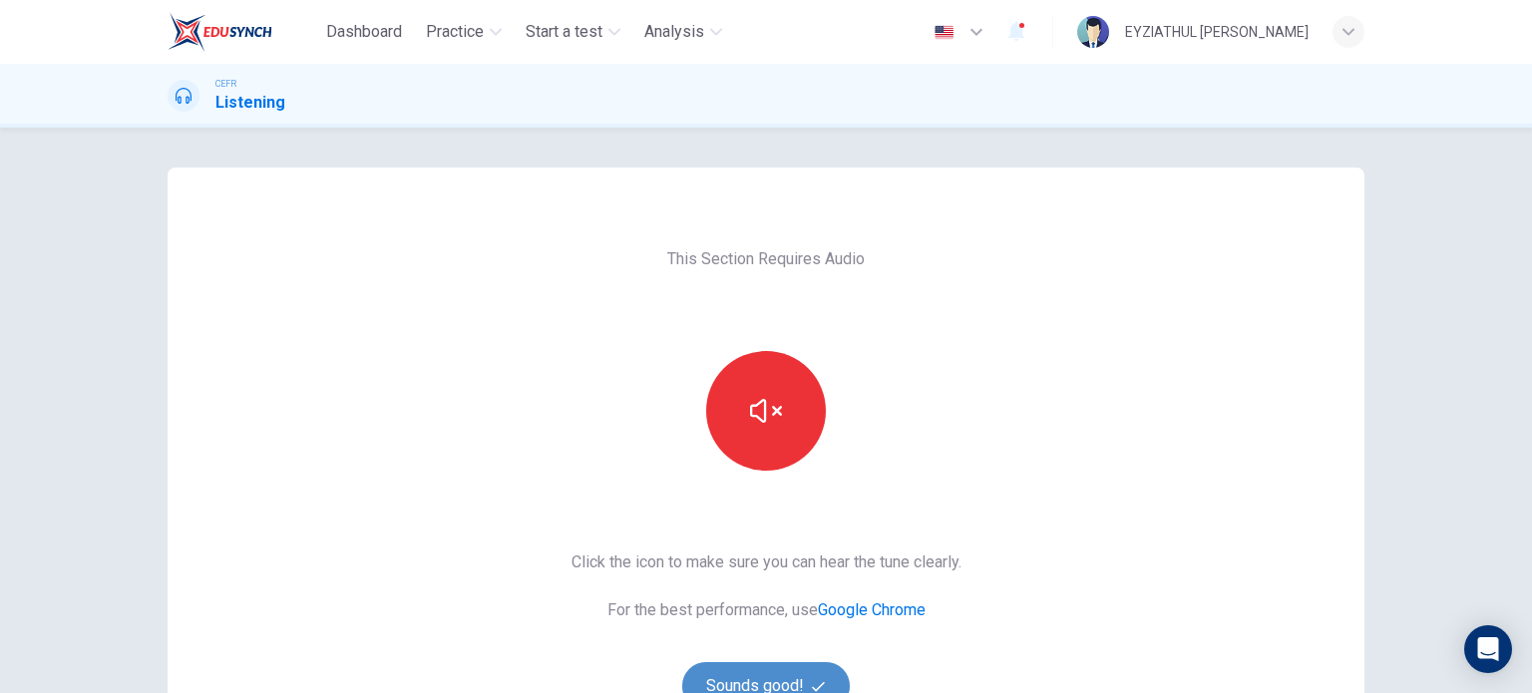
click at [780, 677] on button "Sounds good!" at bounding box center [766, 686] width 168 height 48
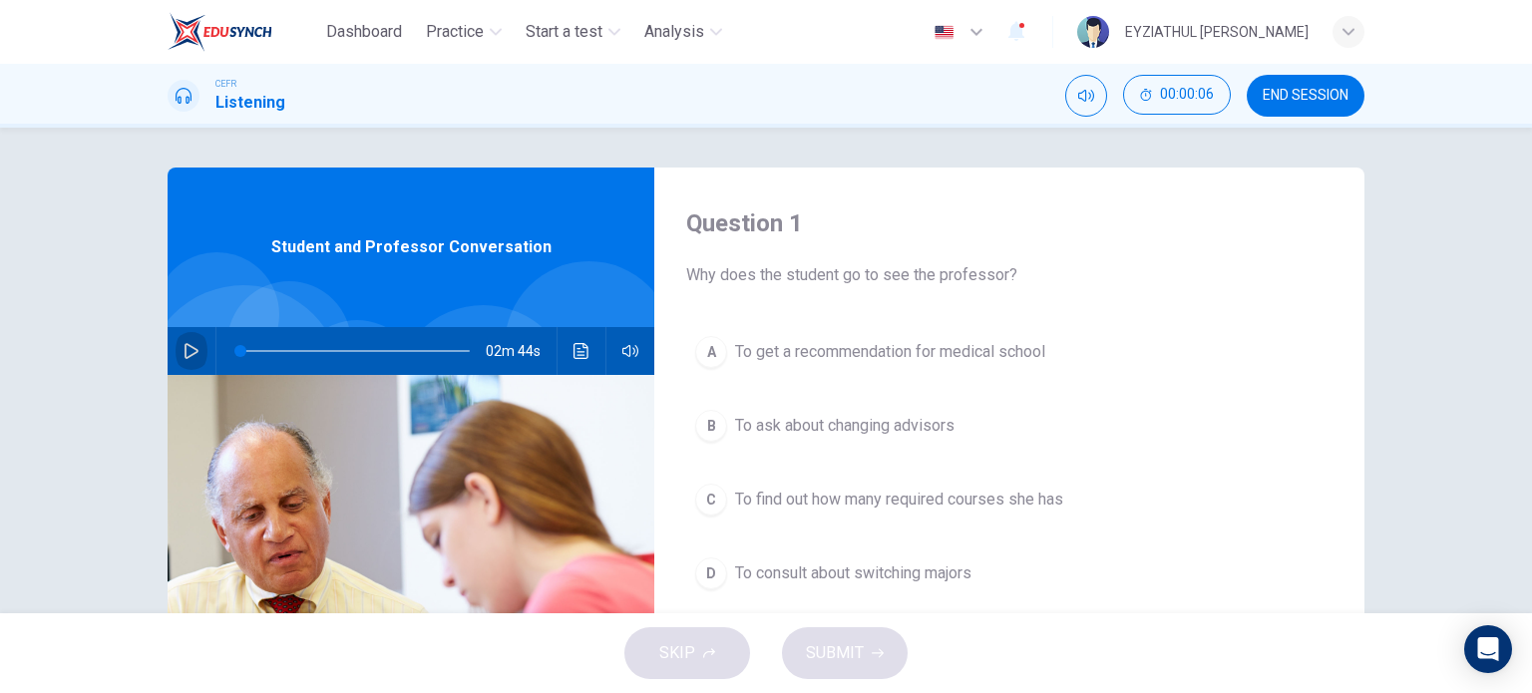
click at [184, 345] on icon "button" at bounding box center [191, 351] width 14 height 16
type input "0"
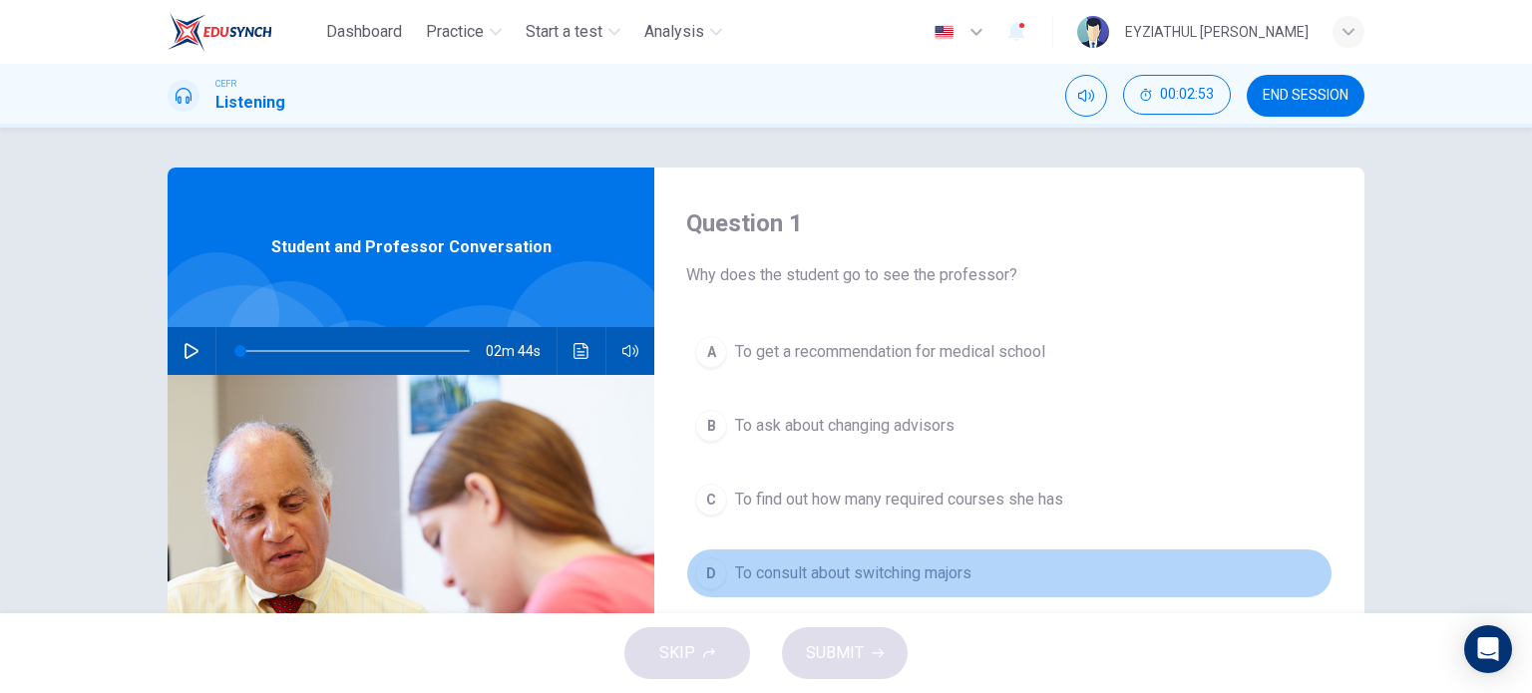
click at [810, 580] on span "To consult about switching majors" at bounding box center [853, 573] width 236 height 24
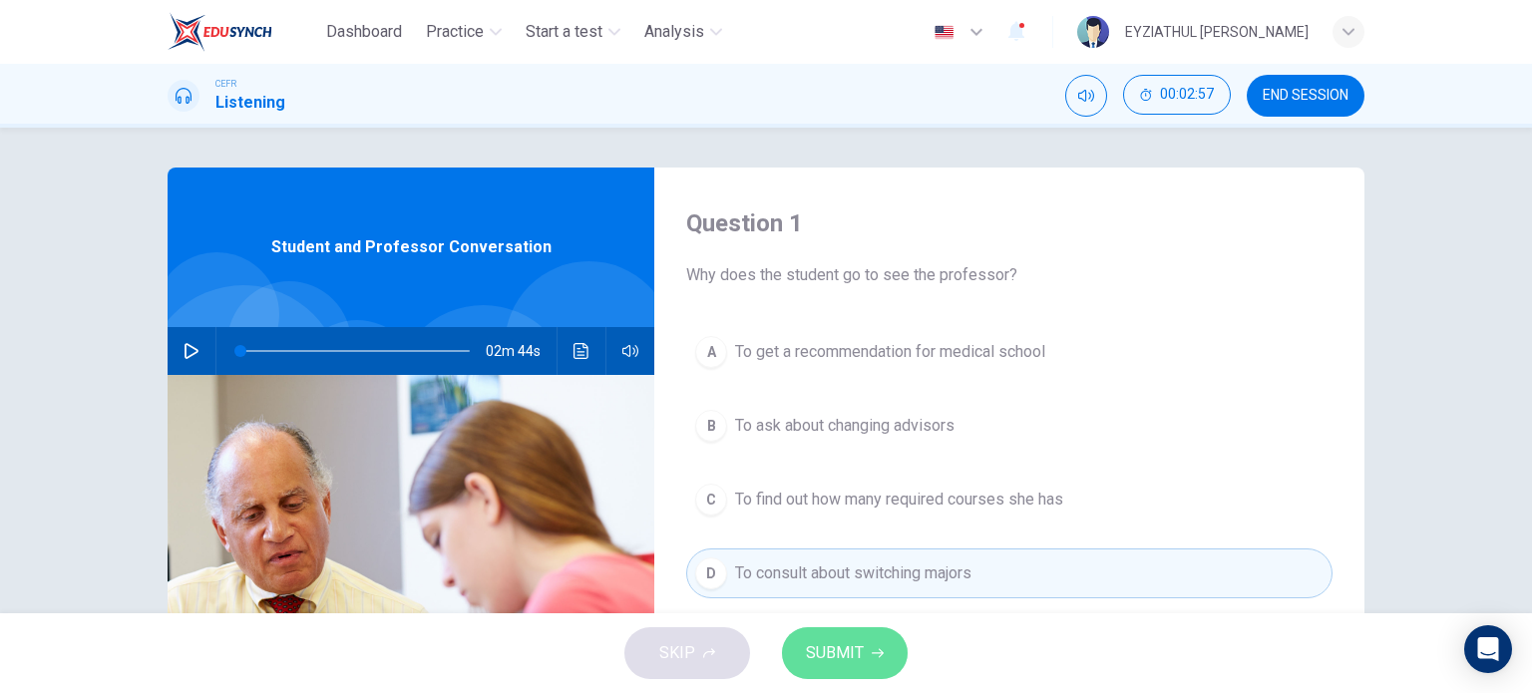
click at [856, 662] on span "SUBMIT" at bounding box center [835, 653] width 58 height 28
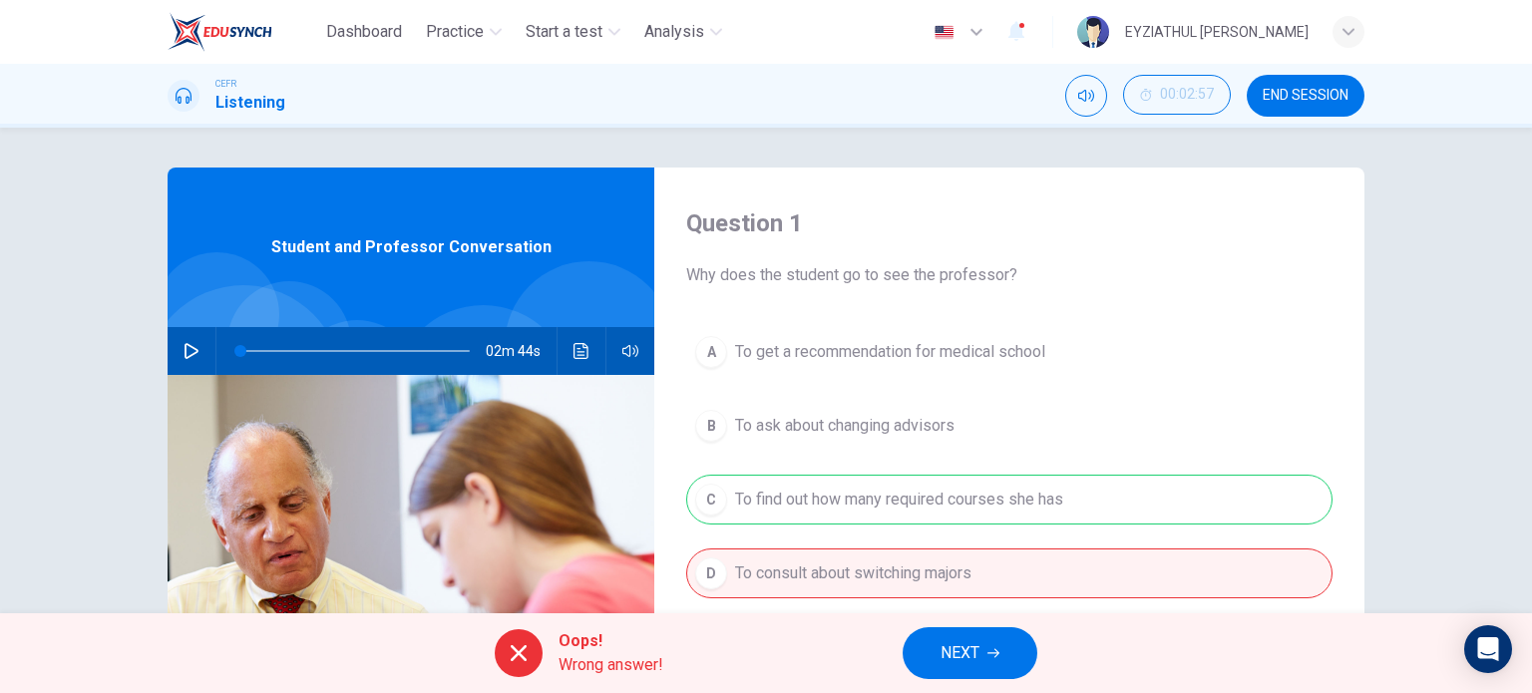
click at [935, 643] on button "NEXT" at bounding box center [969, 653] width 135 height 52
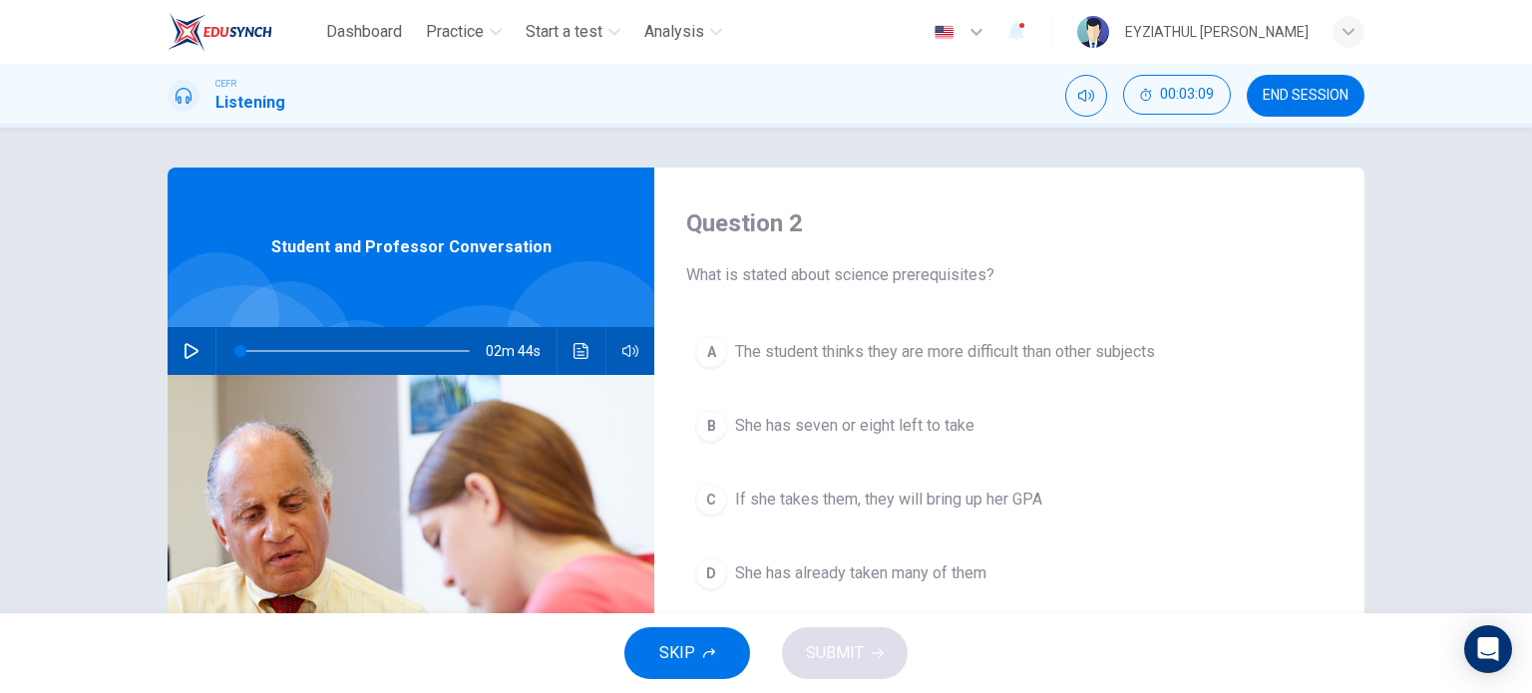
click at [773, 350] on span "The student thinks they are more difficult than other subjects" at bounding box center [945, 352] width 420 height 24
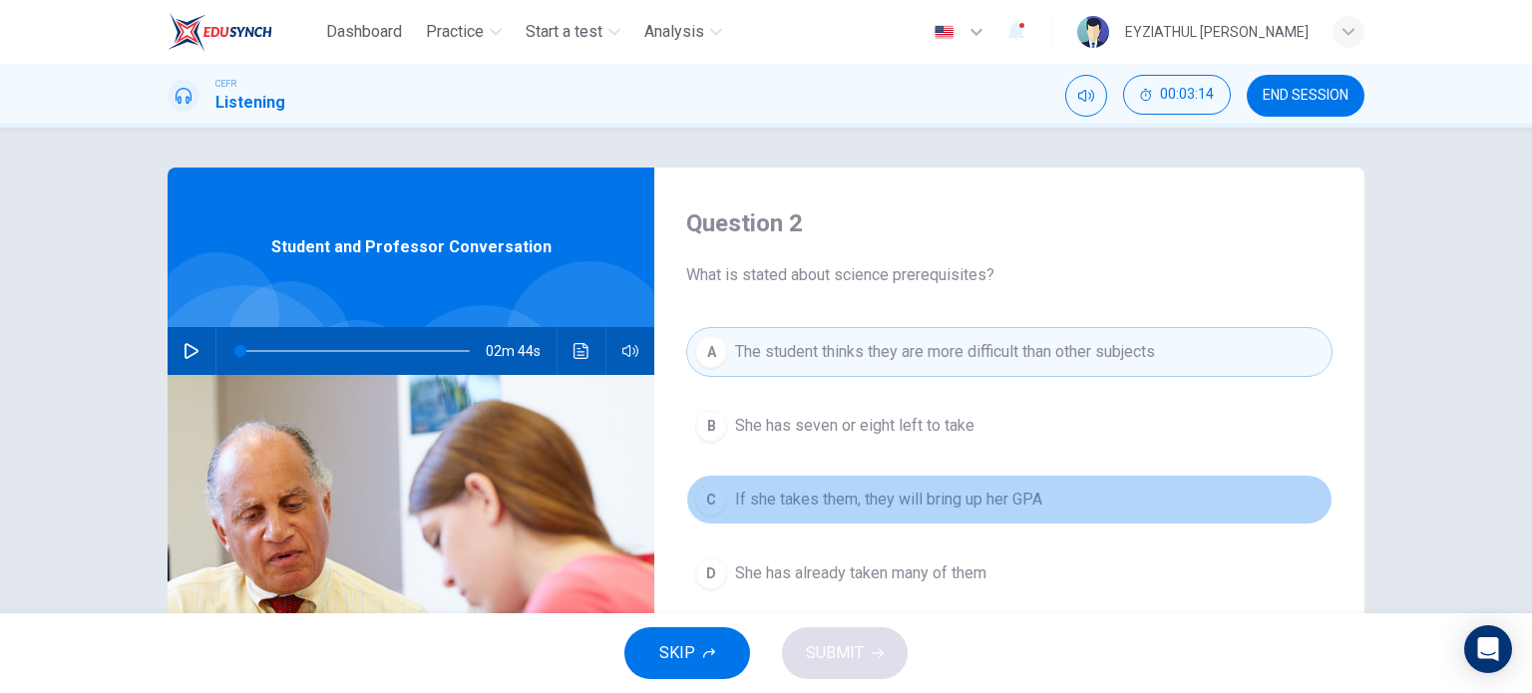
click at [837, 516] on button "C If she takes them, they will bring up her GPA" at bounding box center [1009, 500] width 646 height 50
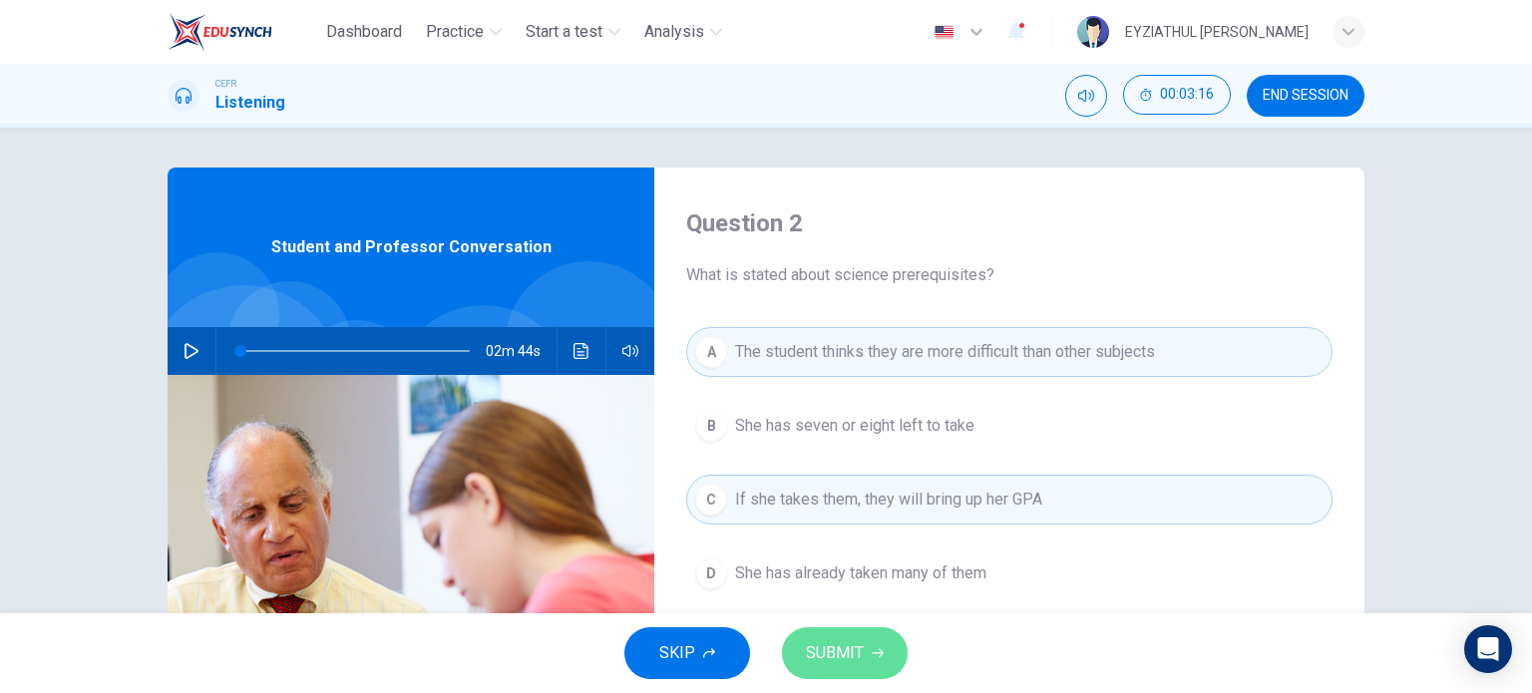
click at [859, 649] on span "SUBMIT" at bounding box center [835, 653] width 58 height 28
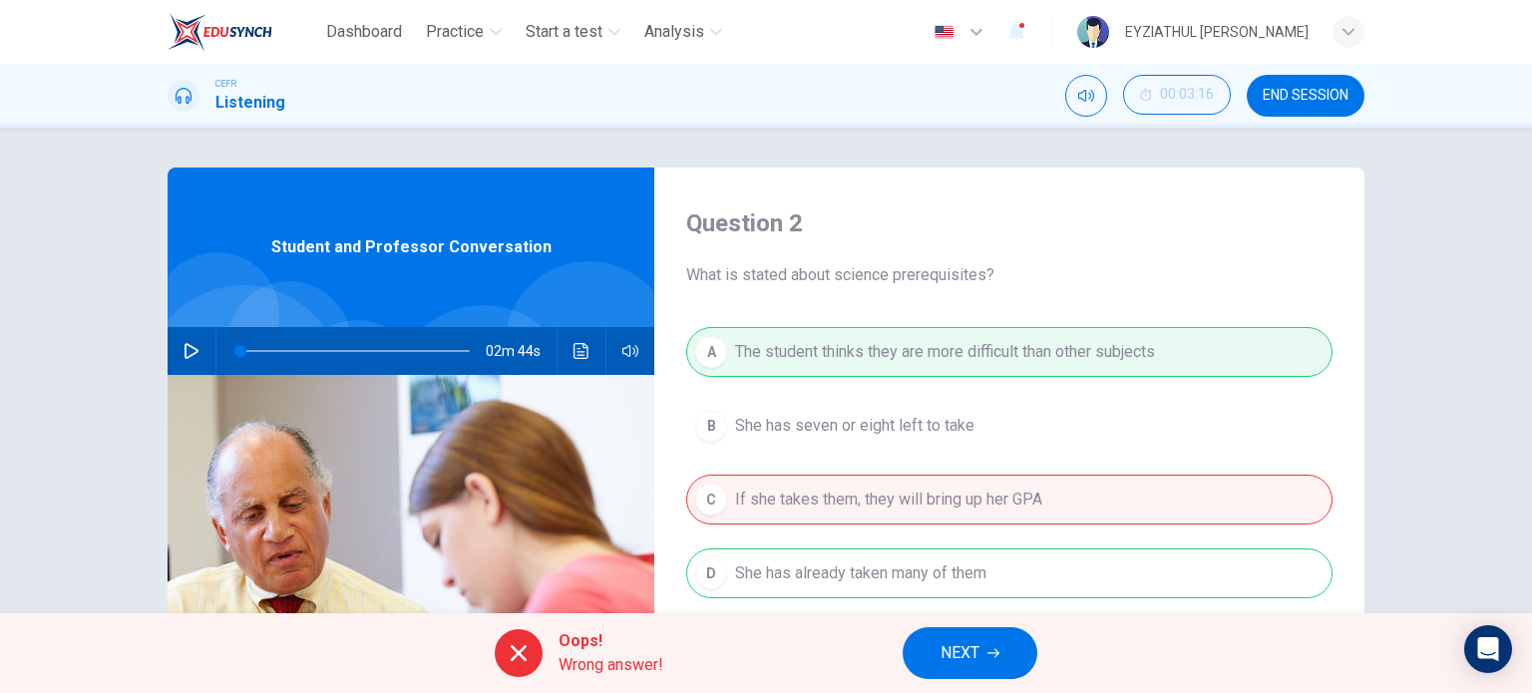
click at [948, 654] on span "NEXT" at bounding box center [959, 653] width 39 height 28
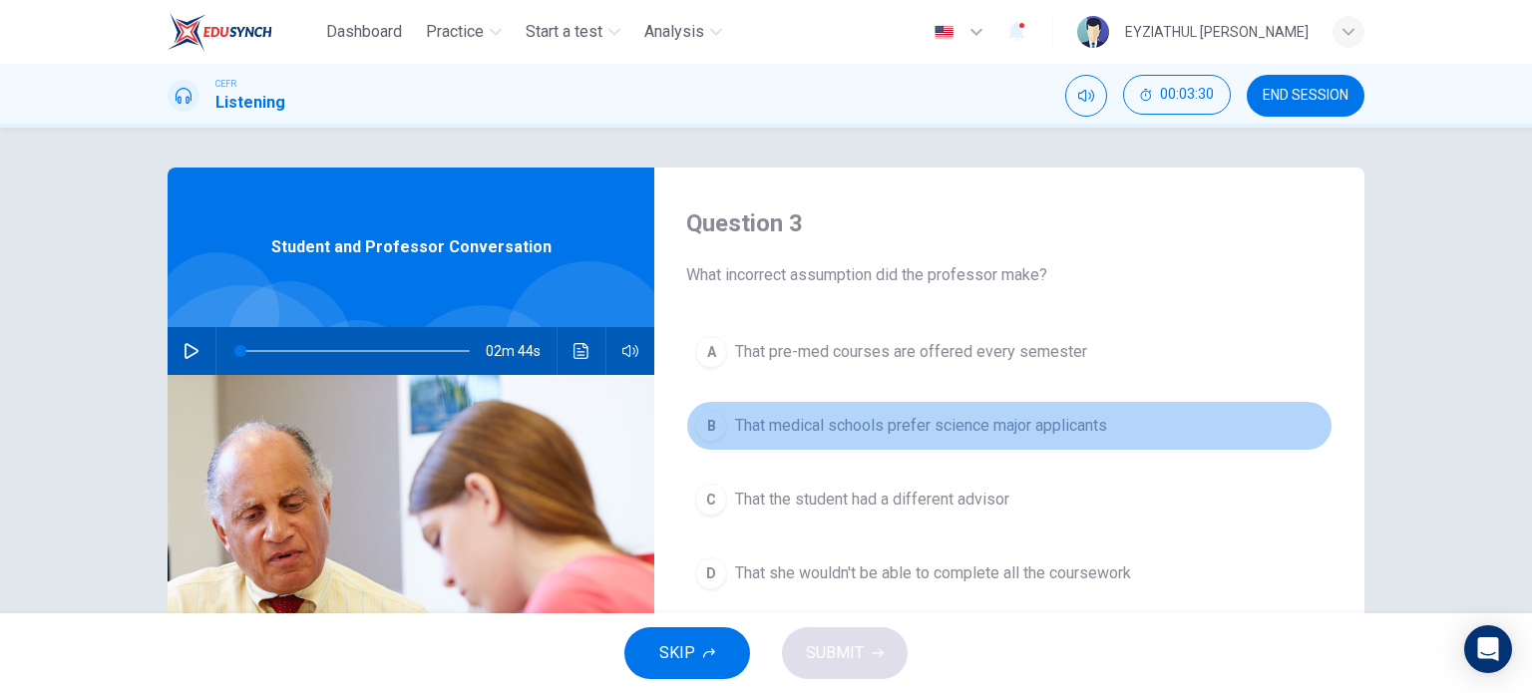
click at [706, 436] on div "B" at bounding box center [711, 426] width 32 height 32
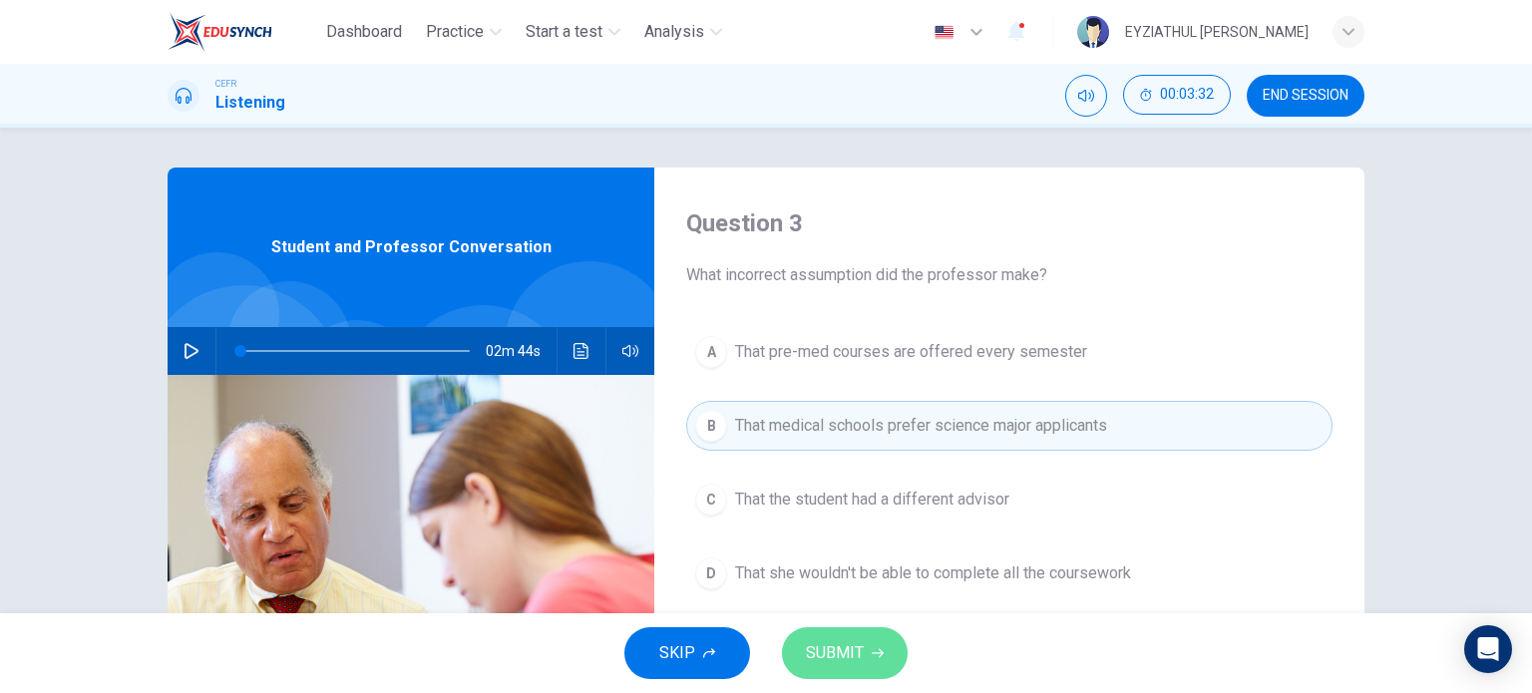
click at [875, 651] on icon "button" at bounding box center [878, 653] width 12 height 12
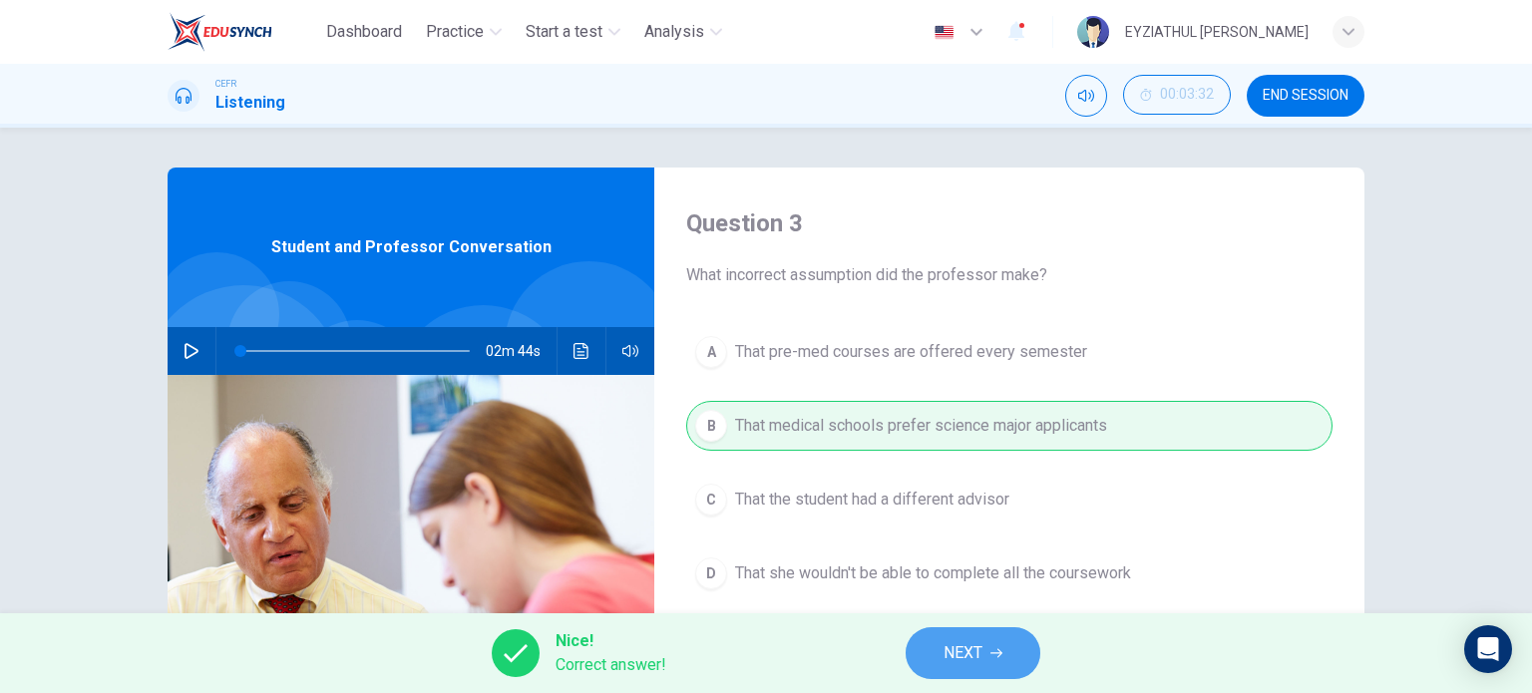
click at [926, 651] on button "NEXT" at bounding box center [972, 653] width 135 height 52
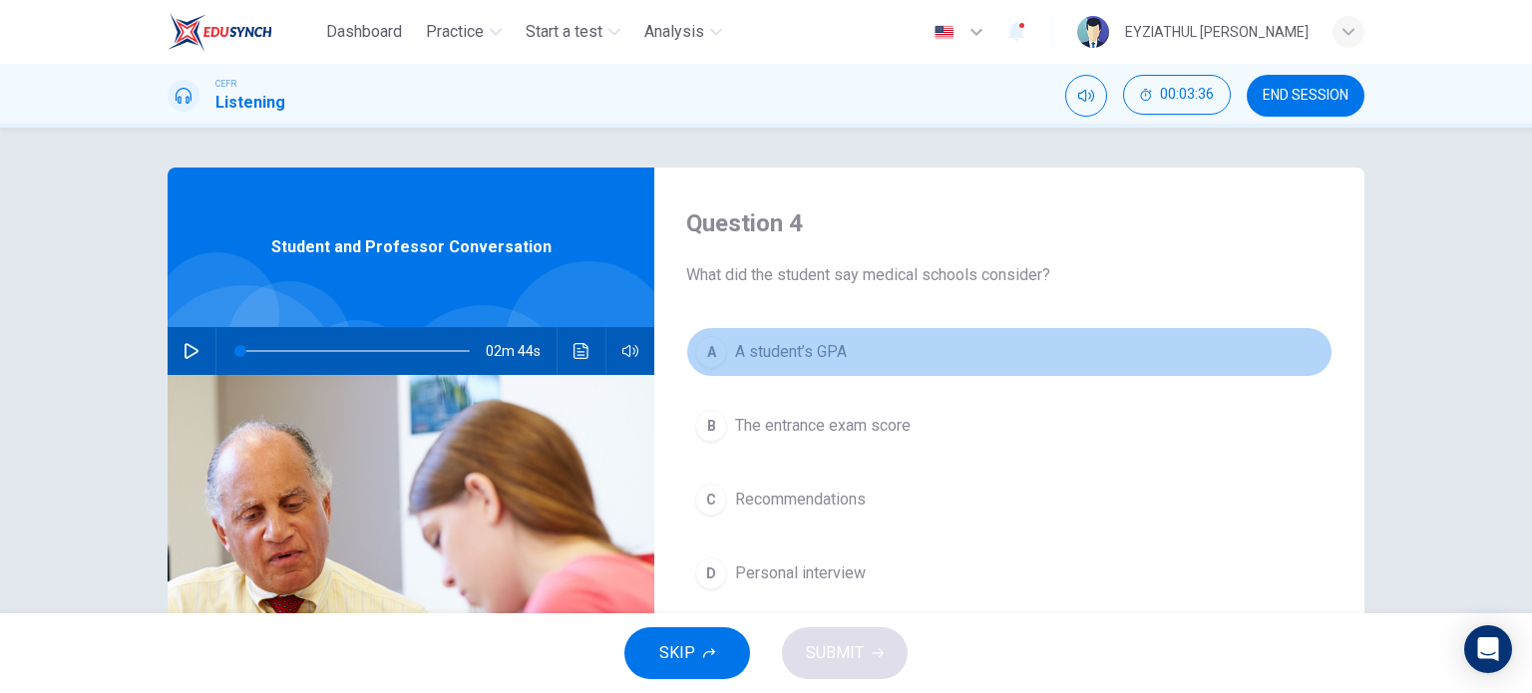
click at [768, 351] on span "A student’s GPA" at bounding box center [791, 352] width 112 height 24
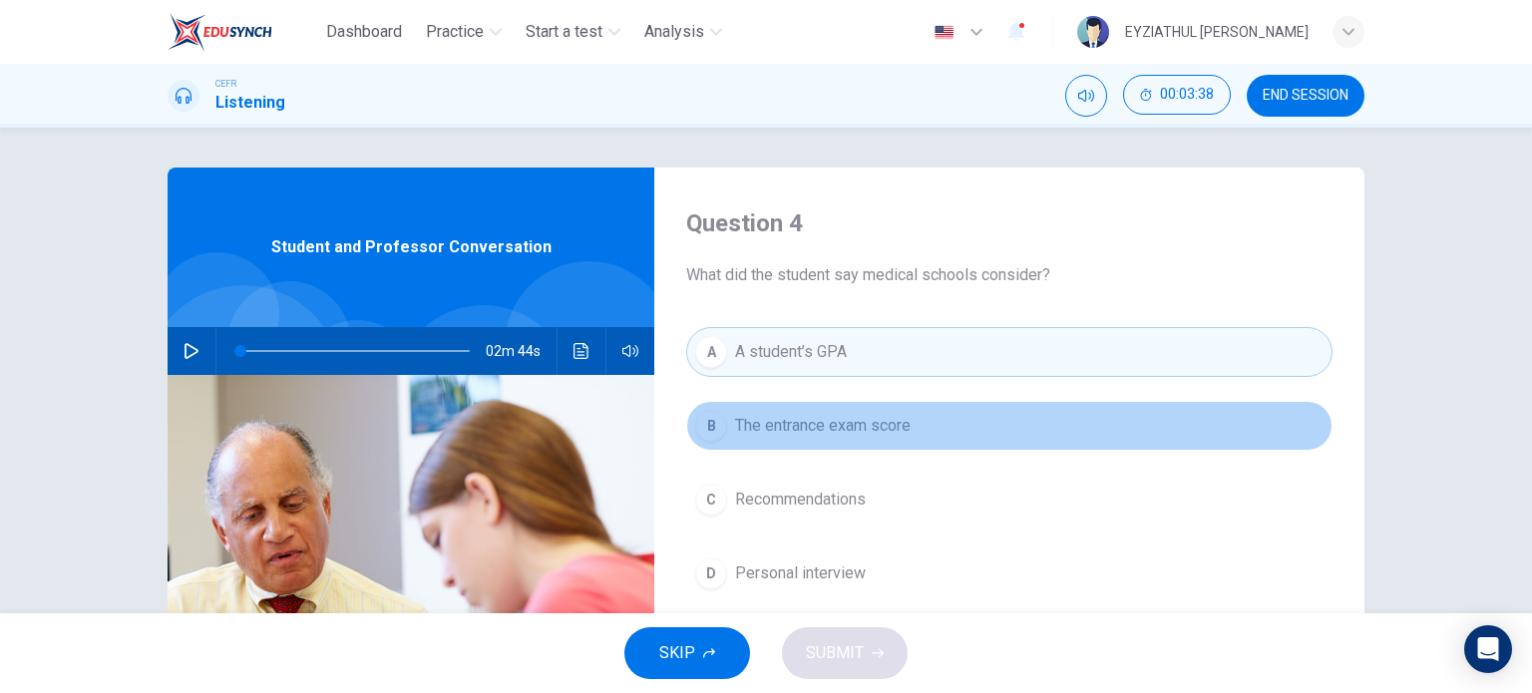
click at [811, 434] on span "The entrance exam score" at bounding box center [823, 426] width 176 height 24
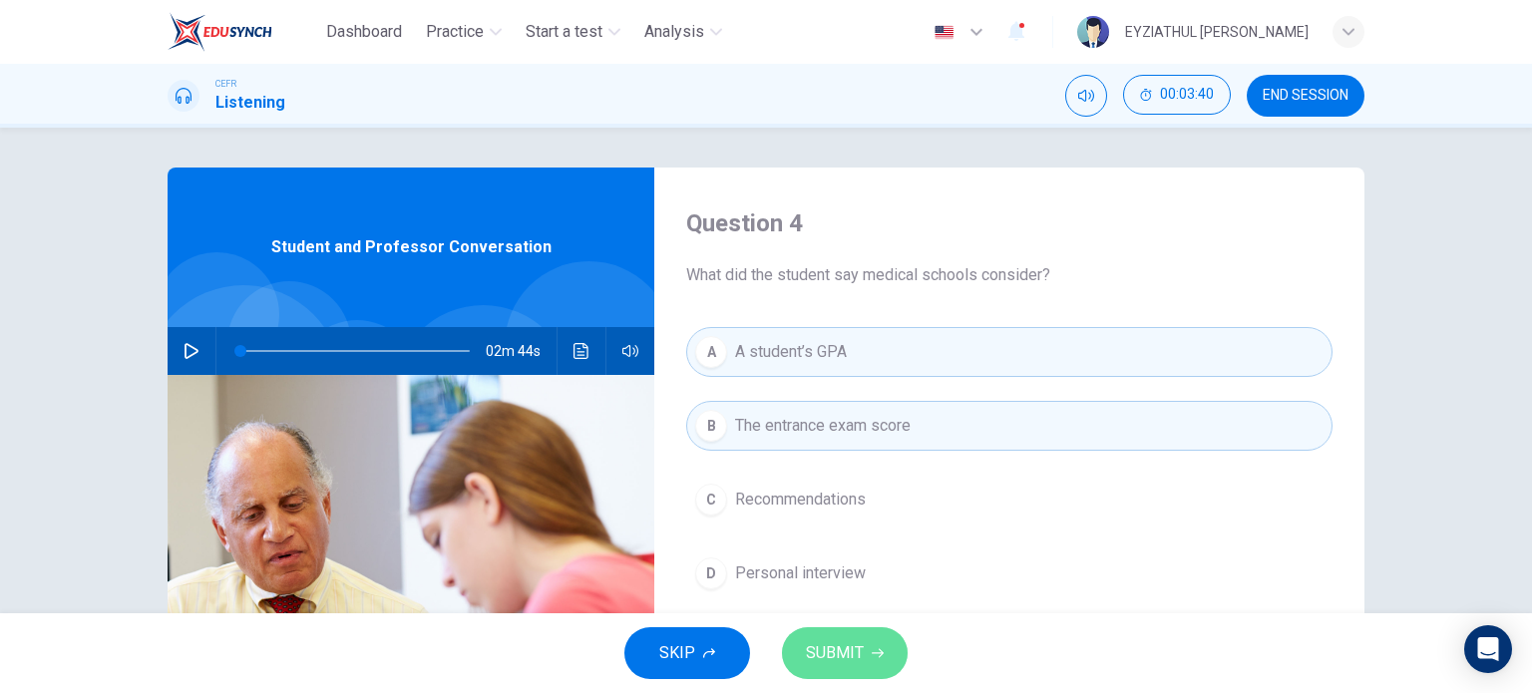
click at [863, 645] on button "SUBMIT" at bounding box center [845, 653] width 126 height 52
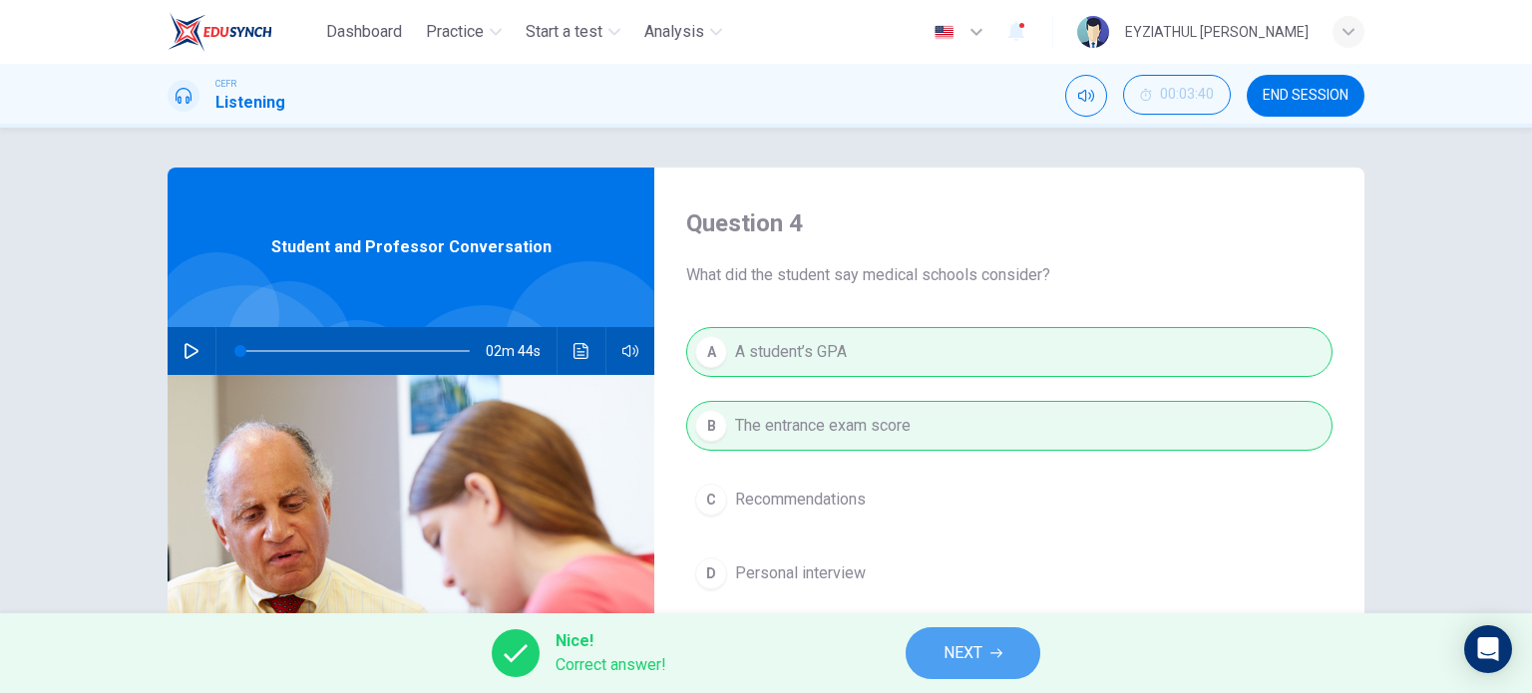
click at [931, 659] on button "NEXT" at bounding box center [972, 653] width 135 height 52
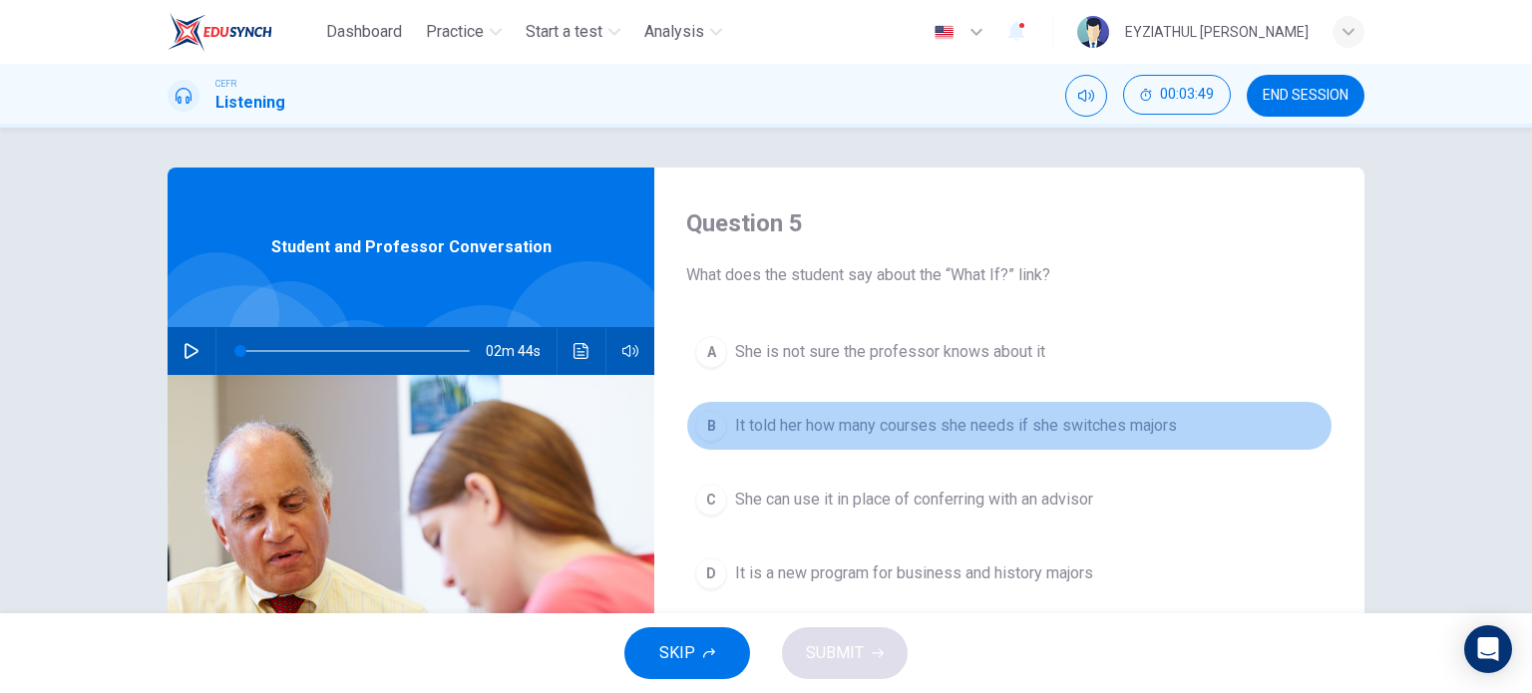
click at [853, 425] on span "It told her how many courses she needs if she switches majors" at bounding box center [956, 426] width 442 height 24
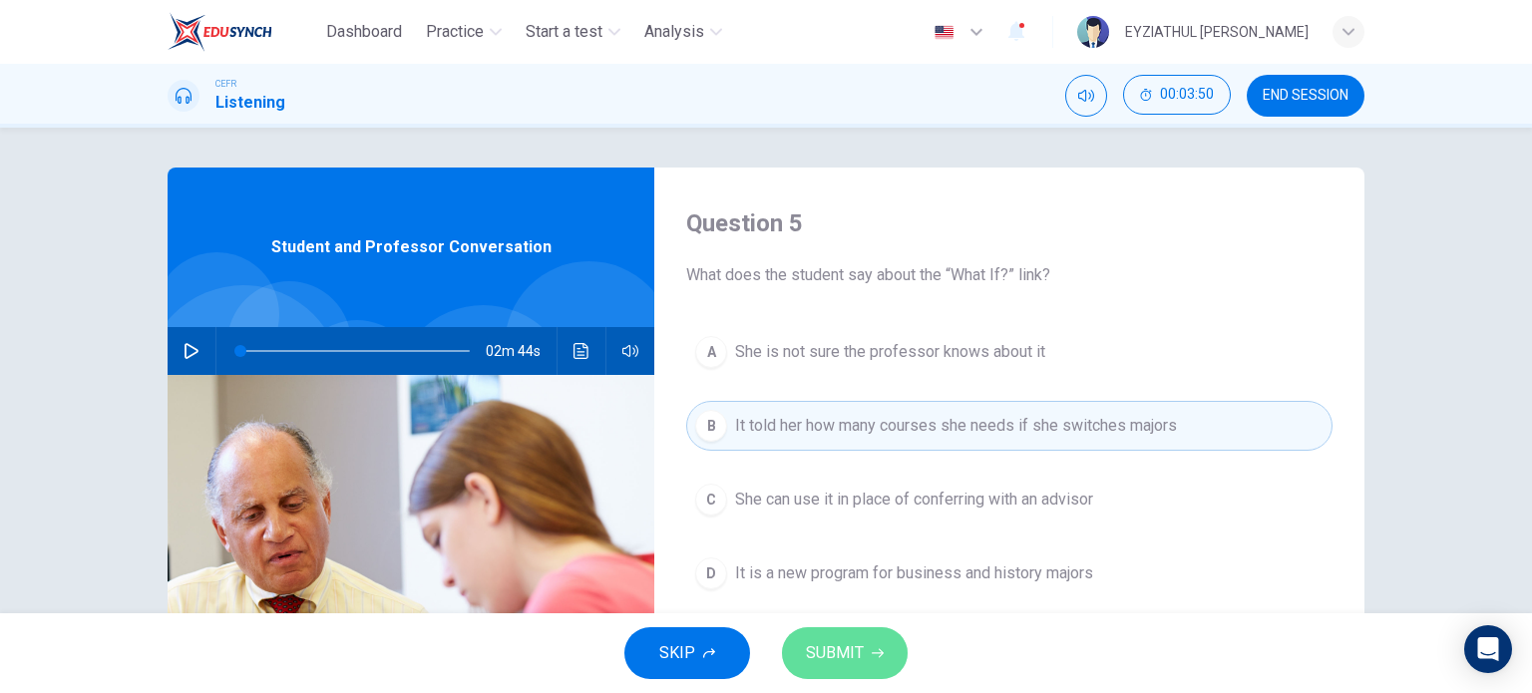
click at [850, 641] on span "SUBMIT" at bounding box center [835, 653] width 58 height 28
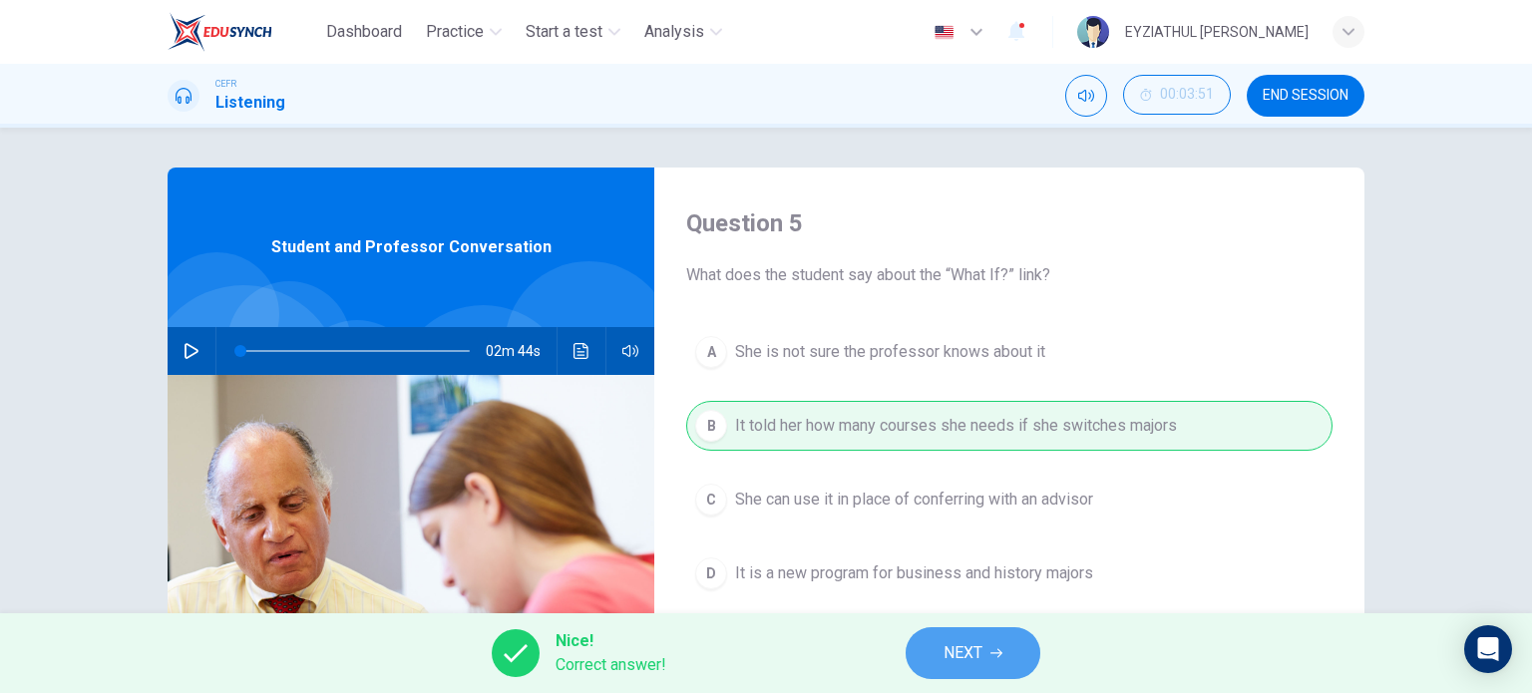
click at [959, 637] on button "NEXT" at bounding box center [972, 653] width 135 height 52
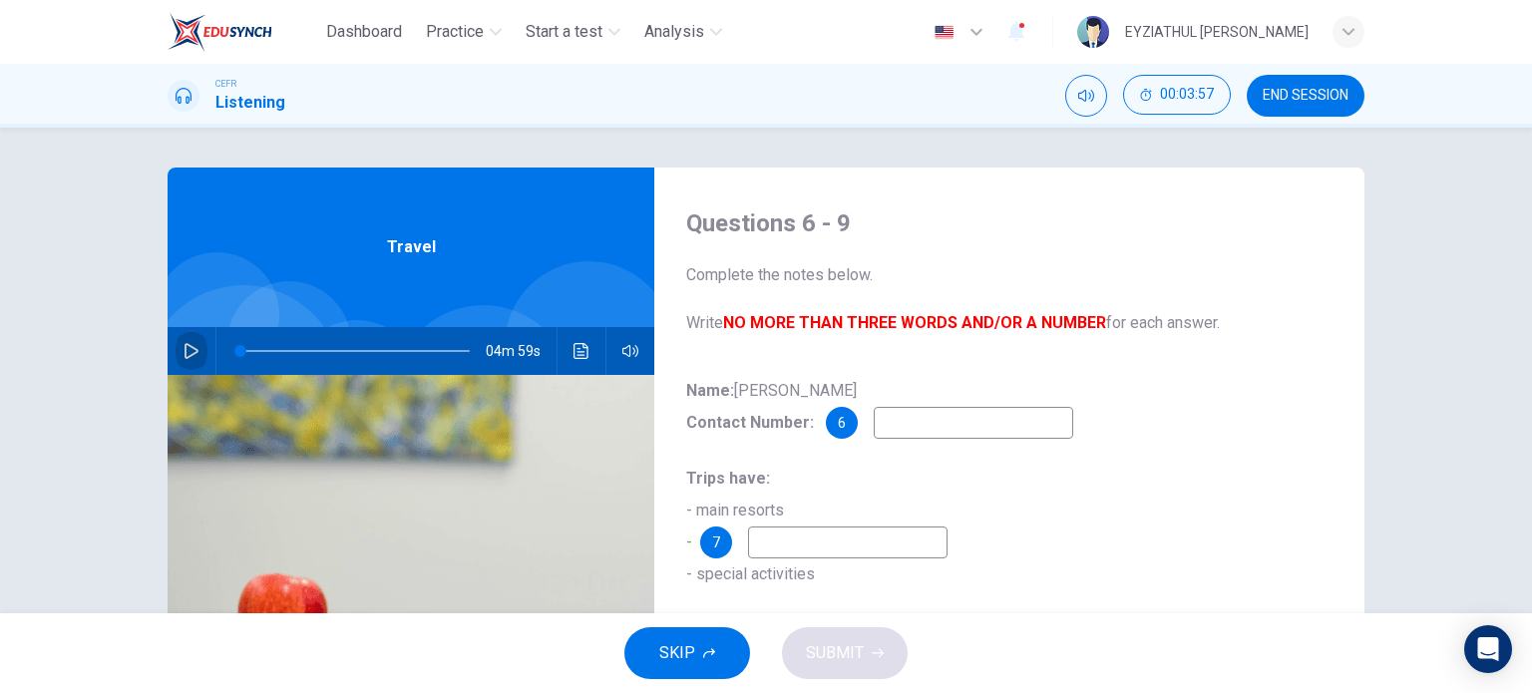
click at [186, 343] on icon "button" at bounding box center [191, 351] width 16 height 16
click at [960, 428] on input at bounding box center [973, 423] width 199 height 32
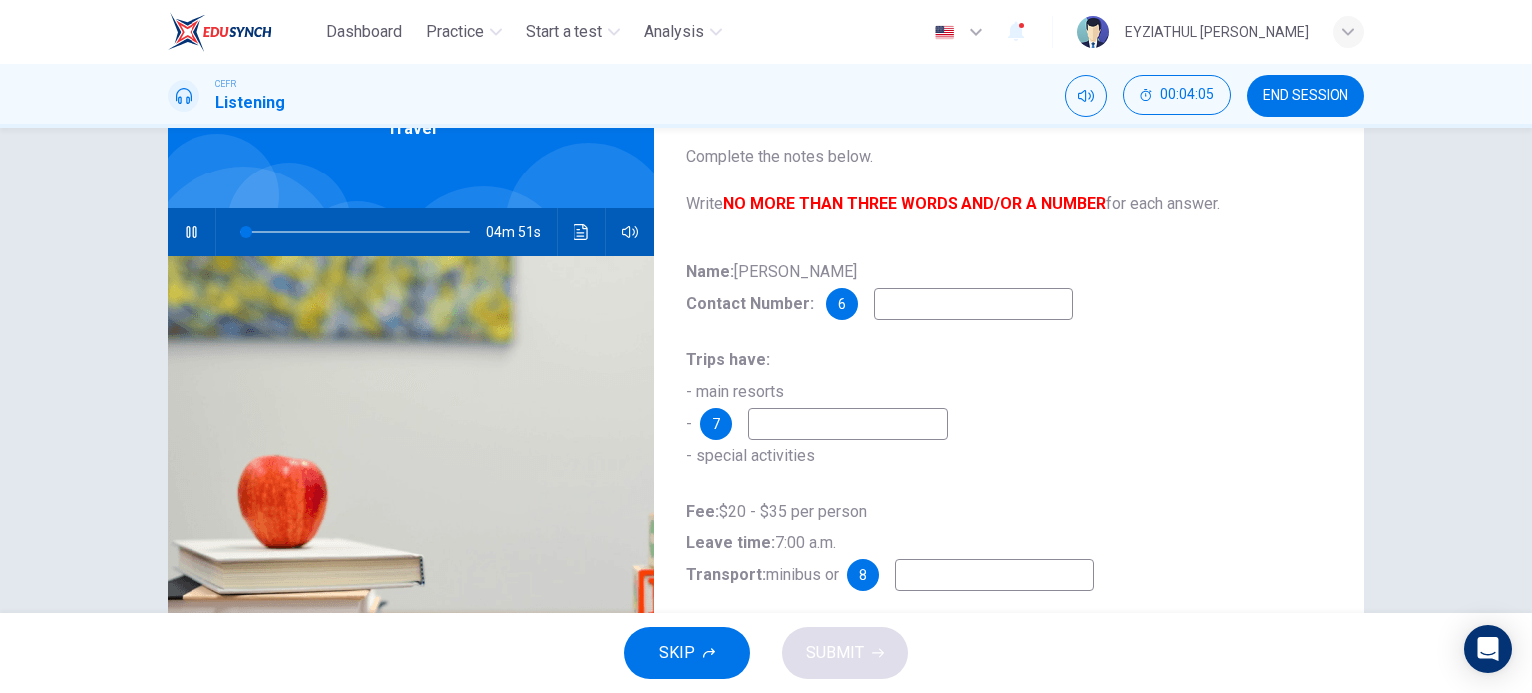
scroll to position [120, 0]
type input "16"
type input "4"
type input "16"
type input "46"
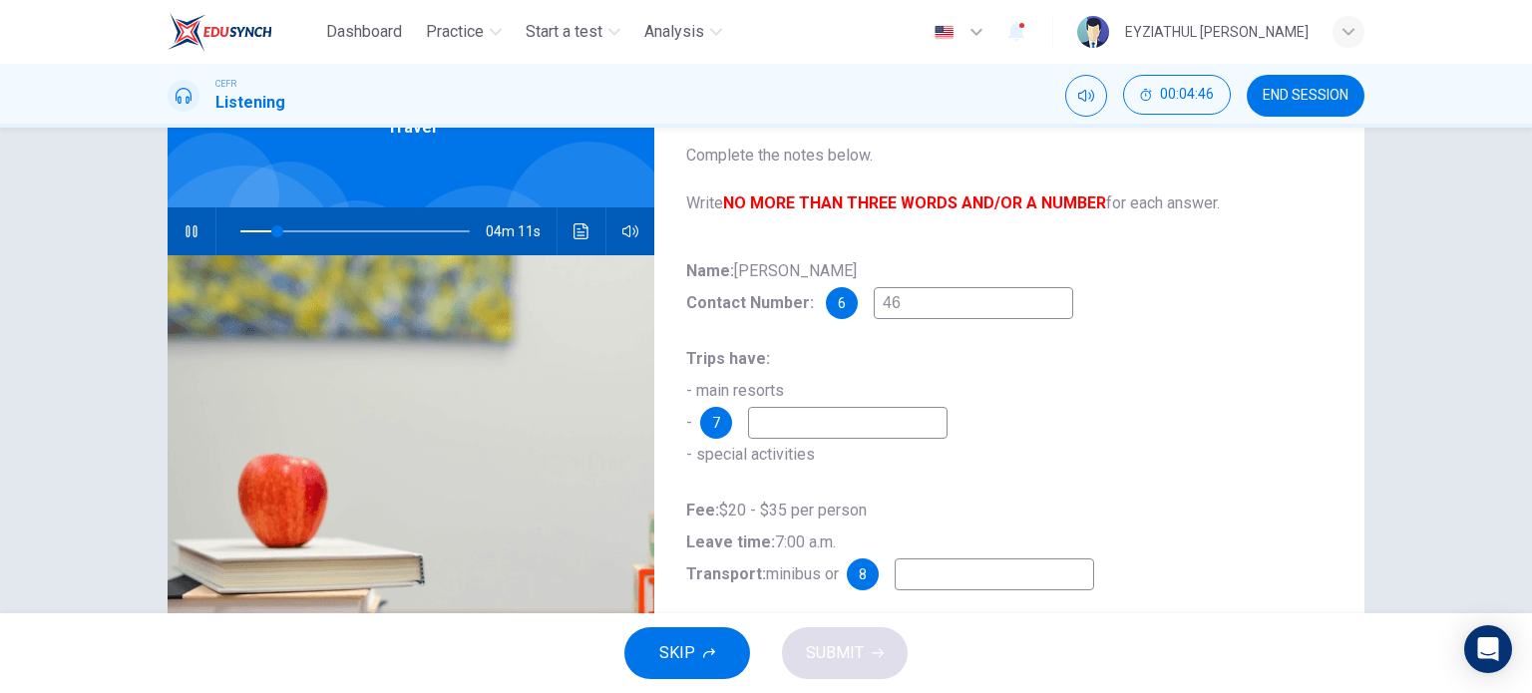
type input "16"
type input "462"
type input "17"
type input "4628"
type input "17"
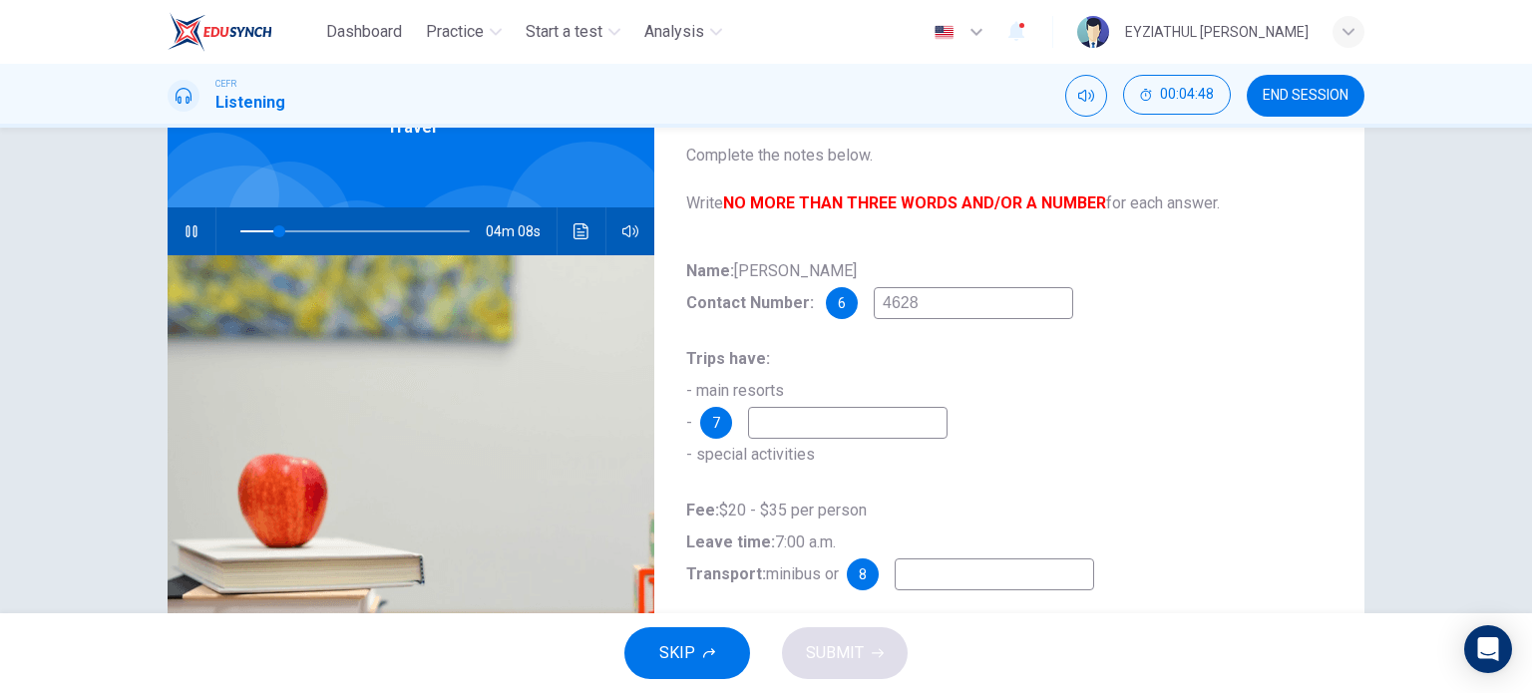
type input "46283"
type input "17"
type input "4628309"
type input "18"
type input "46283095"
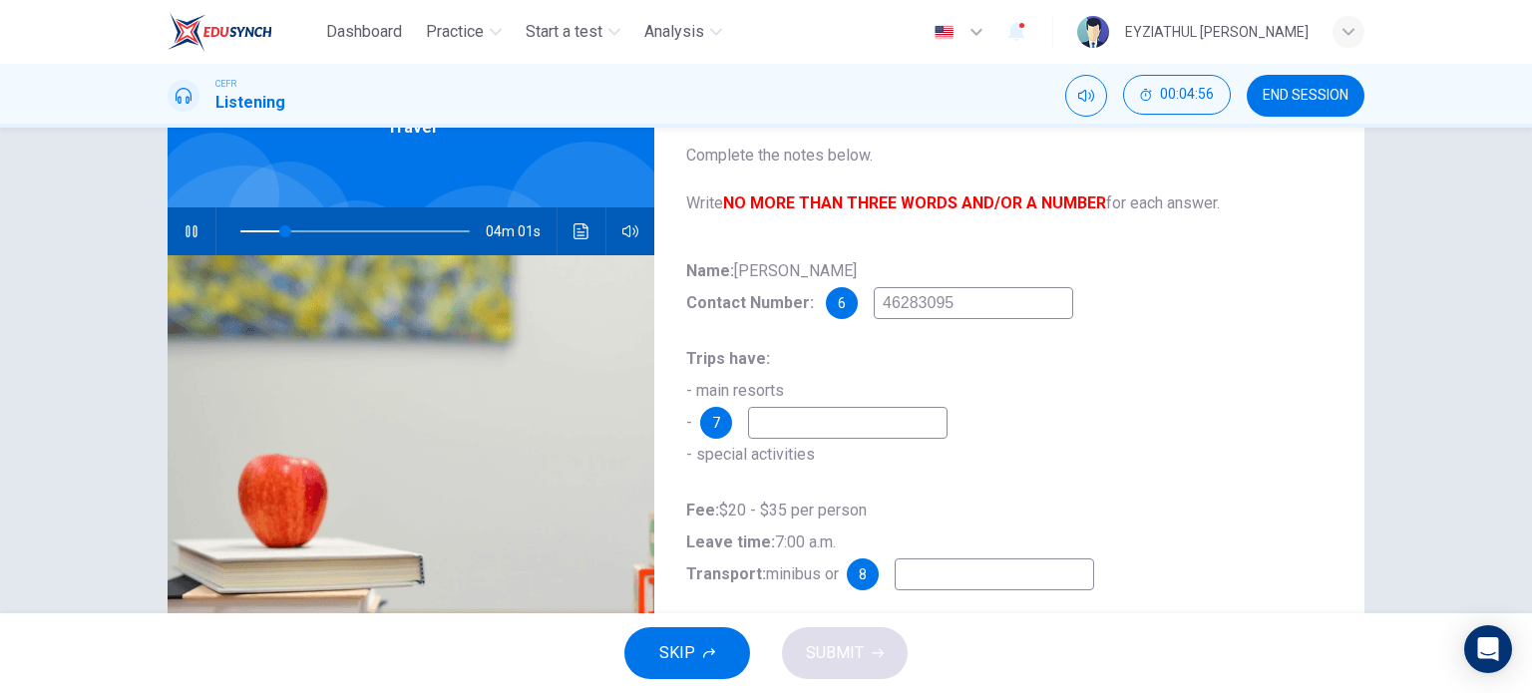
type input "20"
type input "46283095"
click at [889, 432] on input at bounding box center [847, 423] width 199 height 32
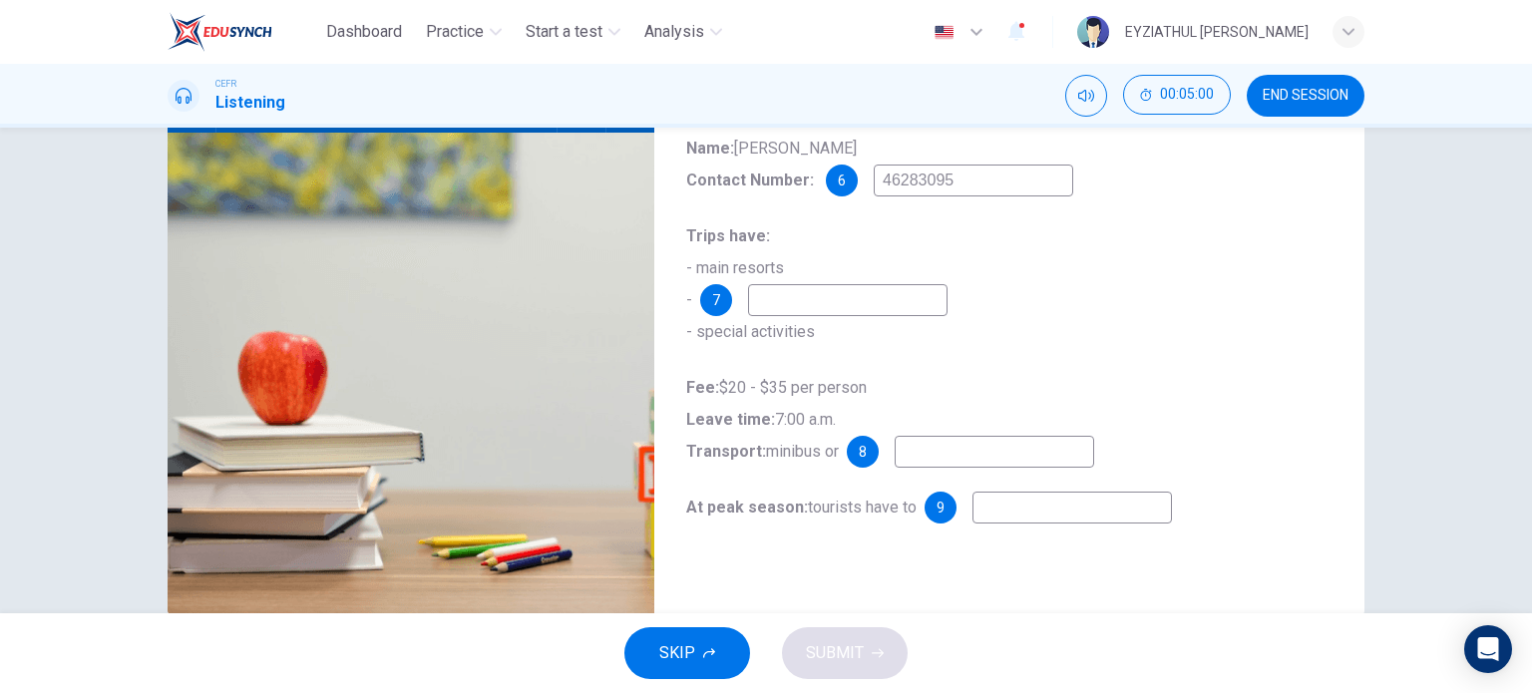
scroll to position [243, 0]
type input "28"
type input "lo"
type input "28"
type input "local"
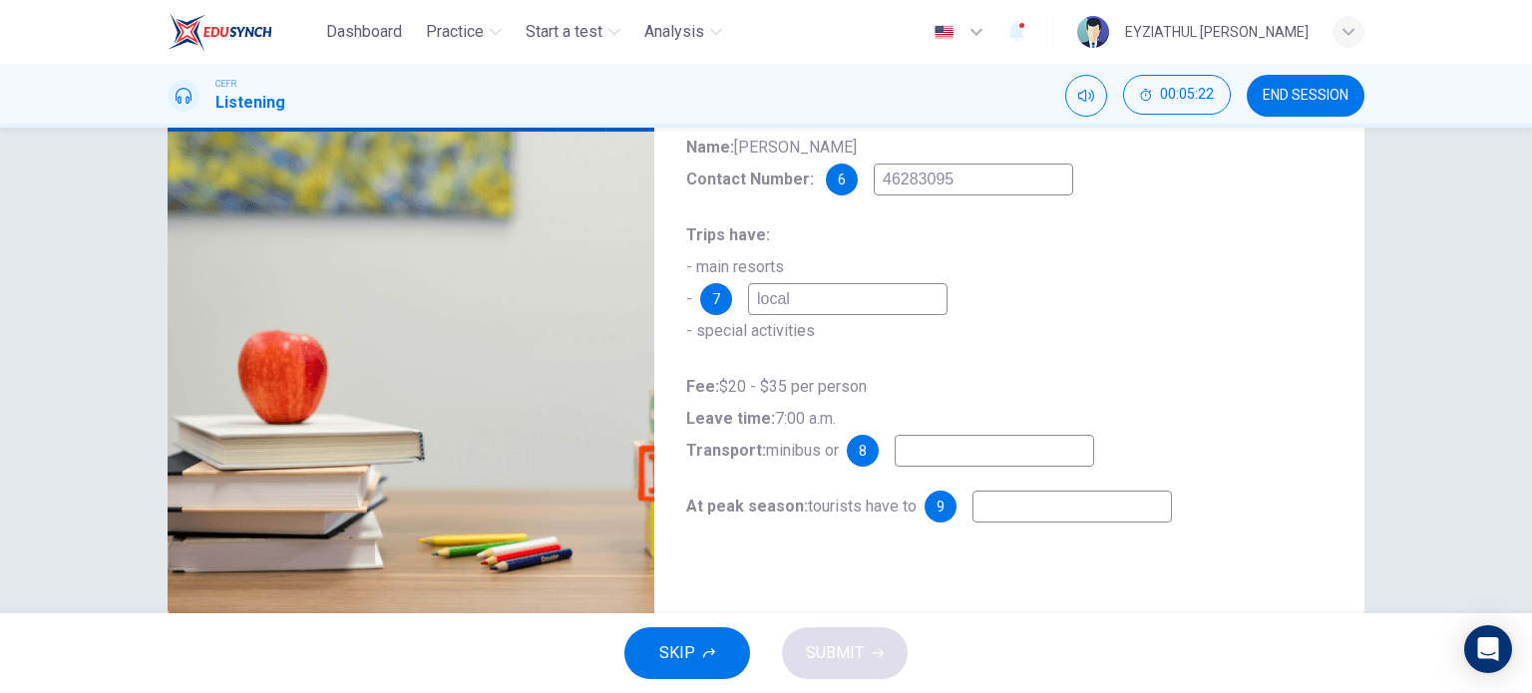
type input "28"
type input "local r"
type input "29"
type input "local refr"
type input "29"
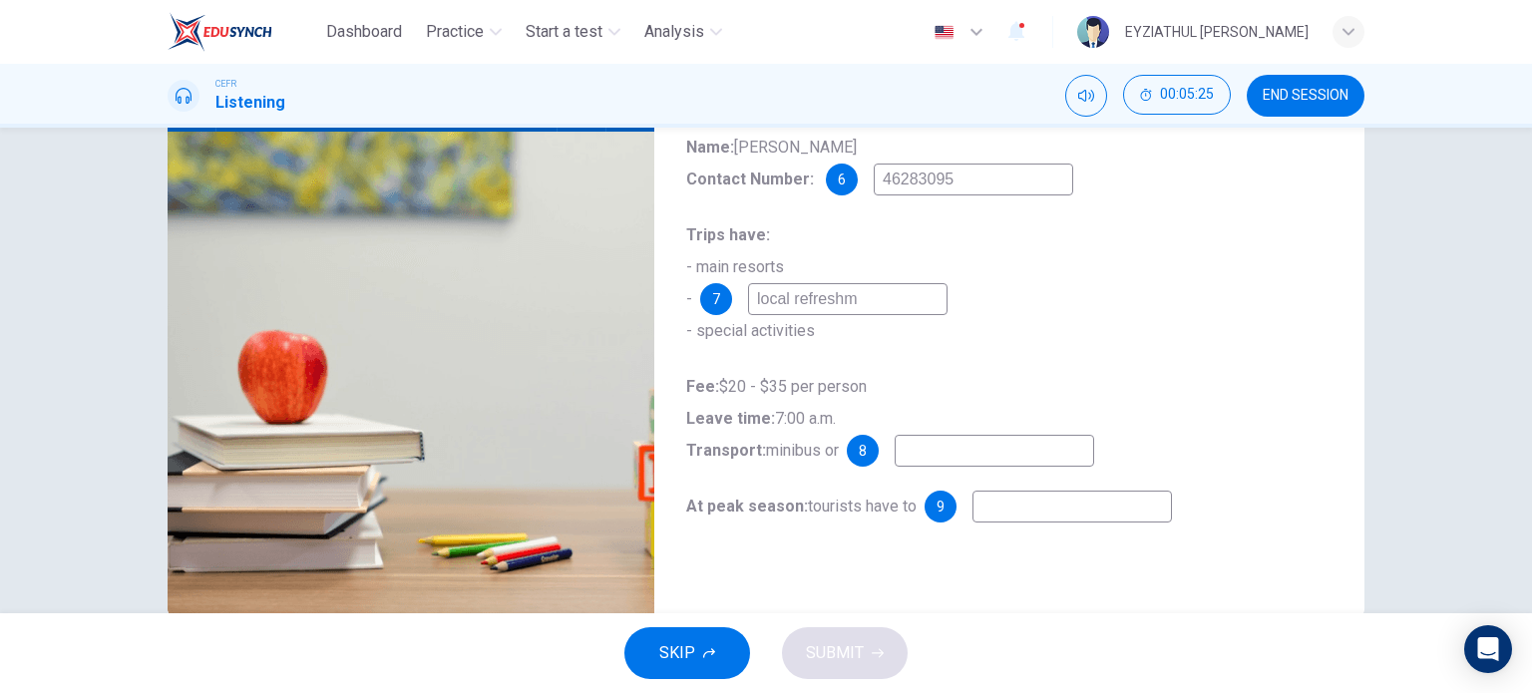
type input "local refreshme"
type input "29"
type input "local refreshments"
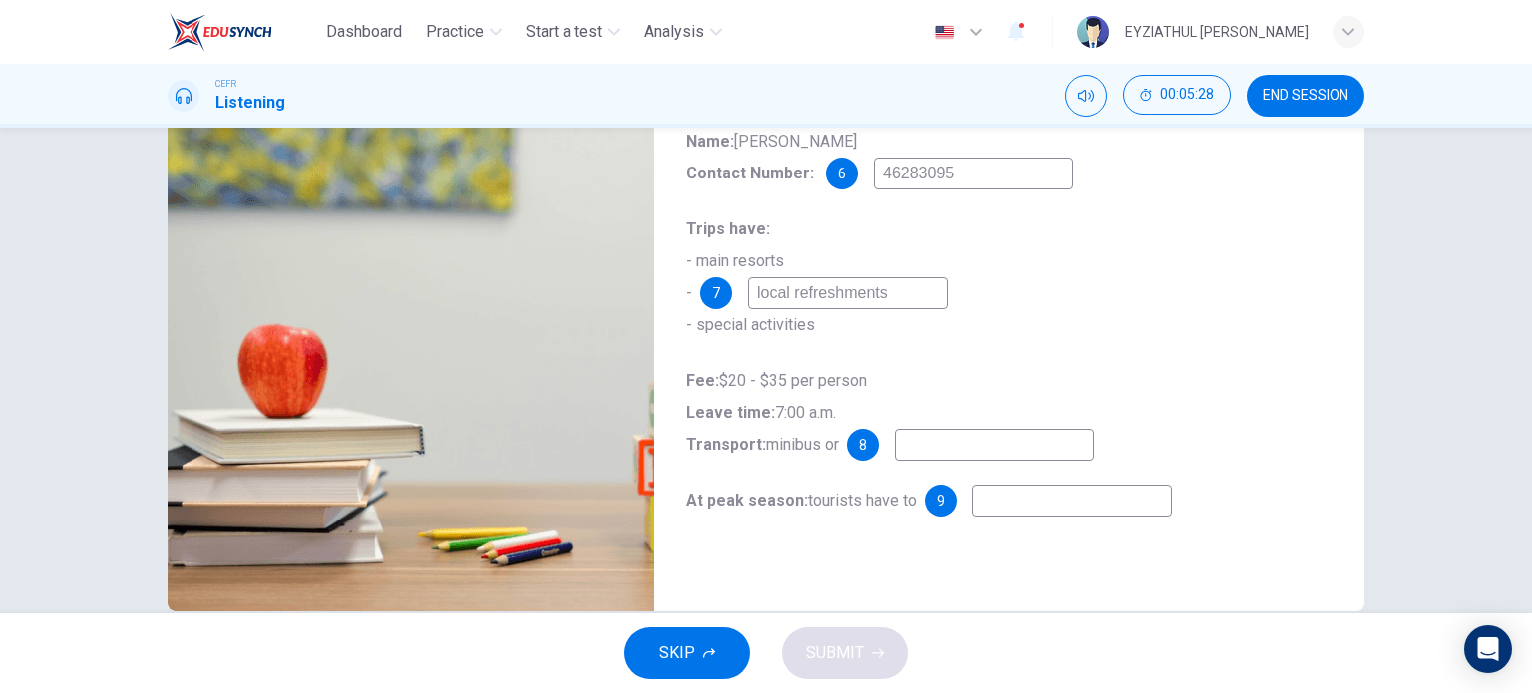
scroll to position [250, 0]
type input "30"
type input "local refreshments"
click at [945, 445] on input at bounding box center [994, 444] width 199 height 32
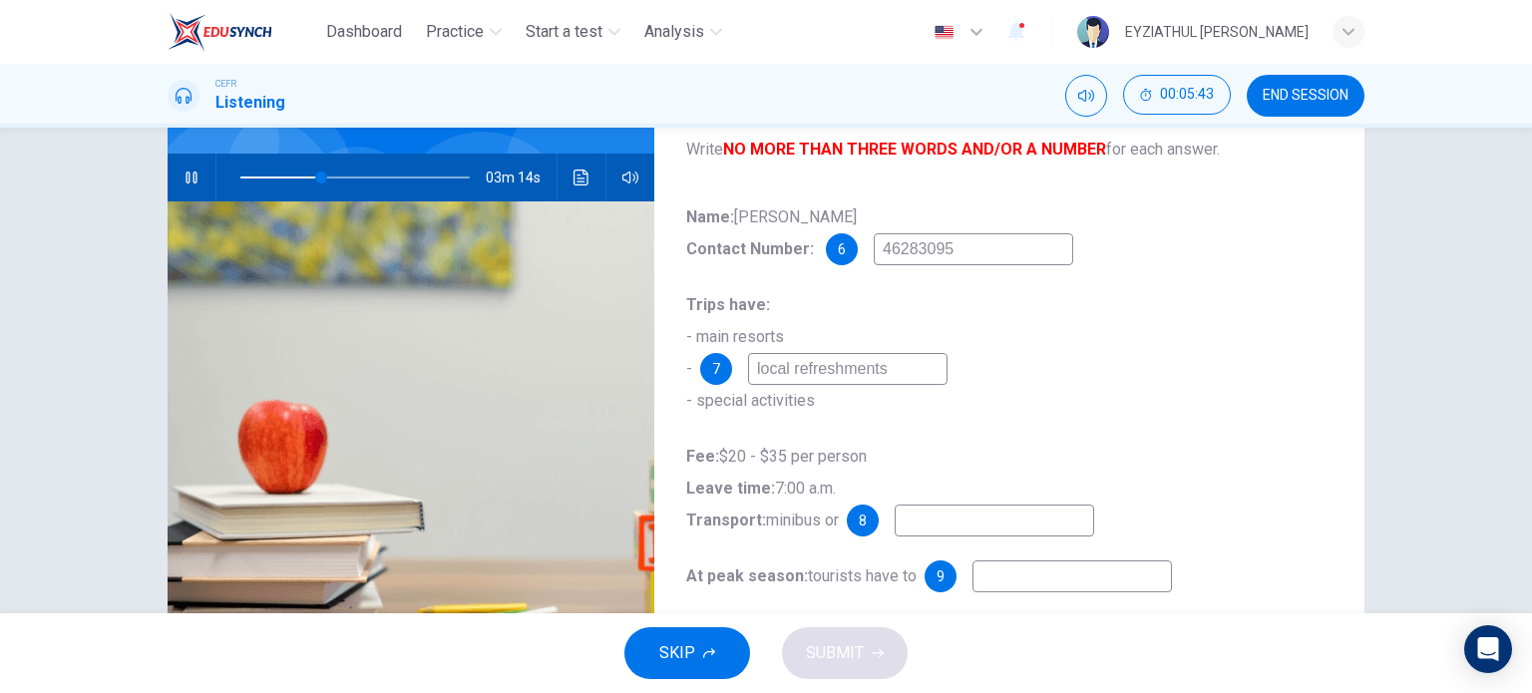
scroll to position [287, 0]
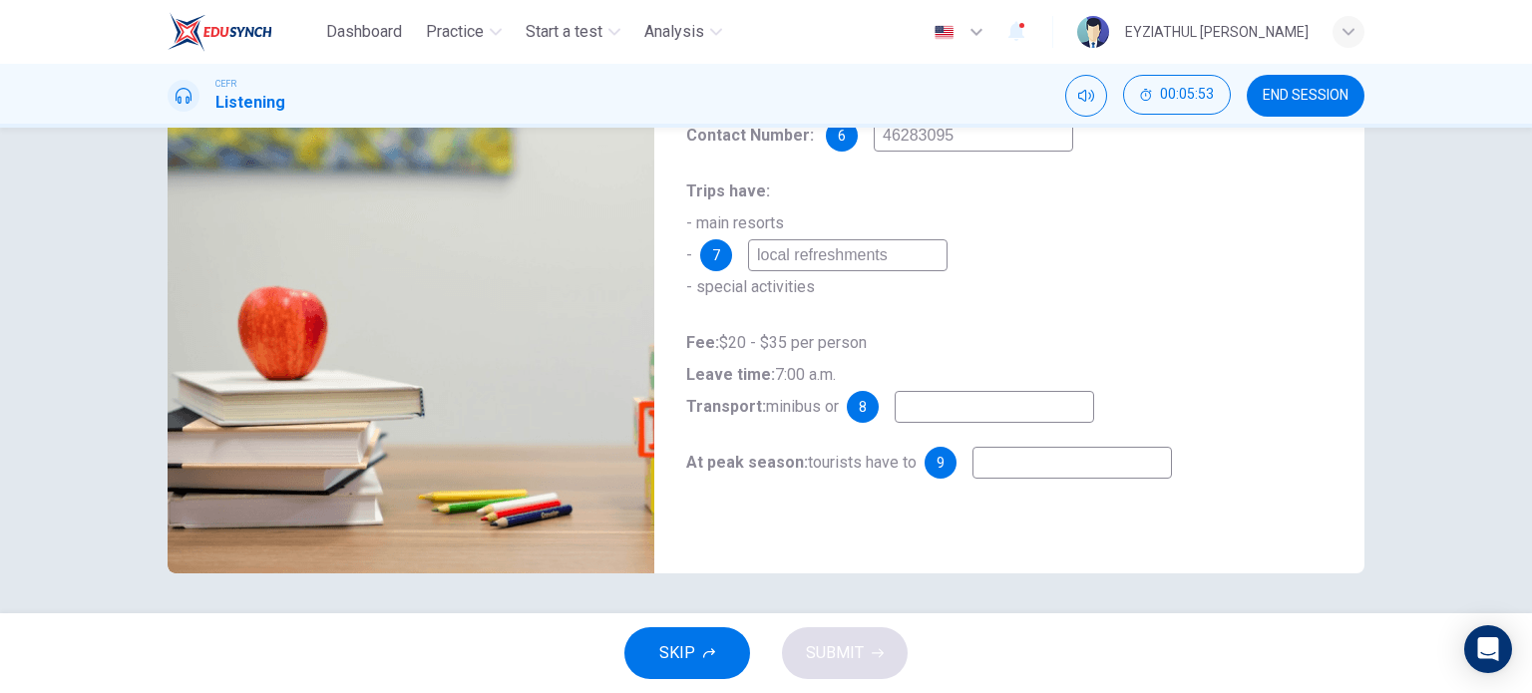
type input "39"
type input "coac"
type input "39"
type input "coach"
type input "39"
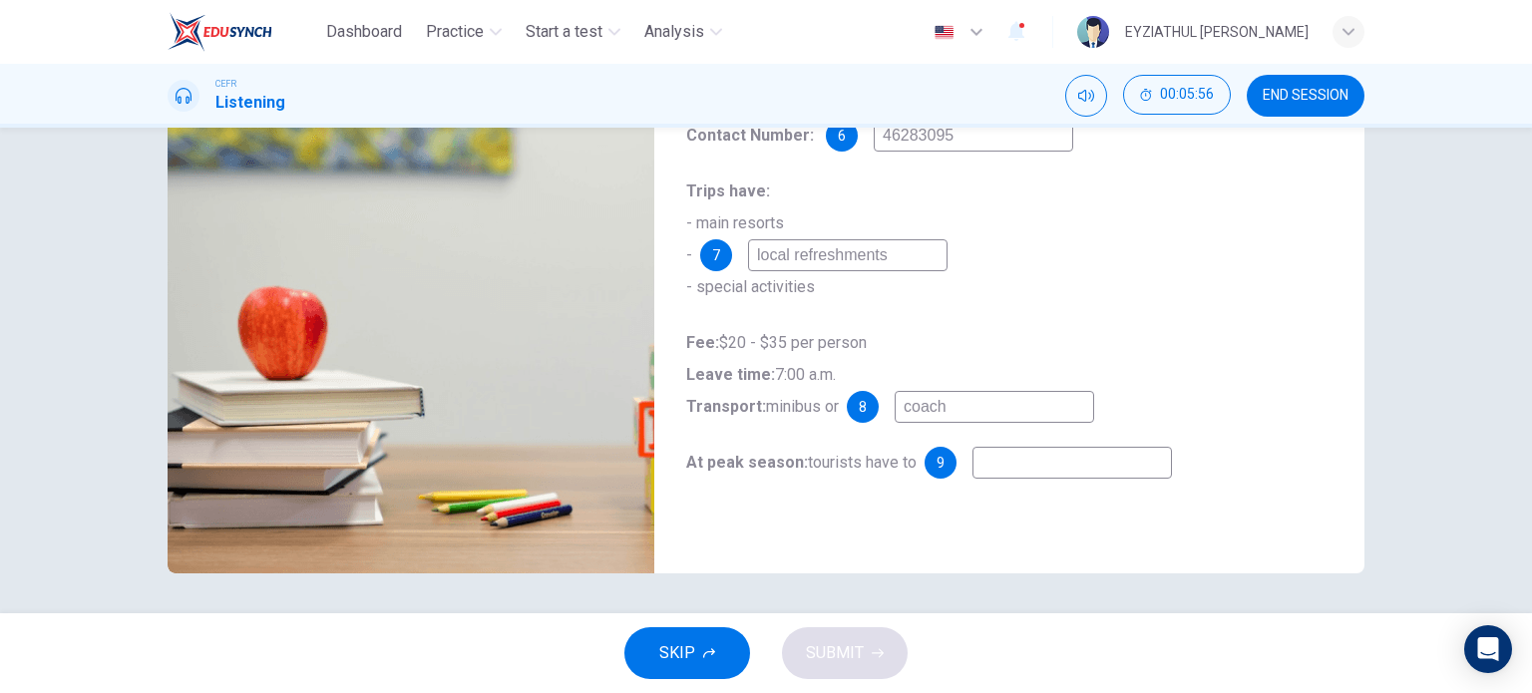
type input "coach"
click at [1101, 458] on input at bounding box center [1071, 463] width 199 height 32
type input "43"
type input "r"
type input "43"
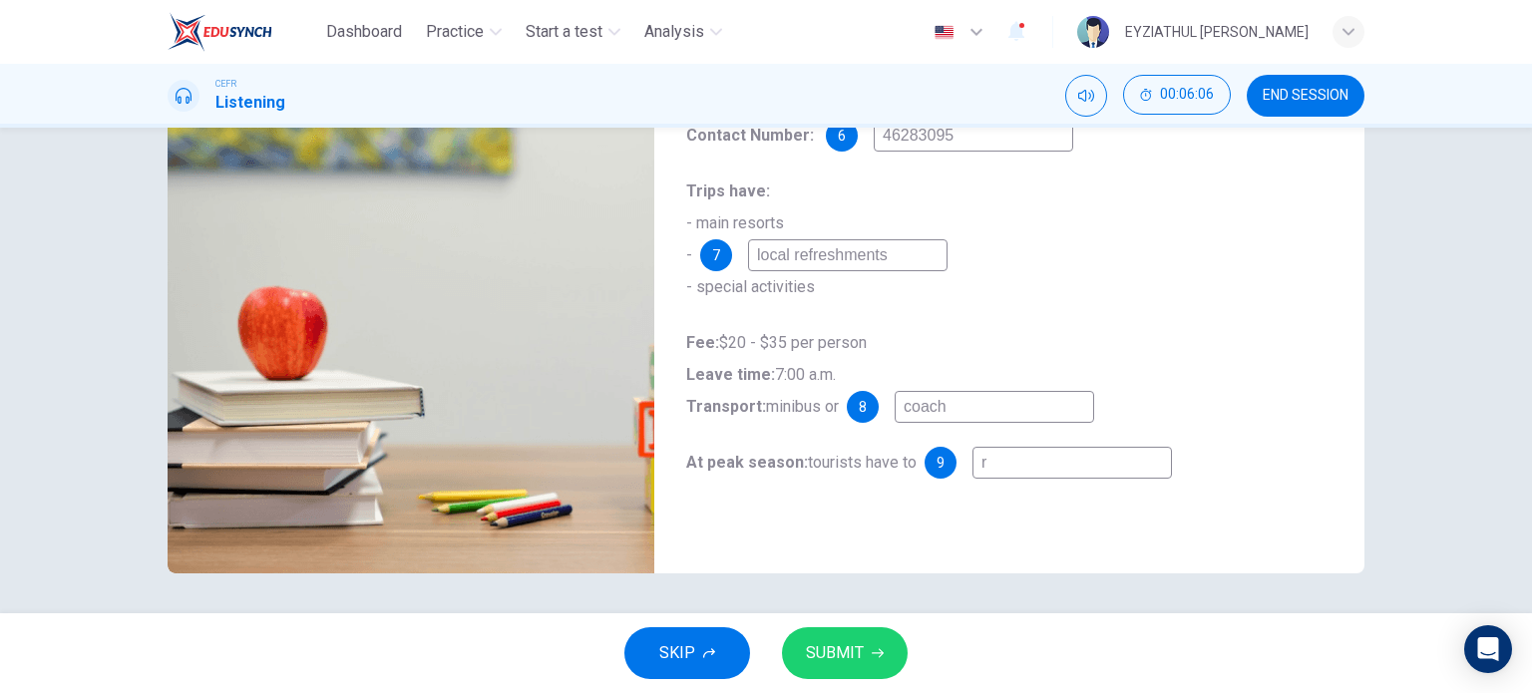
type input "re"
type input "43"
type input "res"
type input "43"
type input "rese"
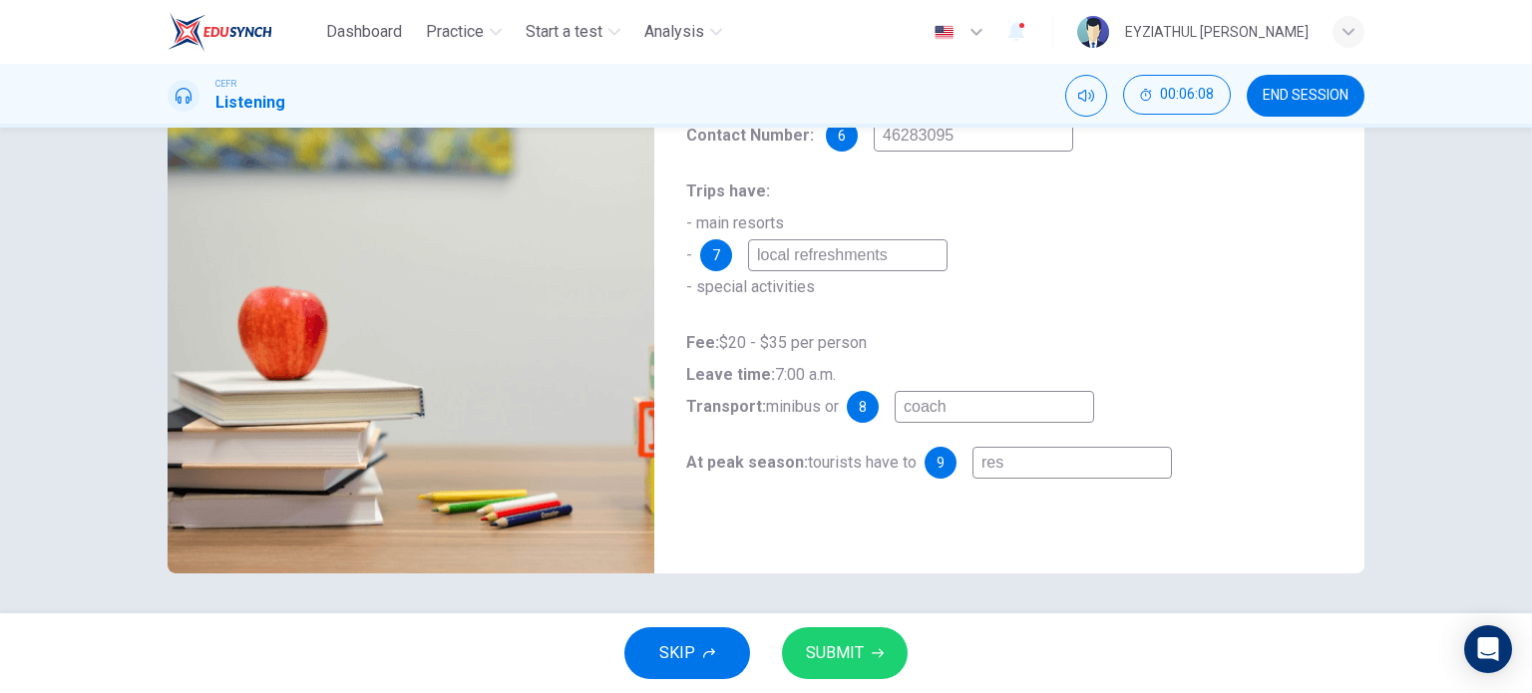
type input "43"
type input "reser"
type input "44"
type input "reserv"
type input "44"
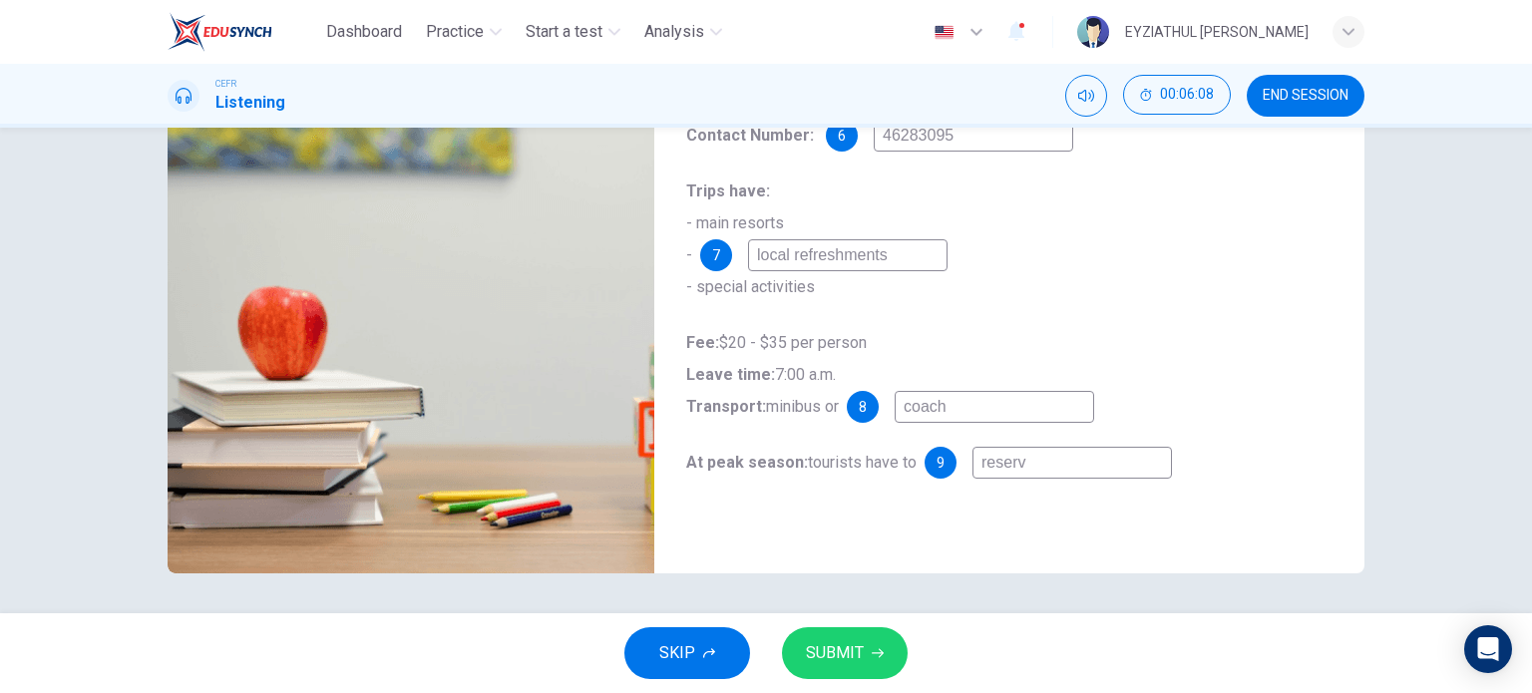
type input "reserve"
type input "44"
type input "reserve"
type input "44"
type input "reserve a"
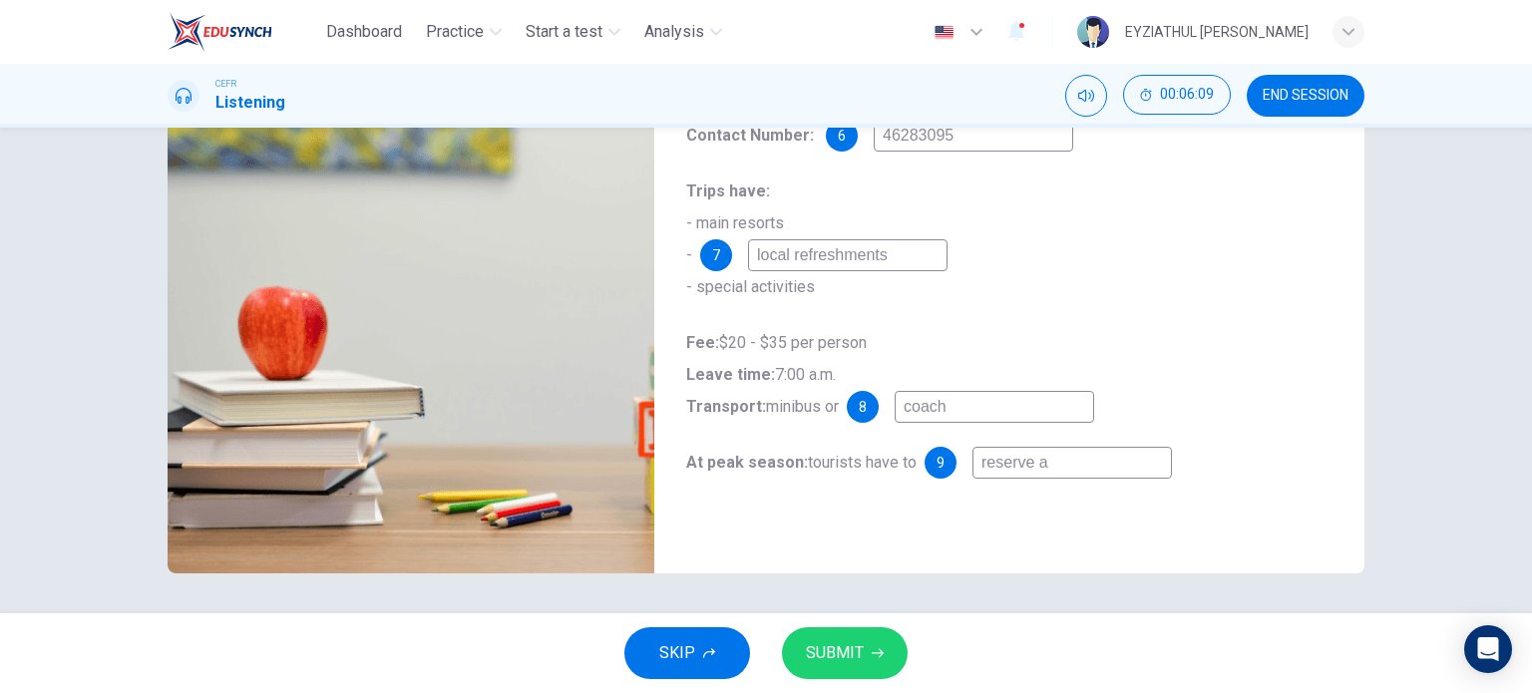
type input "44"
type input "reserve a"
type input "44"
type input "reserve a s"
type input "44"
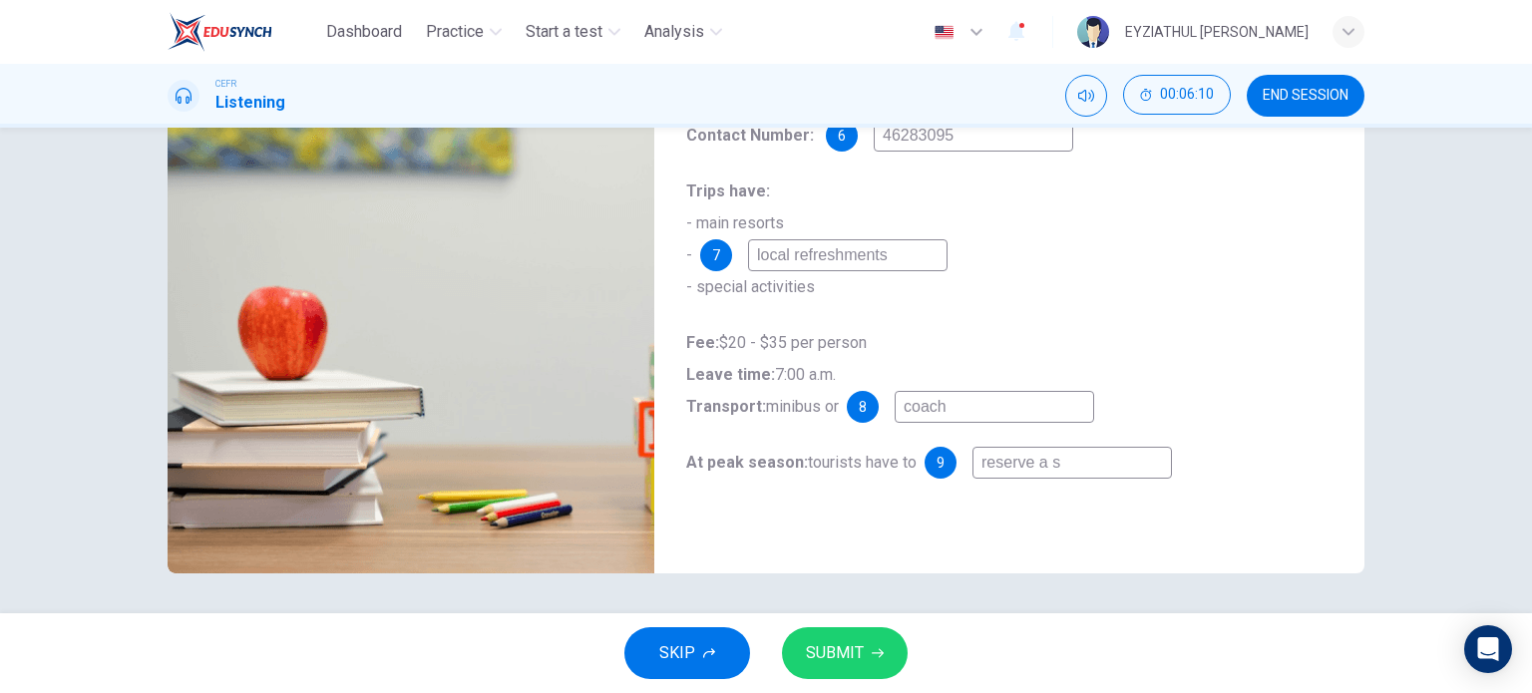
type input "reserve a se"
type input "44"
type input "reserve a sea"
type input "44"
type input "reserve a seat"
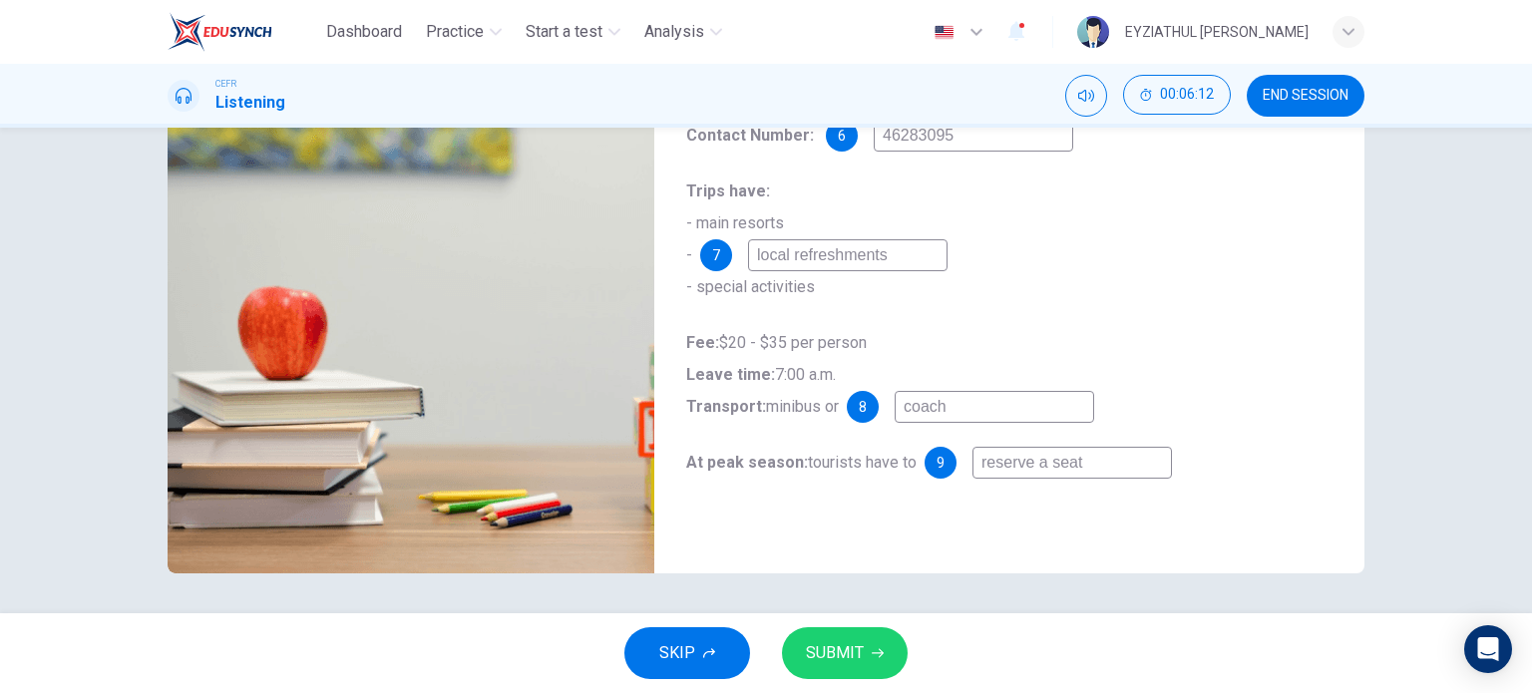
type input "45"
type input "reserve a seat"
click at [869, 664] on button "SUBMIT" at bounding box center [845, 653] width 126 height 52
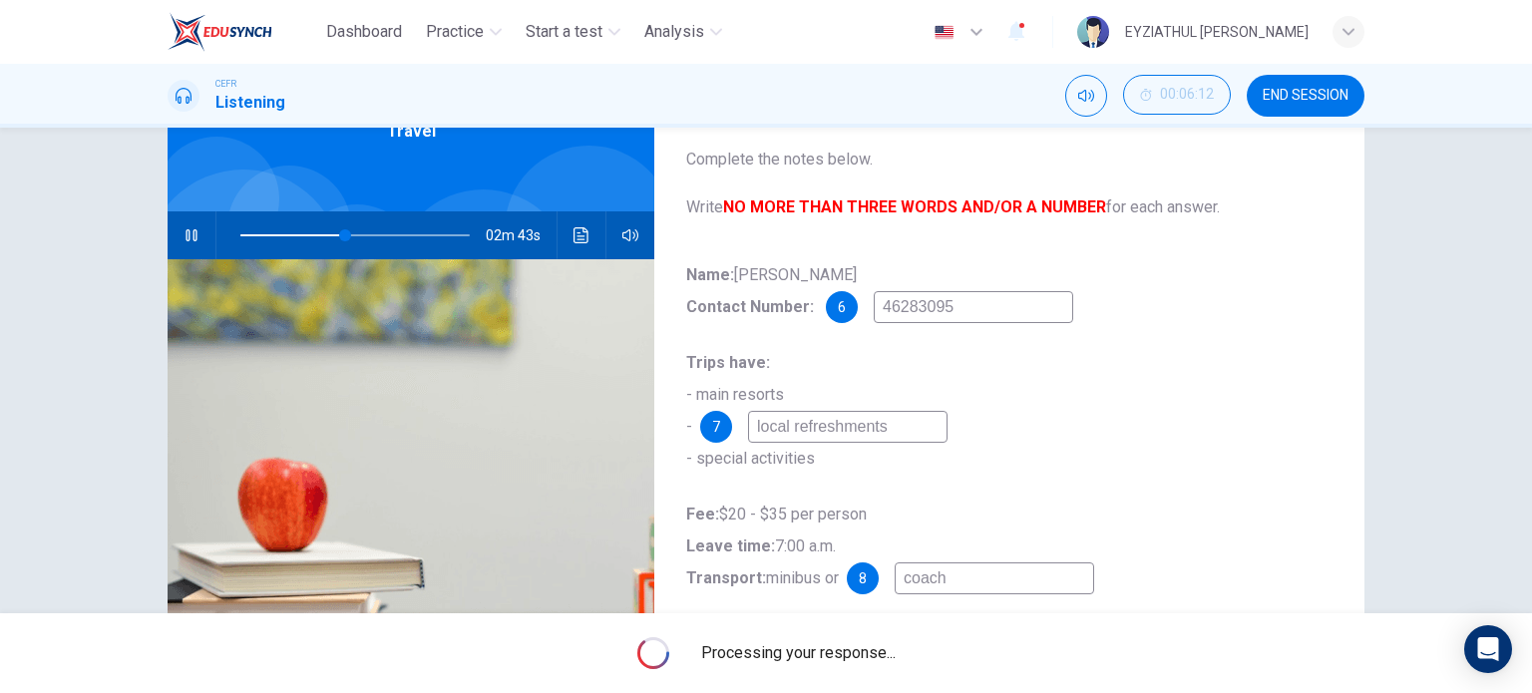
scroll to position [116, 0]
click at [185, 235] on icon "button" at bounding box center [190, 235] width 11 height 12
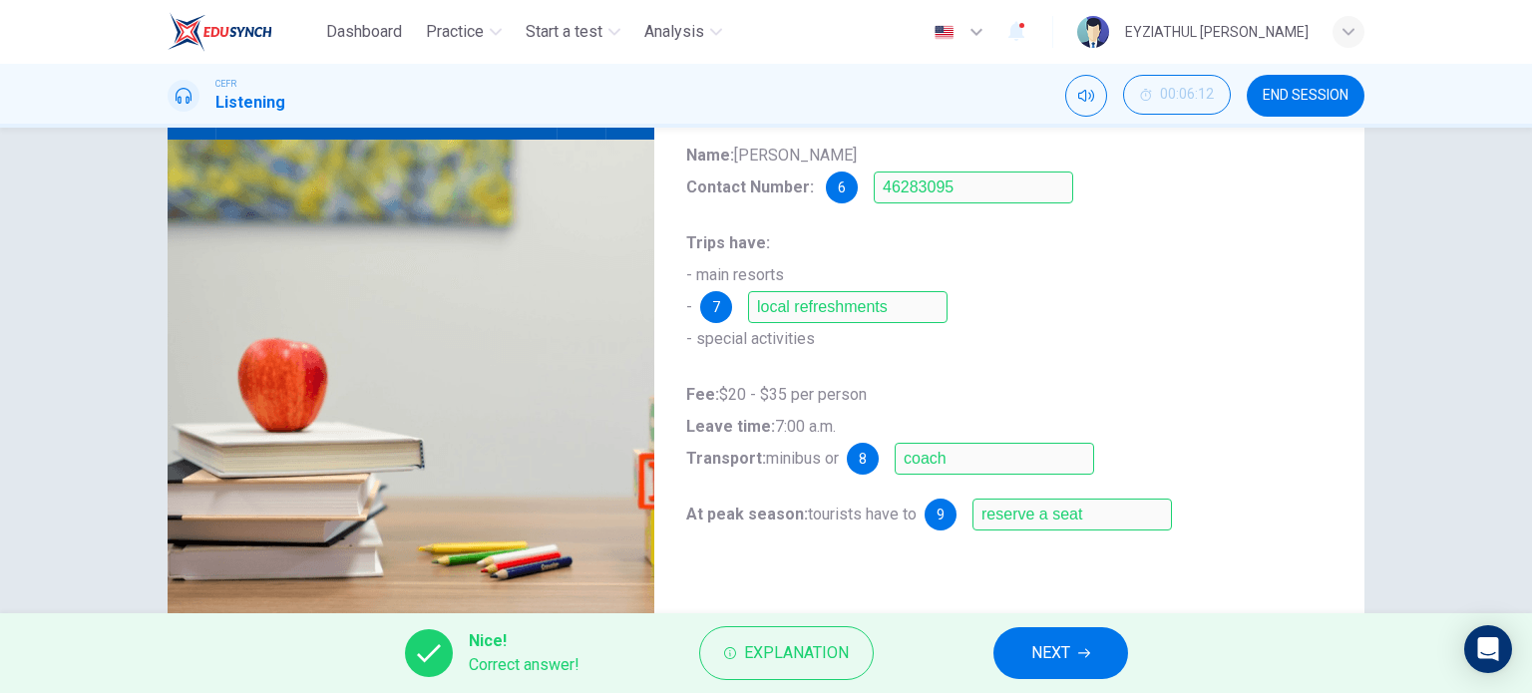
scroll to position [234, 0]
click at [1032, 666] on span "NEXT" at bounding box center [1050, 653] width 39 height 28
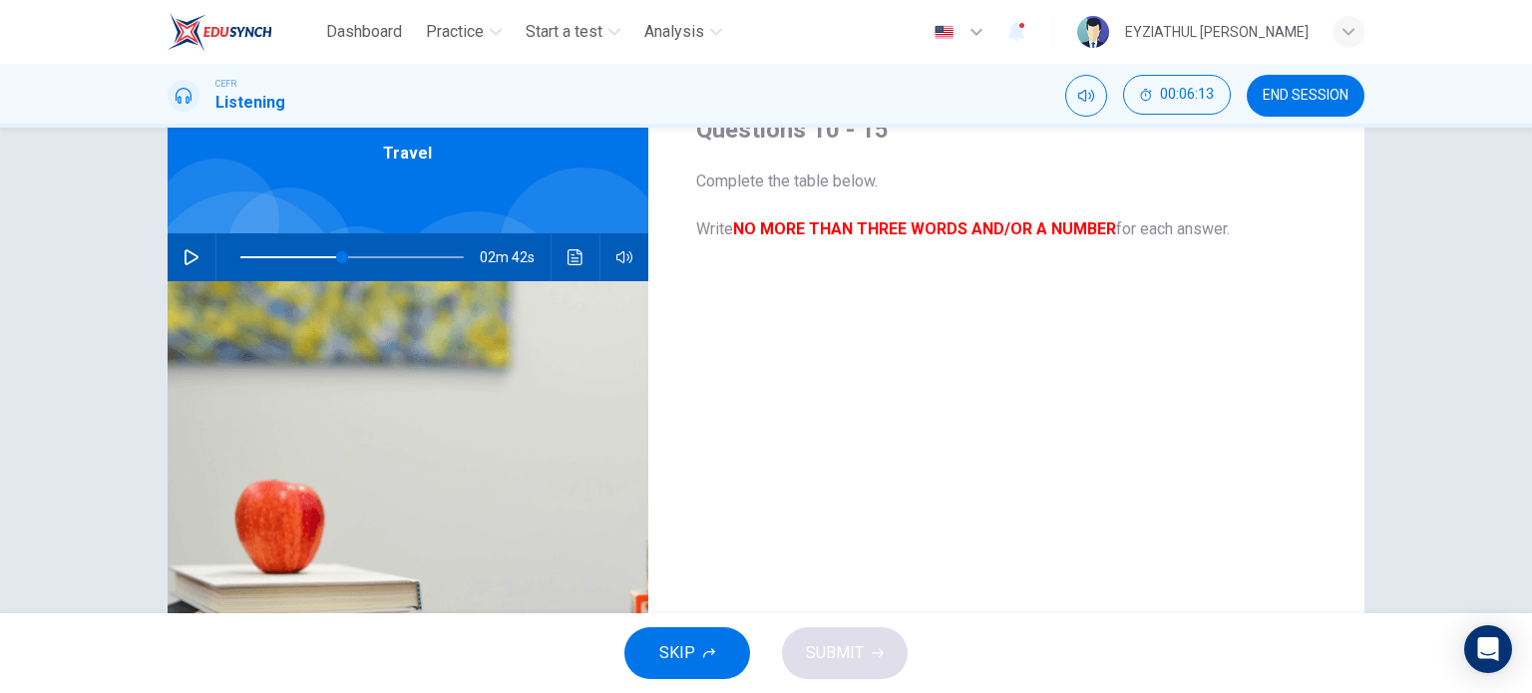
scroll to position [76, 0]
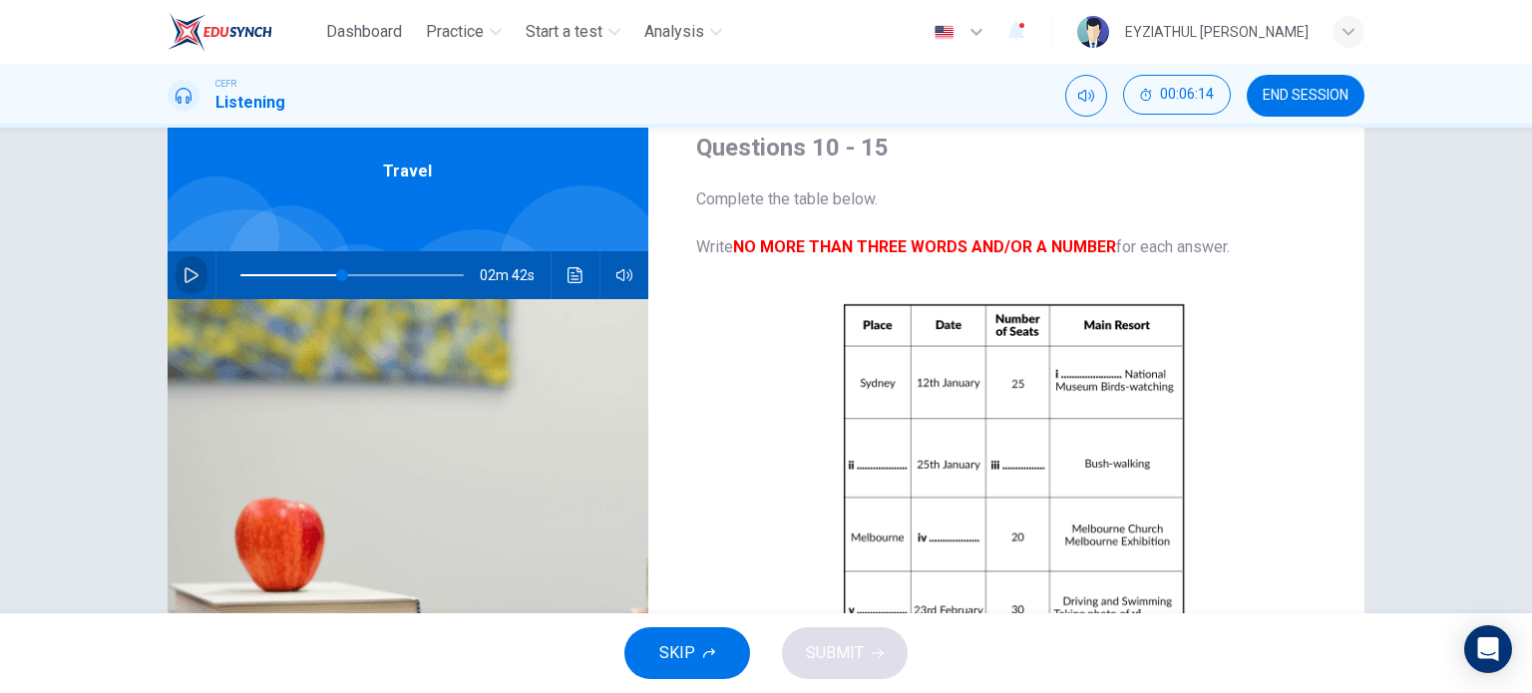
click at [186, 271] on icon "button" at bounding box center [191, 275] width 14 height 16
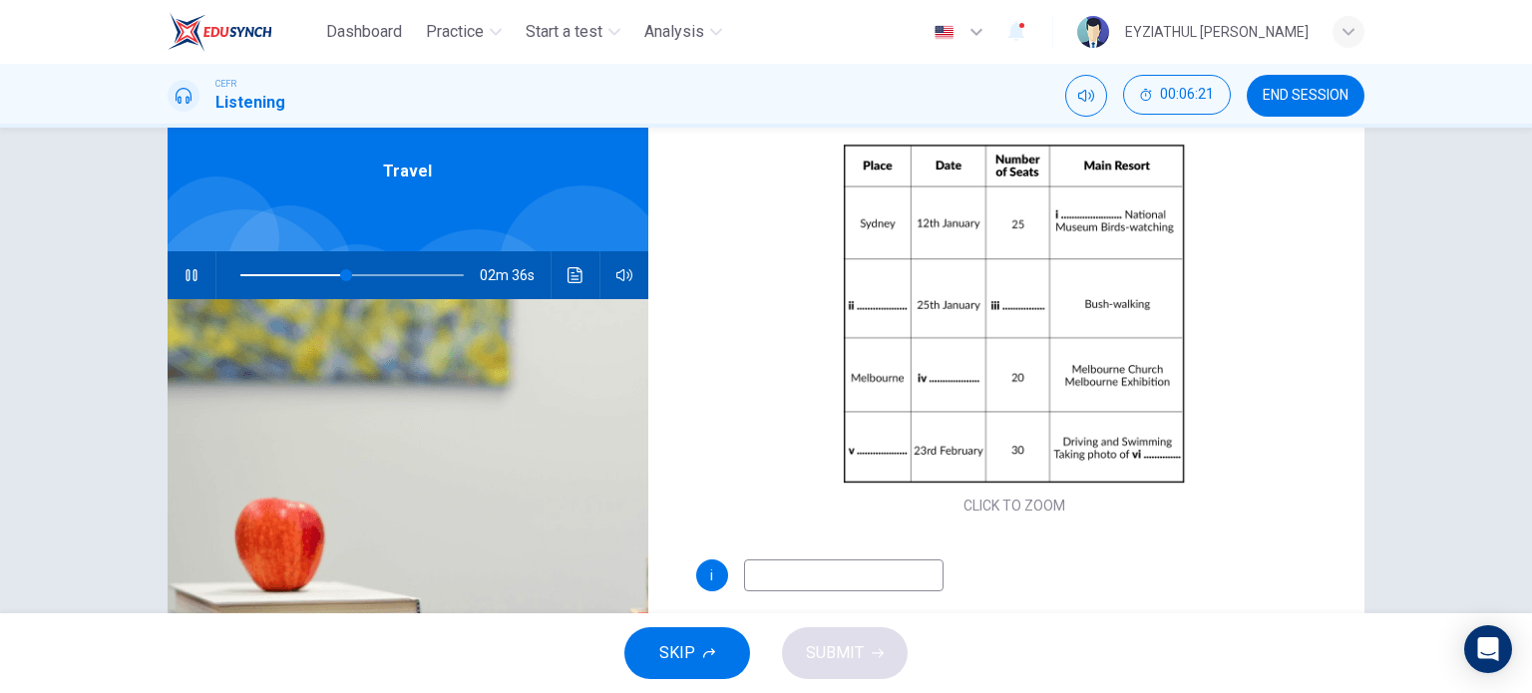
scroll to position [159, 0]
click at [874, 588] on input at bounding box center [843, 576] width 199 height 32
type input "55"
type input "Syd"
type input "56"
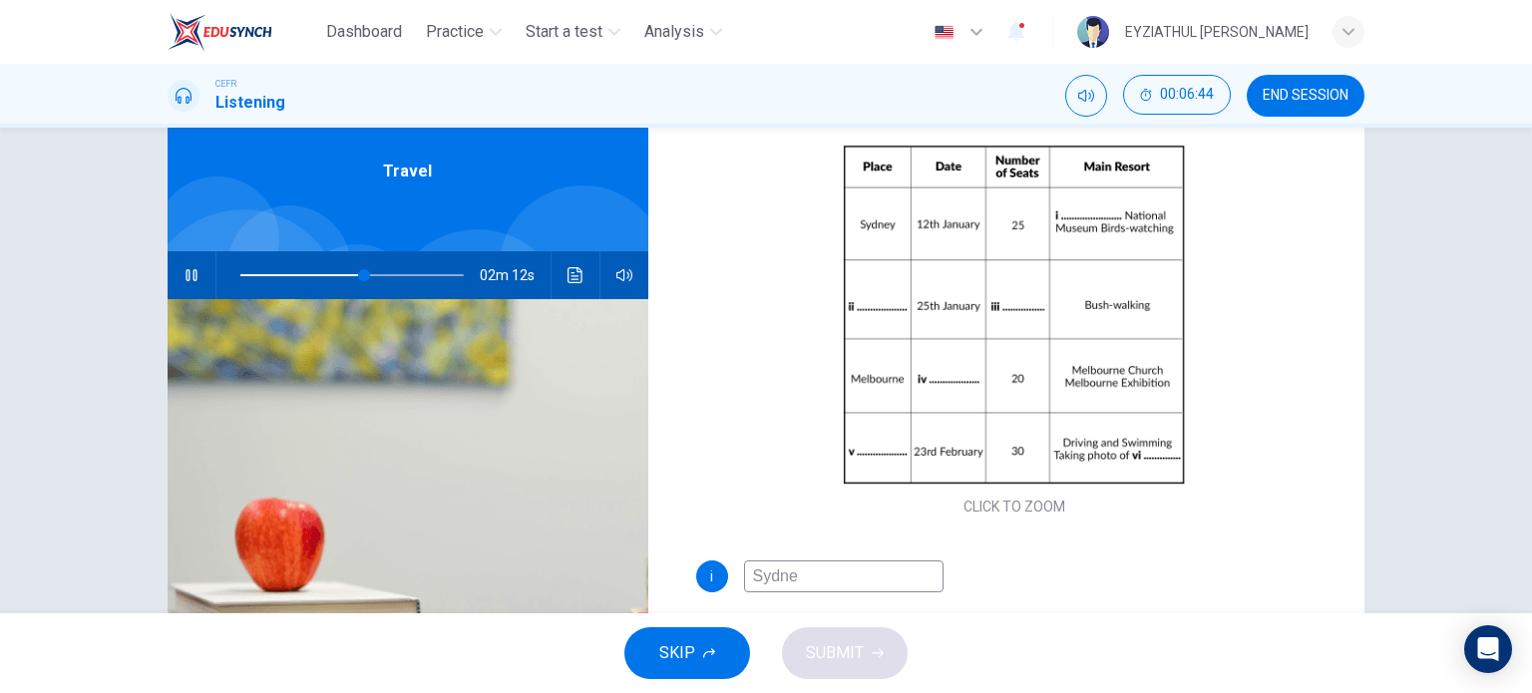
type input "Sydney"
type input "56"
type input "Sydney Op"
type input "56"
type input "Sydney Oper"
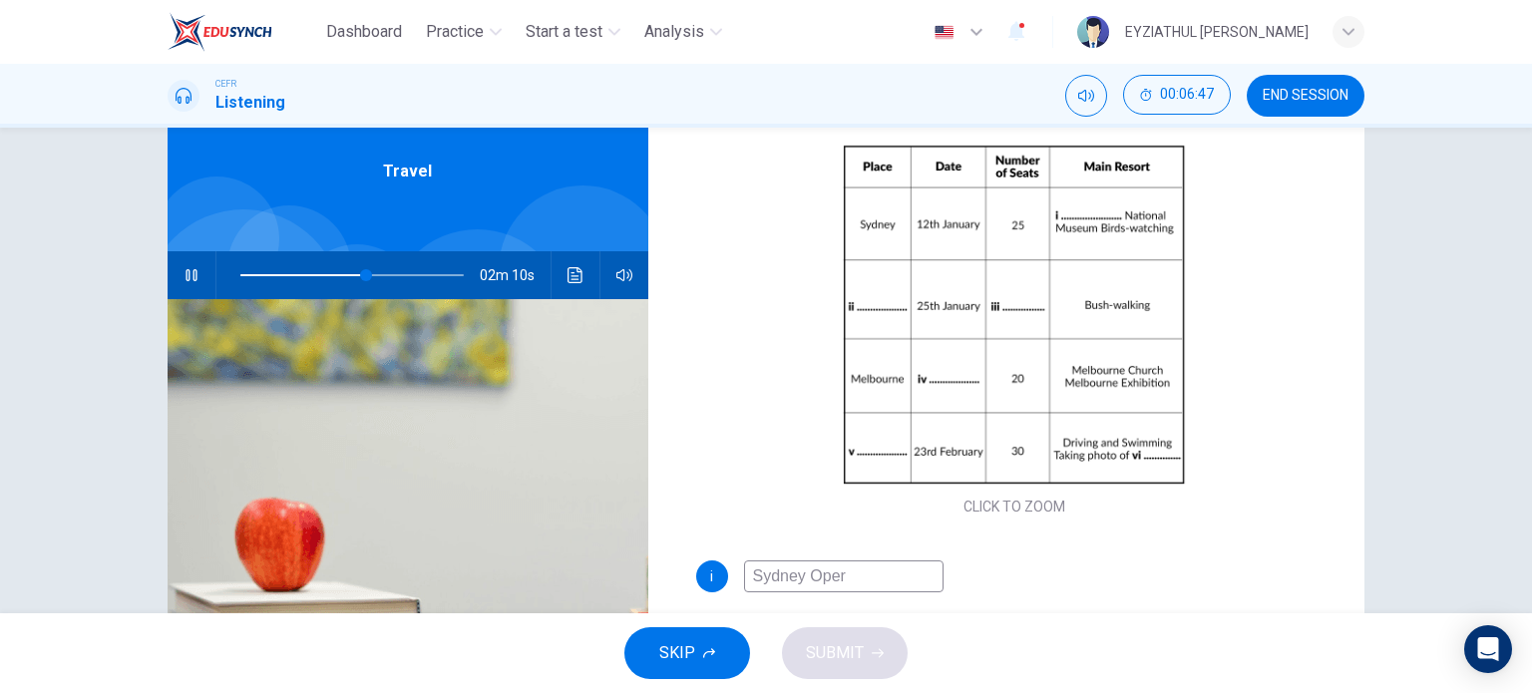
type input "57"
type input "Sydney Opera"
type input "57"
type input "Sydney Opera Hous"
type input "57"
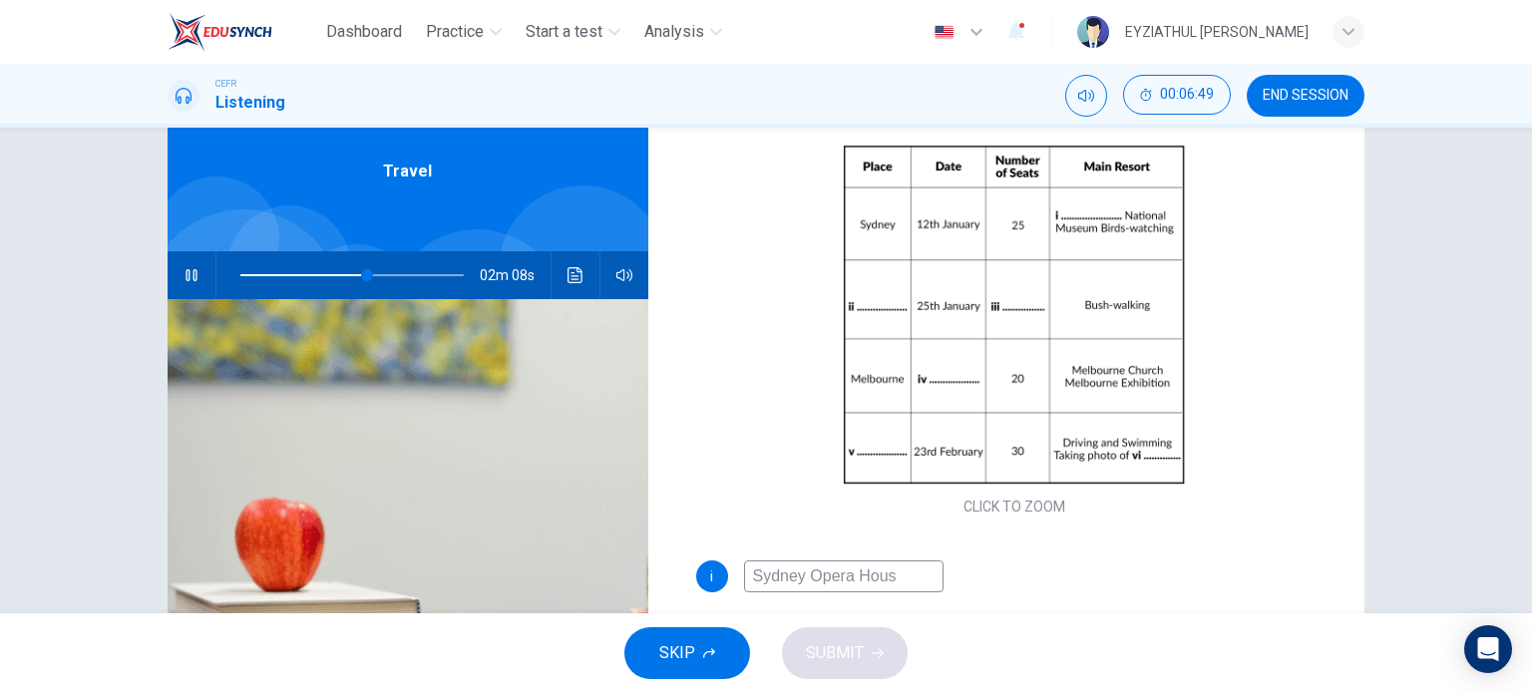
type input "Sydney Opera House"
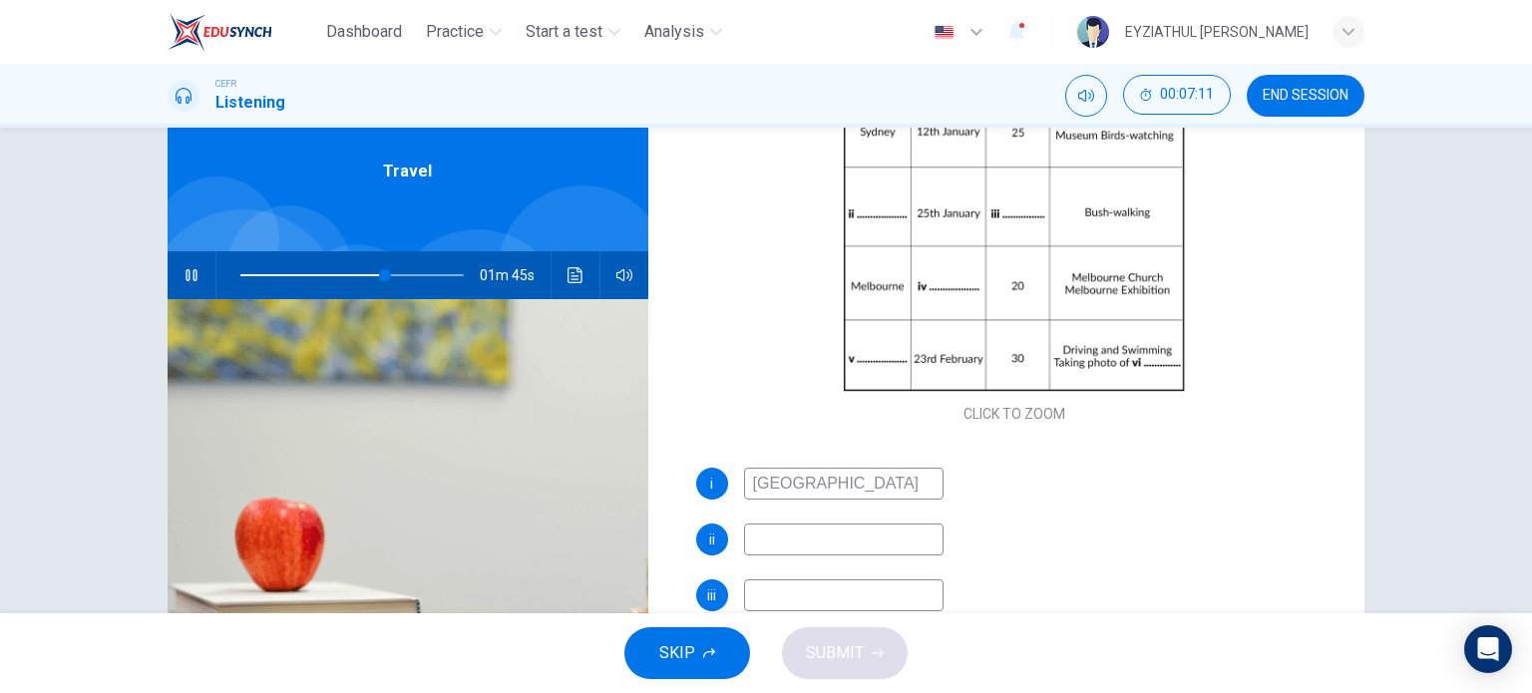
scroll to position [250, 0]
type input "65"
type input "Sydney Opera House"
click at [872, 536] on input at bounding box center [843, 541] width 199 height 32
type input "B"
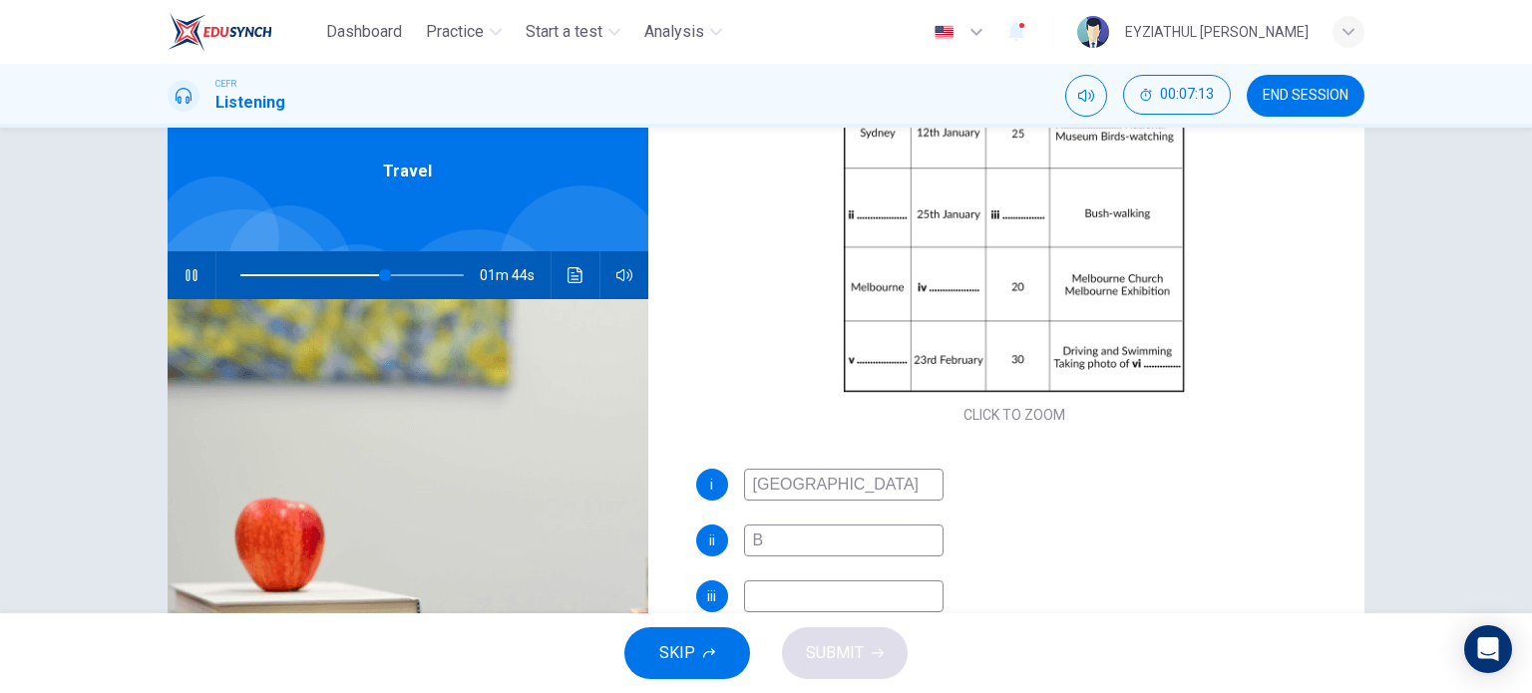
type input "65"
type input "Blue"
type input "66"
type input "Blue Mount"
type input "66"
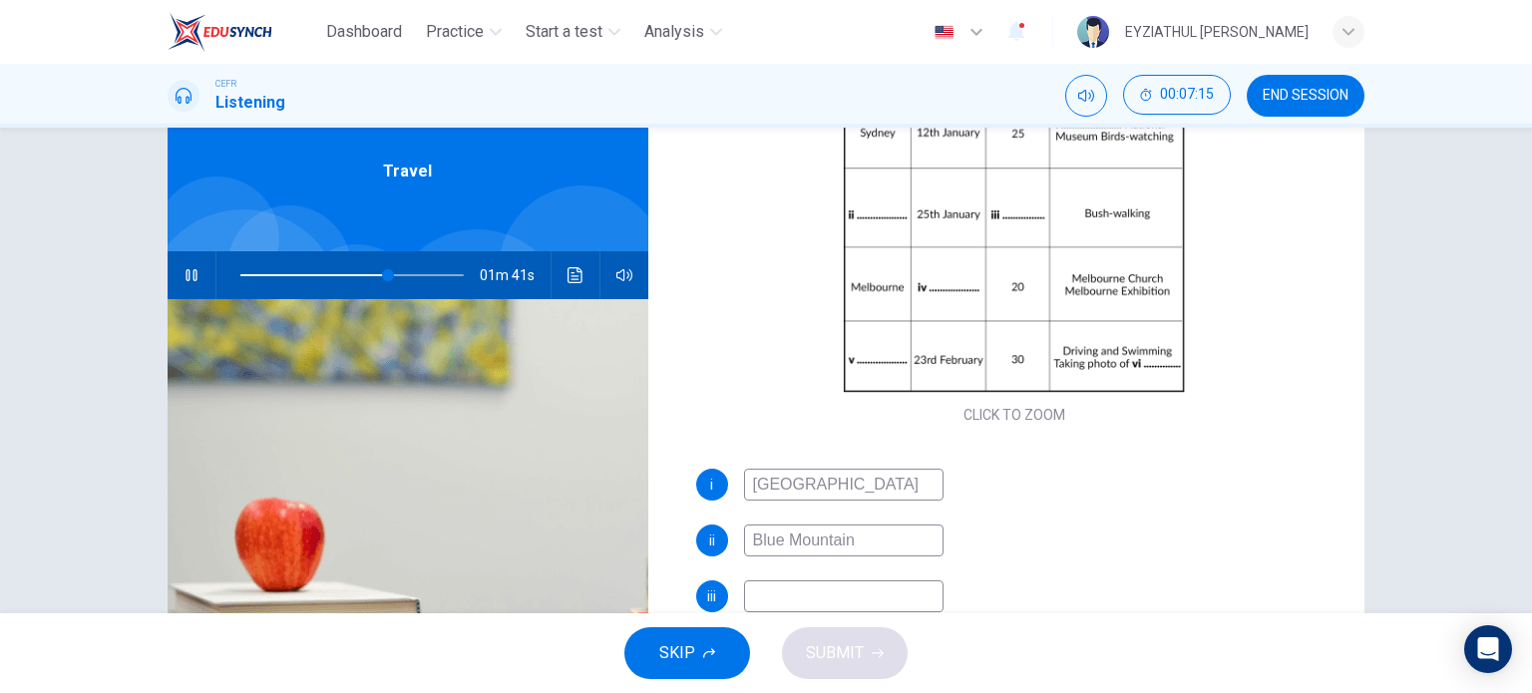
type input "Blue Mountains"
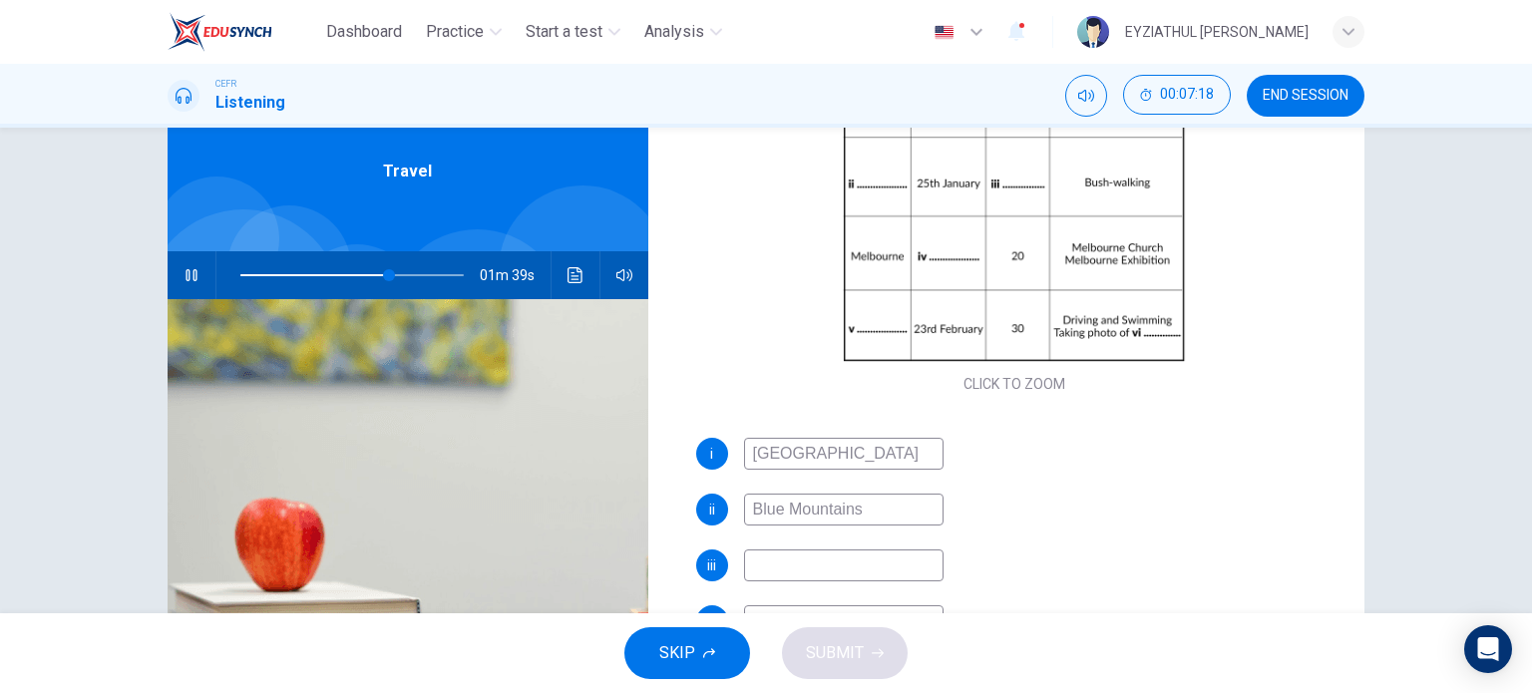
scroll to position [284, 0]
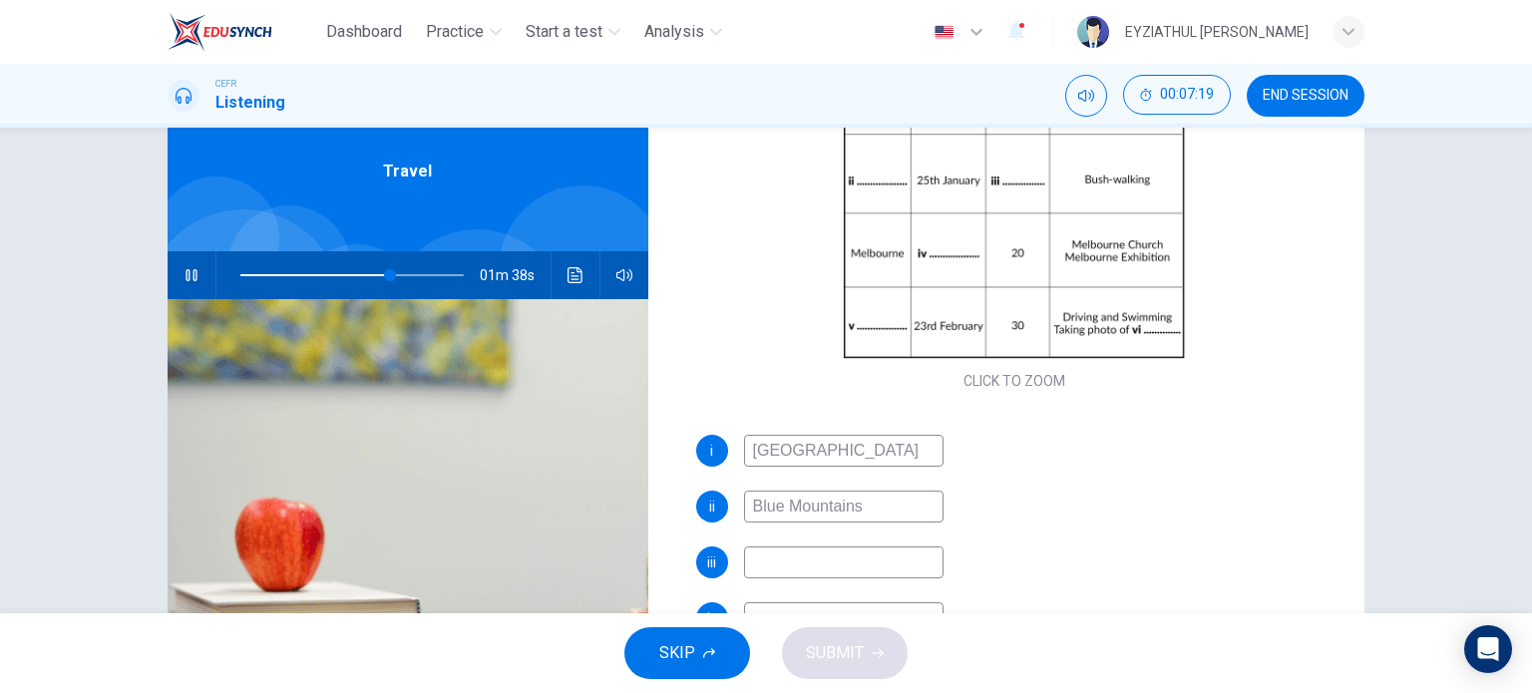
type input "67"
type input "Blue Mountains"
click at [866, 557] on input at bounding box center [843, 562] width 199 height 32
type input "76"
type input "30"
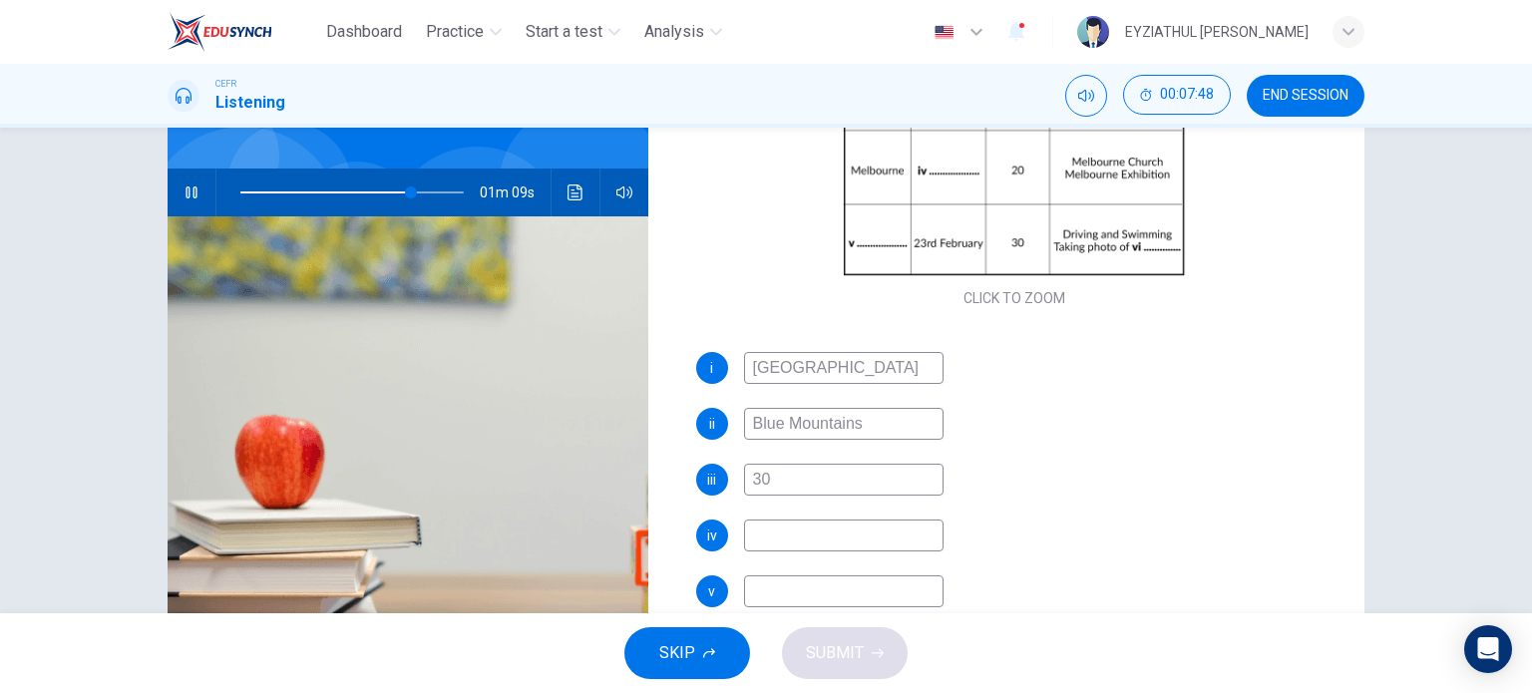
scroll to position [164, 0]
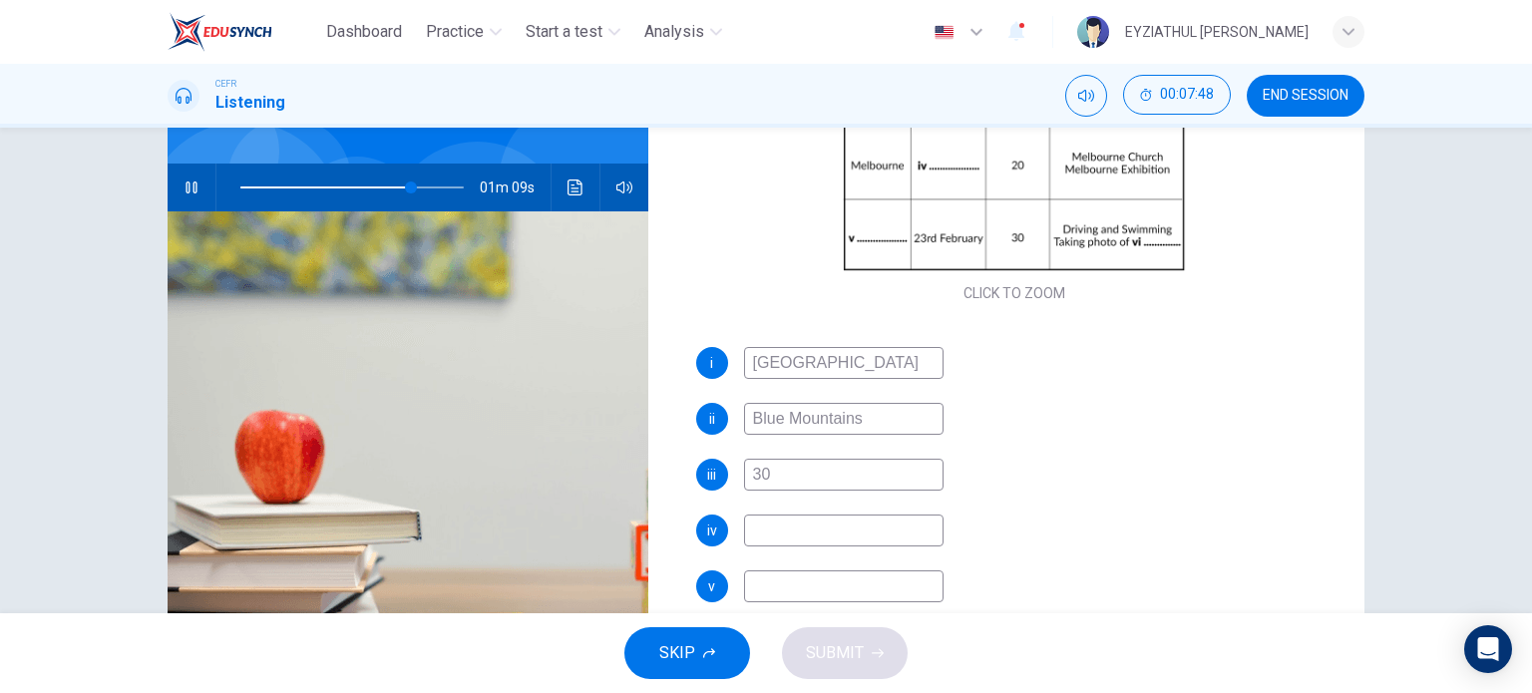
type input "77"
type input "30"
click at [862, 535] on input at bounding box center [843, 531] width 199 height 32
type input "78"
type input "1"
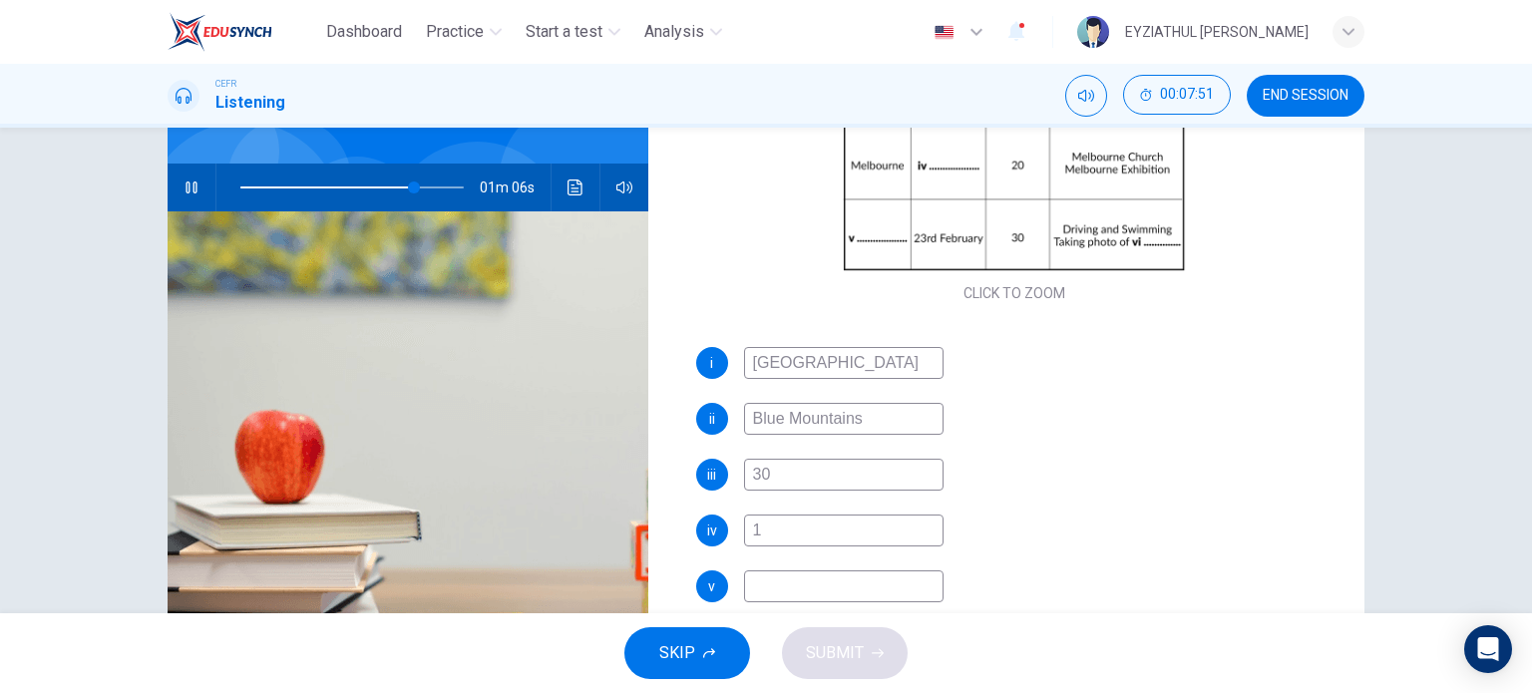
type input "78"
type input "10t"
type input "78"
type input "10th Fe"
type input "79"
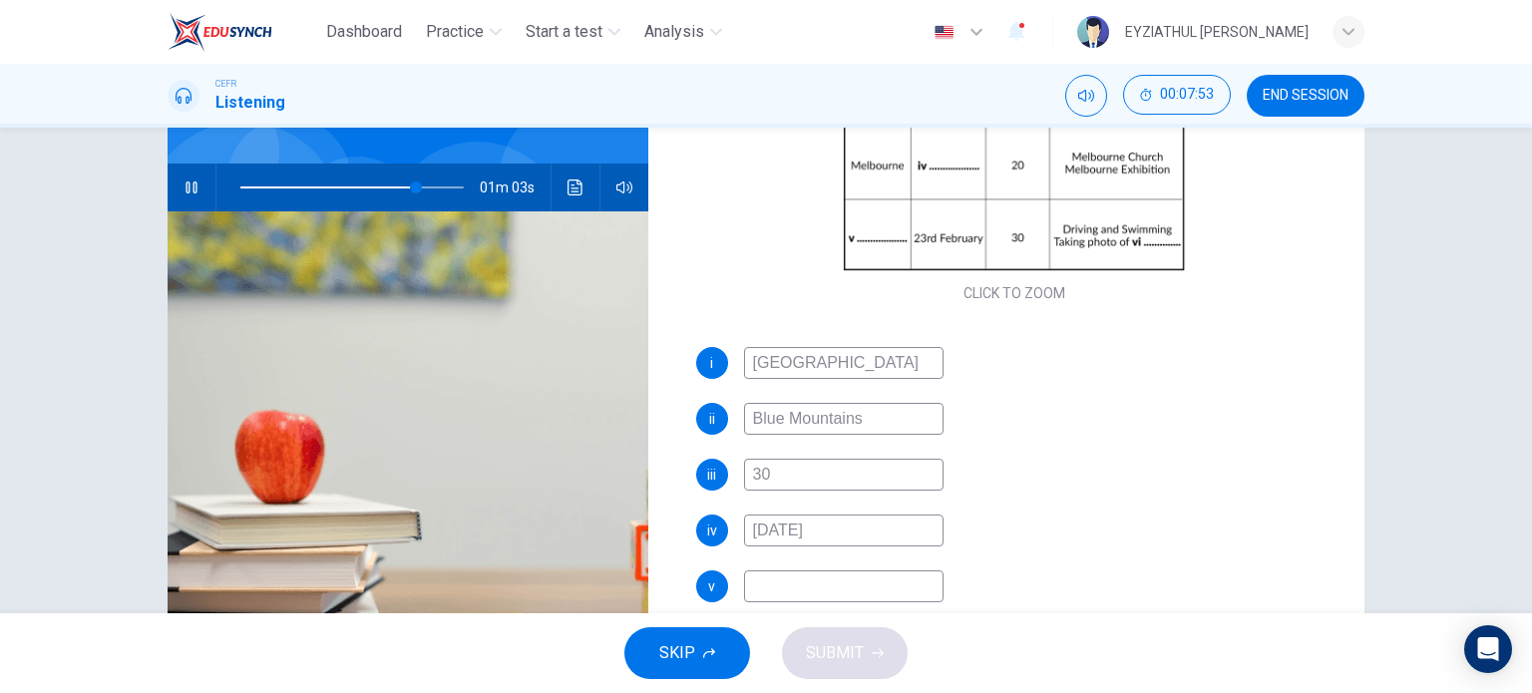
type input "10th Febr"
type input "79"
type input "10th February"
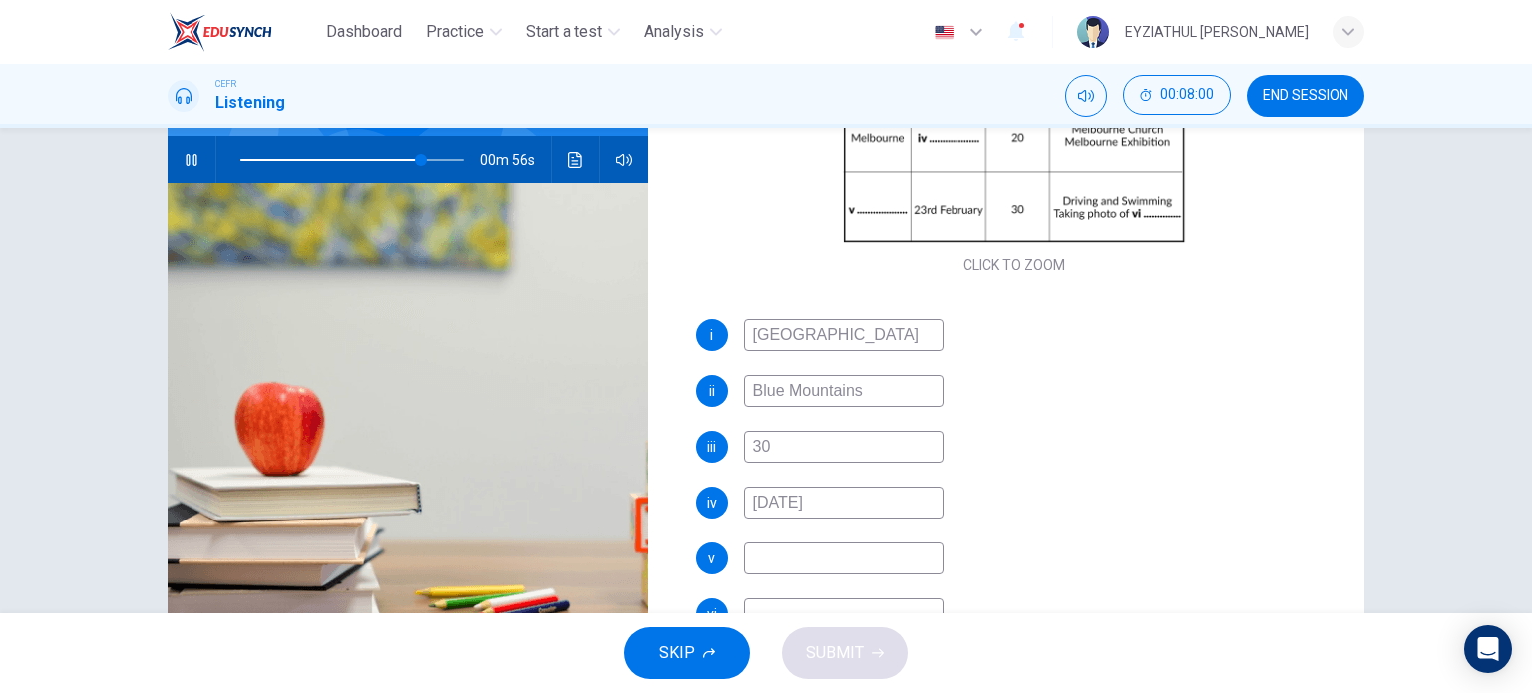
scroll to position [191, 0]
type input "81"
type input "10th February"
click at [854, 560] on input at bounding box center [843, 558] width 199 height 32
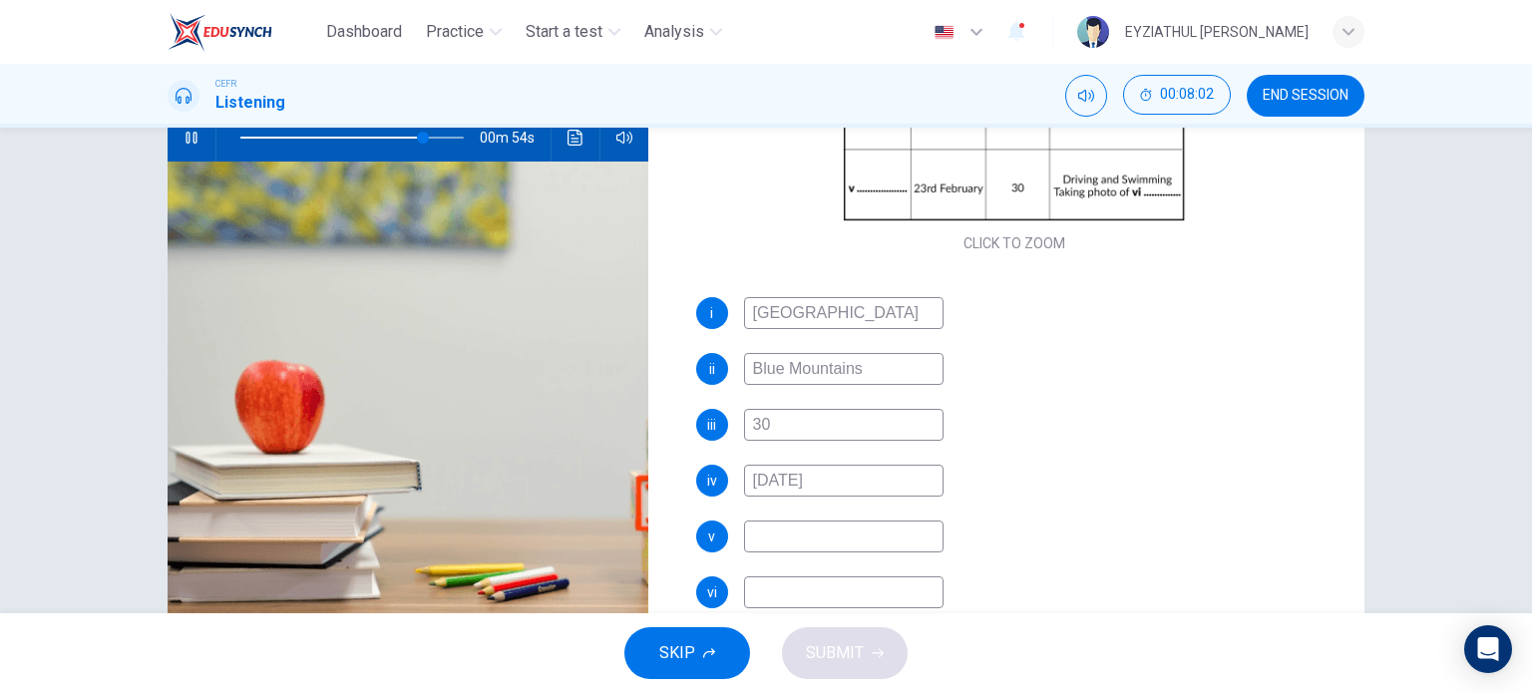
scroll to position [215, 0]
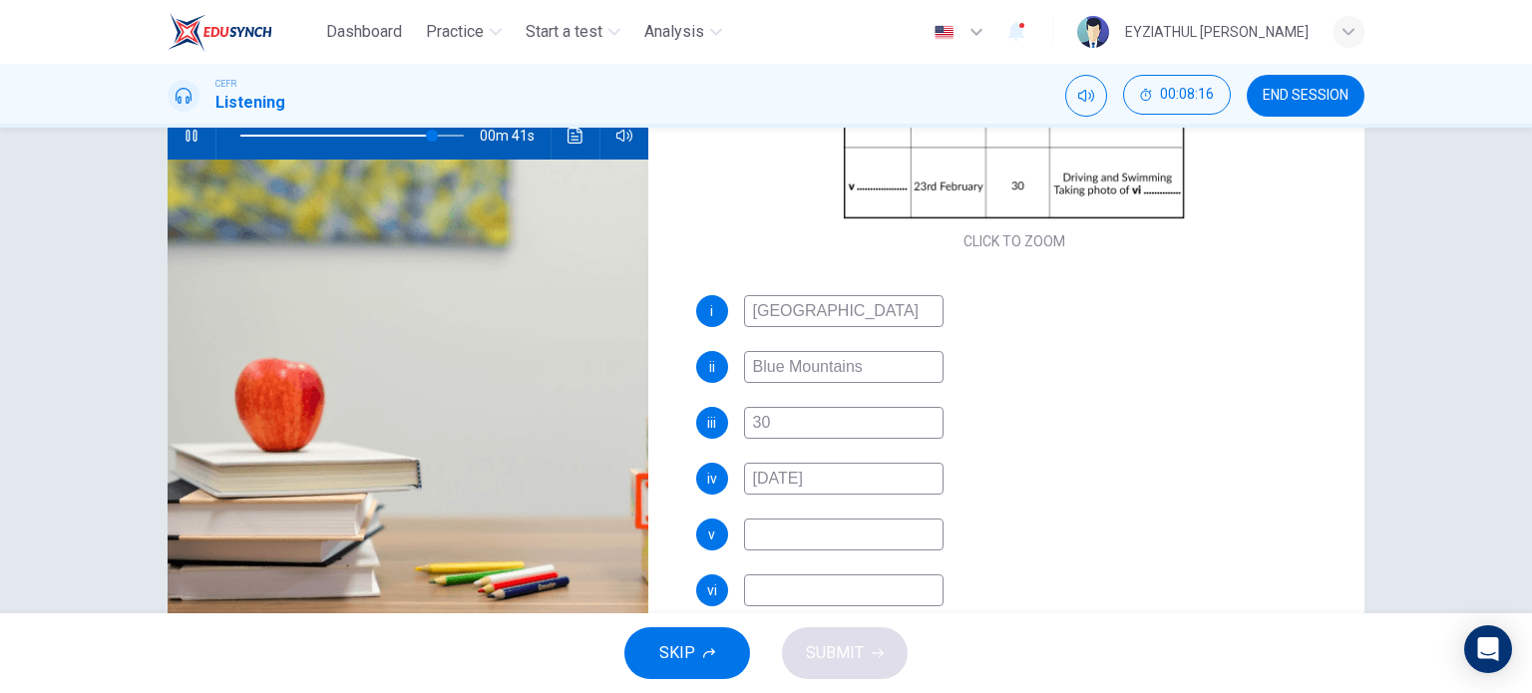
type input "86"
type input "The"
type input "87"
type input "The G"
type input "87"
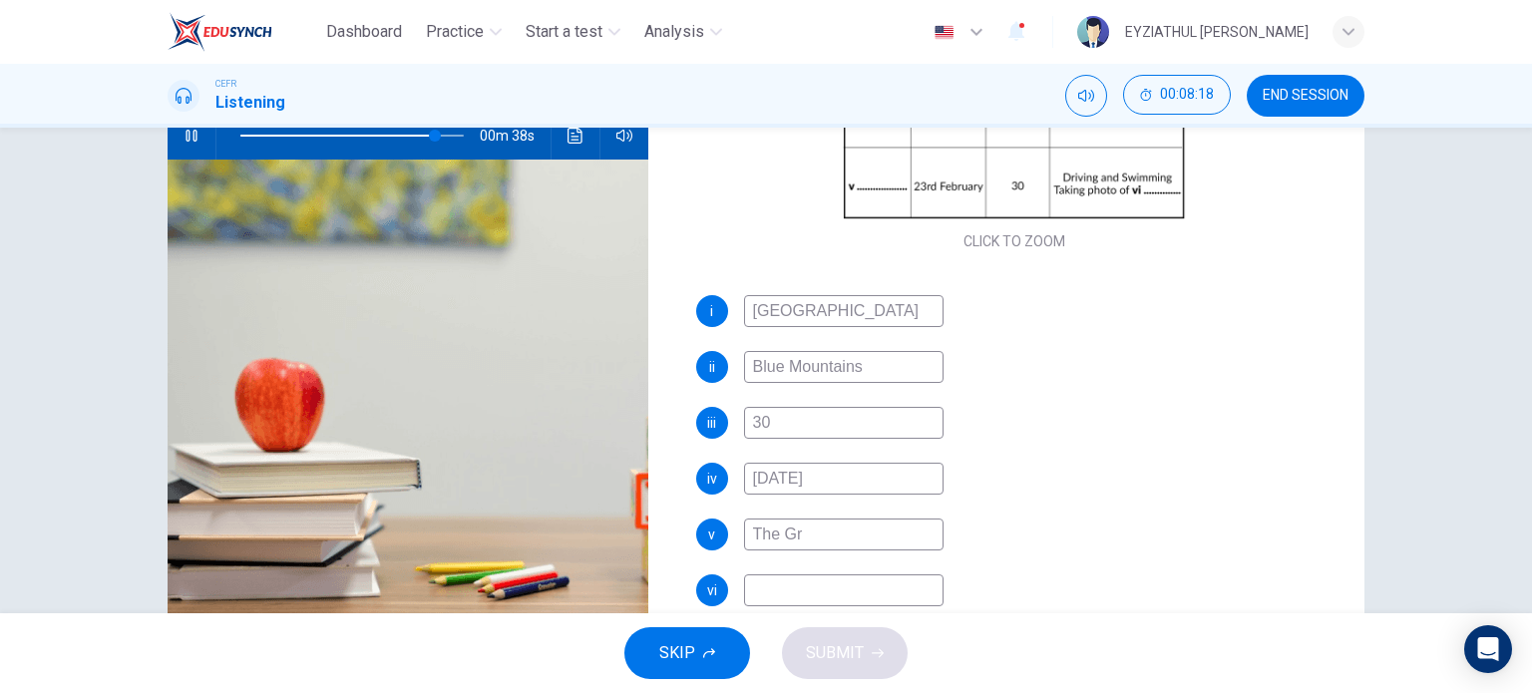
type input "The Gre"
type input "87"
type input "The Great"
type input "88"
type input "The Great B"
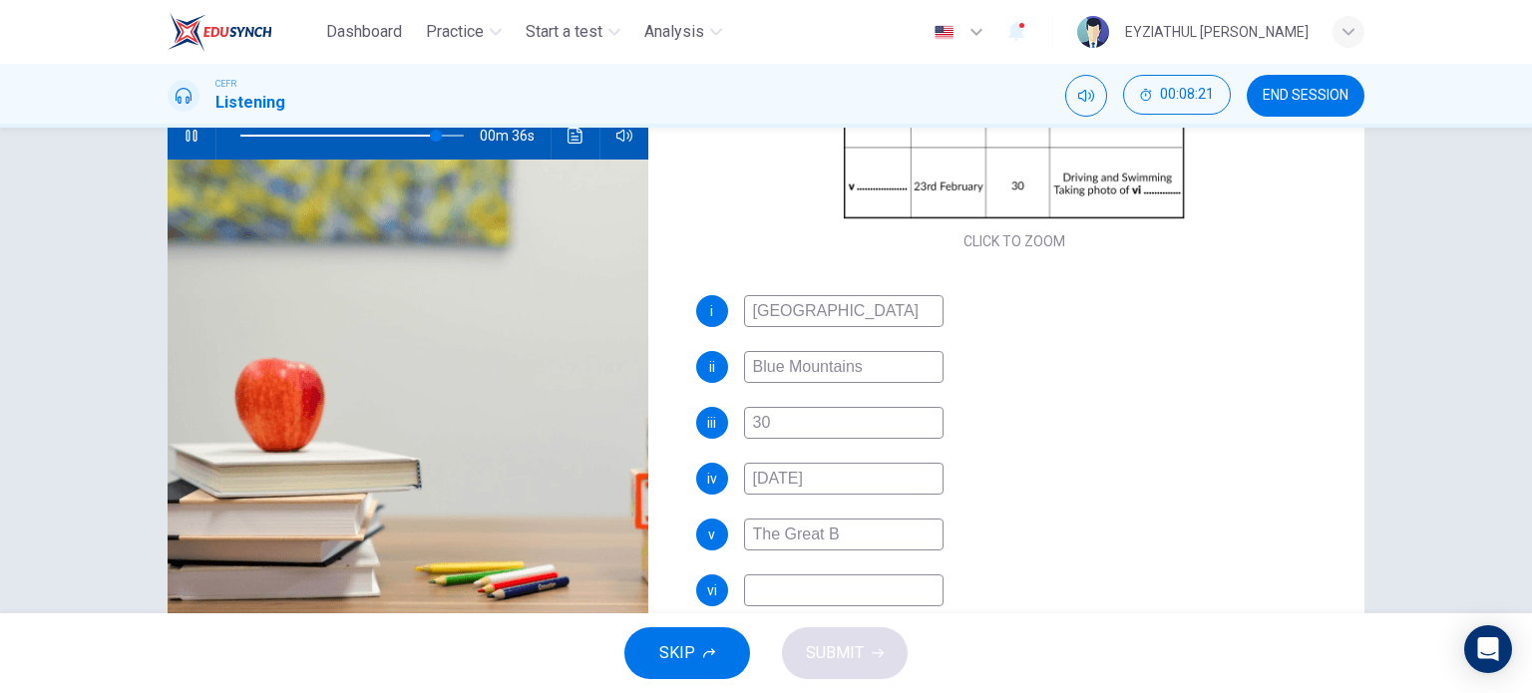
type input "88"
type input "The Great Barr"
type input "88"
type input "The Great Barrier"
type input "89"
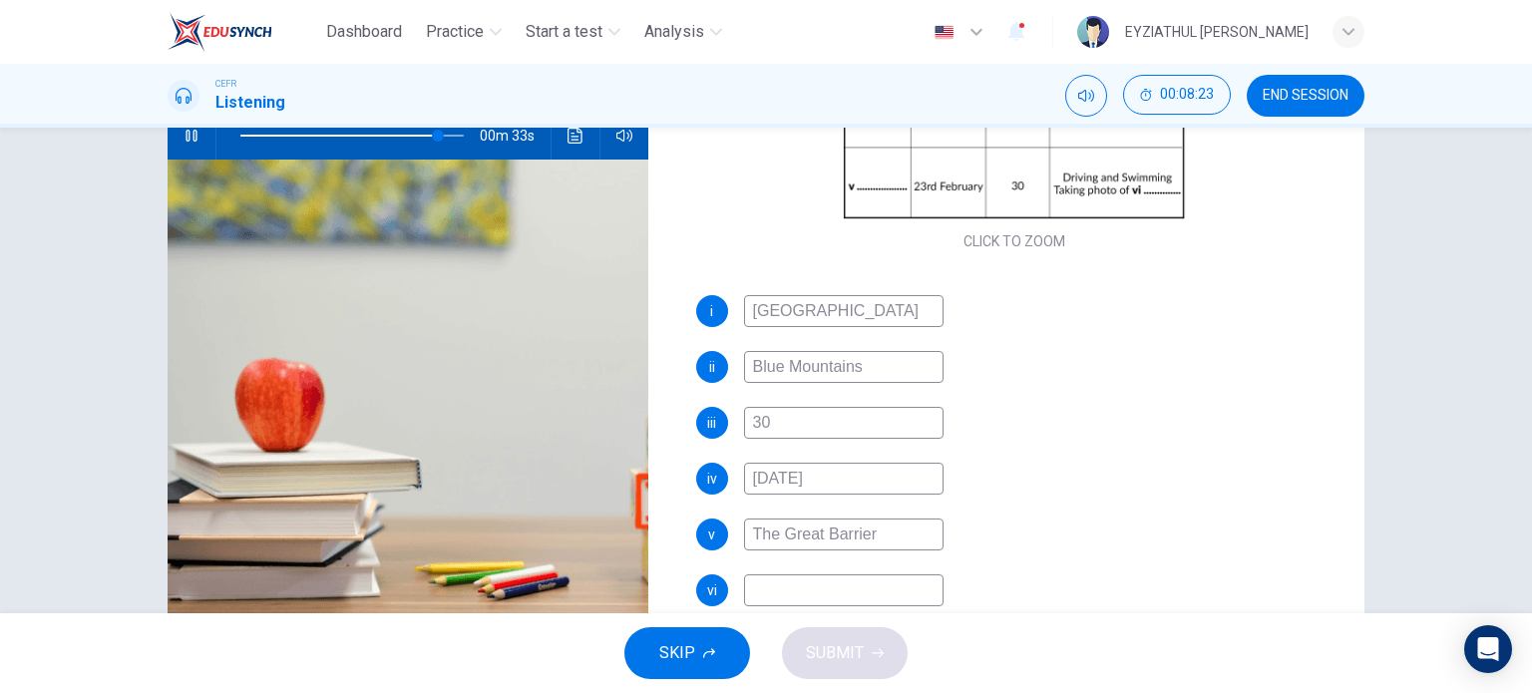
type input "The Great Barrier R"
type input "89"
type input "The Great Barrier Re"
type input "90"
type input "The Great Barrier Reves"
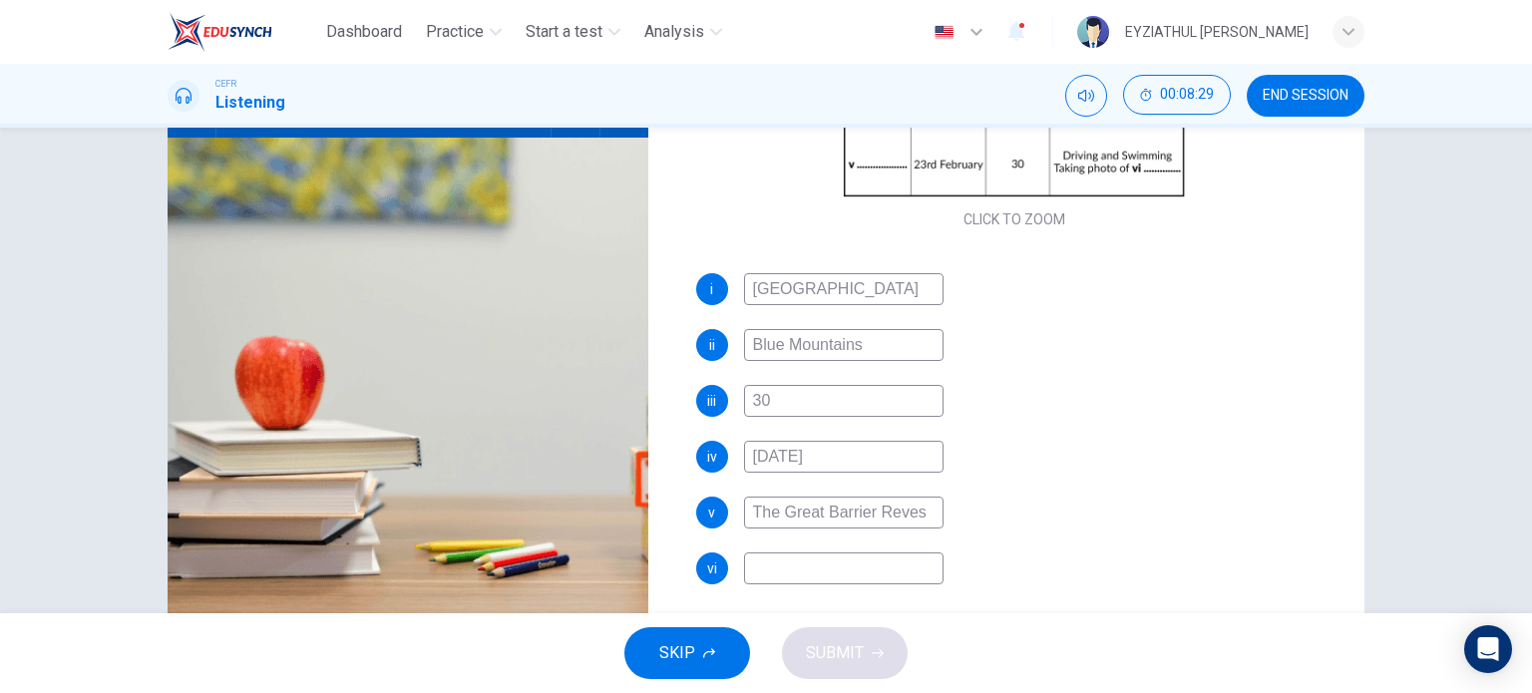
scroll to position [243, 0]
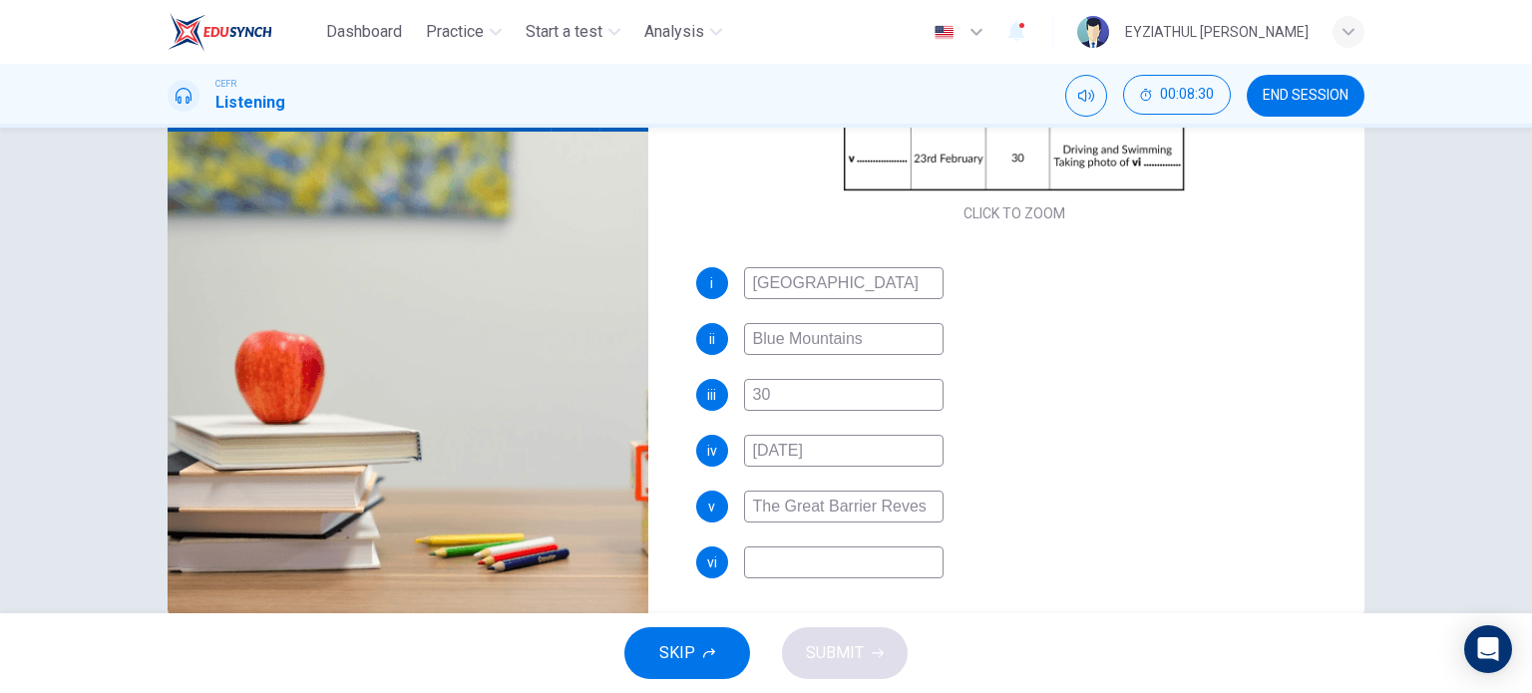
type input "91"
type input "The Great Barrier Reves"
click at [851, 563] on input at bounding box center [843, 562] width 199 height 32
click at [914, 510] on input "The Great Barrier Reves" at bounding box center [843, 507] width 199 height 32
type input "92"
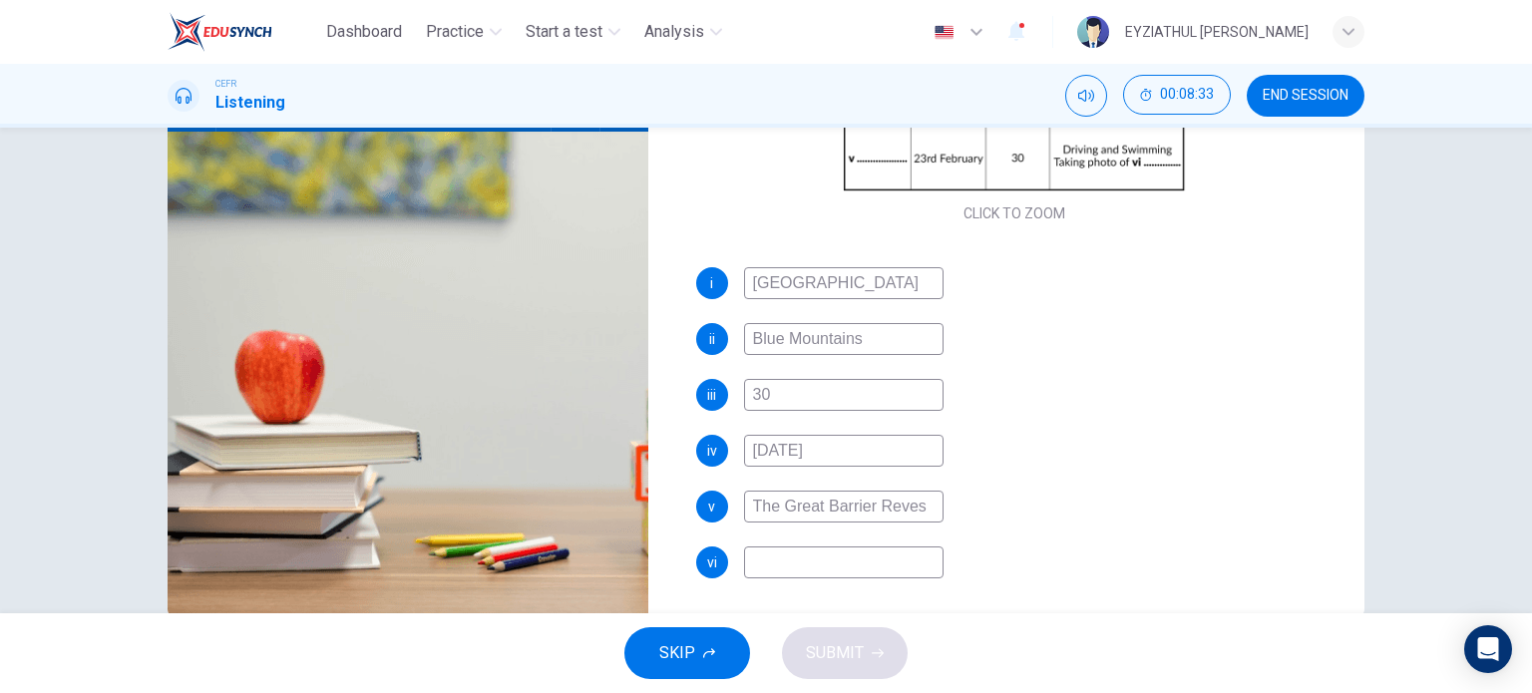
type input "The Great Barrier Revees"
type input "92"
type input "The Great Barrier Revees"
click at [835, 566] on input at bounding box center [843, 562] width 199 height 32
type input "93"
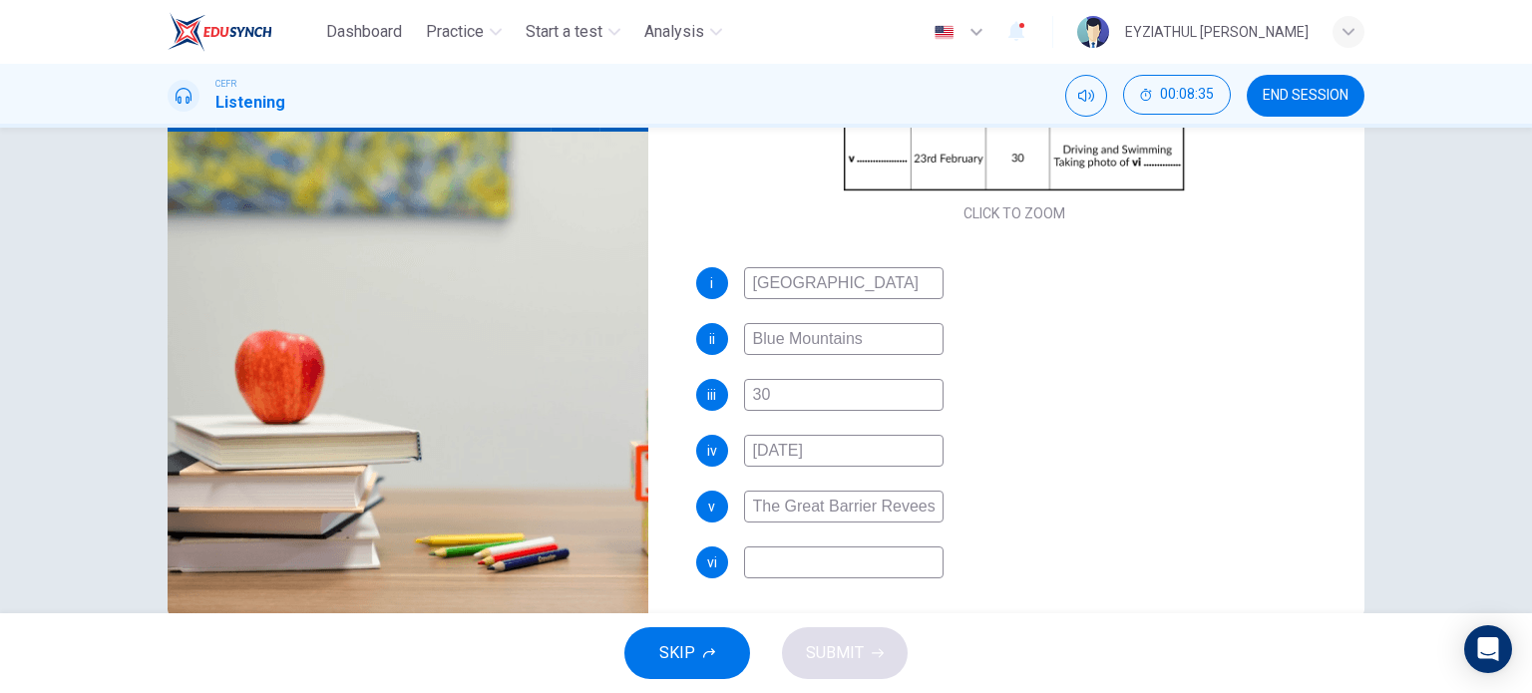
type input "c"
type input "93"
type input "co"
type input "93"
type input "cor"
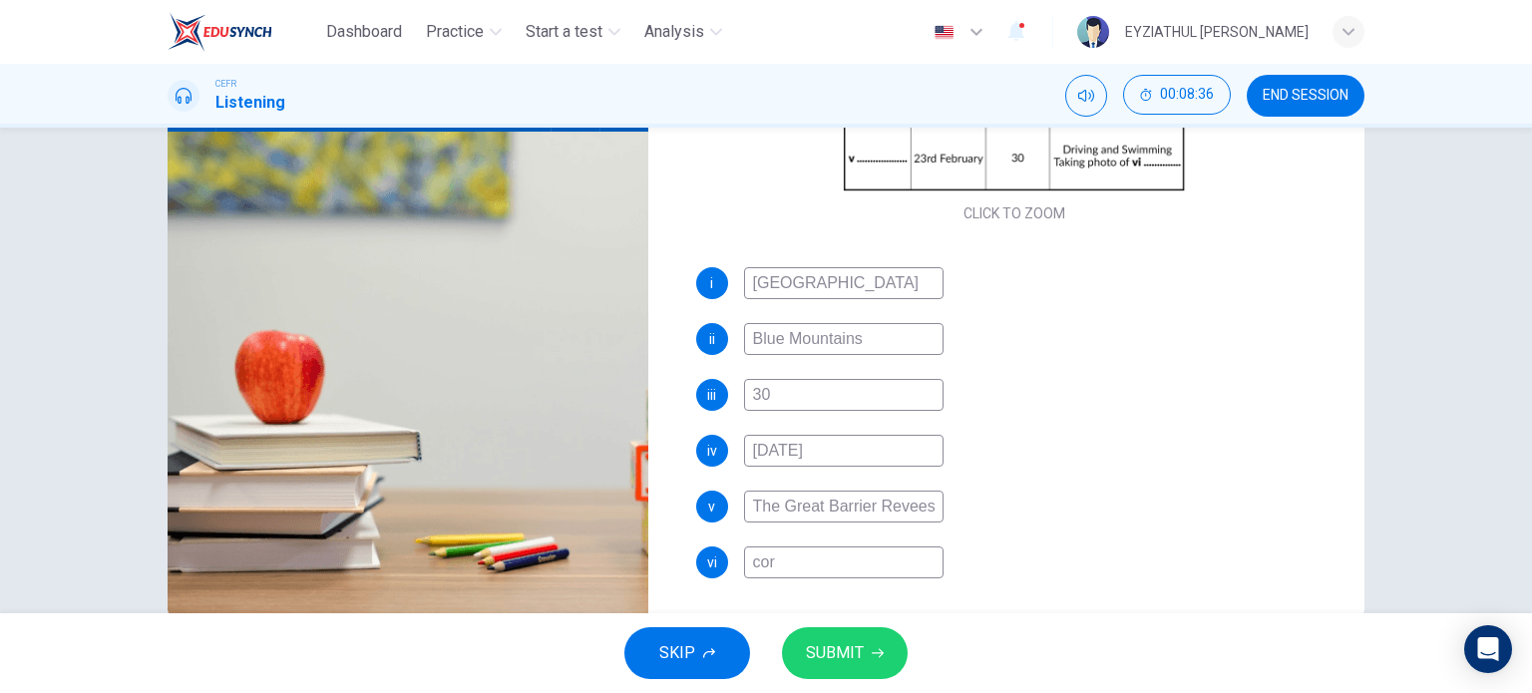
type input "93"
type input "cora"
type input "93"
type input "coral"
type input "93"
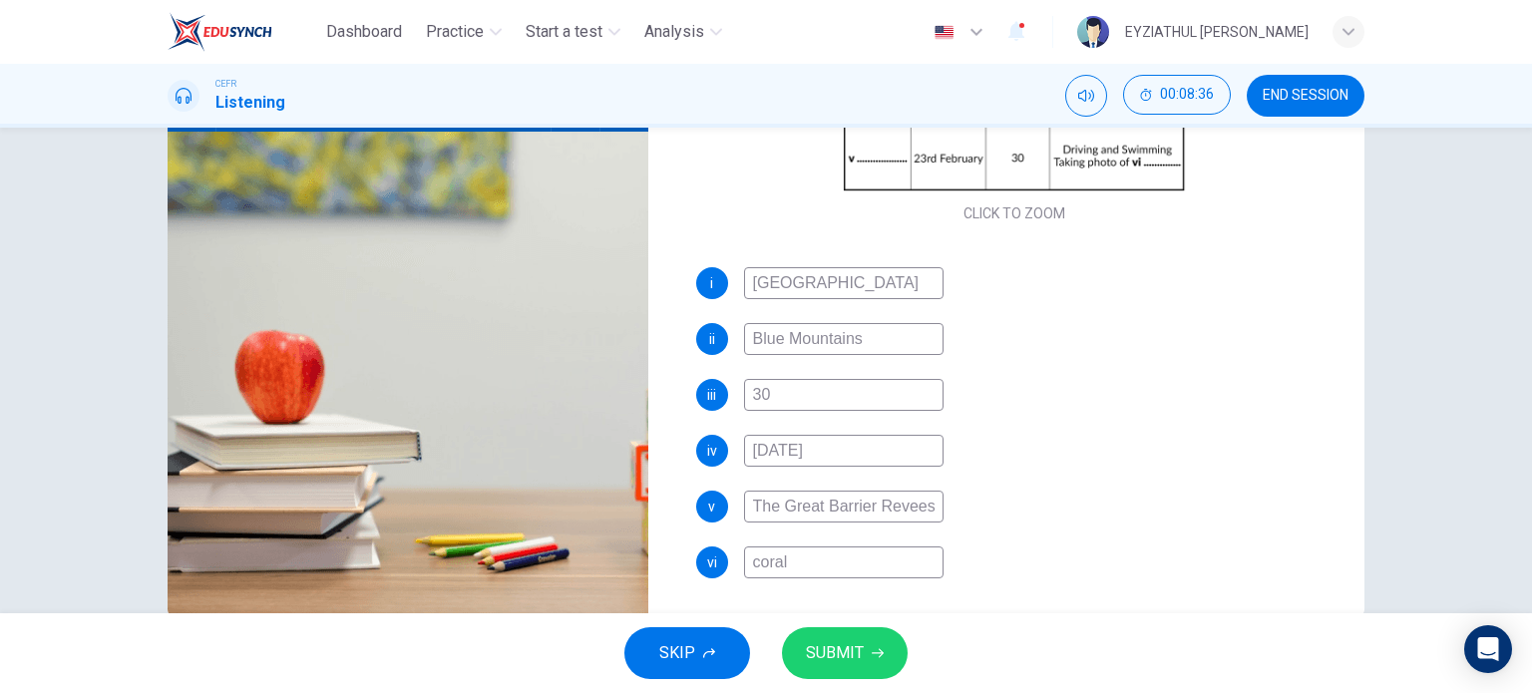
type input "corals"
type input "94"
type input "corals"
drag, startPoint x: 779, startPoint y: 511, endPoint x: 732, endPoint y: 508, distance: 47.0
click at [732, 508] on div "v The Great Barrier Revees" at bounding box center [1014, 507] width 637 height 32
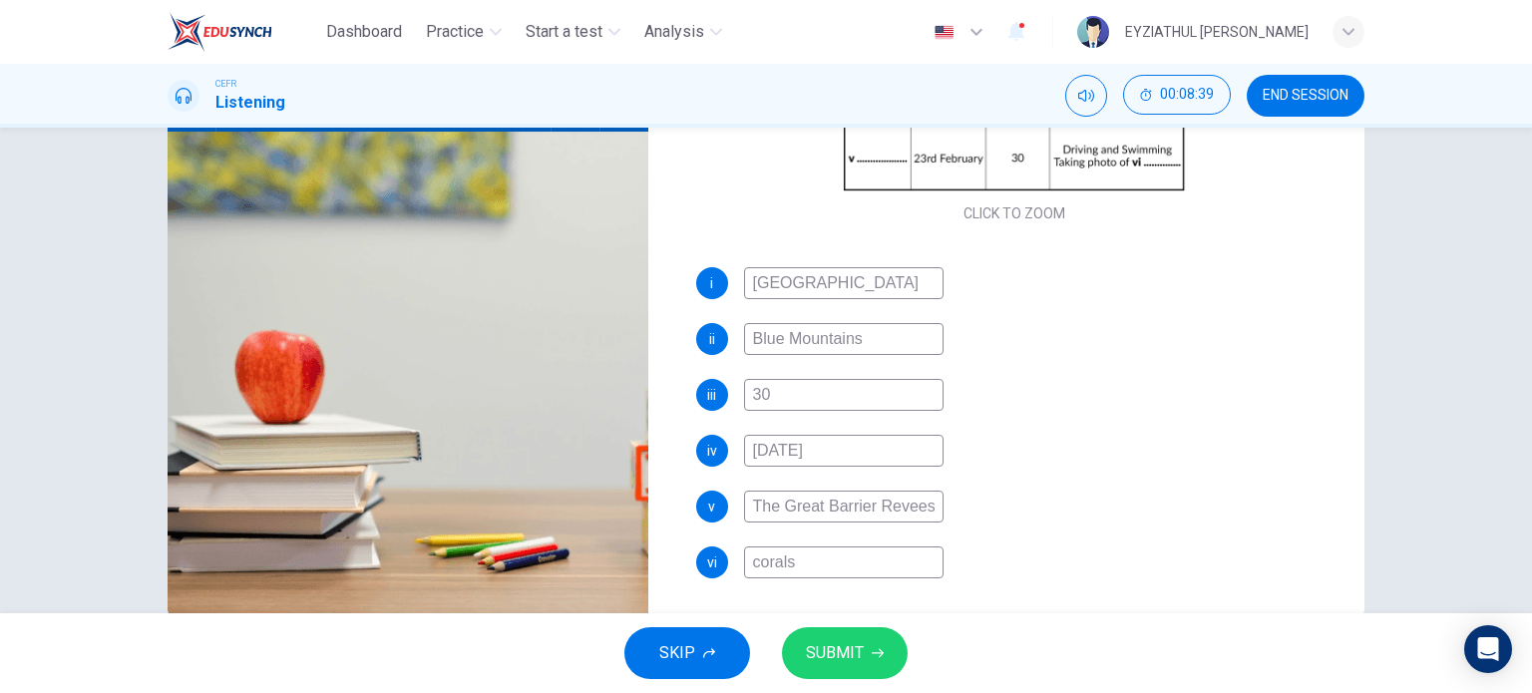
type input "94"
type input "Great Barrier Revees"
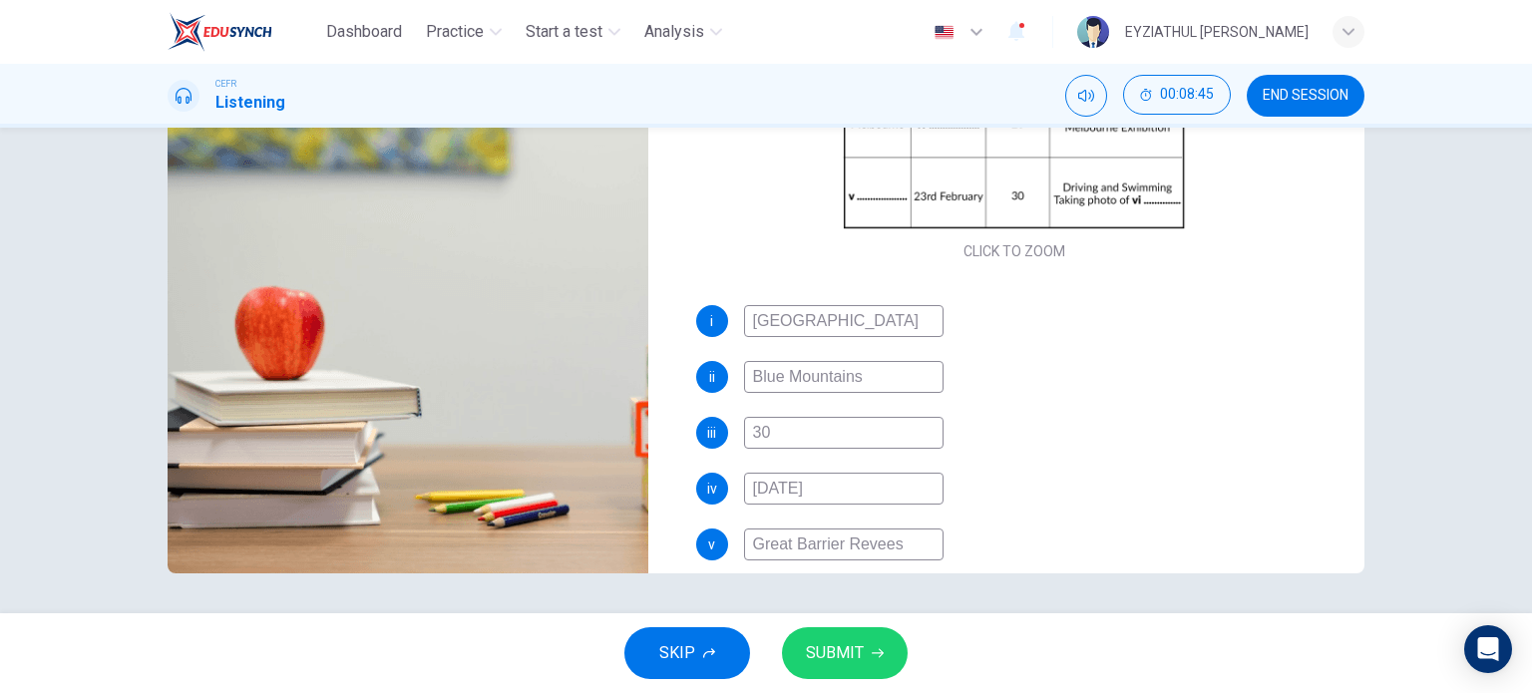
scroll to position [203, 0]
type input "97"
click at [860, 547] on input "Great Barrier Revees" at bounding box center [843, 544] width 199 height 32
type input "Great Barrier Reevees"
type input "98"
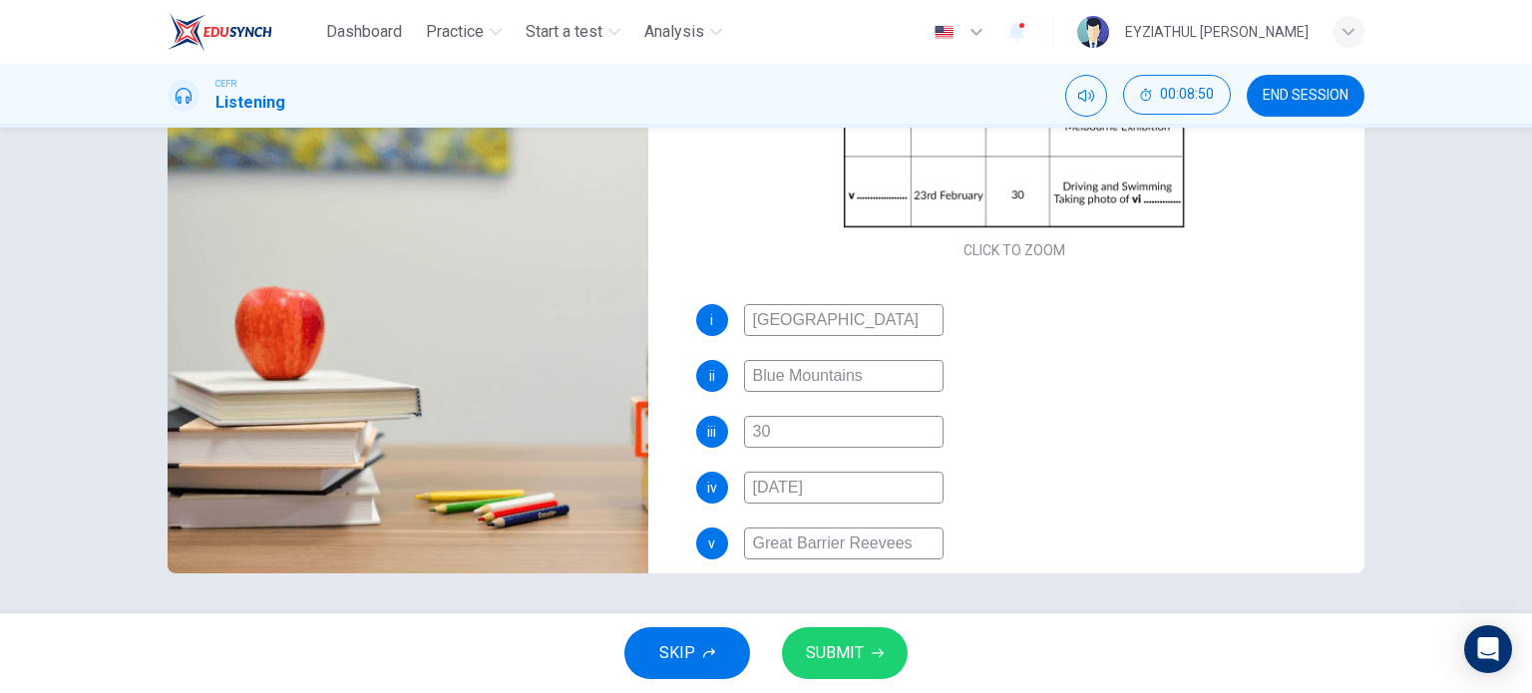
type input "Great Barrier Reevees"
click at [858, 649] on span "SUBMIT" at bounding box center [835, 653] width 58 height 28
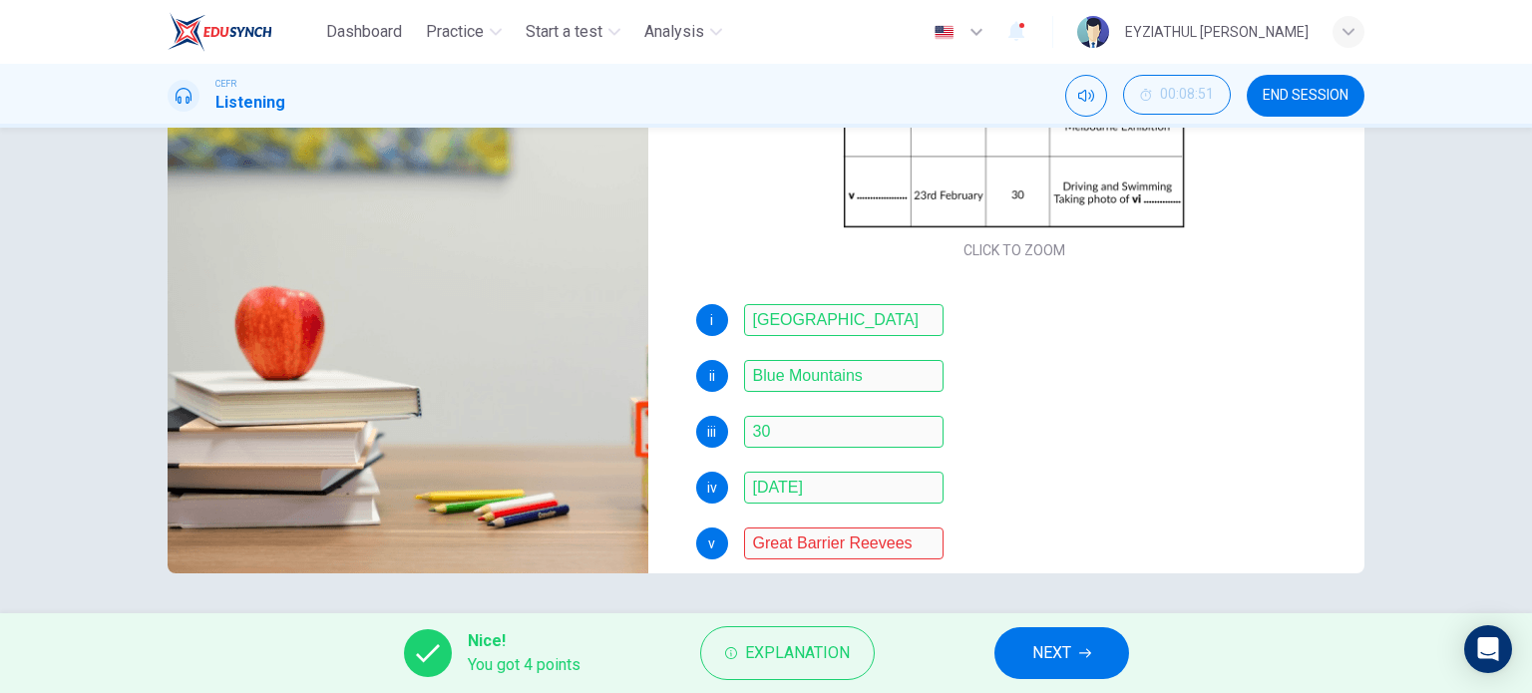
scroll to position [284, 0]
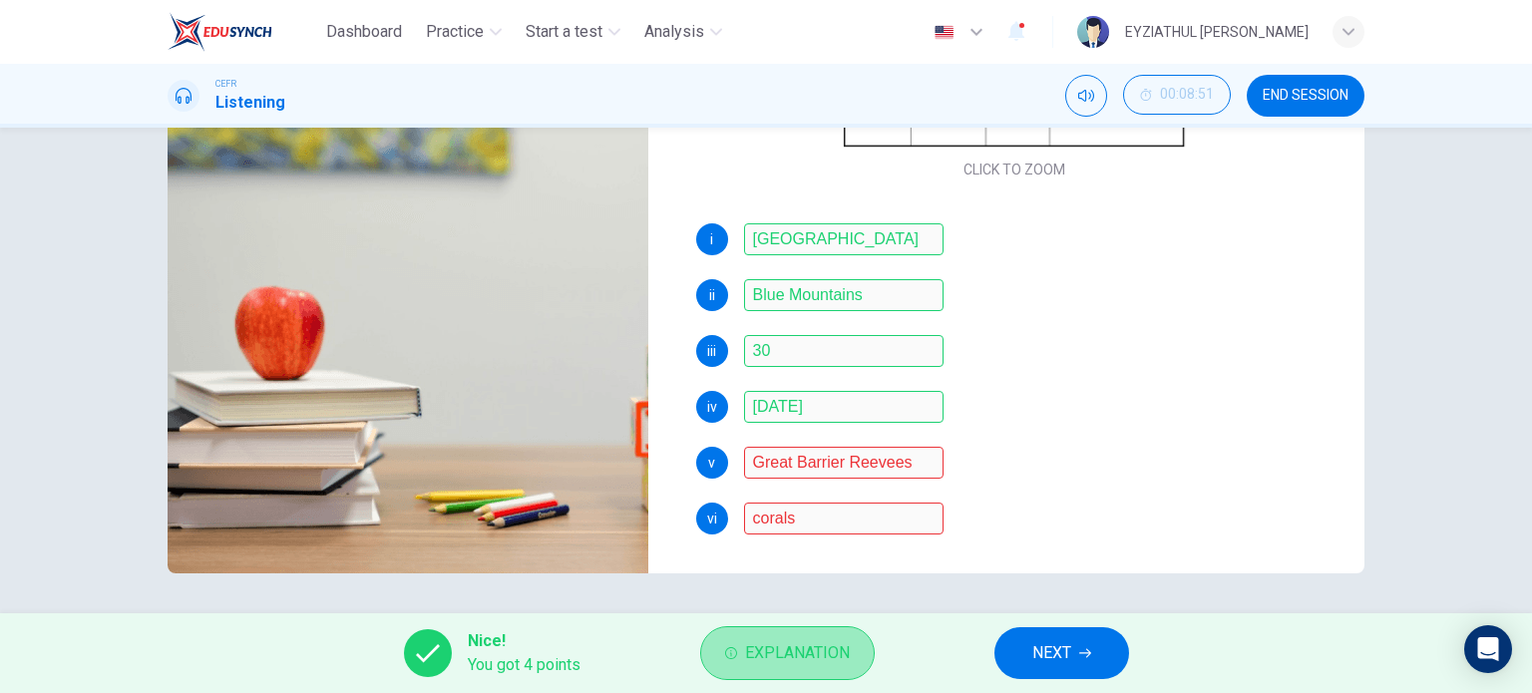
click at [801, 645] on span "Explanation" at bounding box center [797, 653] width 105 height 28
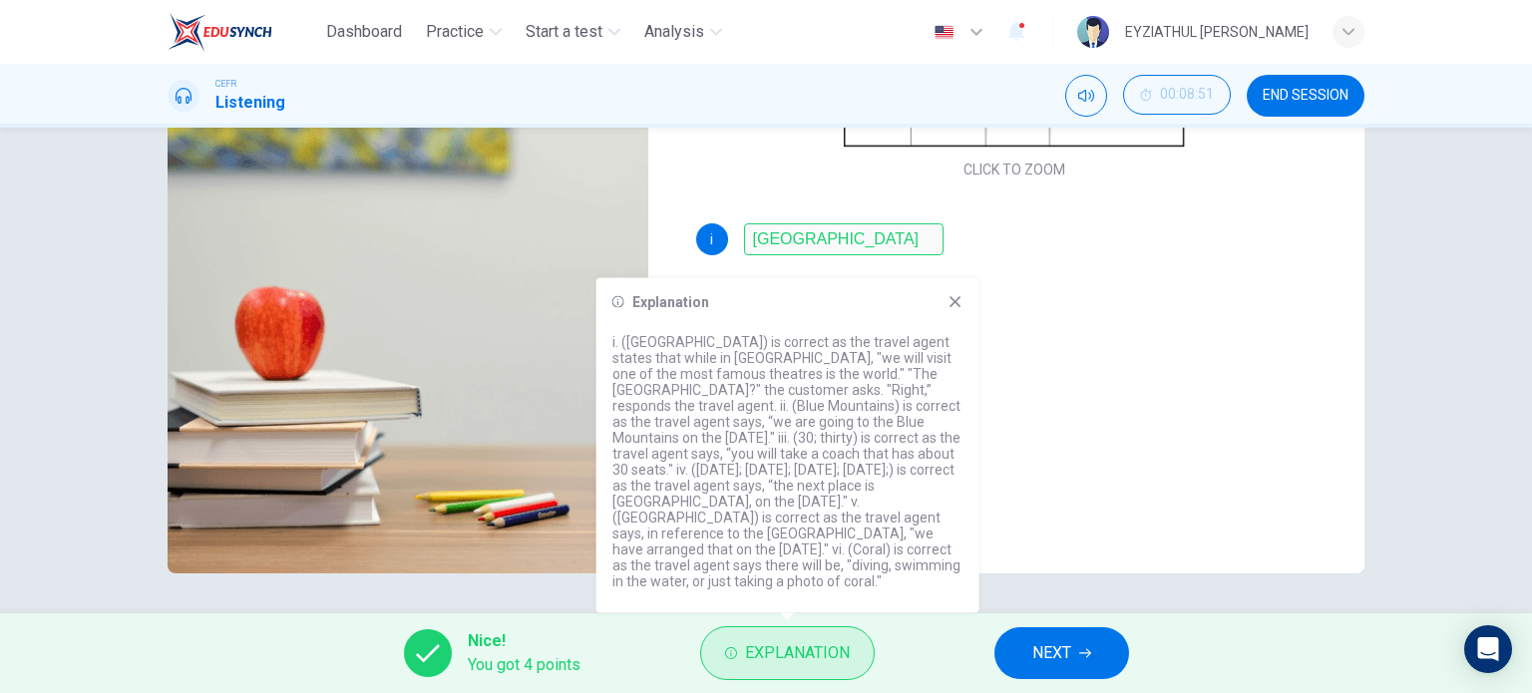
type input "0"
click at [957, 296] on icon at bounding box center [955, 302] width 16 height 16
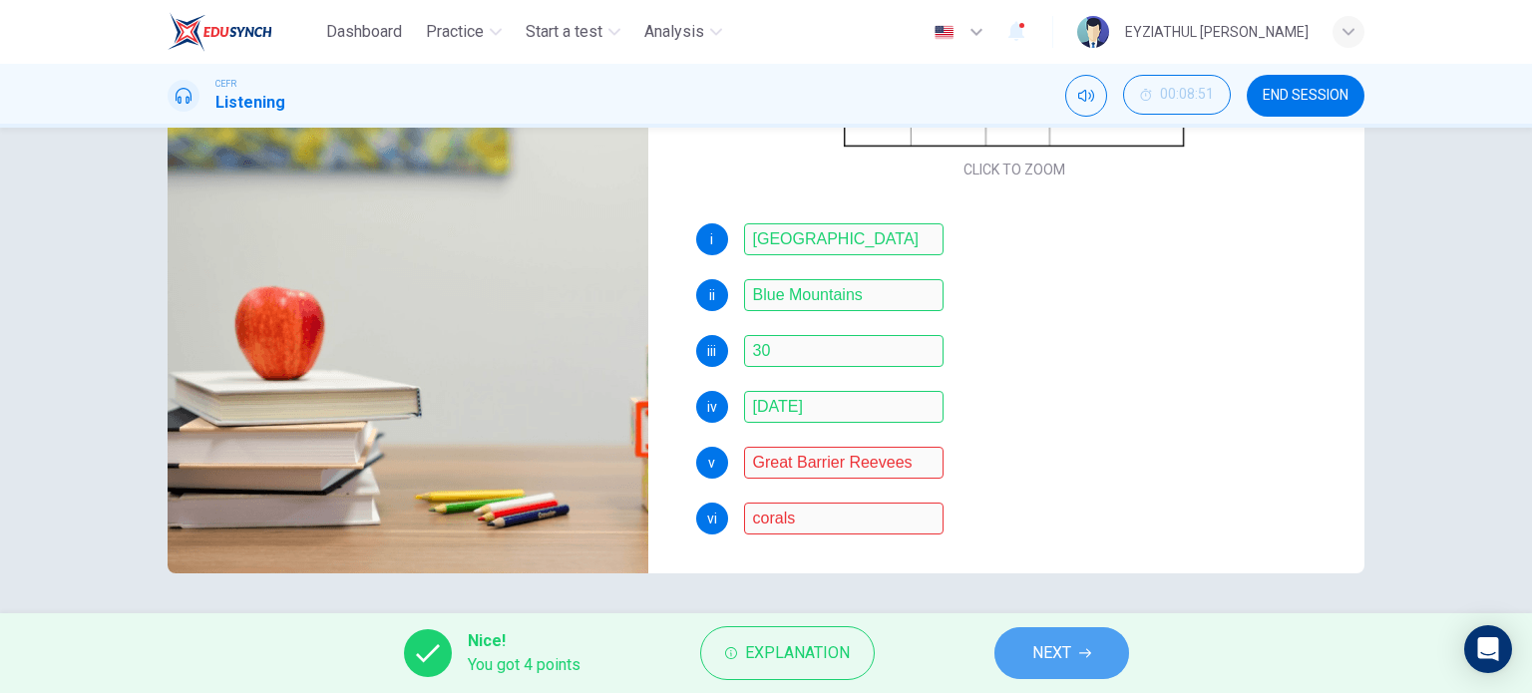
click at [1053, 637] on button "NEXT" at bounding box center [1061, 653] width 135 height 52
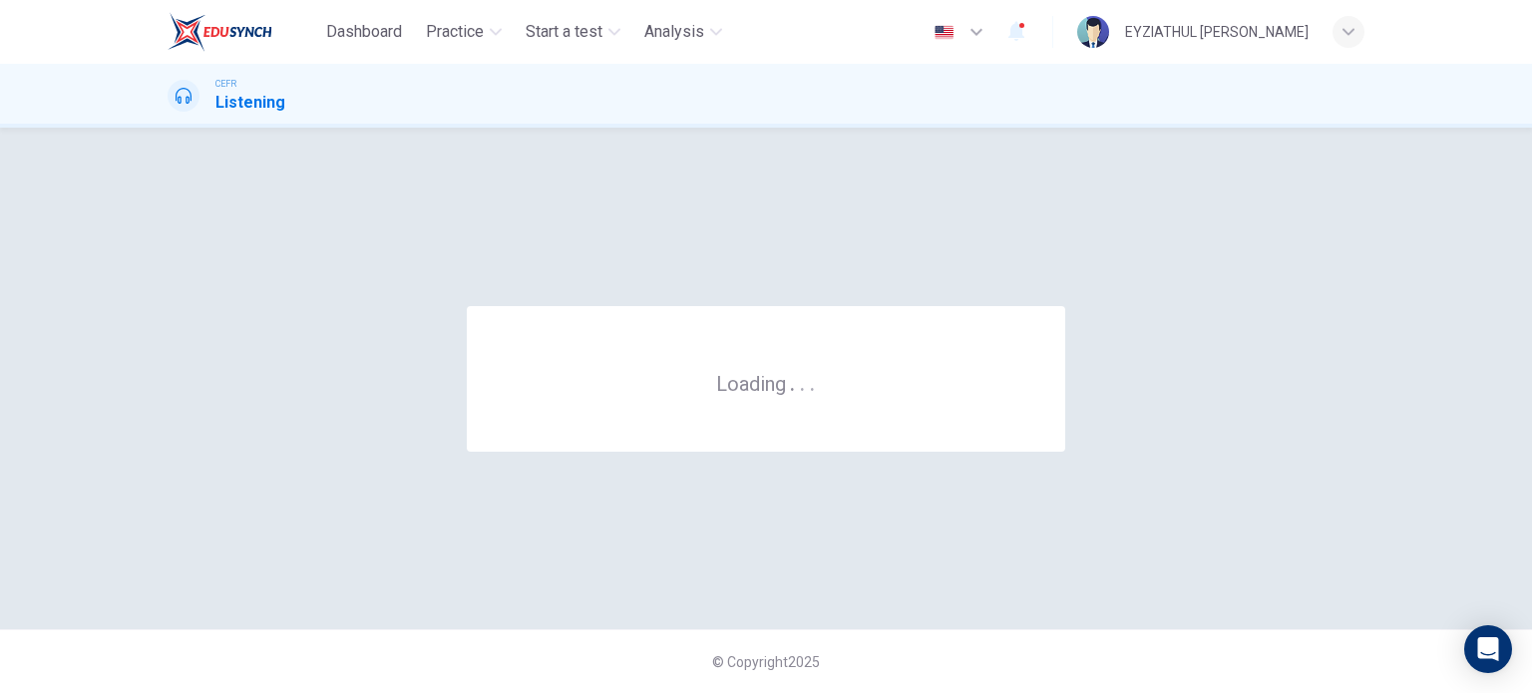
scroll to position [0, 0]
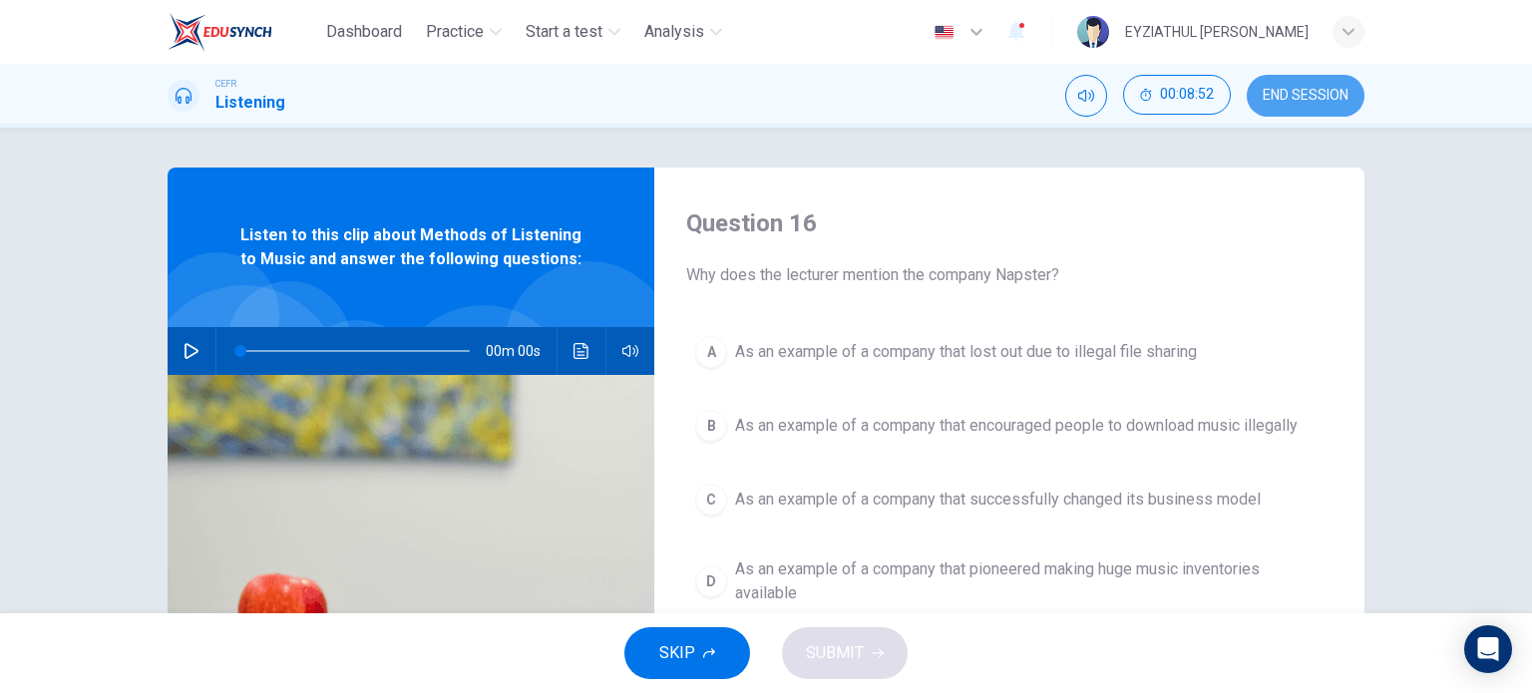
click at [1302, 95] on span "END SESSION" at bounding box center [1305, 96] width 86 height 16
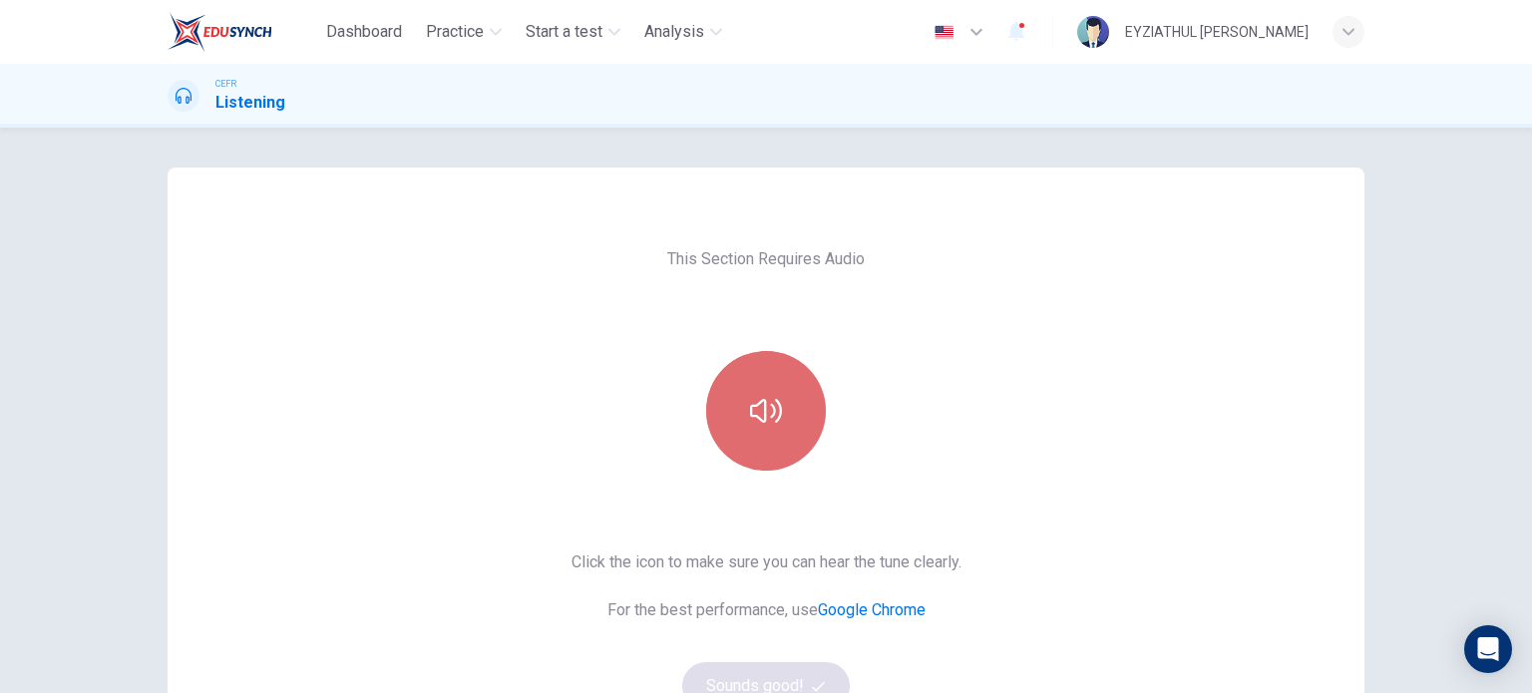
click at [748, 438] on button "button" at bounding box center [766, 411] width 120 height 120
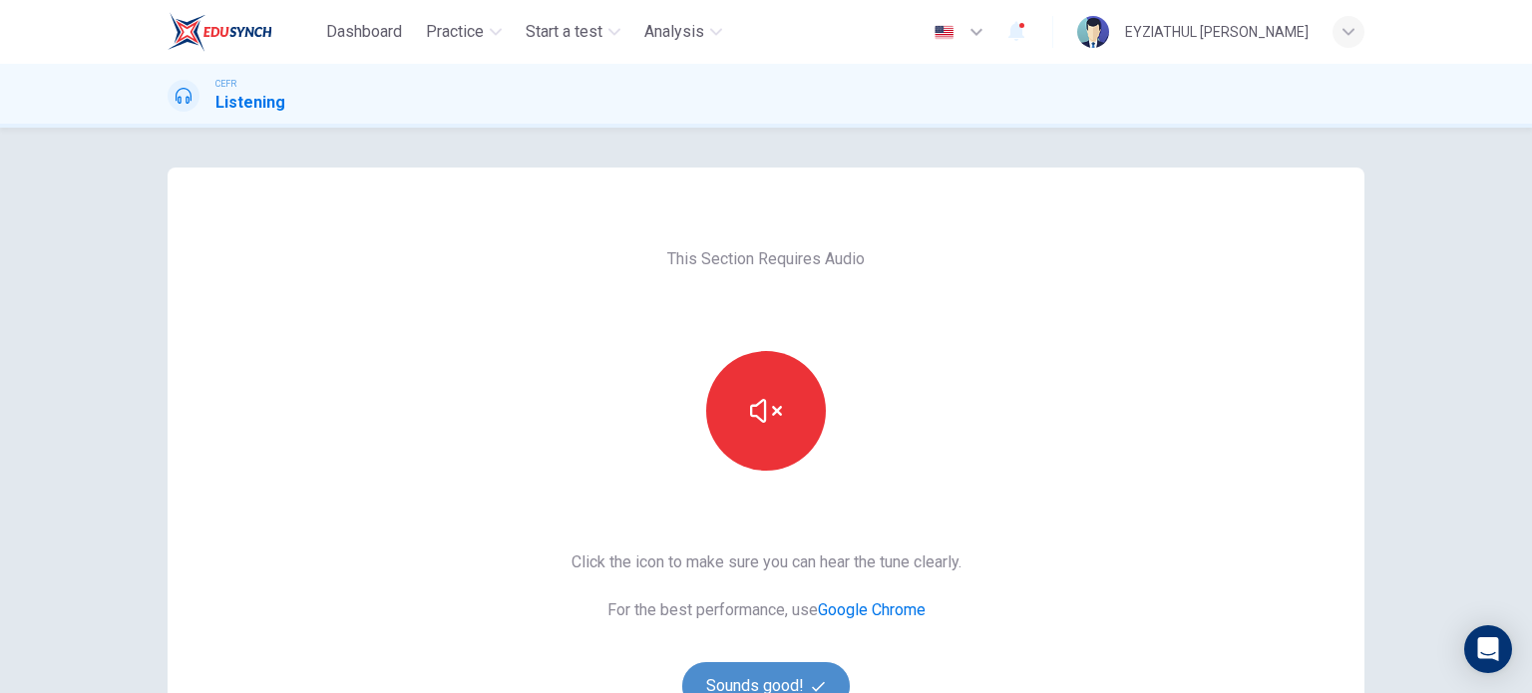
click at [734, 666] on button "Sounds good!" at bounding box center [766, 686] width 168 height 48
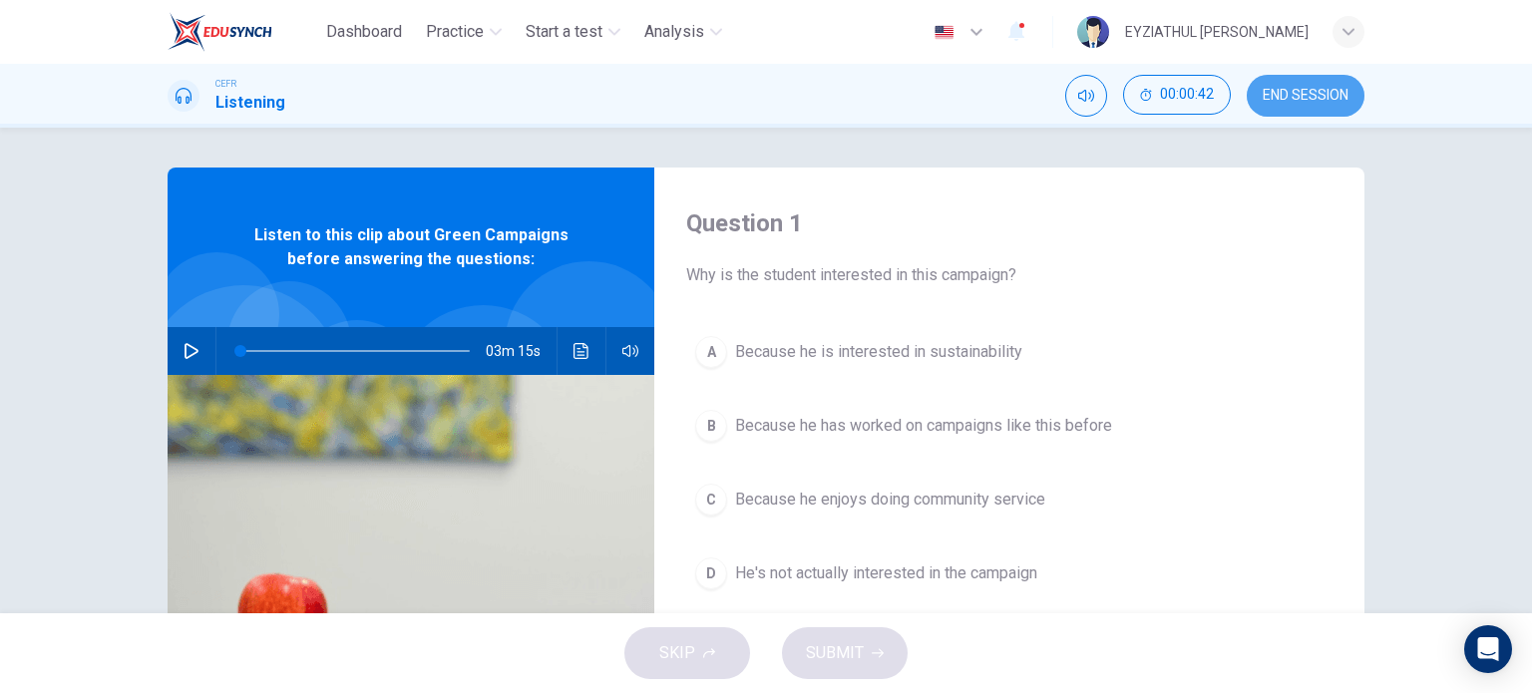
click at [1300, 83] on button "END SESSION" at bounding box center [1306, 96] width 118 height 42
